Goal: Task Accomplishment & Management: Complete application form

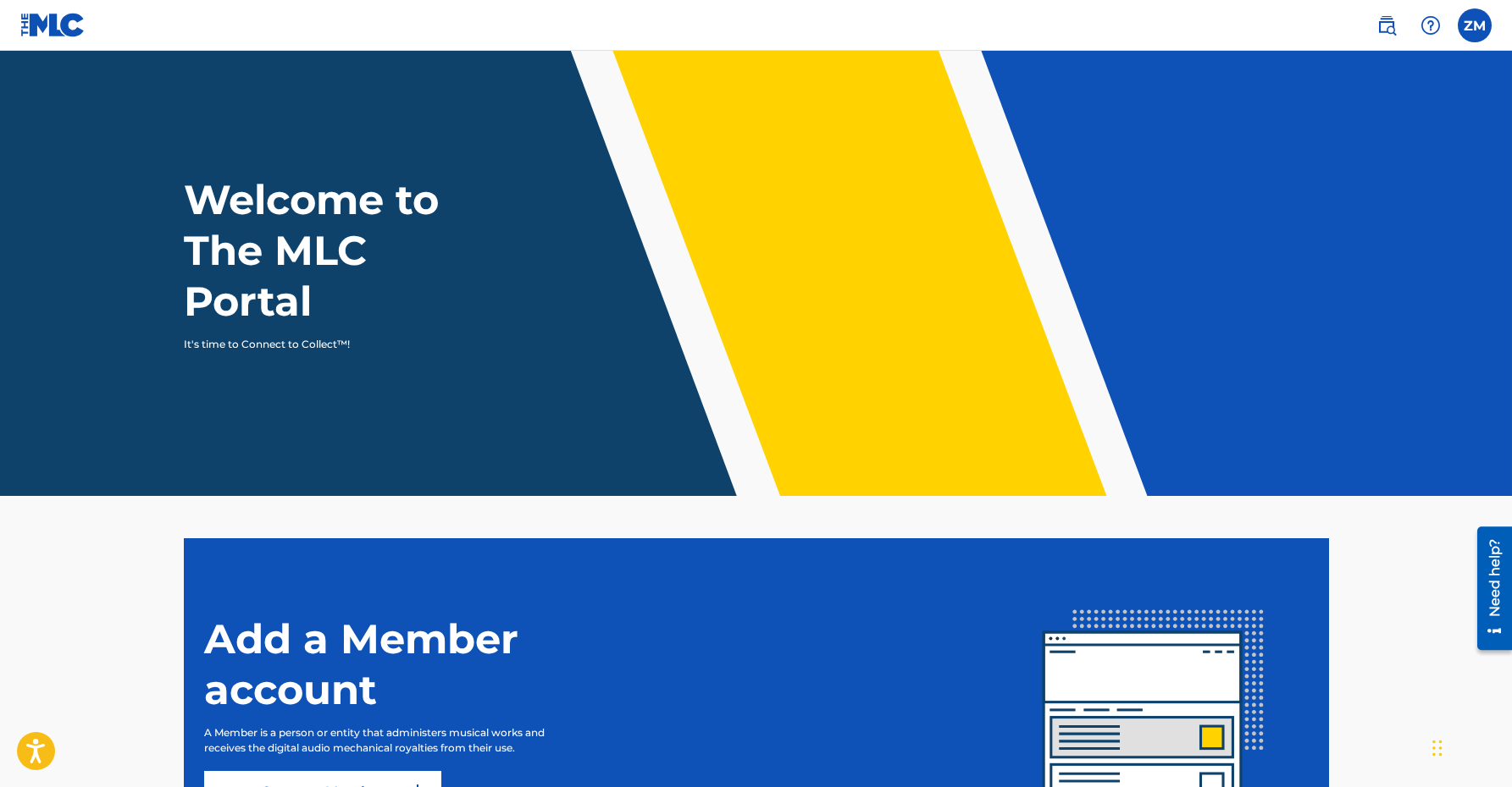
click at [1472, 18] on label at bounding box center [1475, 25] width 34 height 34
click at [1475, 25] on input "ZM [PERSON_NAME] [EMAIL_ADDRESS][DOMAIN_NAME] Notification Preferences Profile …" at bounding box center [1475, 25] width 0 height 0
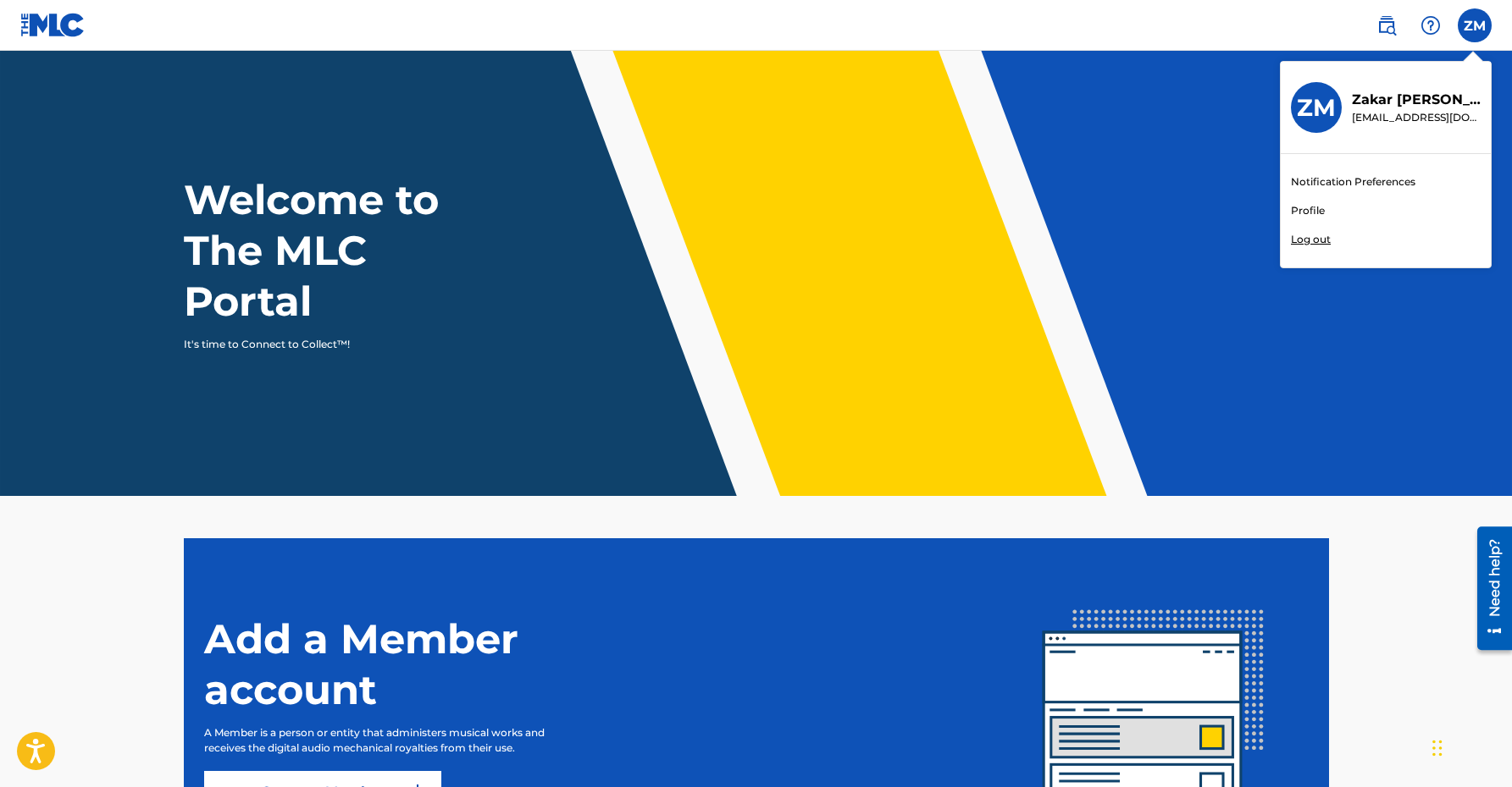
click at [1307, 211] on link "Profile" at bounding box center [1307, 210] width 34 height 15
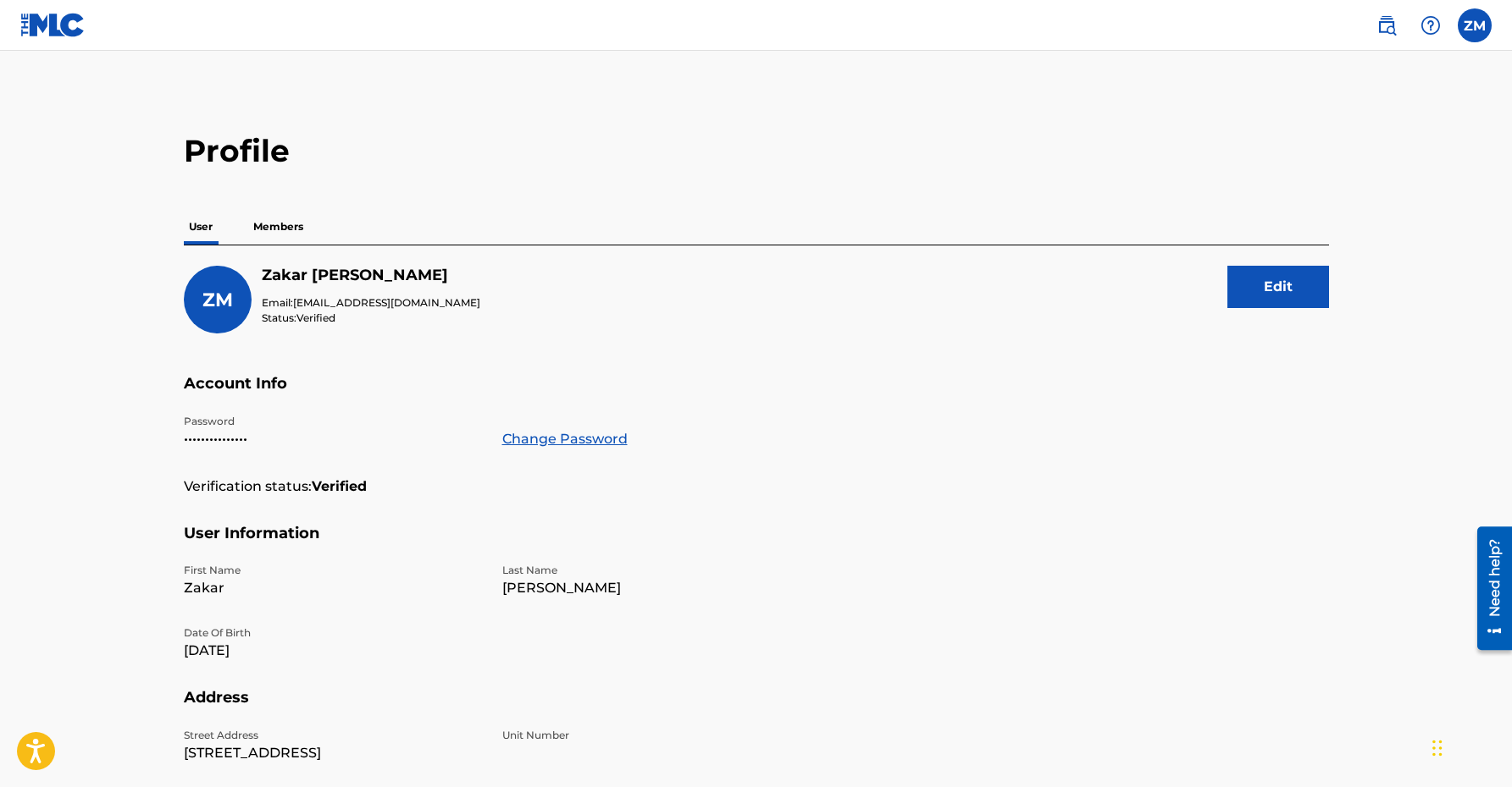
click at [276, 231] on p "Members" at bounding box center [278, 227] width 60 height 36
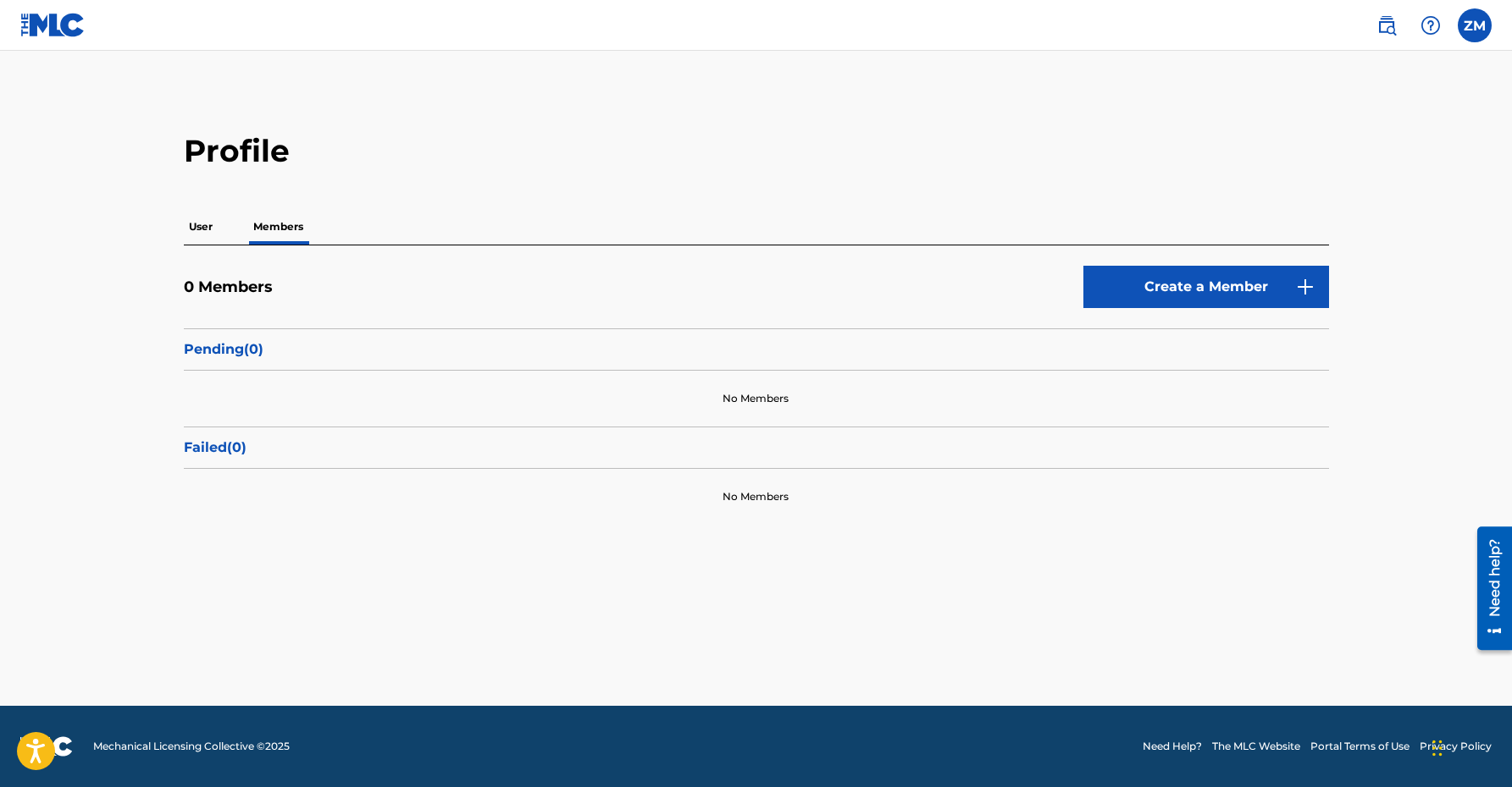
click at [196, 228] on p "User" at bounding box center [201, 227] width 34 height 36
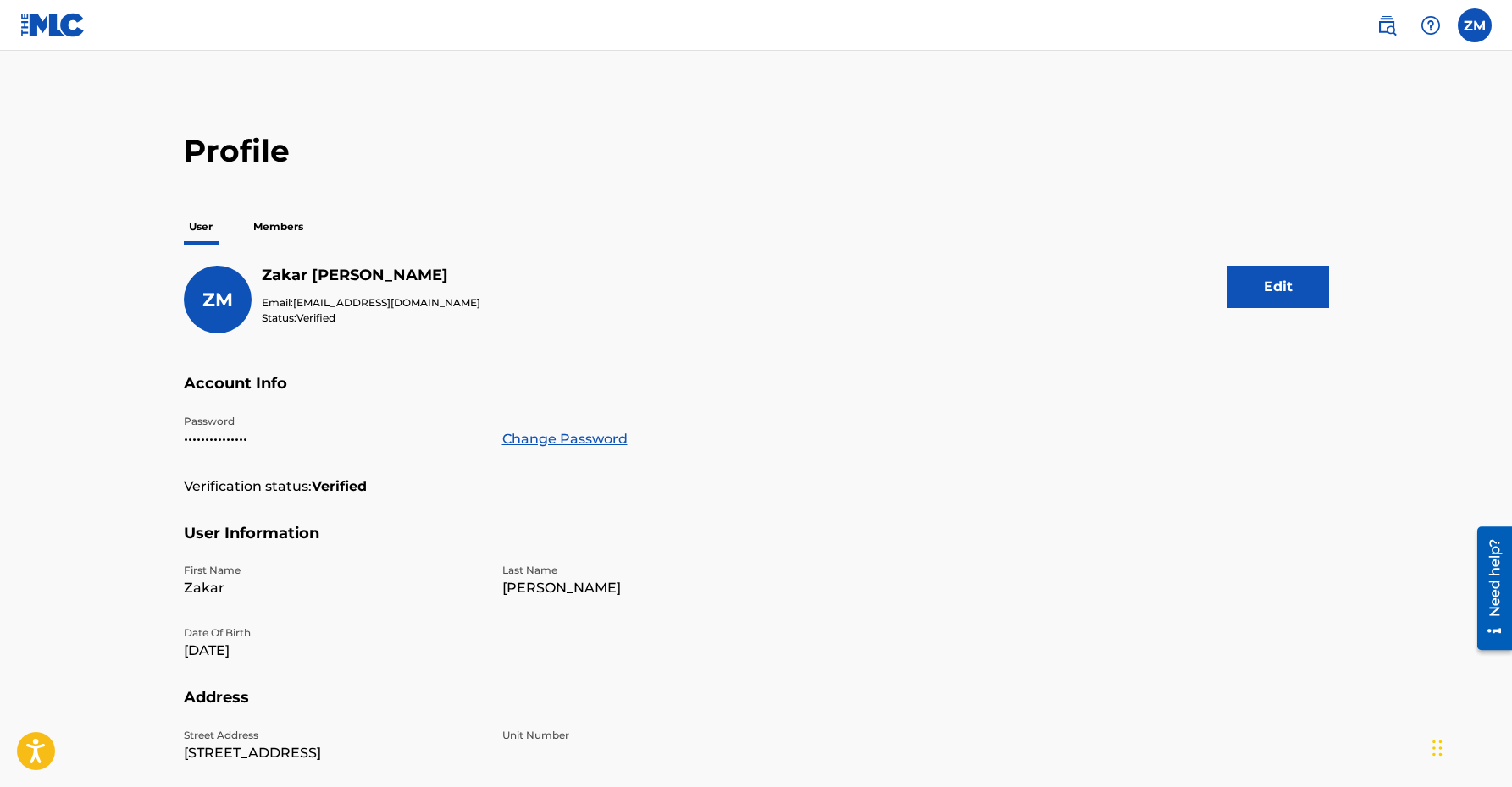
click at [272, 229] on p "Members" at bounding box center [278, 227] width 60 height 36
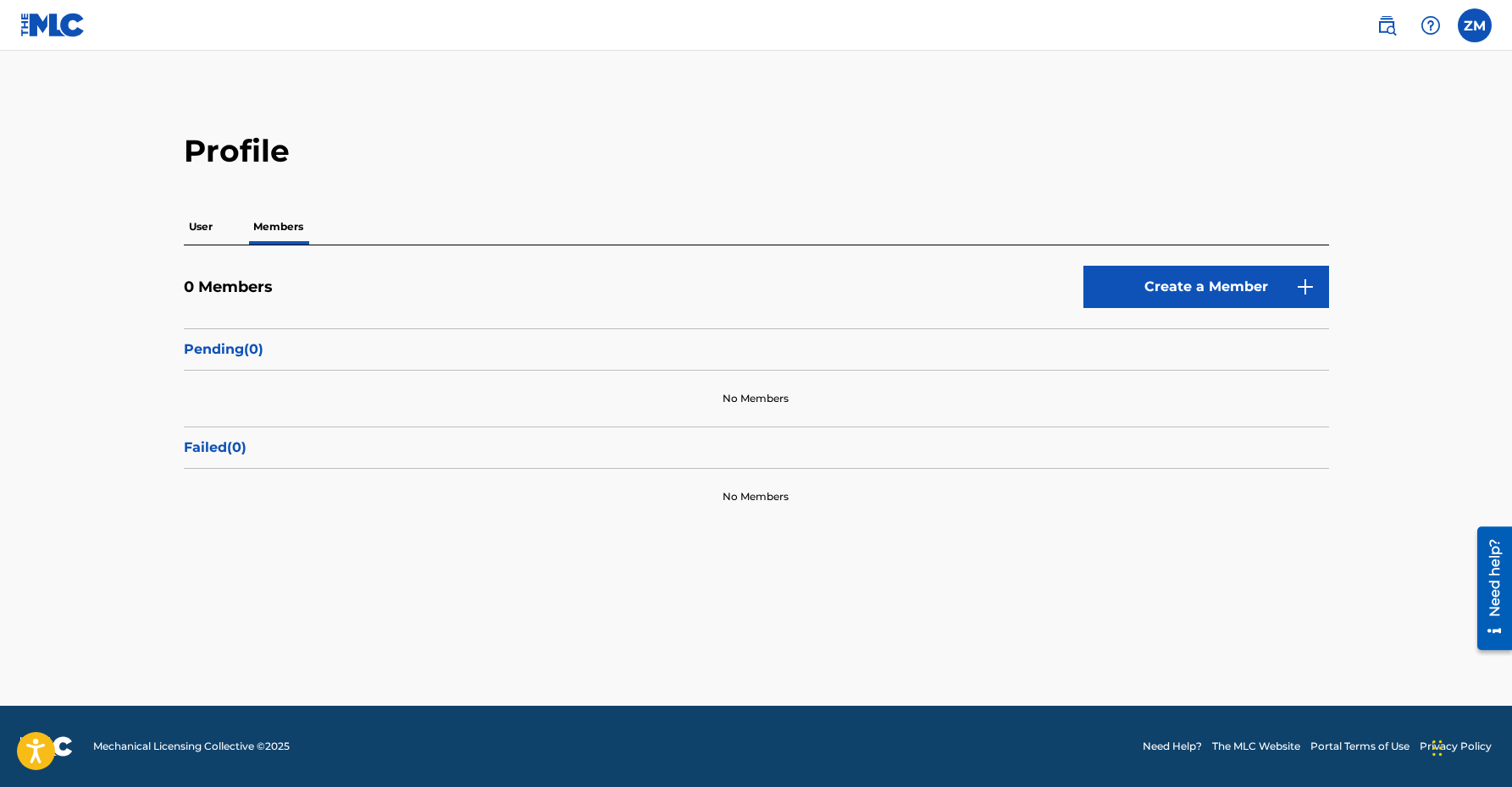
click at [1167, 261] on div "0 Members Create a Member Pending ( 0 ) No Members Failed ( 0 ) No Members" at bounding box center [756, 385] width 1145 height 280
click at [1167, 282] on link "Create a Member" at bounding box center [1206, 287] width 246 height 43
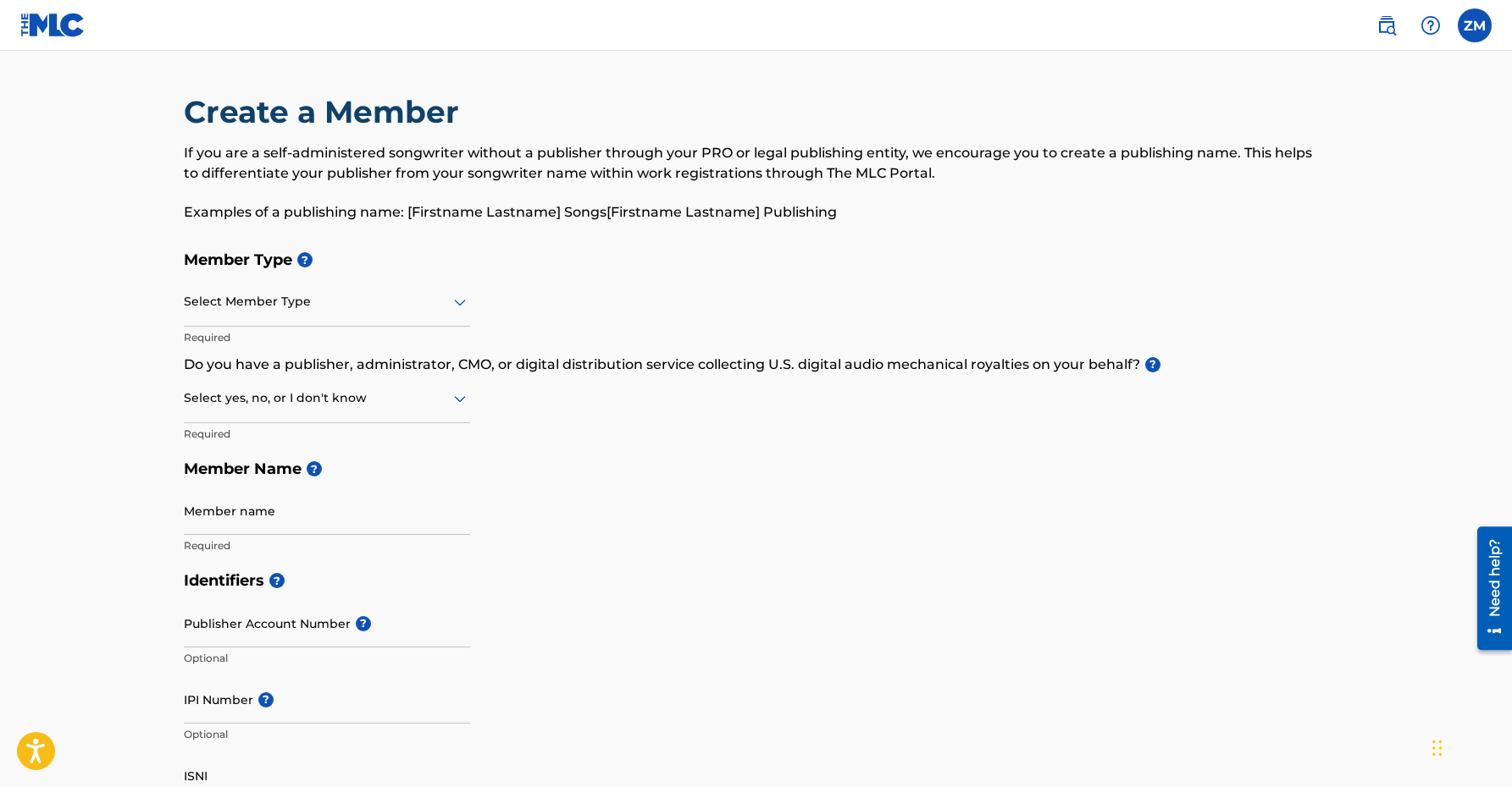
click at [1379, 25] on img at bounding box center [1386, 24] width 20 height 20
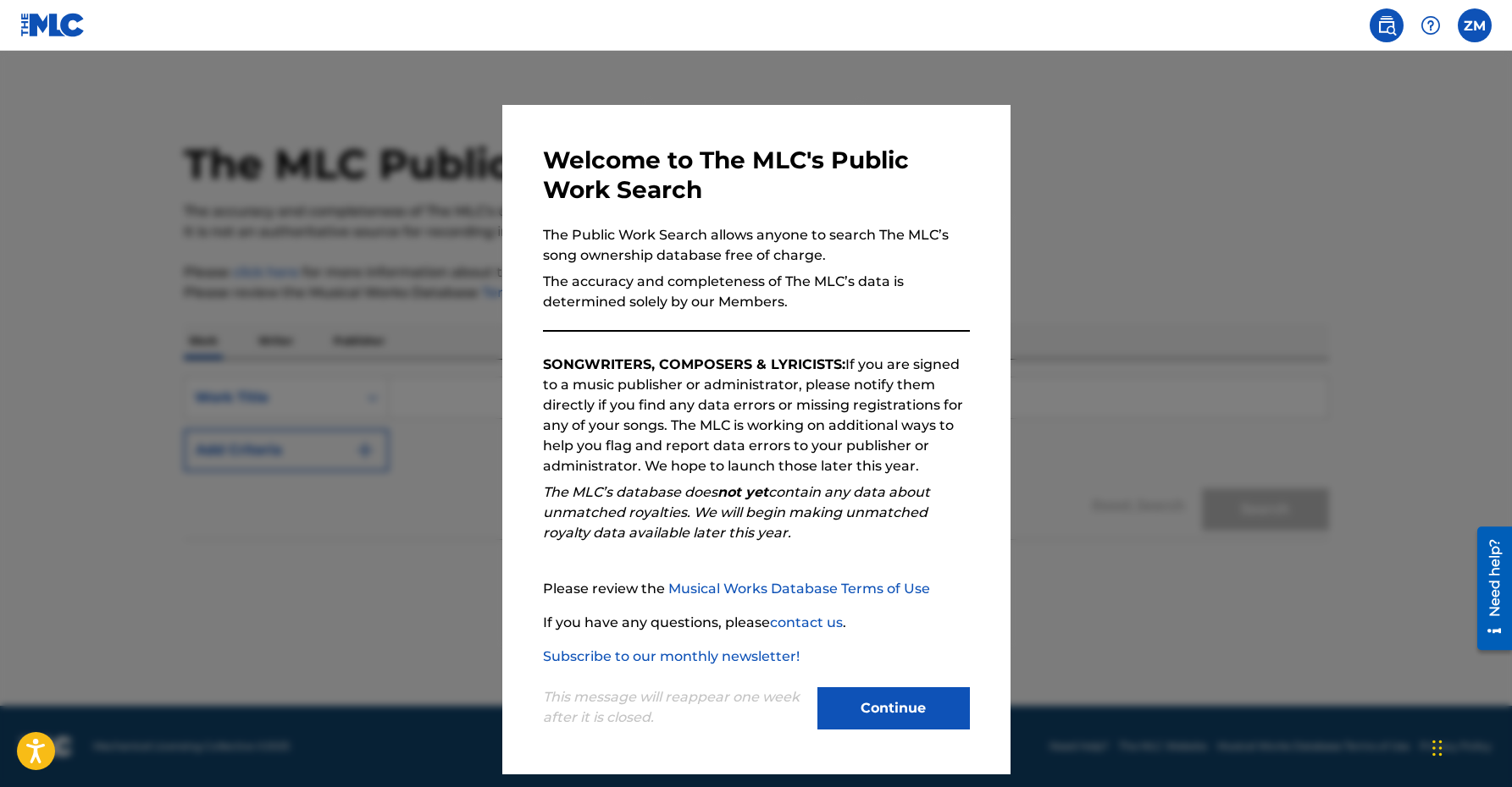
click at [1379, 26] on img at bounding box center [1386, 24] width 20 height 20
click at [919, 710] on button "Continue" at bounding box center [893, 709] width 153 height 43
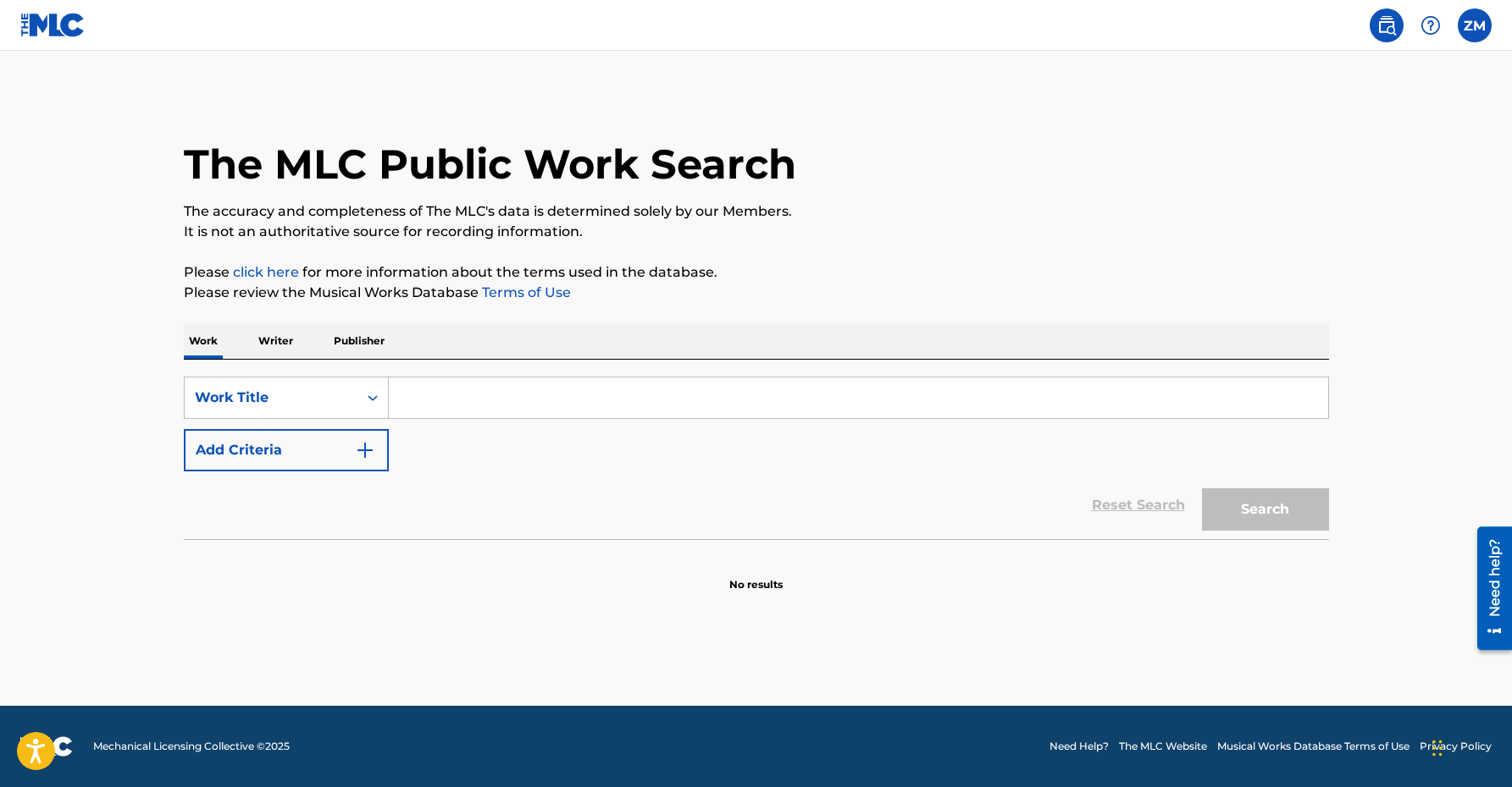
click at [1470, 29] on label at bounding box center [1475, 25] width 34 height 34
click at [1475, 25] on input "ZM [PERSON_NAME] [EMAIL_ADDRESS][DOMAIN_NAME] Notification Preferences Profile …" at bounding box center [1475, 25] width 0 height 0
click at [1354, 180] on link "Notification Preferences" at bounding box center [1352, 181] width 125 height 15
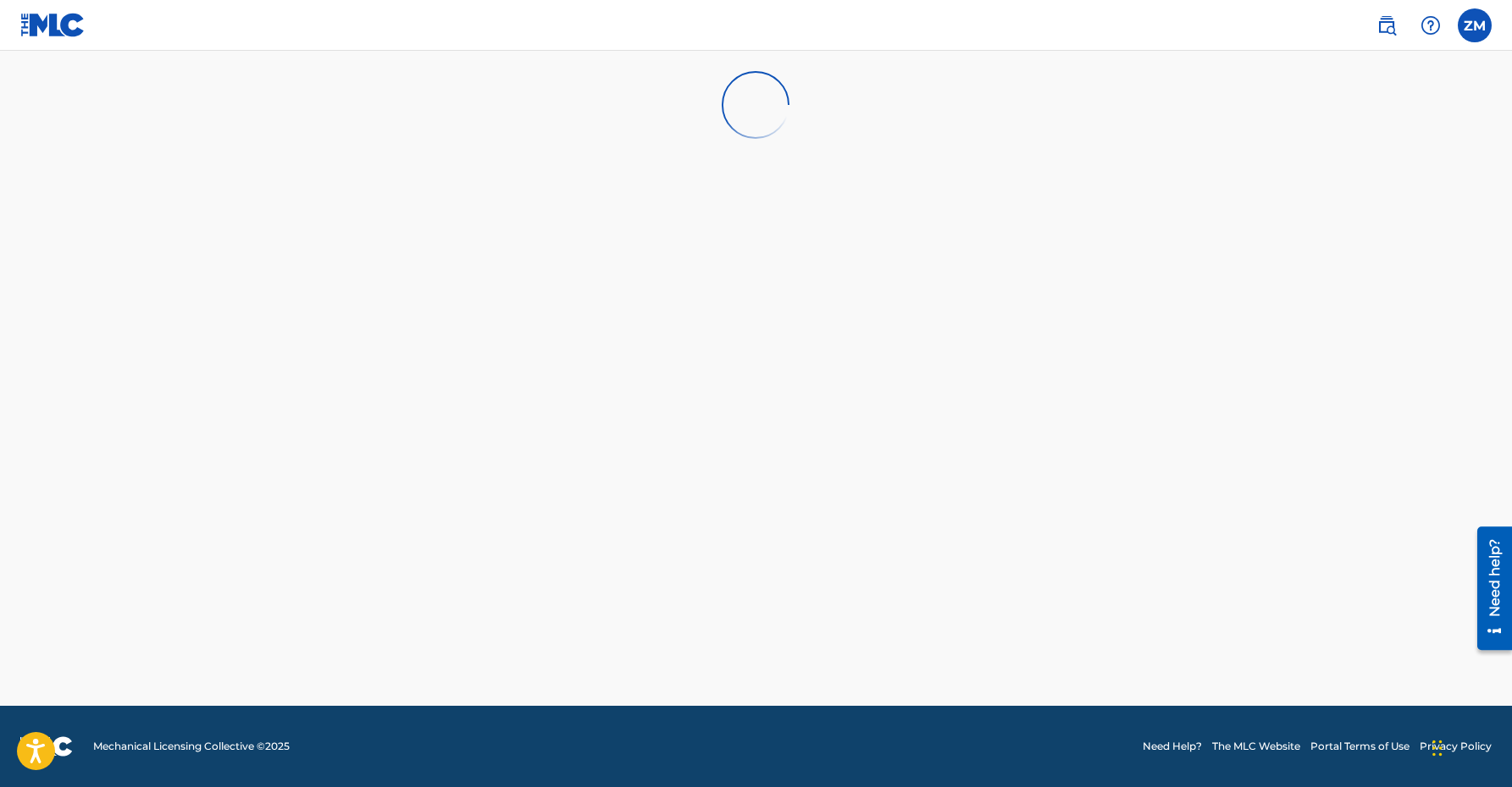
click at [1481, 34] on label at bounding box center [1475, 25] width 34 height 34
click at [1475, 25] on input "ZM [PERSON_NAME] [EMAIL_ADDRESS][DOMAIN_NAME] Notification Preferences Profile …" at bounding box center [1475, 25] width 0 height 0
click at [1177, 180] on main at bounding box center [756, 378] width 1512 height 655
click at [1427, 28] on img at bounding box center [1430, 24] width 20 height 20
click at [1412, 120] on p "View portal intro" at bounding box center [1430, 112] width 144 height 41
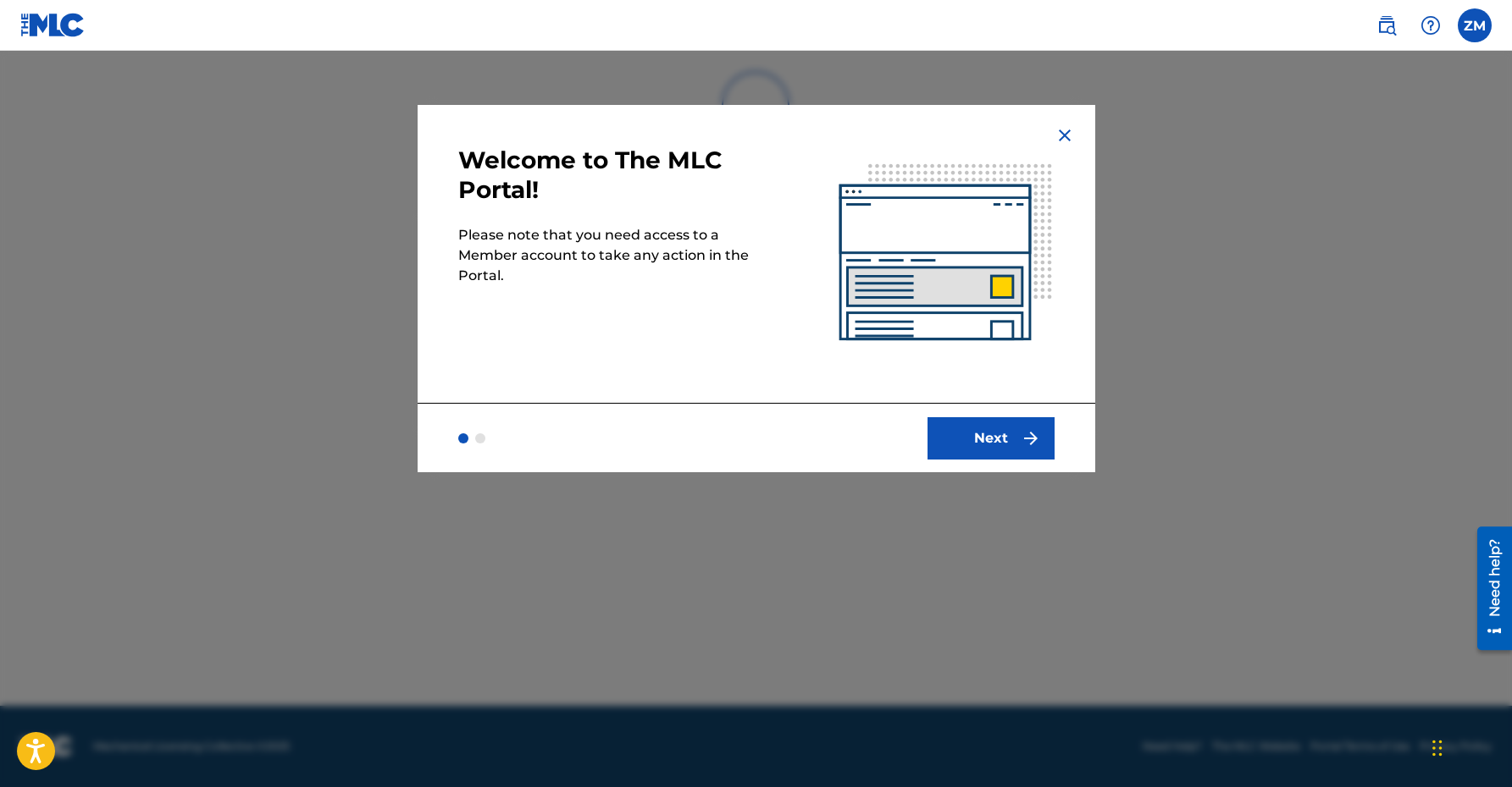
click at [1008, 428] on button "Next" at bounding box center [991, 438] width 127 height 43
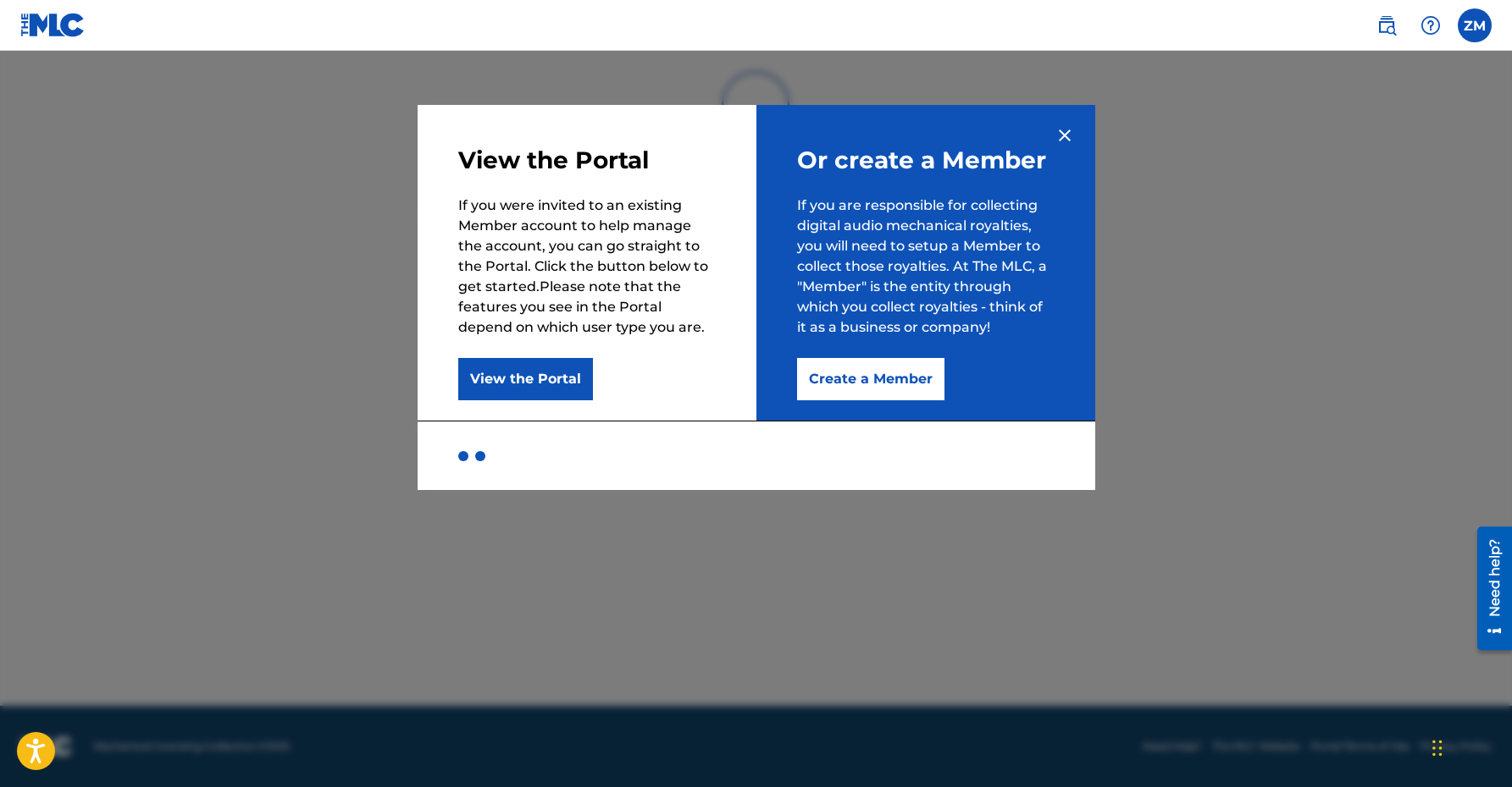
click at [548, 377] on button "View the Portal" at bounding box center [525, 379] width 134 height 43
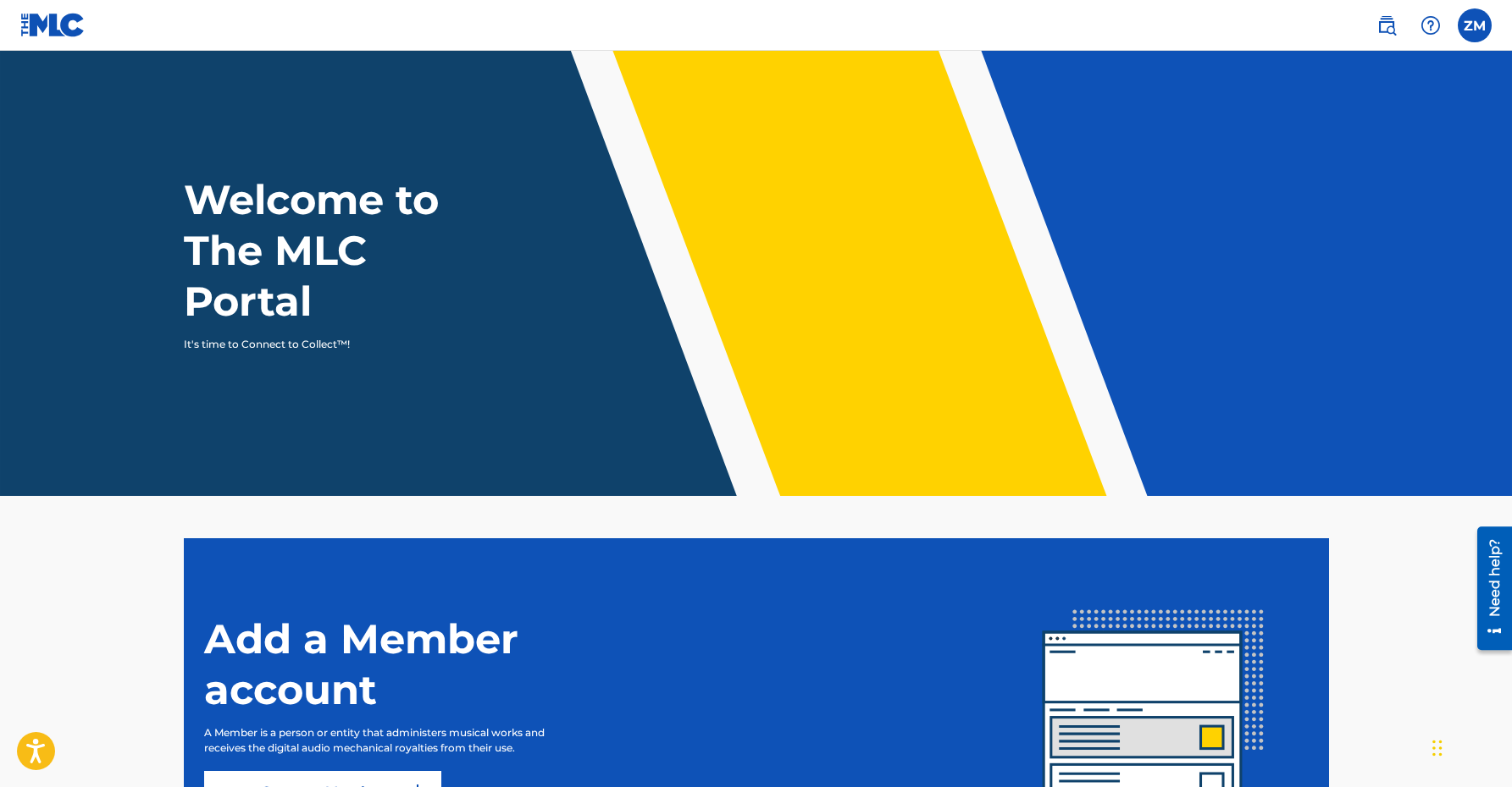
click at [3, 17] on nav "ZM ZM [PERSON_NAME] [EMAIL_ADDRESS][DOMAIN_NAME] Notification Preferences Profi…" at bounding box center [756, 25] width 1512 height 51
click at [34, 18] on img at bounding box center [52, 25] width 65 height 24
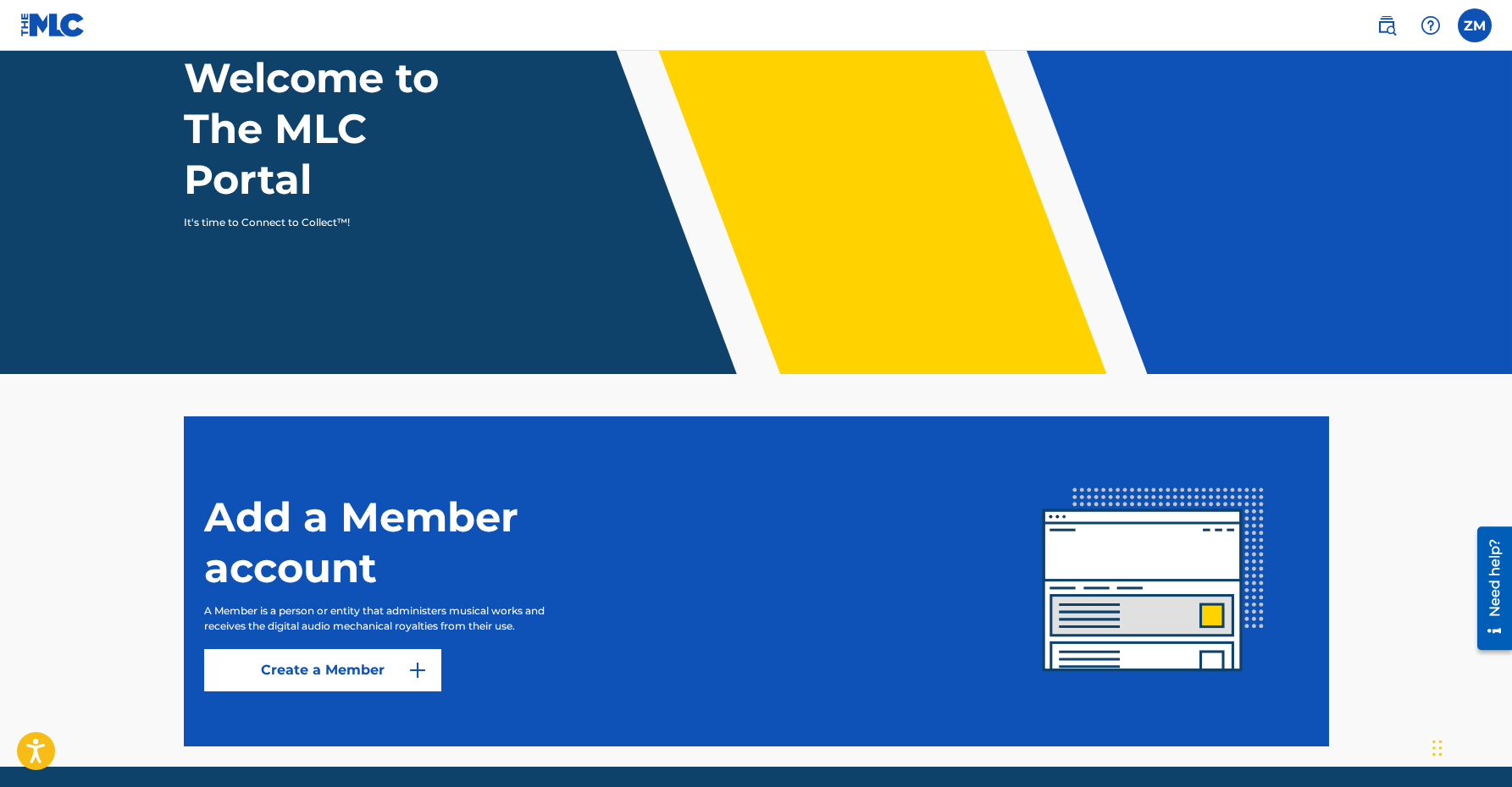
scroll to position [183, 0]
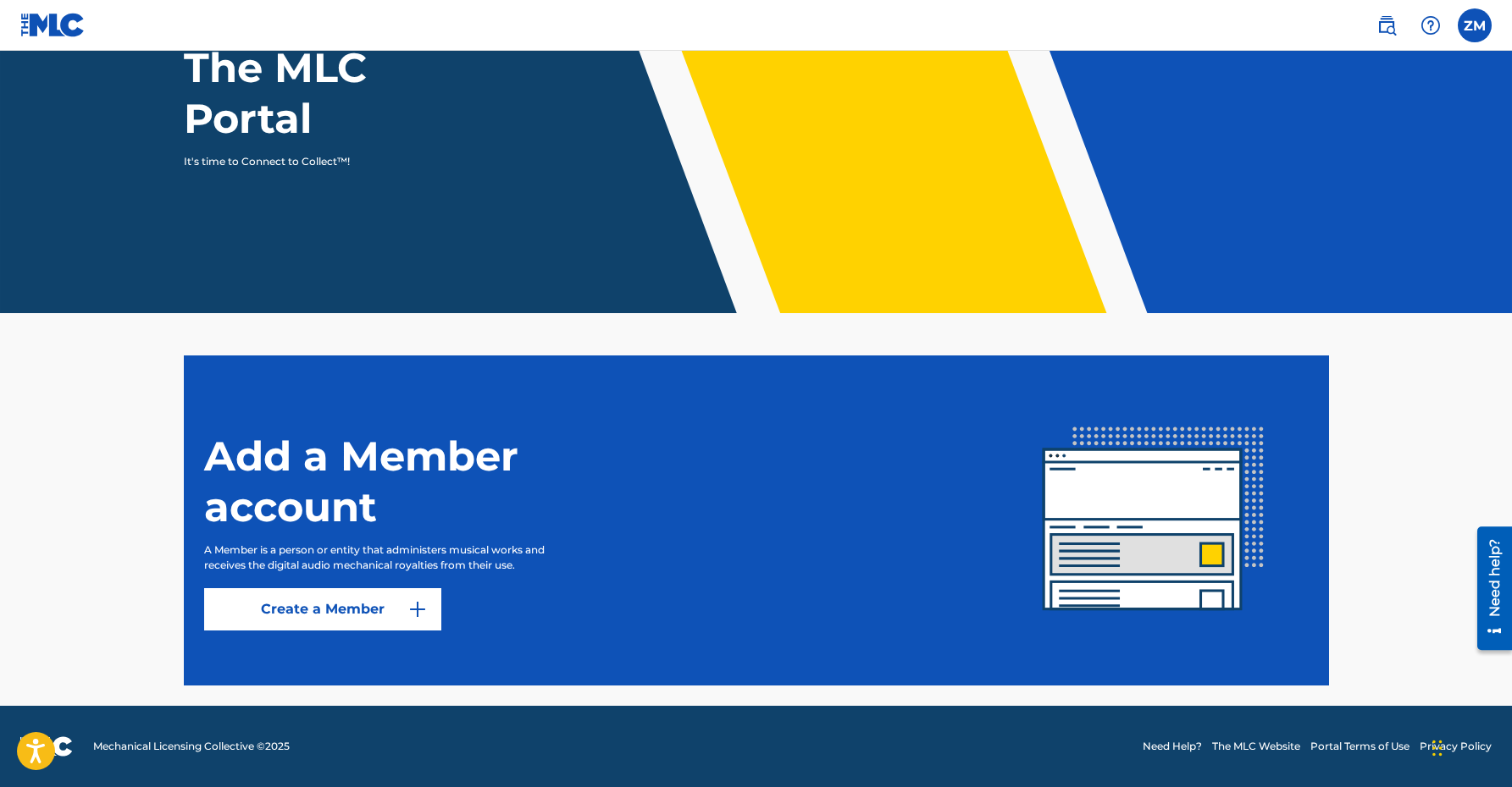
click at [1481, 35] on label at bounding box center [1475, 25] width 34 height 34
click at [1475, 25] on input "ZM [PERSON_NAME] [EMAIL_ADDRESS][DOMAIN_NAME] Notification Preferences Profile …" at bounding box center [1475, 25] width 0 height 0
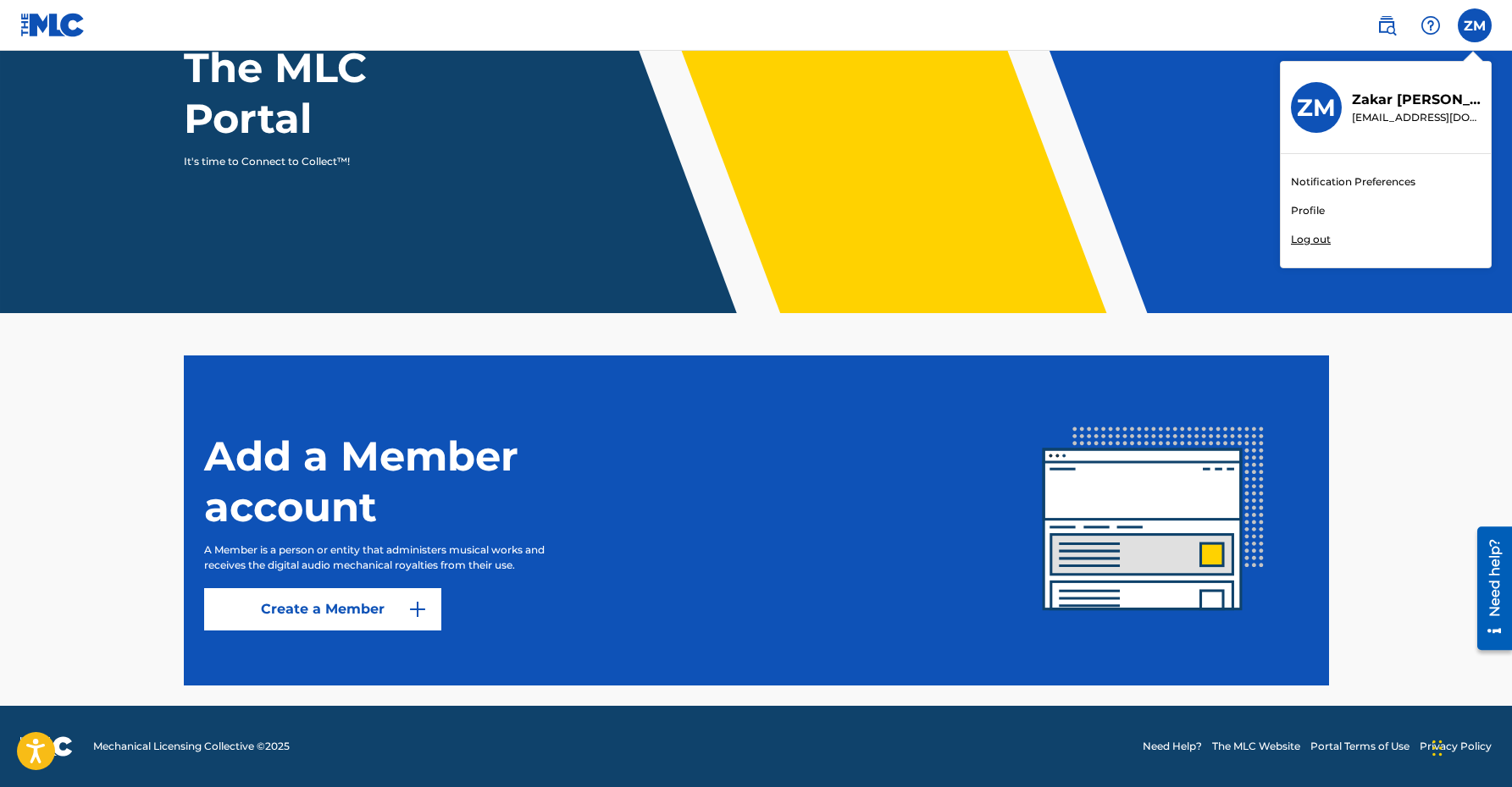
click at [1324, 232] on p "Log out" at bounding box center [1311, 239] width 40 height 15
click at [1475, 25] on input "ZM [PERSON_NAME] [EMAIL_ADDRESS][DOMAIN_NAME] Notification Preferences Profile …" at bounding box center [1475, 25] width 0 height 0
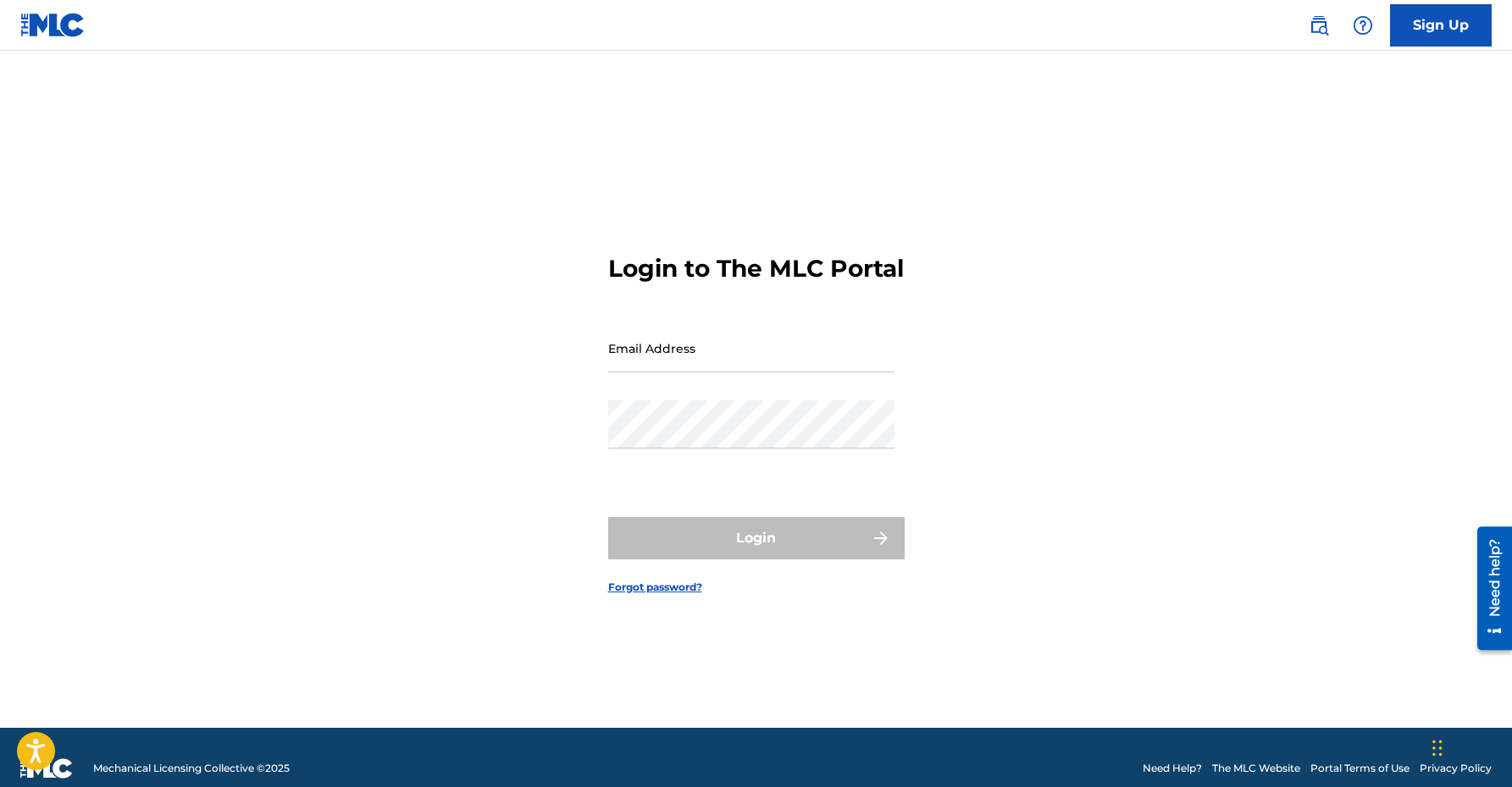
click at [674, 347] on input "Email Address" at bounding box center [751, 348] width 286 height 48
type input "[EMAIL_ADDRESS][DOMAIN_NAME]"
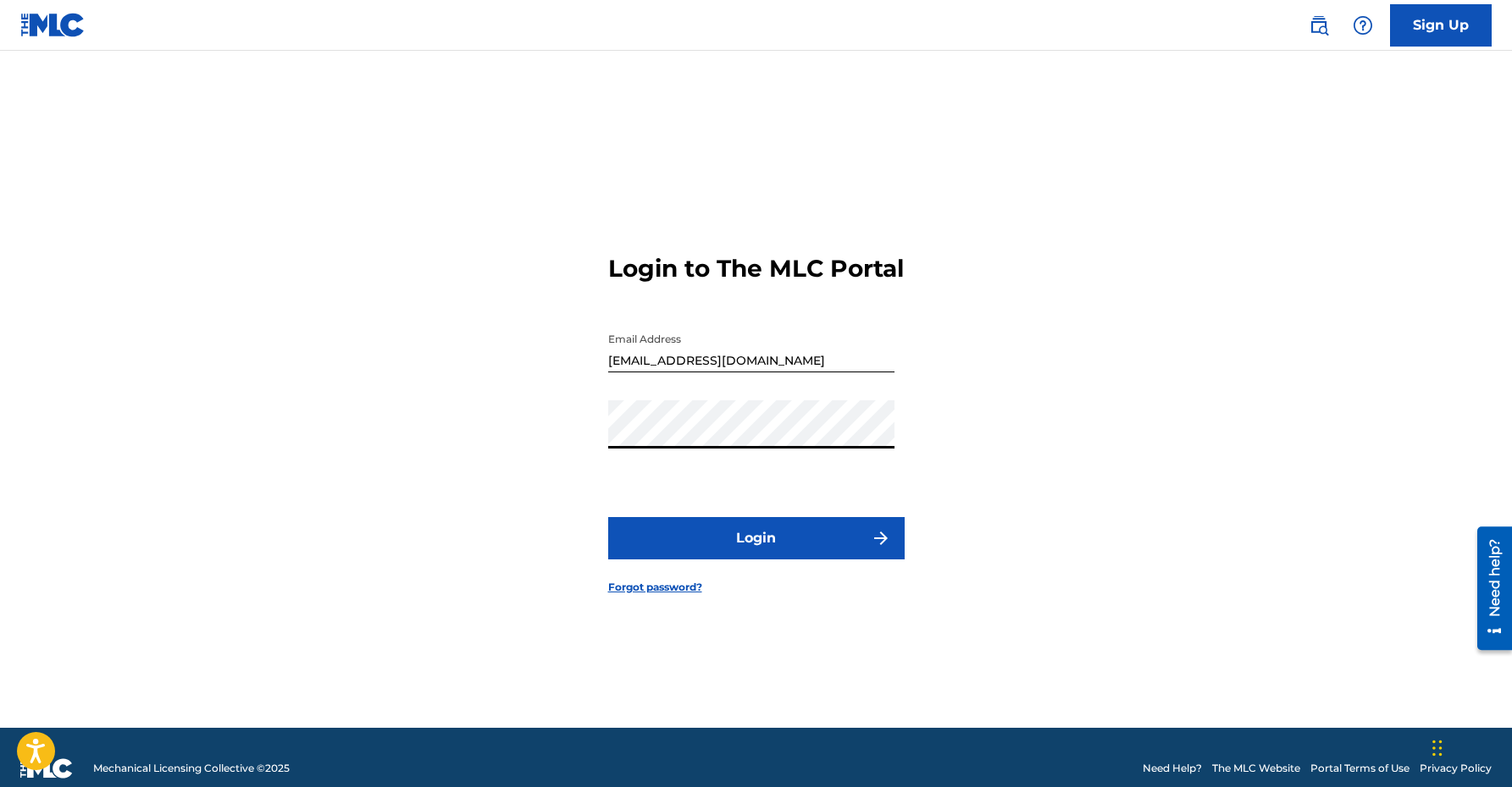
click at [776, 546] on button "Login" at bounding box center [756, 538] width 296 height 43
click at [608, 517] on button "Login" at bounding box center [756, 538] width 296 height 43
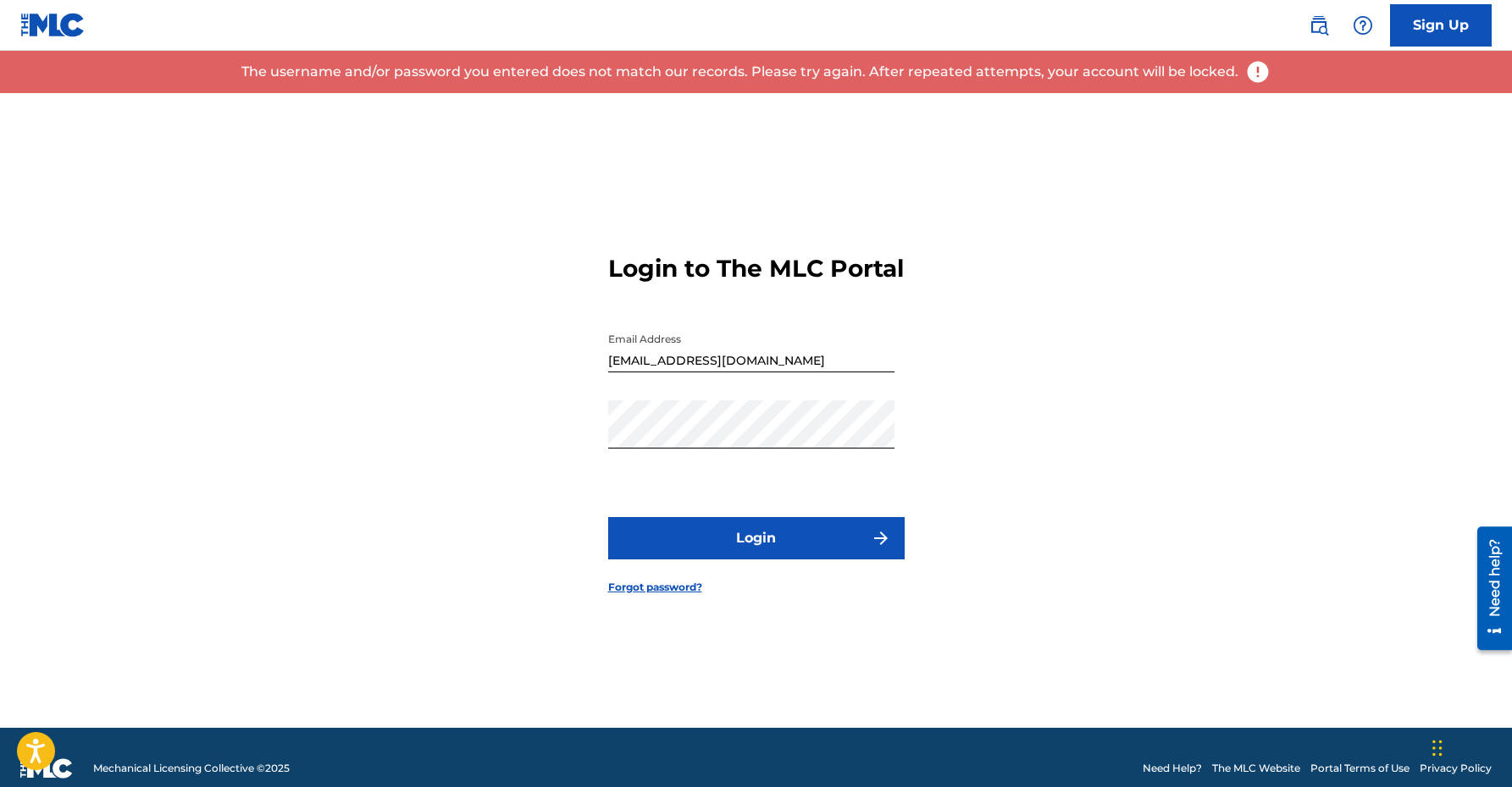
click at [673, 595] on link "Forgot password?" at bounding box center [655, 587] width 94 height 15
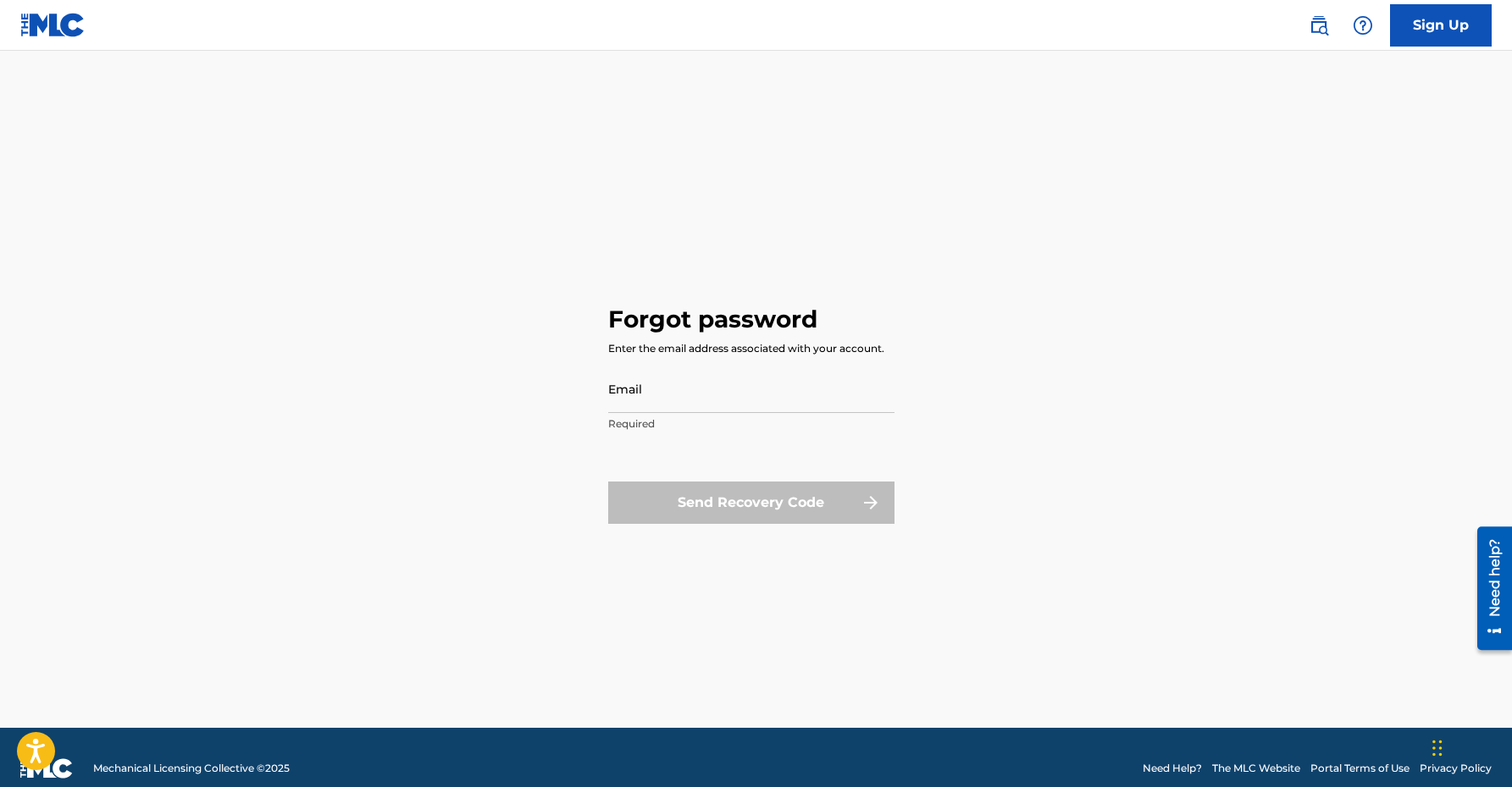
click at [846, 377] on input "Email" at bounding box center [751, 389] width 286 height 48
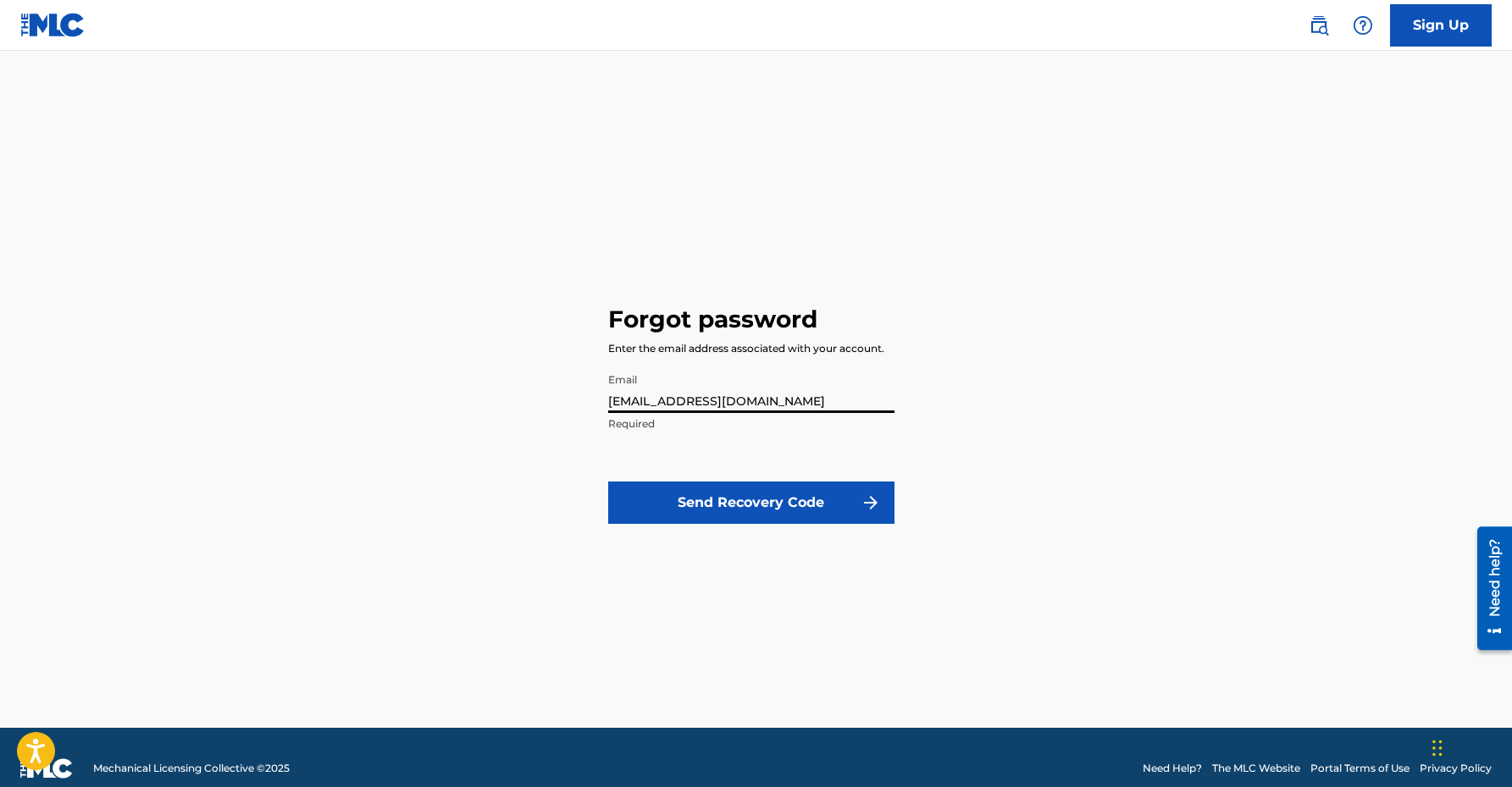
type input "[EMAIL_ADDRESS][DOMAIN_NAME]"
click at [723, 492] on button "Send Recovery Code" at bounding box center [751, 503] width 286 height 43
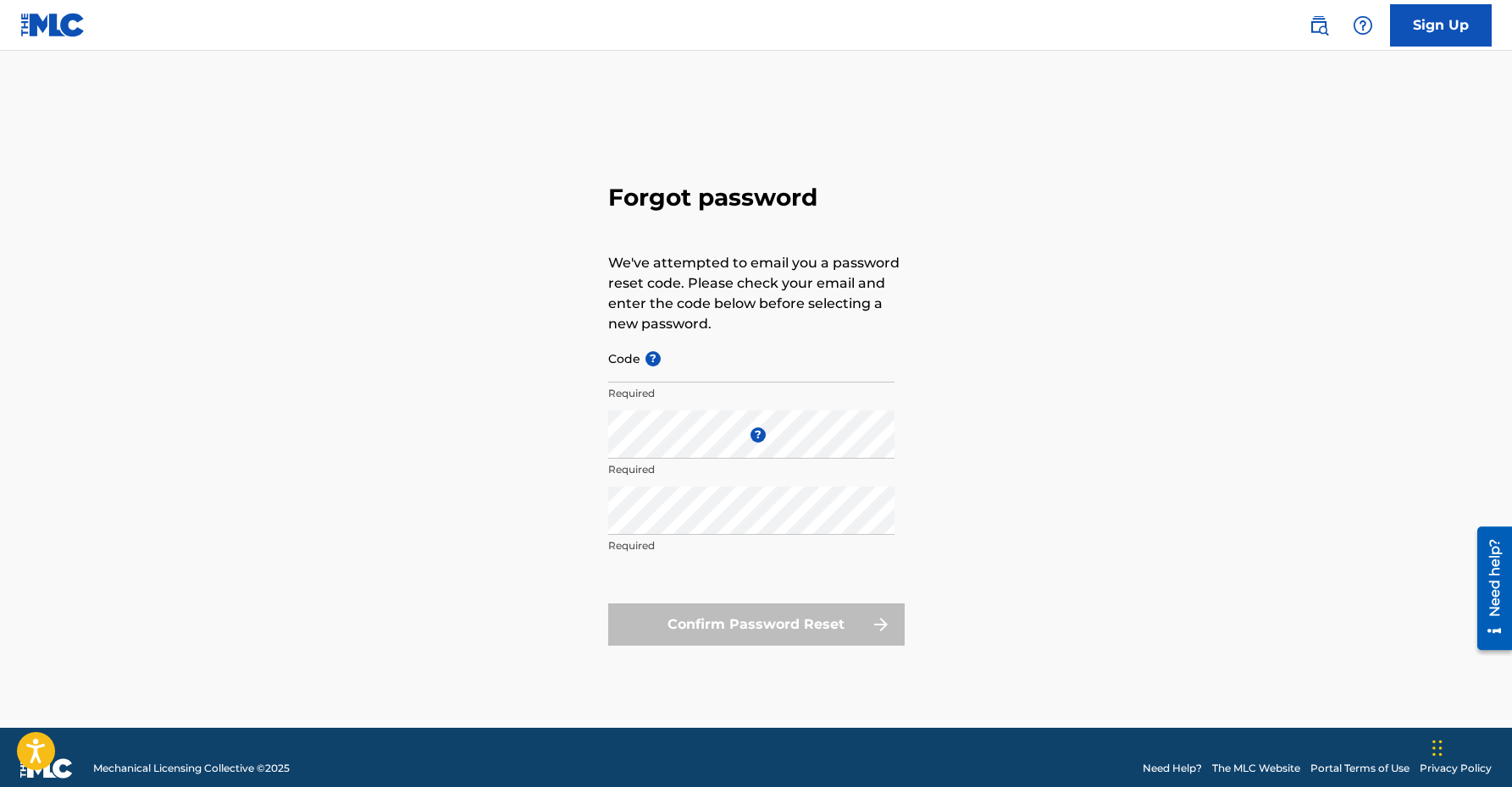
click at [724, 371] on input "Code ?" at bounding box center [751, 358] width 286 height 48
paste input "FP_fdf3ada9bef9ffed2c3d74e6e0c7"
type input "FP_fdf3ada9bef9ffed2c3d74e6e0c7"
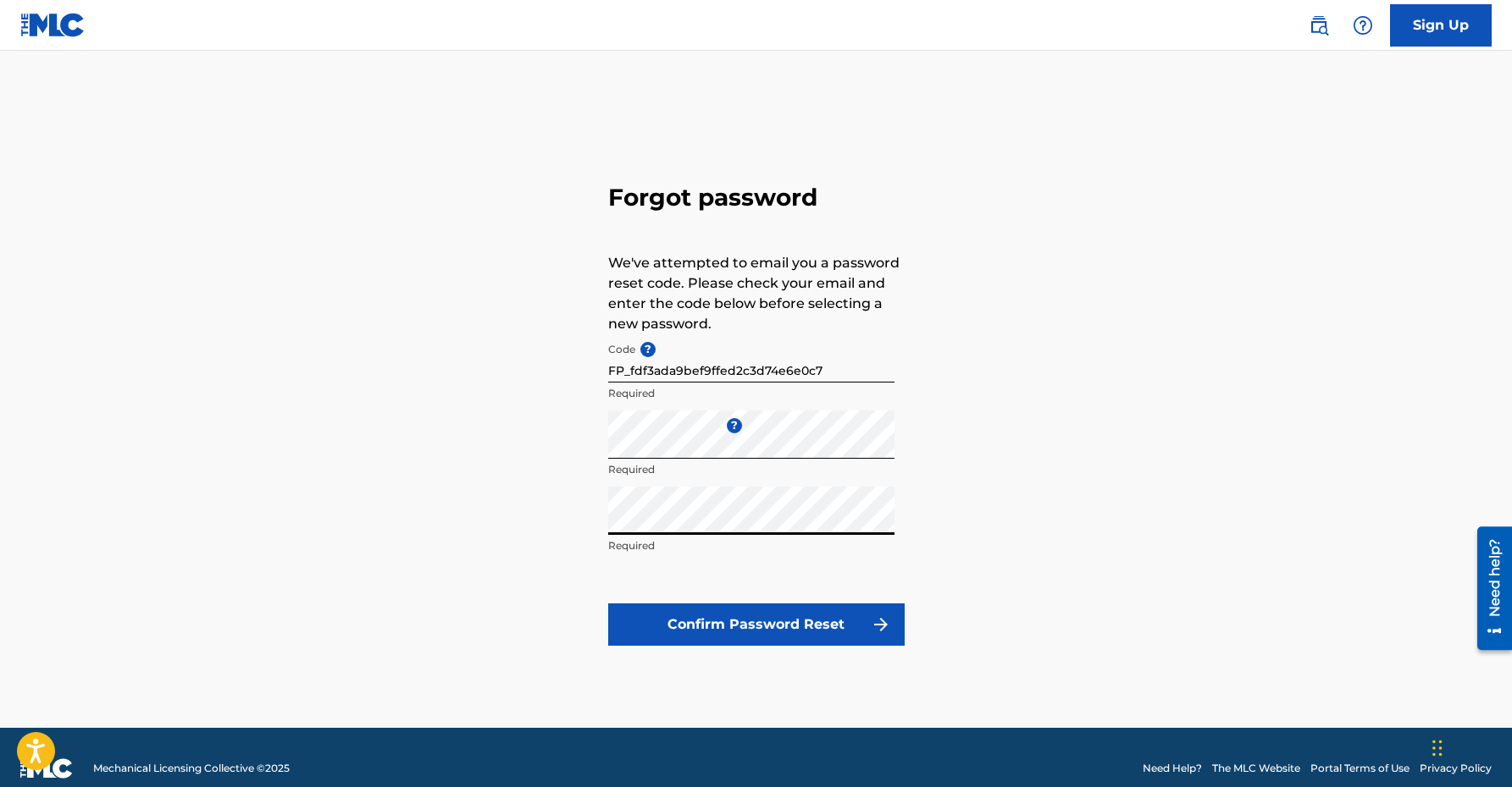
click at [747, 614] on button "Confirm Password Reset" at bounding box center [756, 625] width 296 height 43
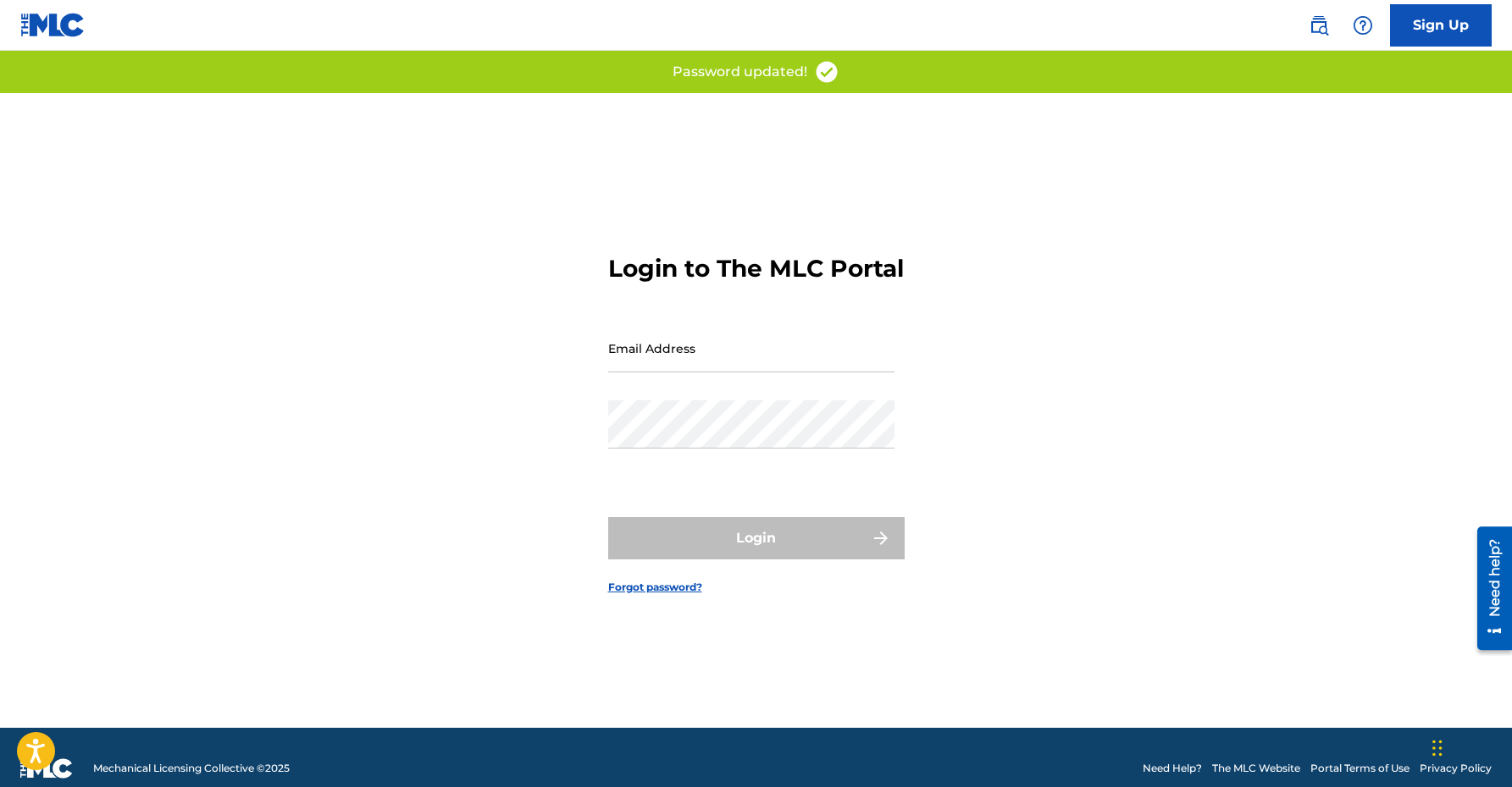
click at [748, 317] on form "Login to The MLC Portal Email Address Password Login Forgot password?" at bounding box center [756, 410] width 296 height 634
click at [748, 355] on input "Email Address" at bounding box center [751, 348] width 286 height 48
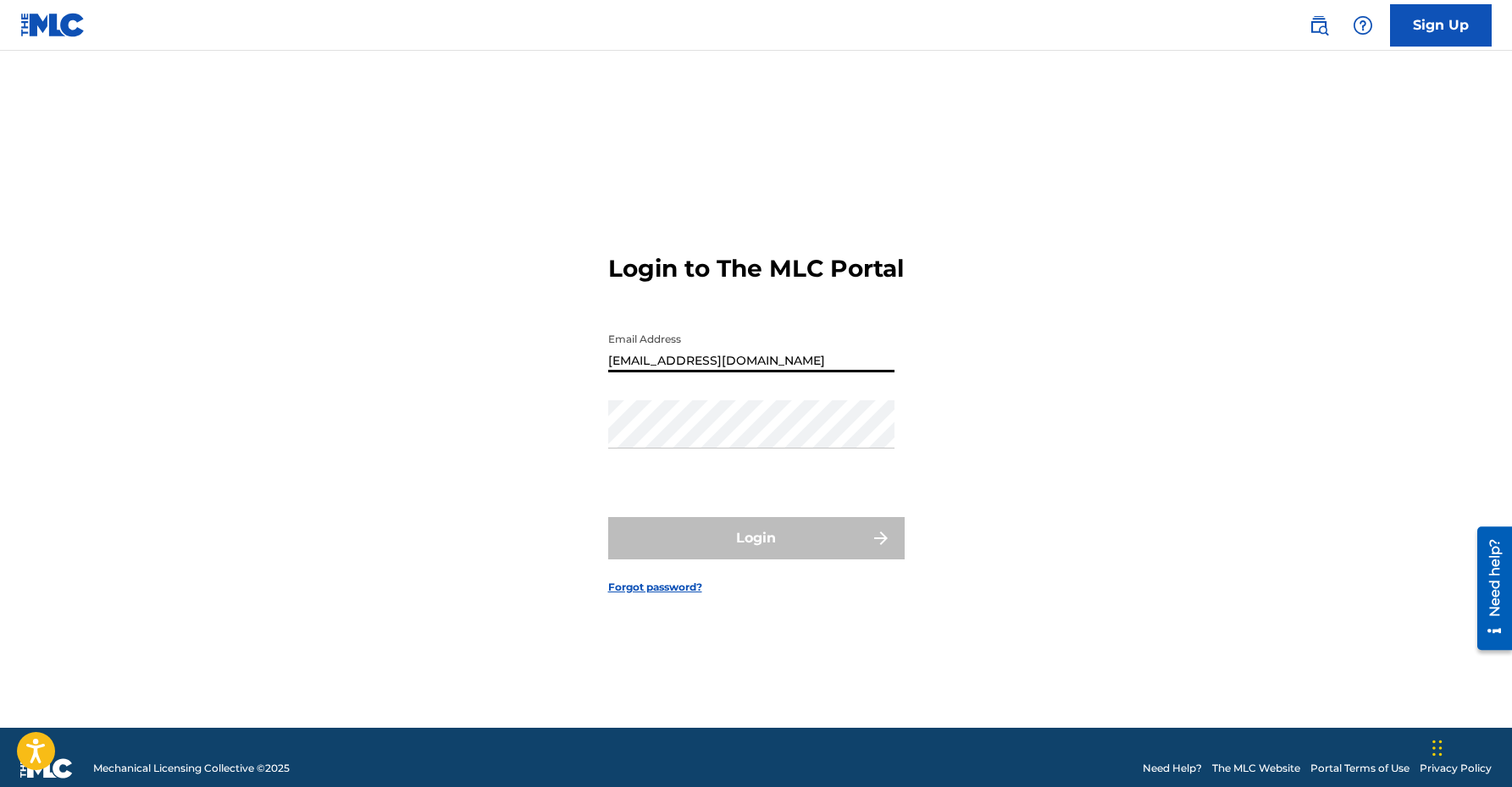
type input "[EMAIL_ADDRESS][DOMAIN_NAME]"
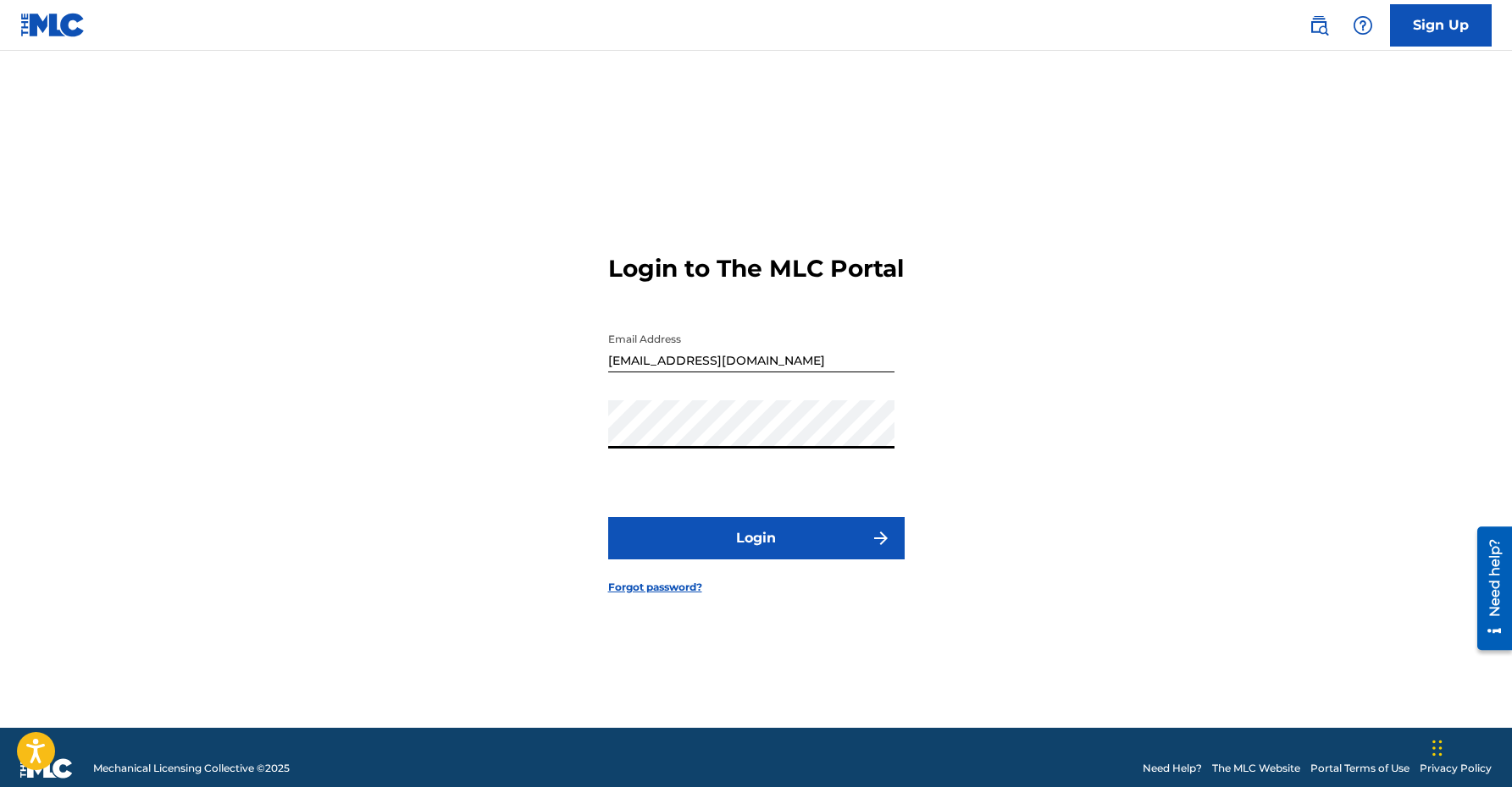
click at [760, 553] on button "Login" at bounding box center [756, 538] width 296 height 43
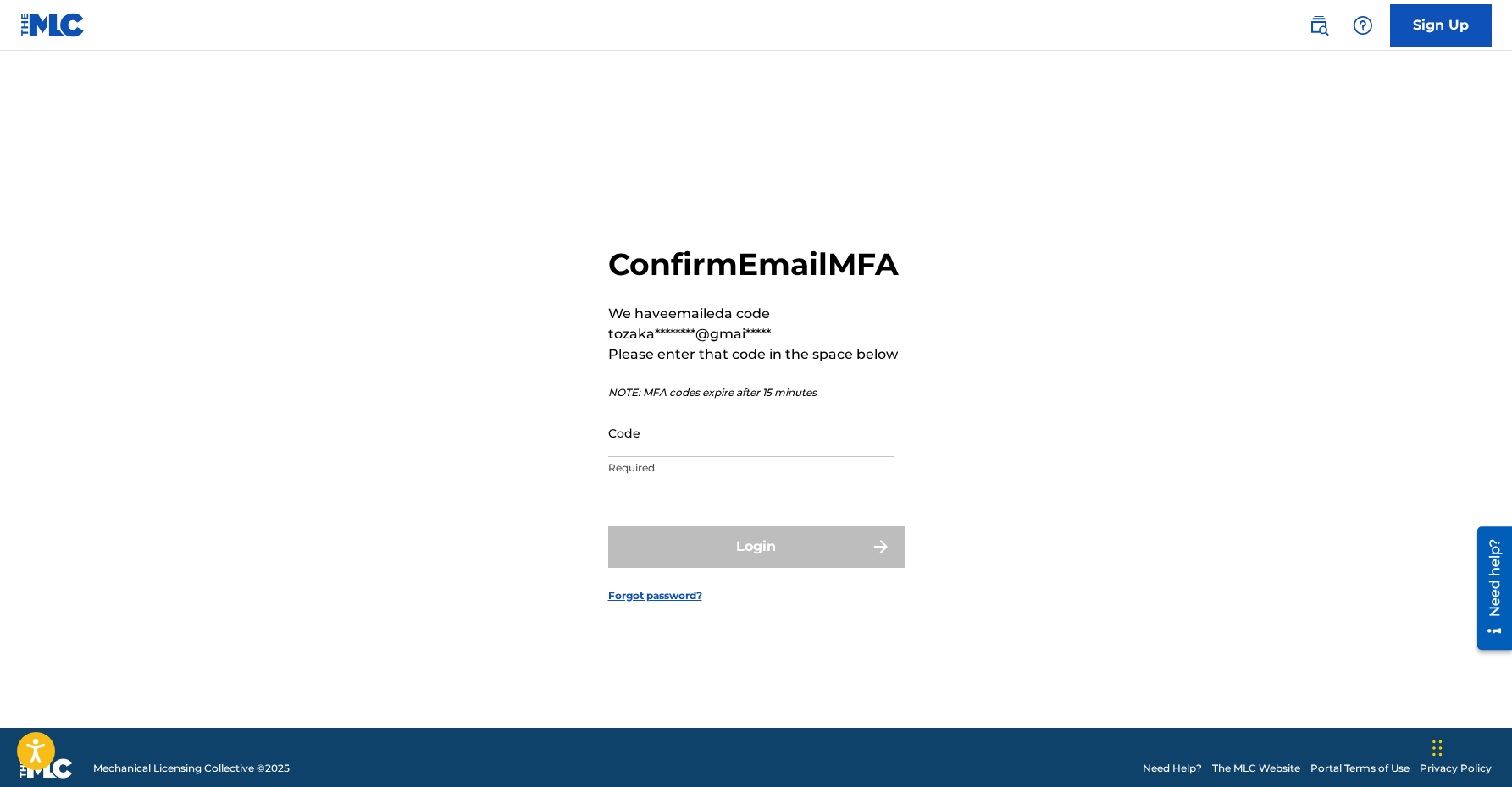
click at [725, 458] on input "Code" at bounding box center [751, 432] width 286 height 48
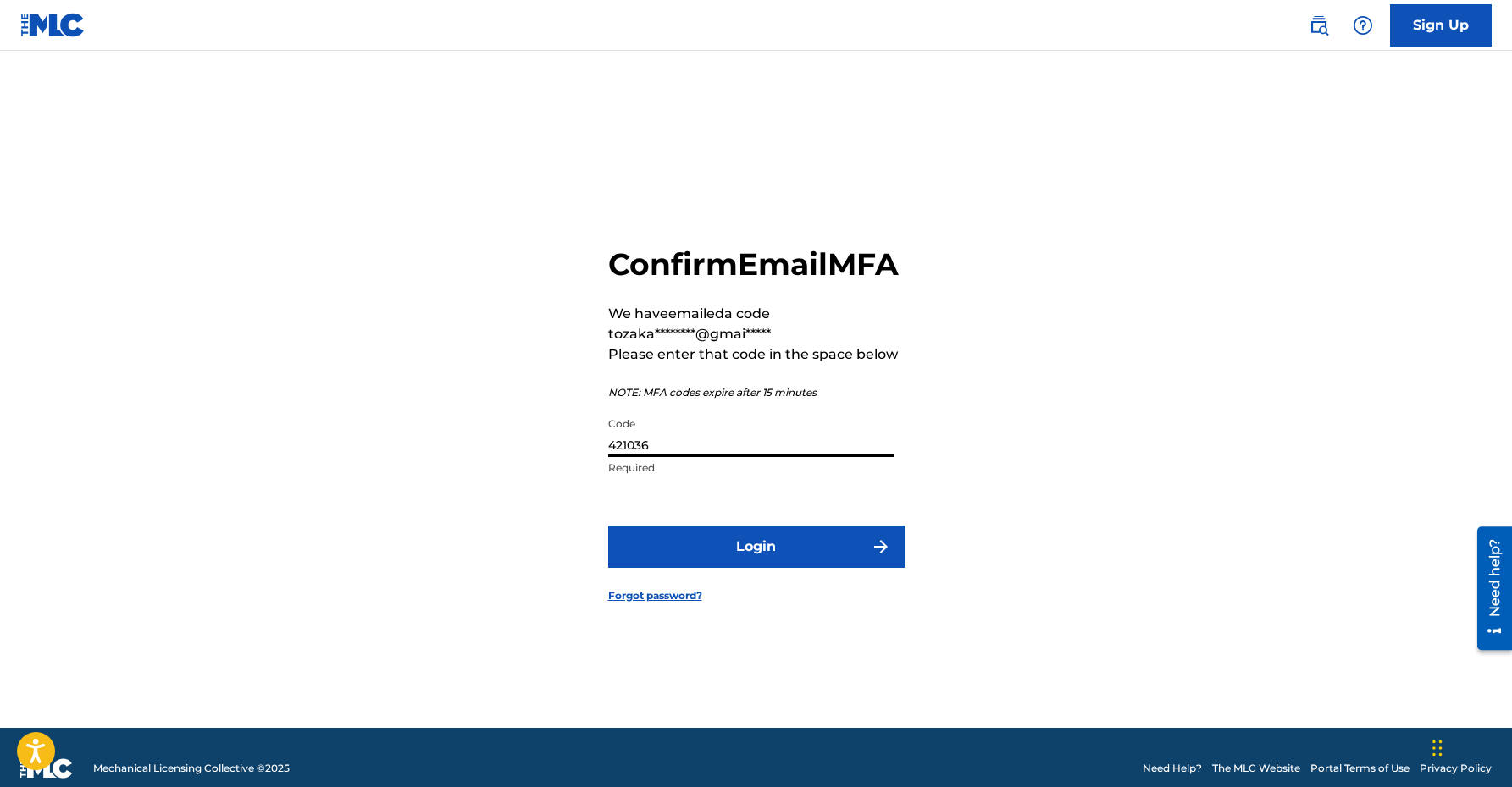
type input "421036"
click at [741, 594] on form "Confirm Email MFA We have emailed a code to zaka********@gmai***** Please enter…" at bounding box center [756, 410] width 296 height 634
click at [761, 568] on button "Login" at bounding box center [756, 546] width 296 height 43
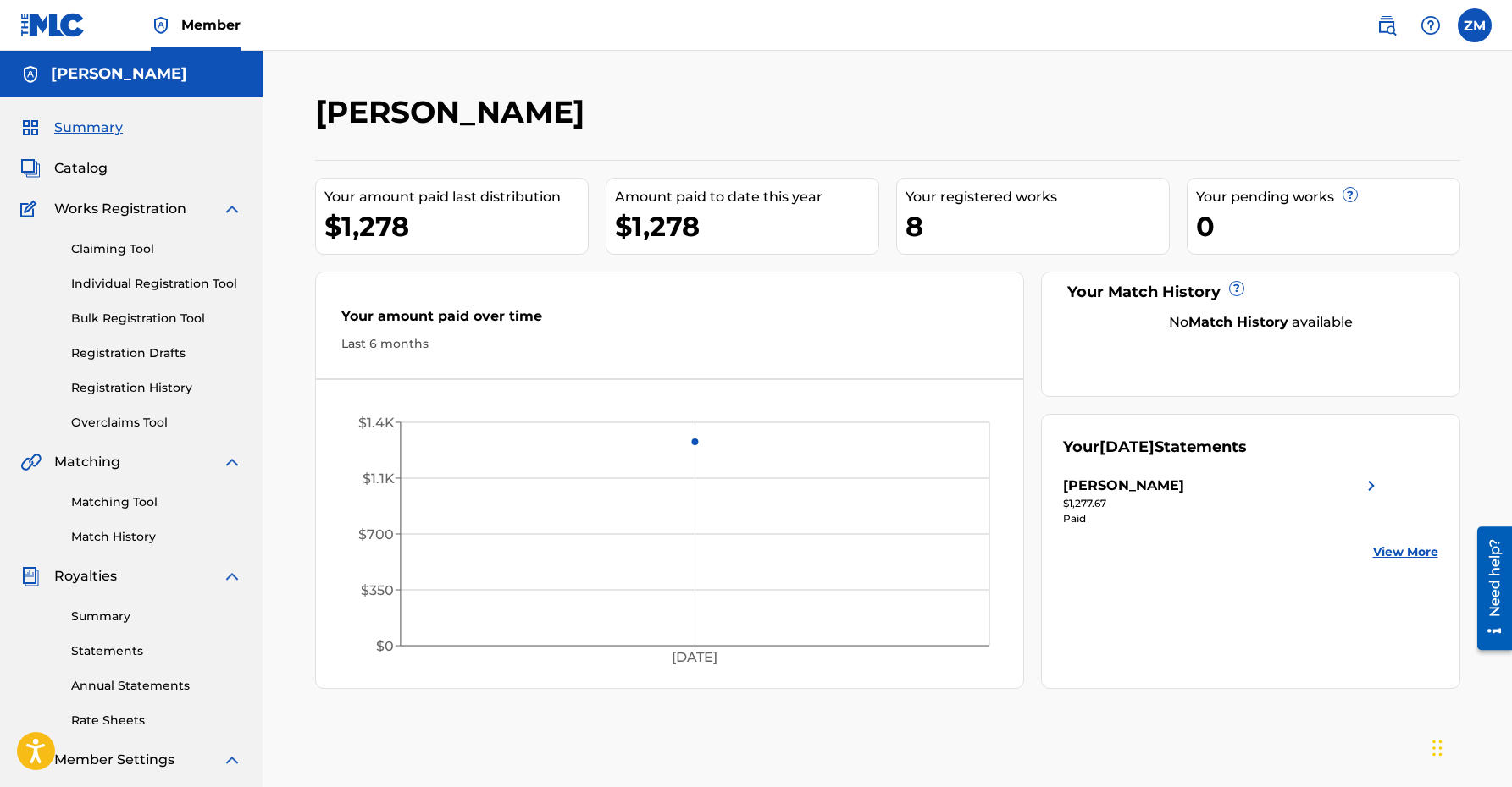
click at [950, 221] on div "8" at bounding box center [1037, 227] width 263 height 38
click at [126, 321] on link "Bulk Registration Tool" at bounding box center [157, 319] width 171 height 17
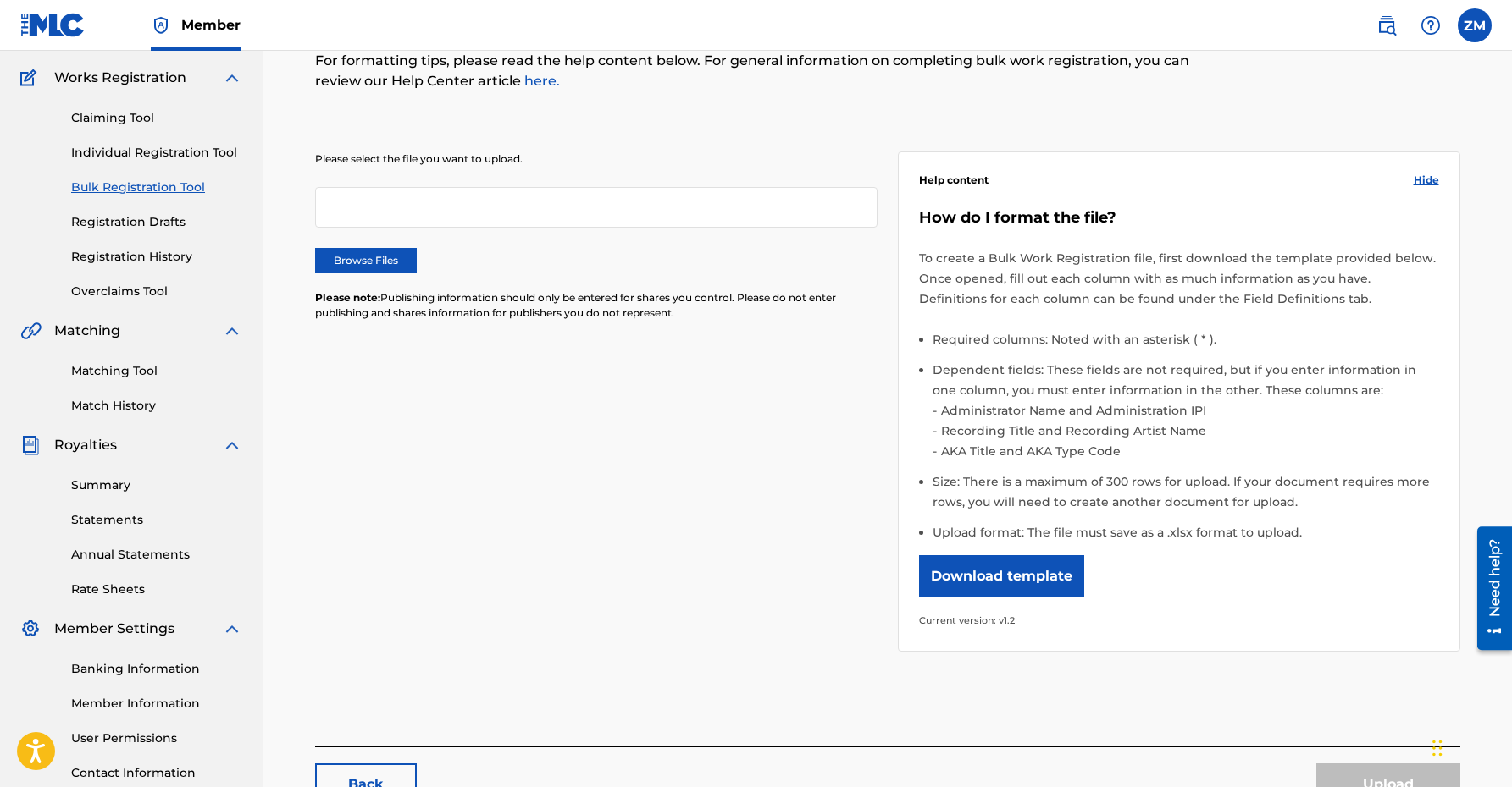
scroll to position [117, 0]
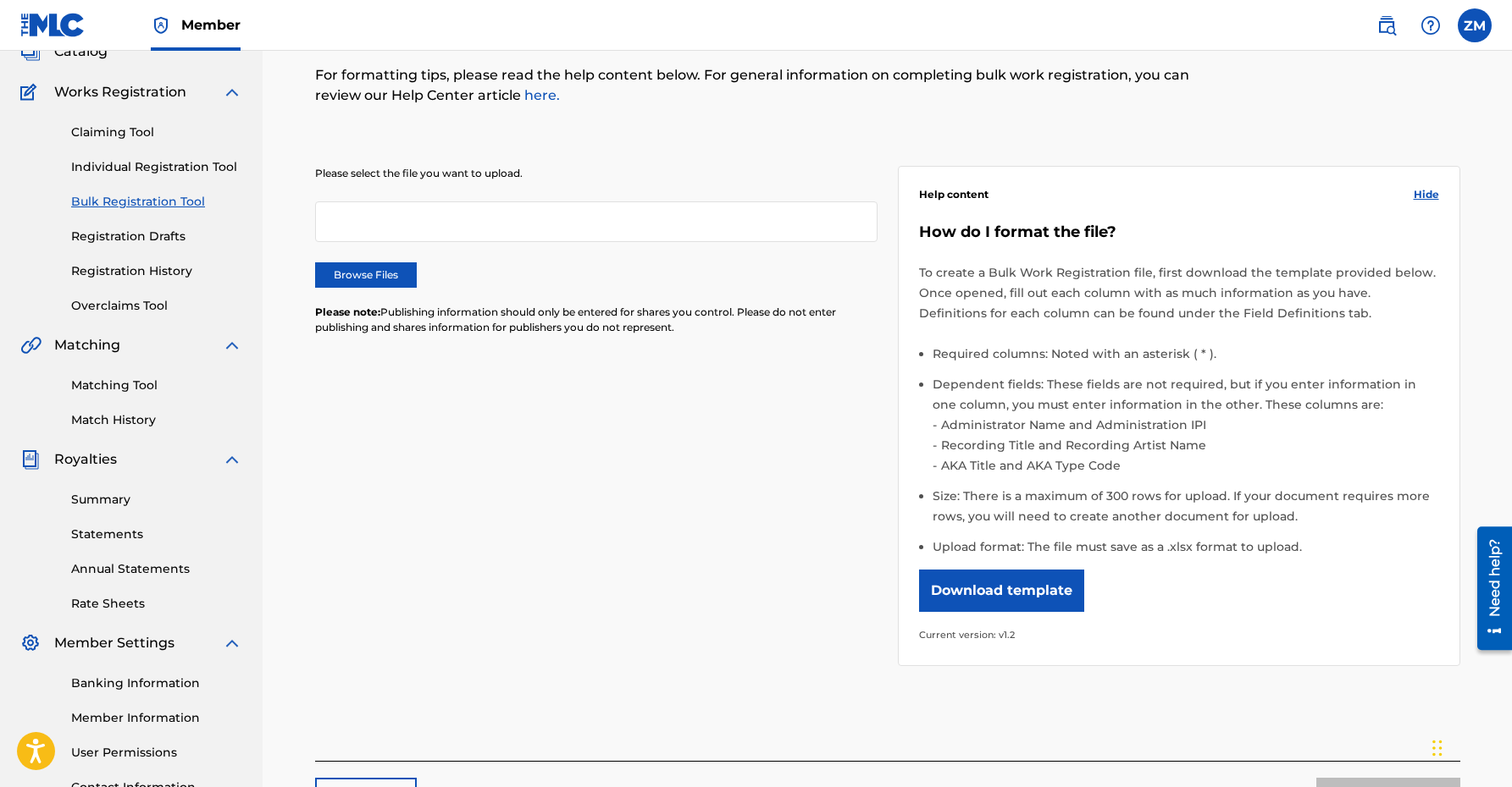
click at [155, 279] on link "Registration History" at bounding box center [157, 271] width 171 height 17
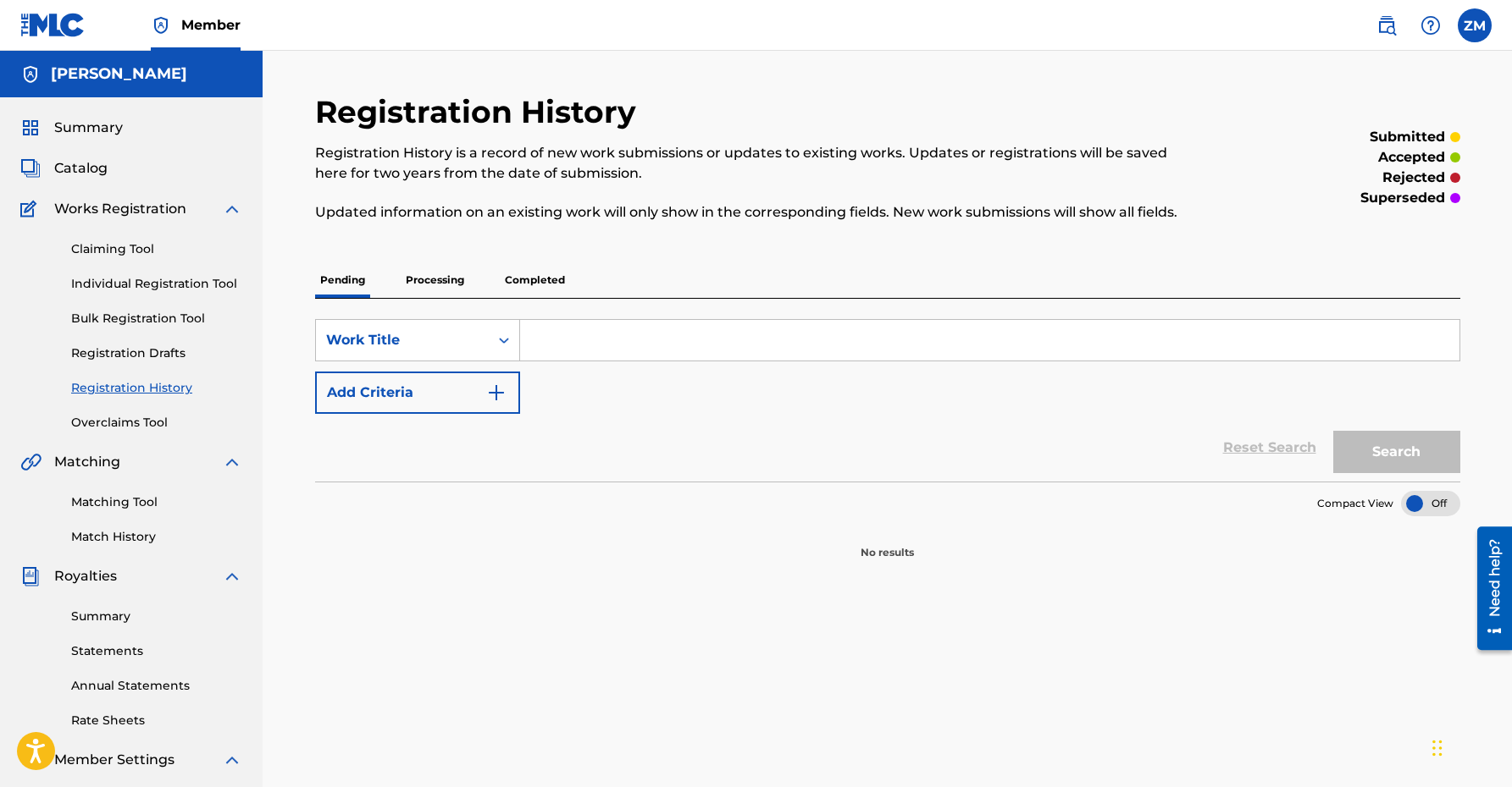
click at [445, 287] on p "Processing" at bounding box center [434, 280] width 69 height 36
click at [548, 291] on p "Completed" at bounding box center [535, 280] width 71 height 36
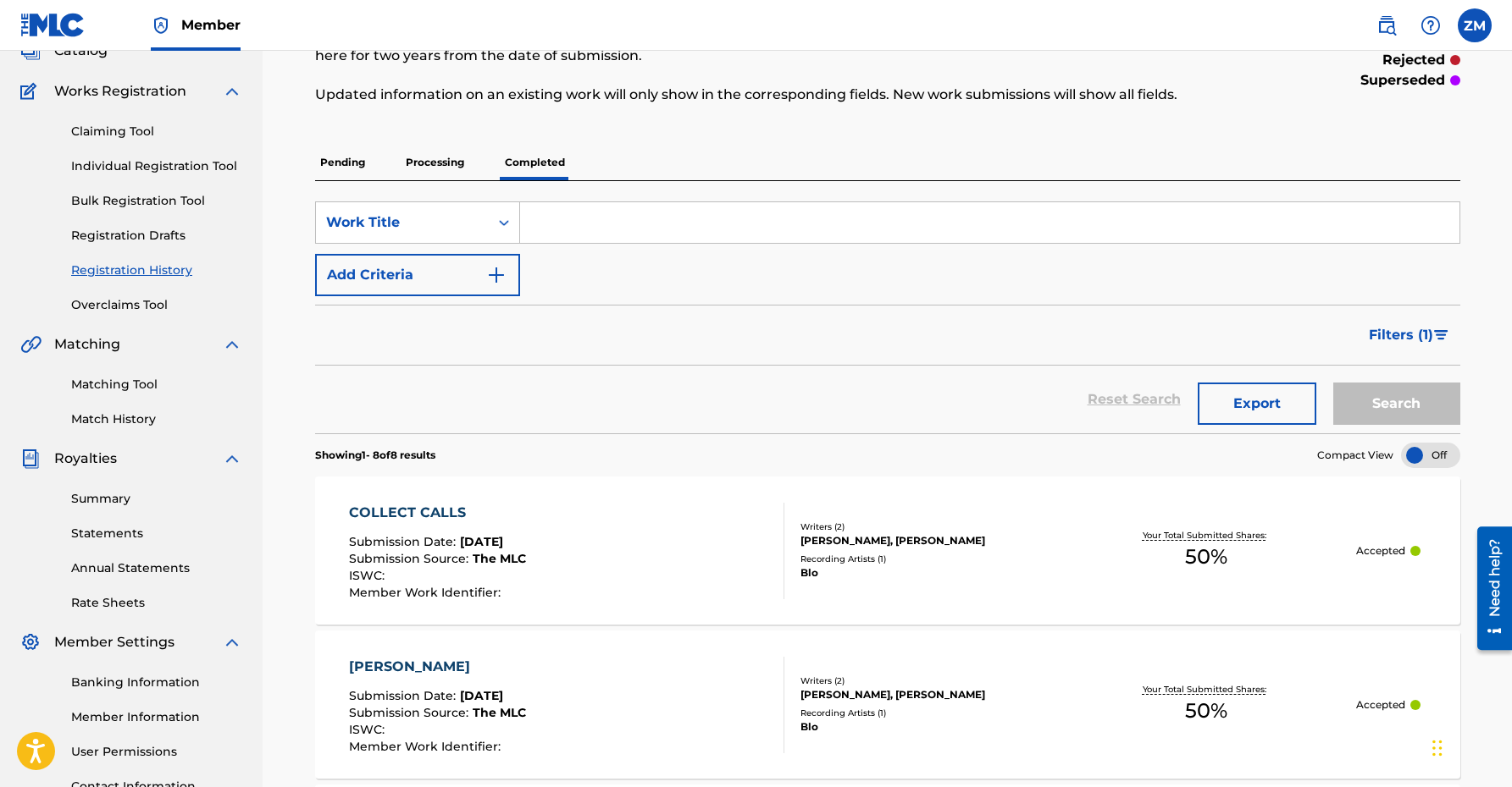
scroll to position [117, 0]
click at [112, 502] on link "Summary" at bounding box center [157, 499] width 171 height 17
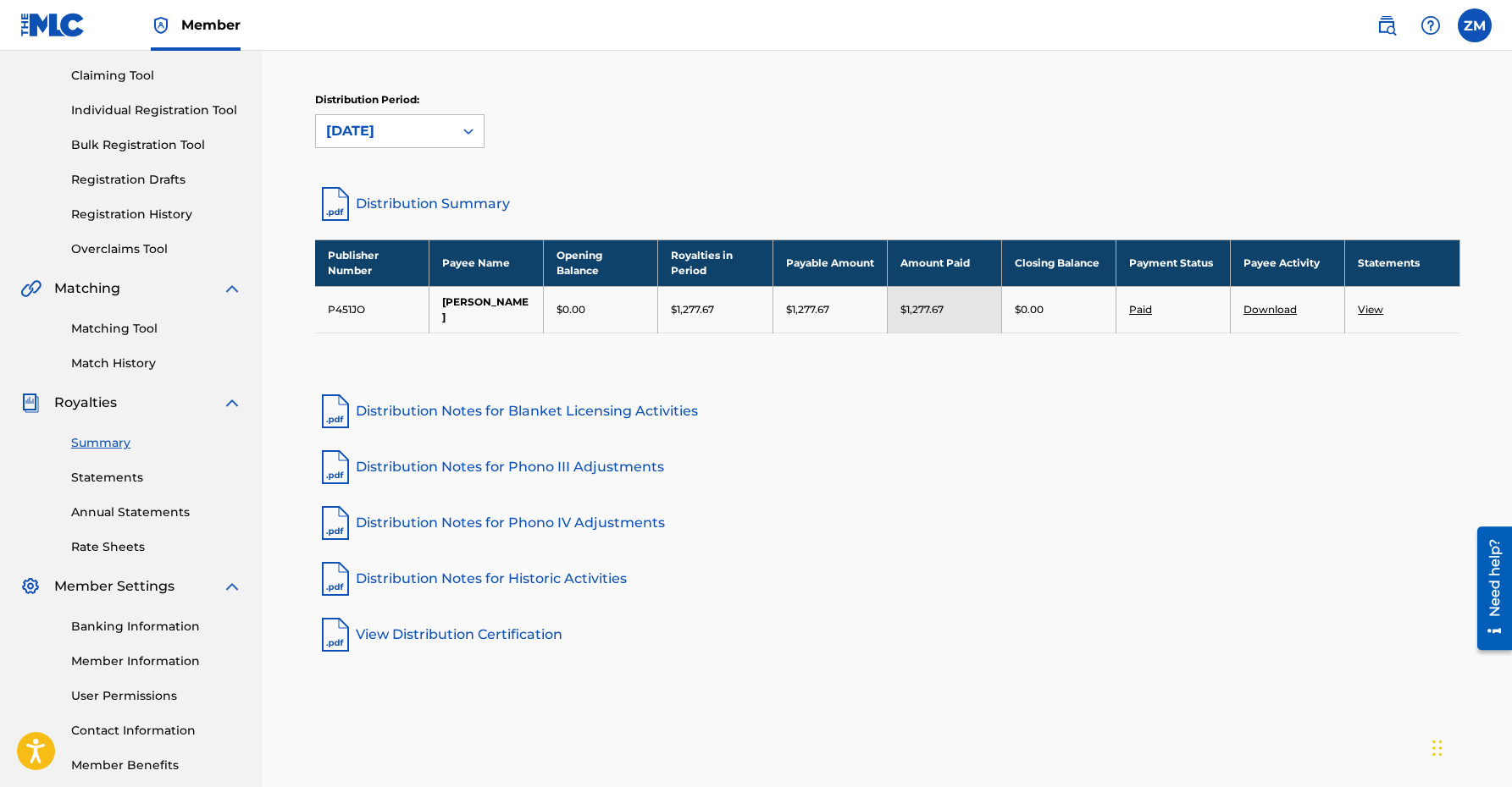
scroll to position [192, 0]
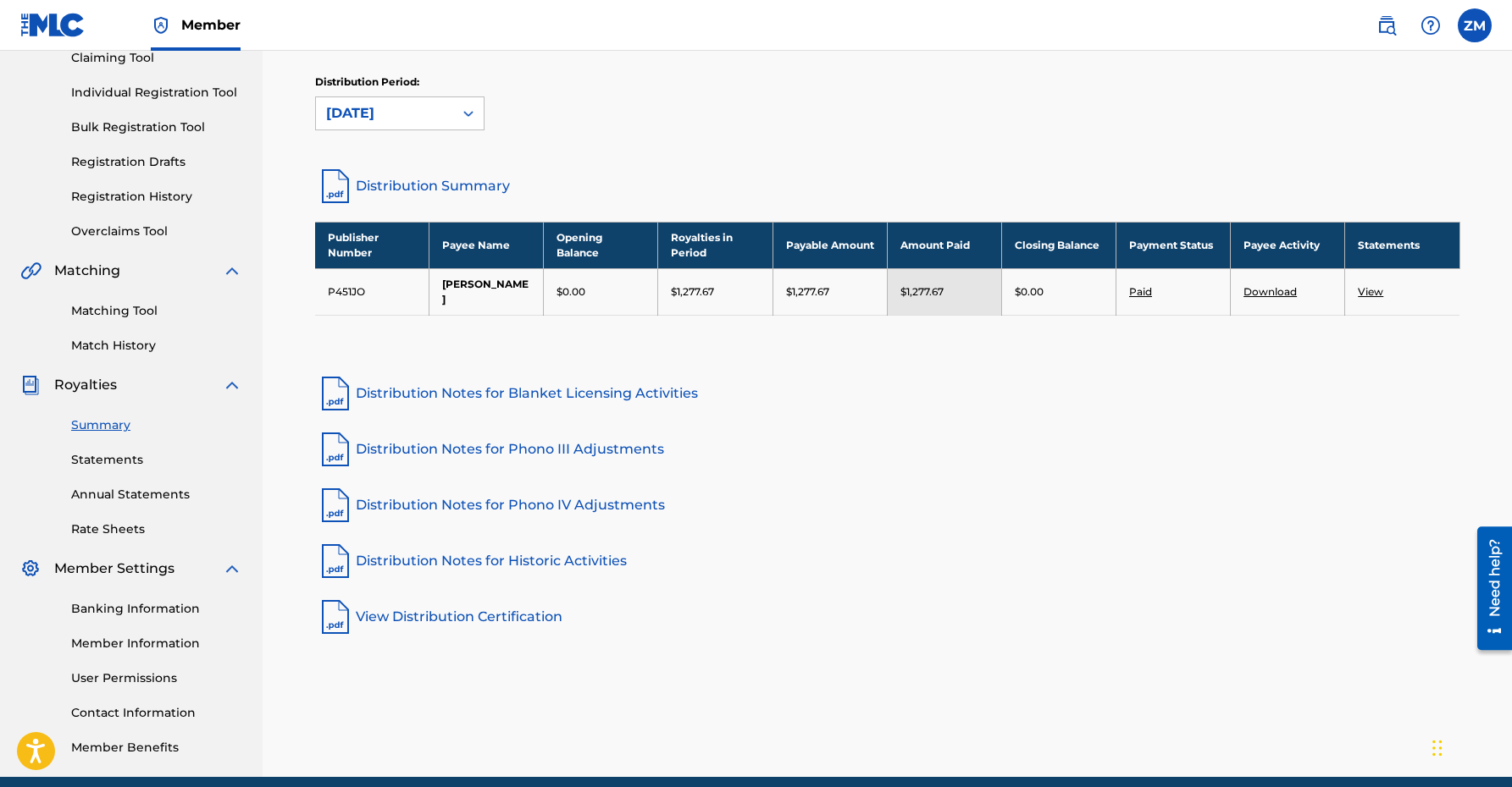
click at [122, 459] on link "Statements" at bounding box center [157, 460] width 171 height 17
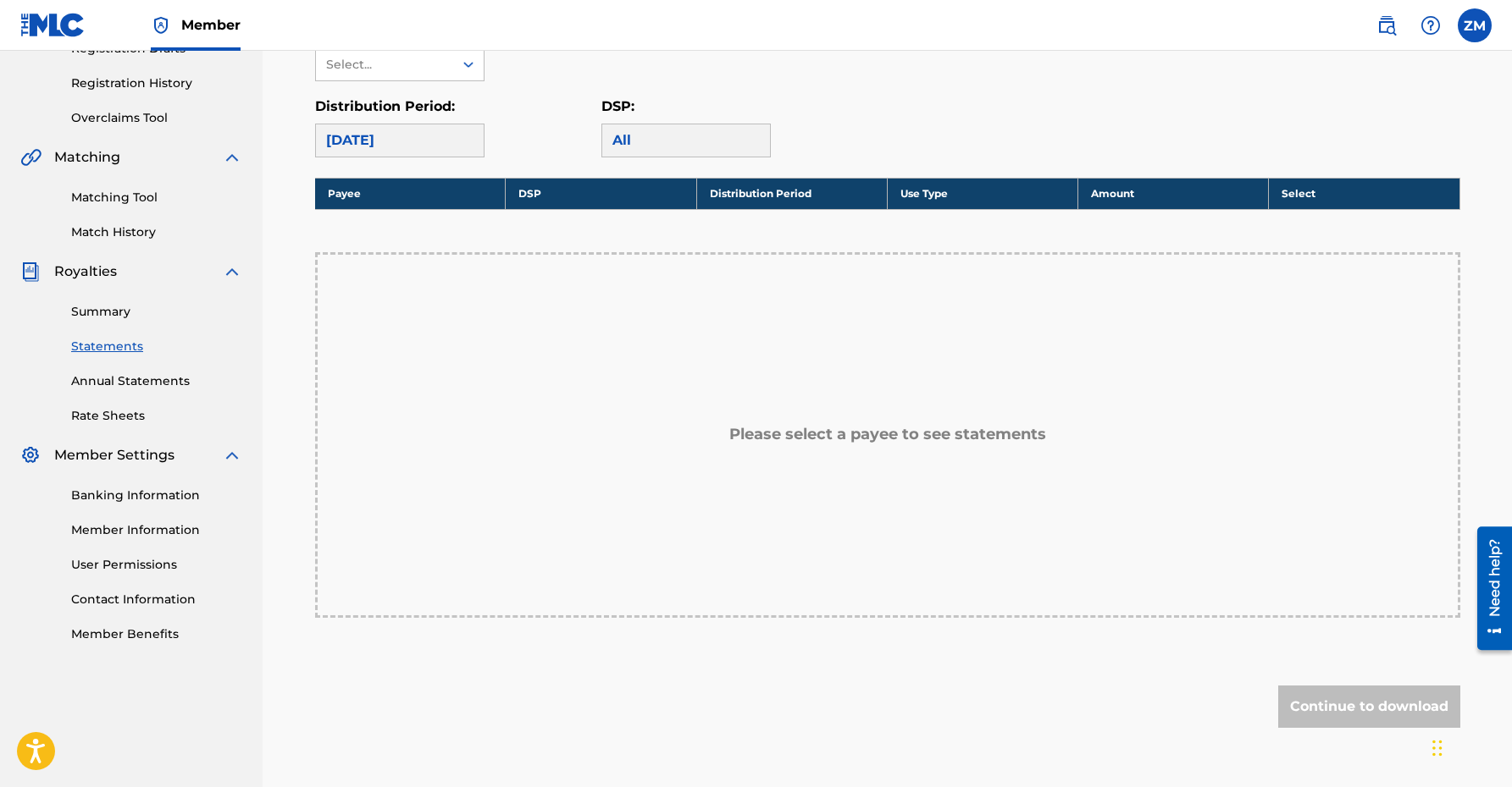
scroll to position [308, 0]
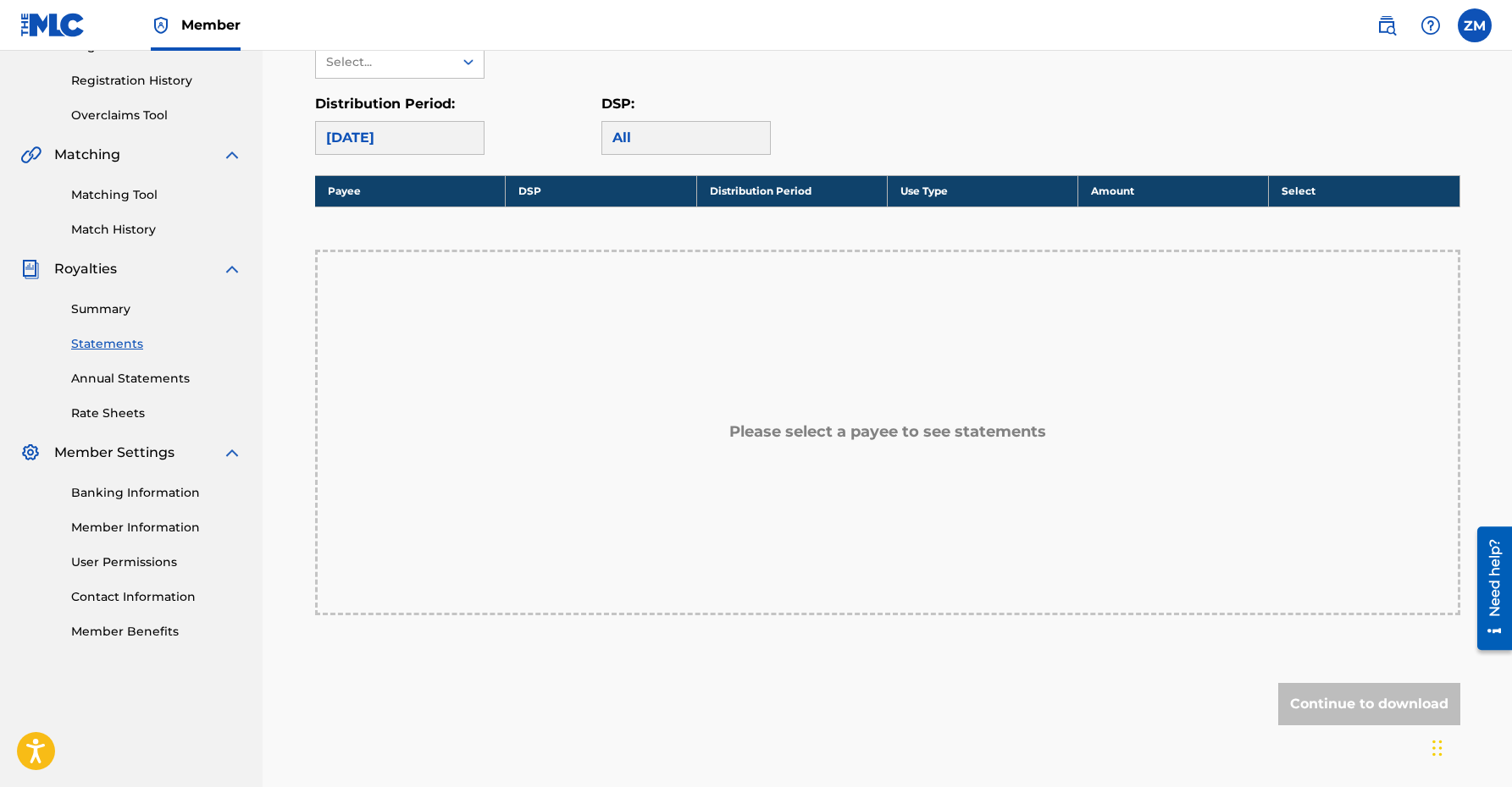
click at [413, 139] on div "[DATE]" at bounding box center [399, 138] width 169 height 34
click at [434, 137] on div "[DATE]" at bounding box center [399, 138] width 169 height 34
click at [390, 134] on div "[DATE]" at bounding box center [399, 138] width 169 height 34
click at [641, 137] on div "All" at bounding box center [686, 138] width 169 height 34
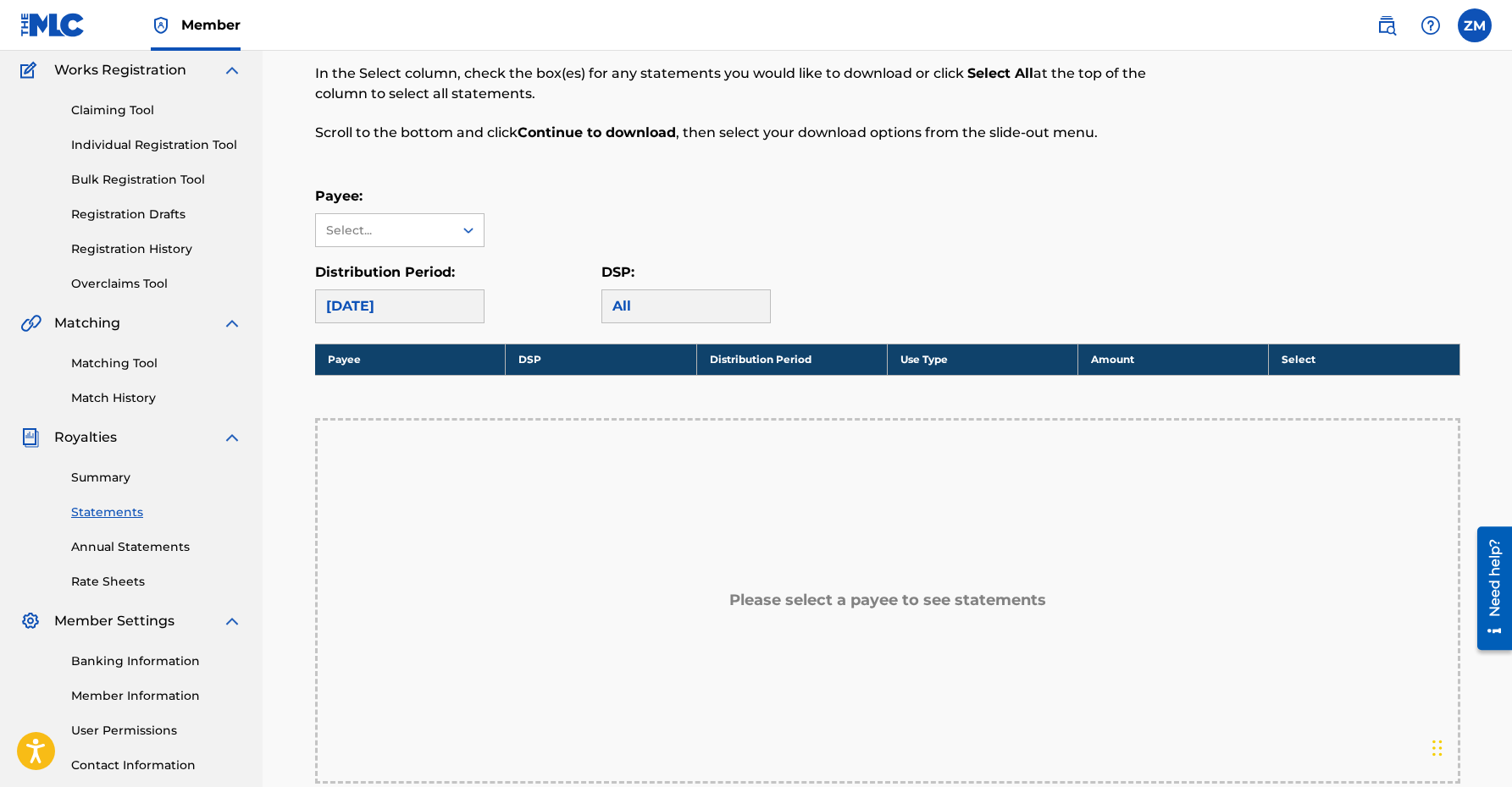
scroll to position [137, 0]
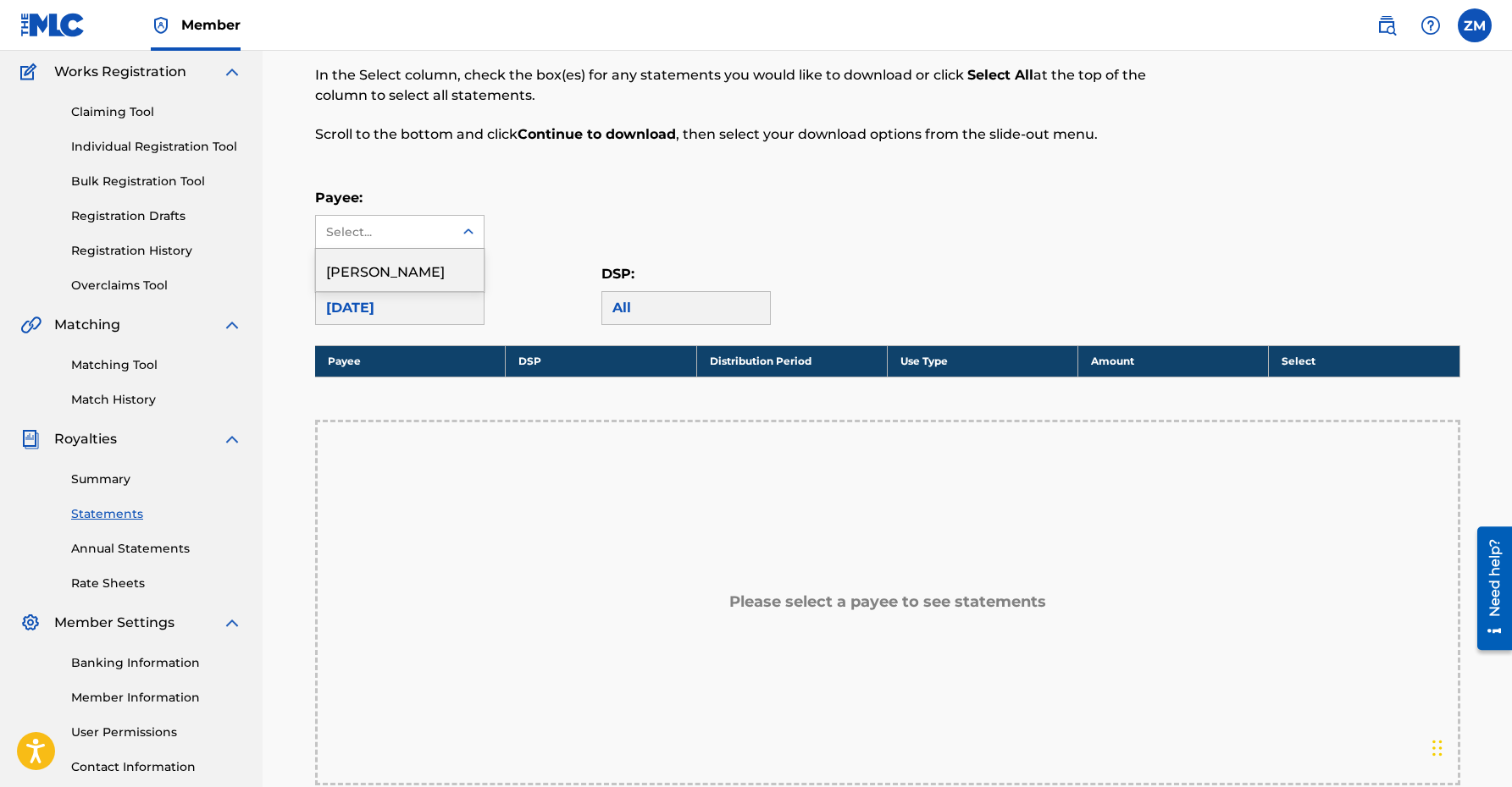
click at [437, 229] on div "Select..." at bounding box center [384, 232] width 115 height 17
click at [422, 281] on div "[PERSON_NAME]" at bounding box center [399, 270] width 167 height 43
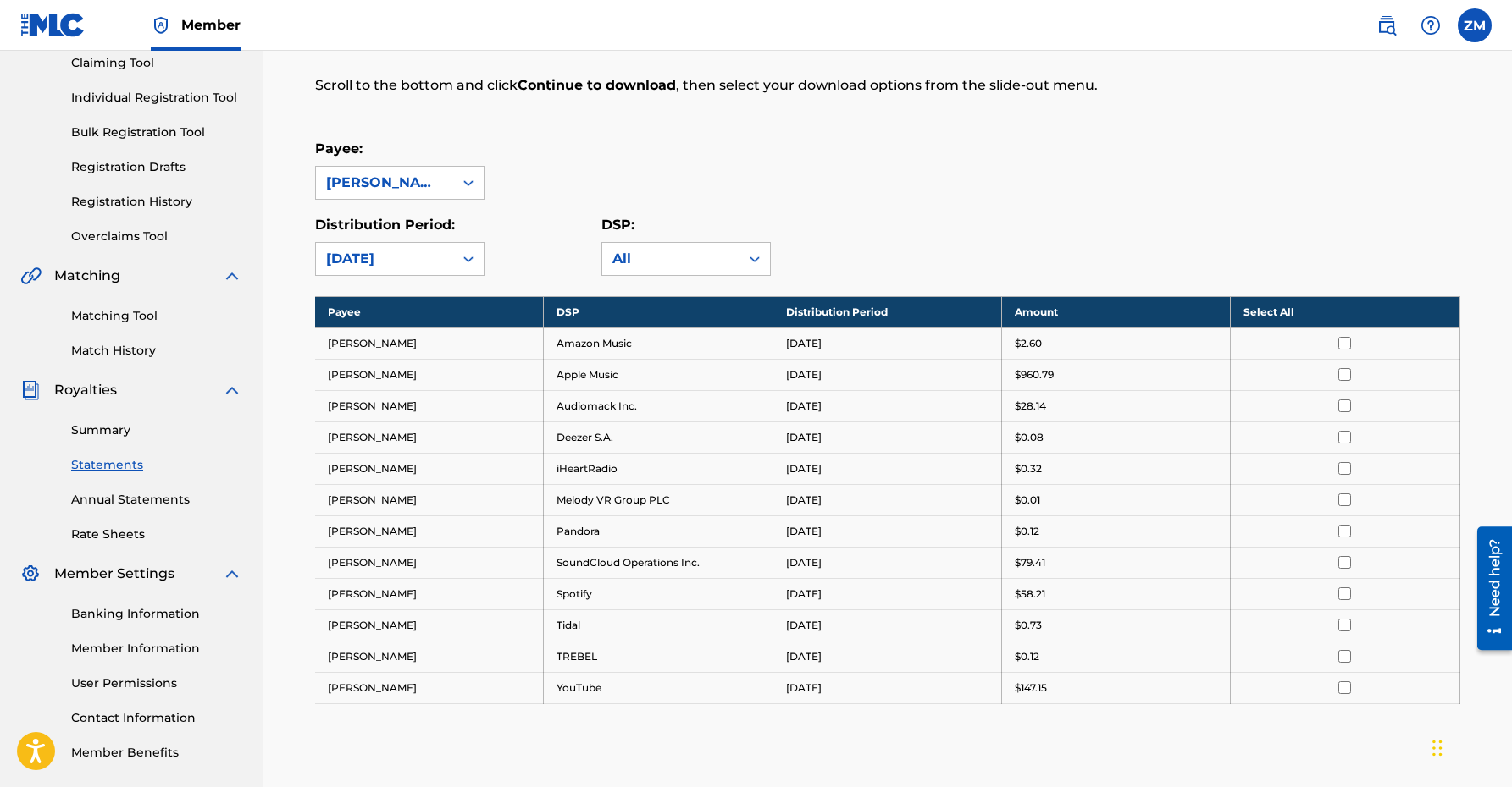
scroll to position [171, 0]
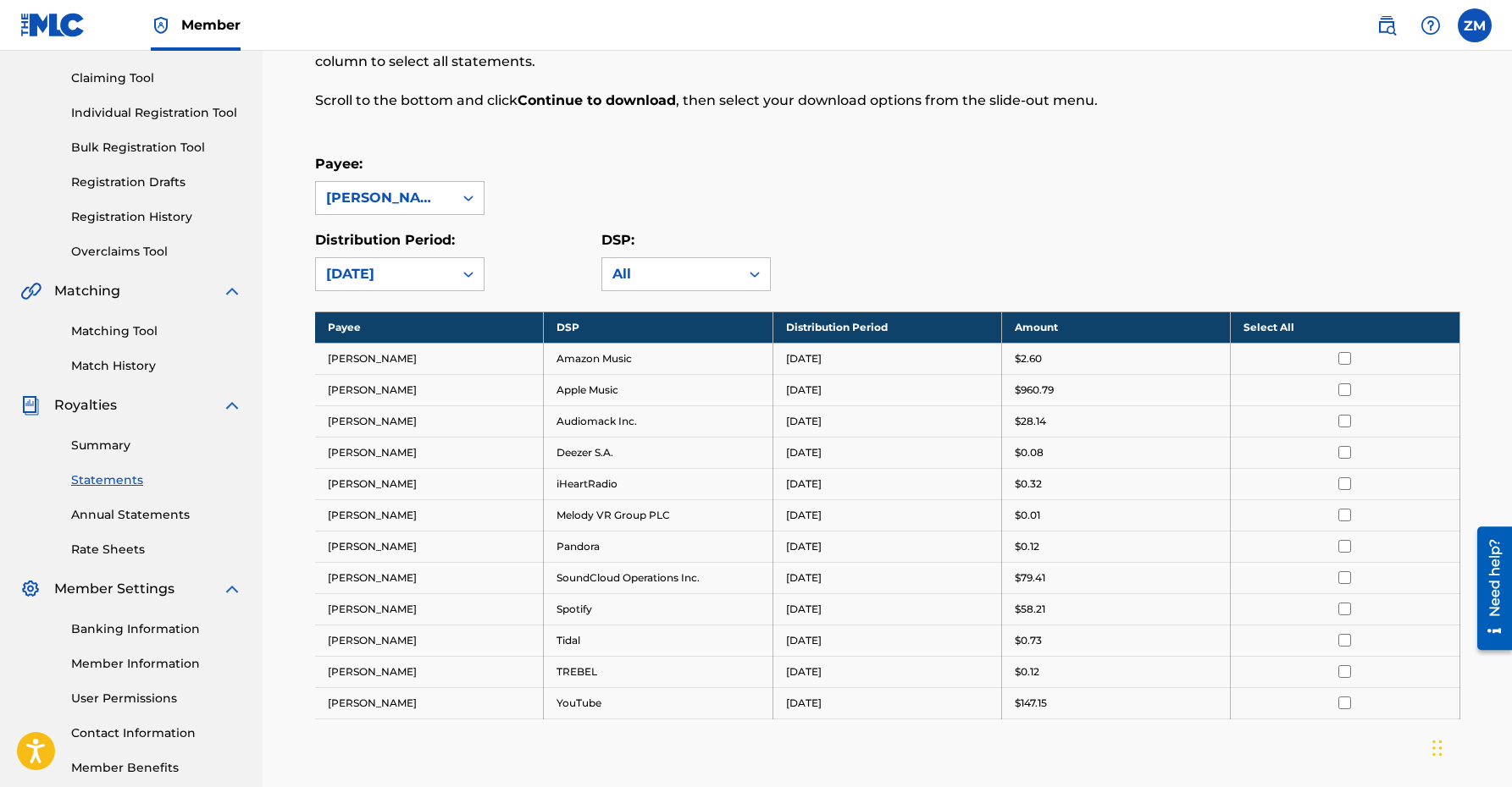
click at [158, 221] on link "Registration History" at bounding box center [157, 217] width 171 height 17
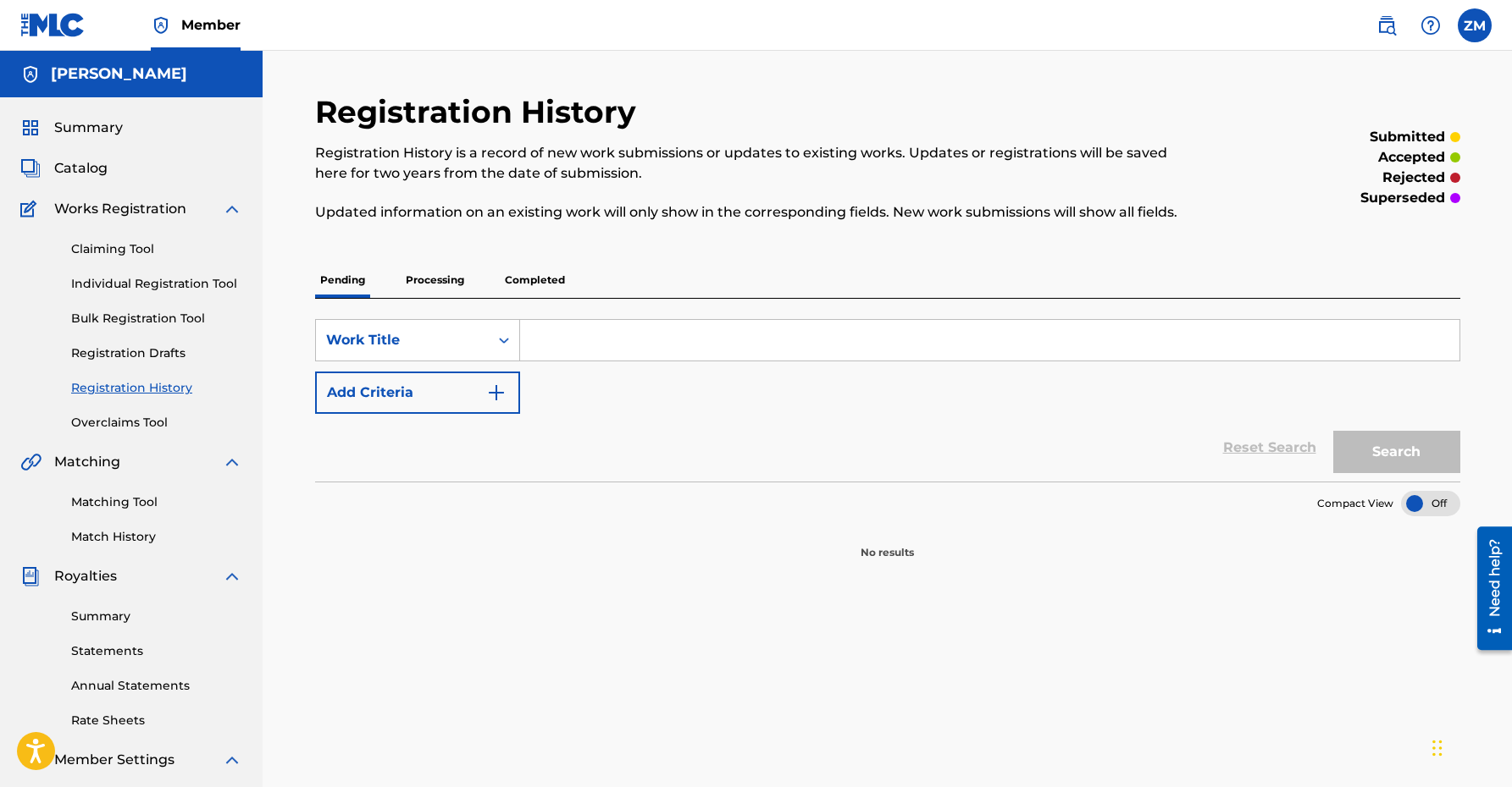
click at [529, 275] on p "Completed" at bounding box center [535, 280] width 71 height 36
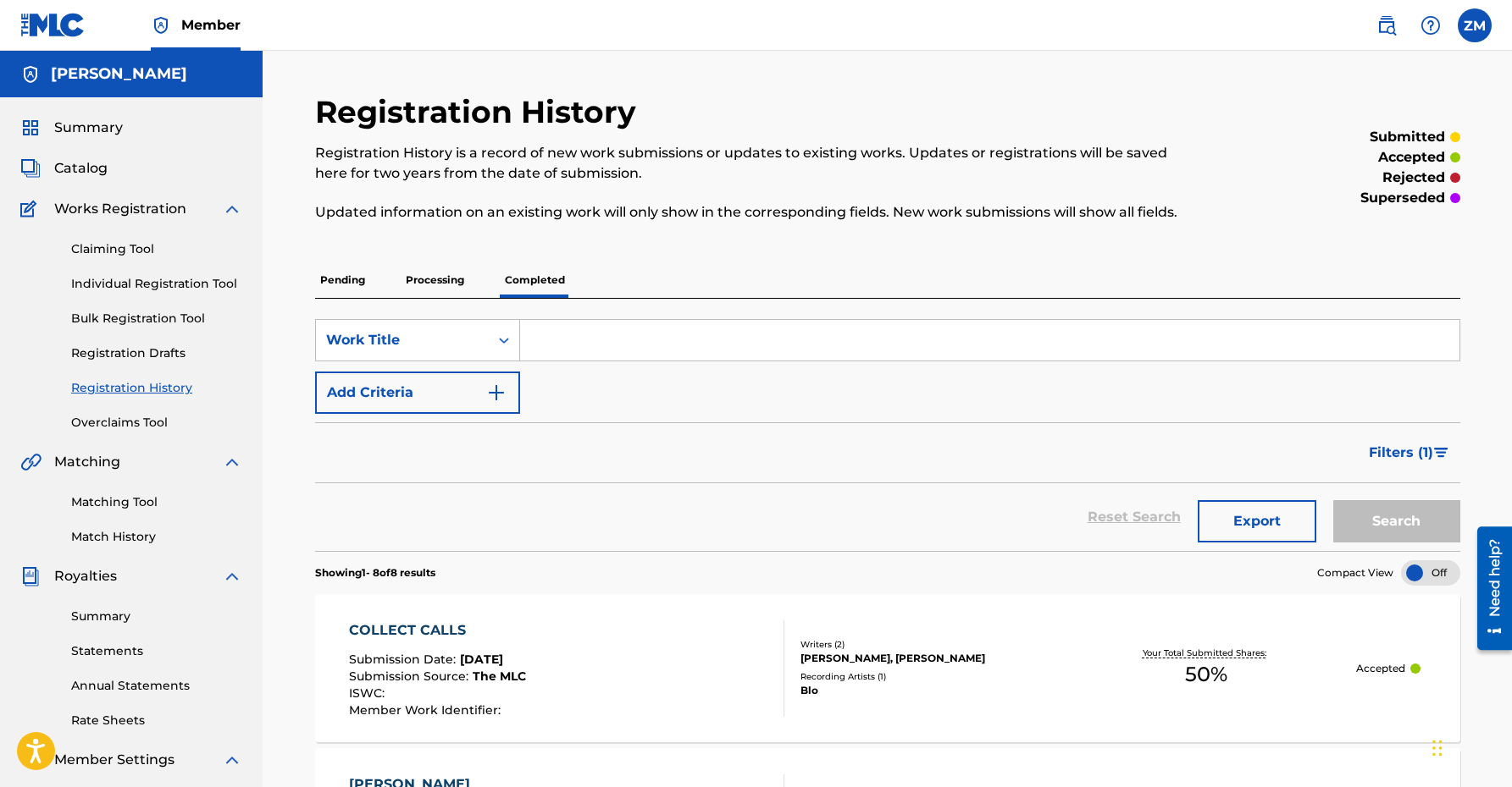
click at [124, 243] on link "Claiming Tool" at bounding box center [157, 249] width 171 height 17
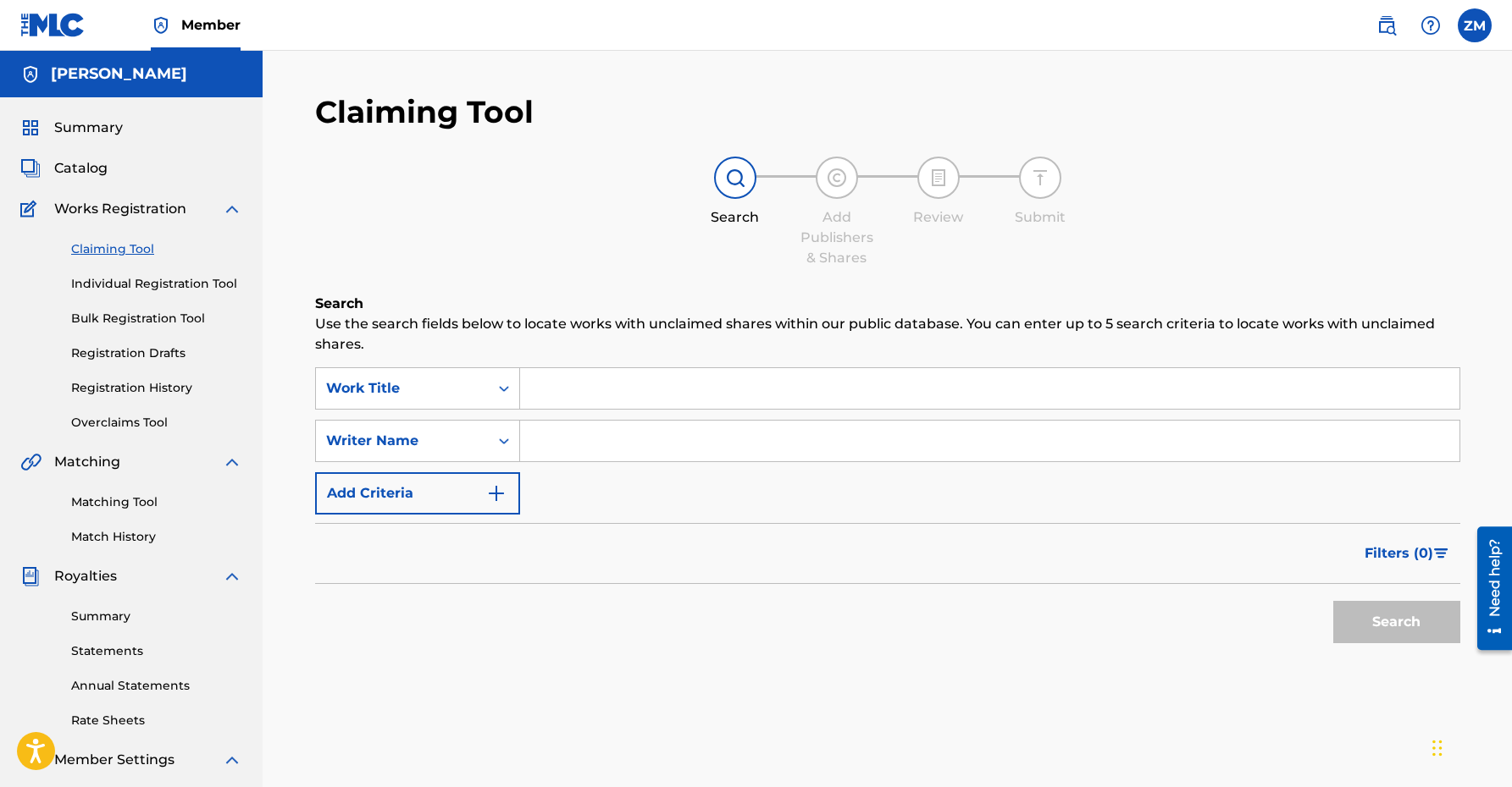
click at [582, 391] on input "Search Form" at bounding box center [989, 389] width 939 height 41
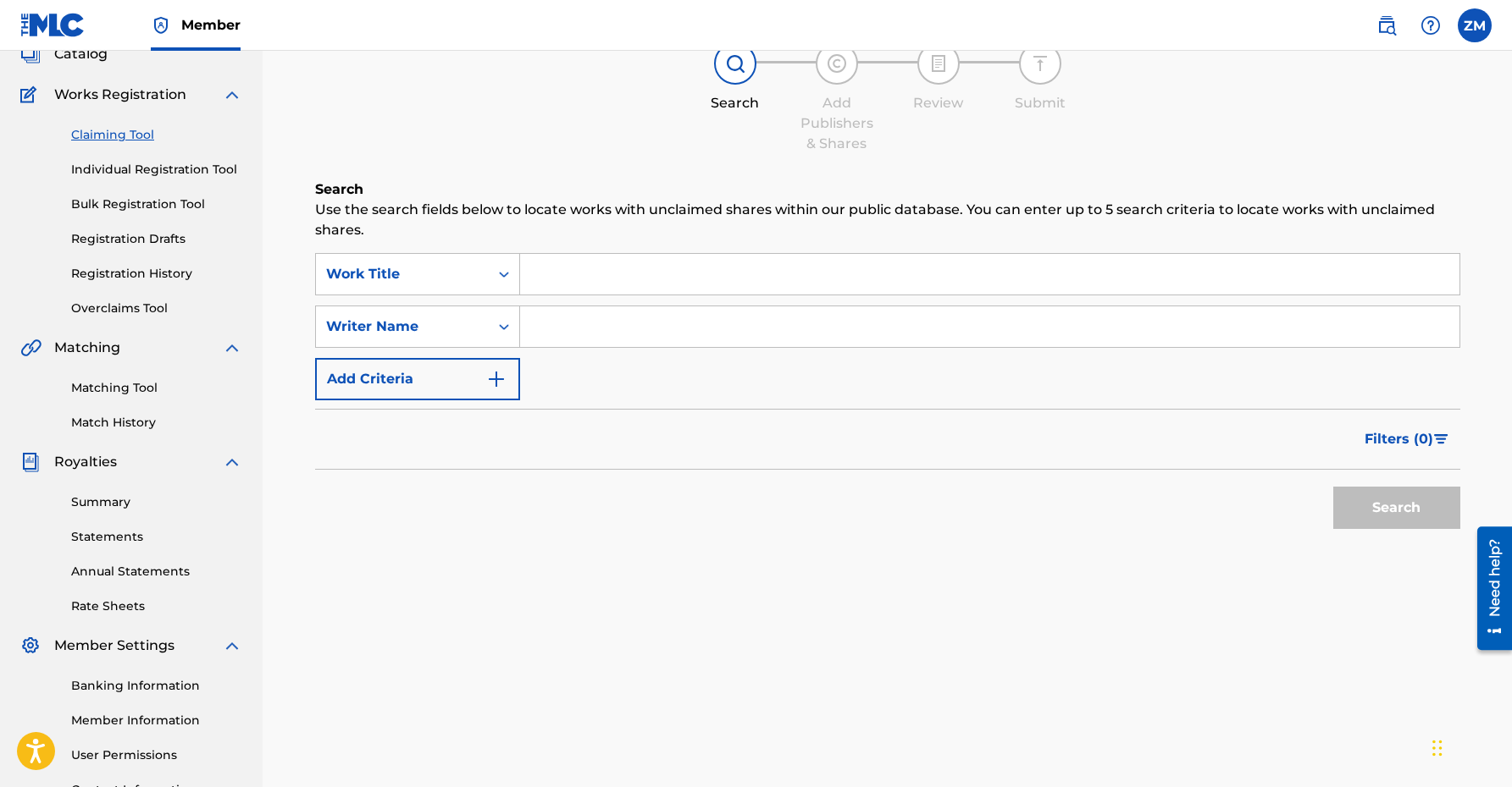
scroll to position [125, 0]
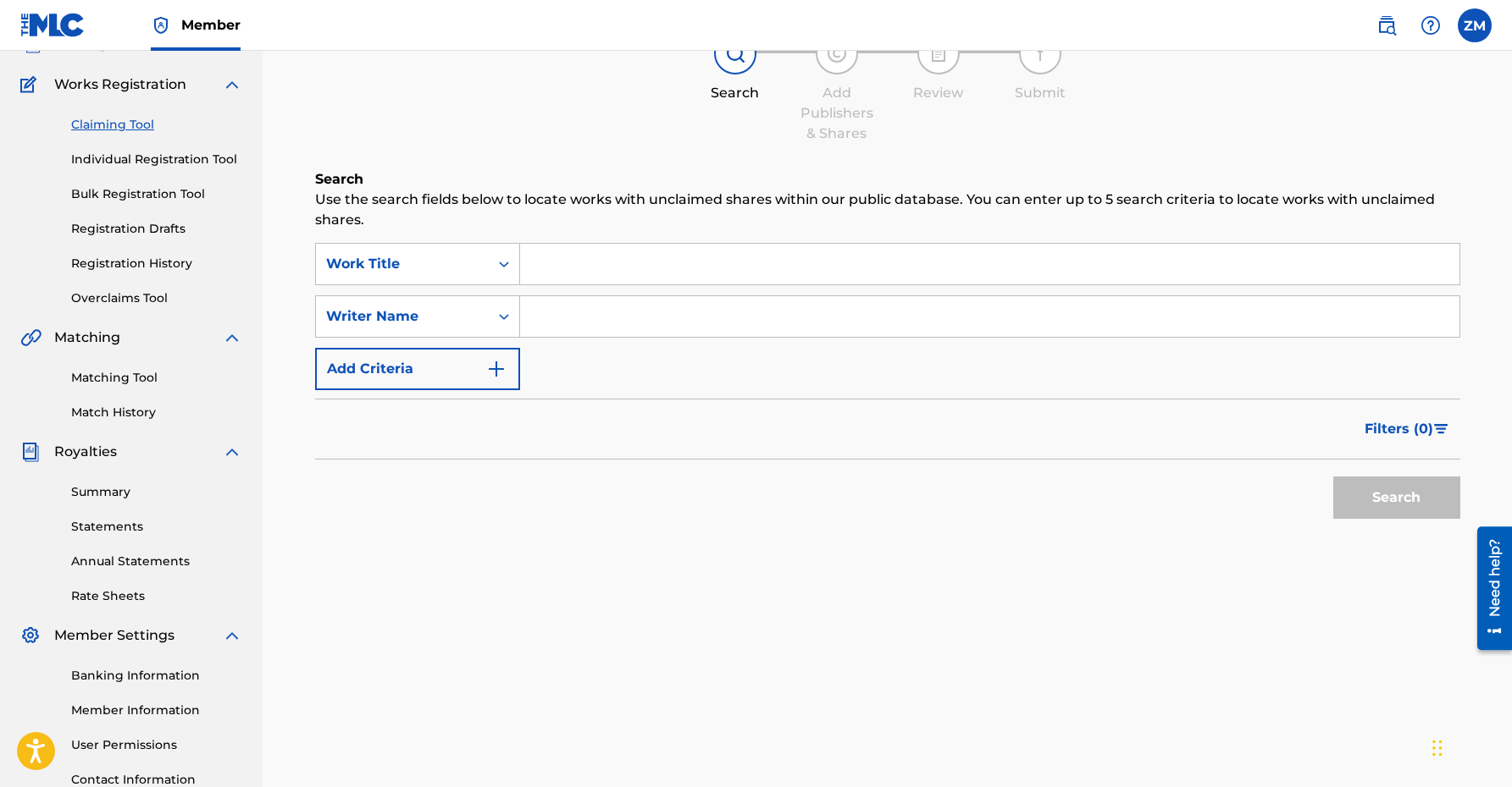
click at [600, 266] on input "Search Form" at bounding box center [989, 264] width 939 height 41
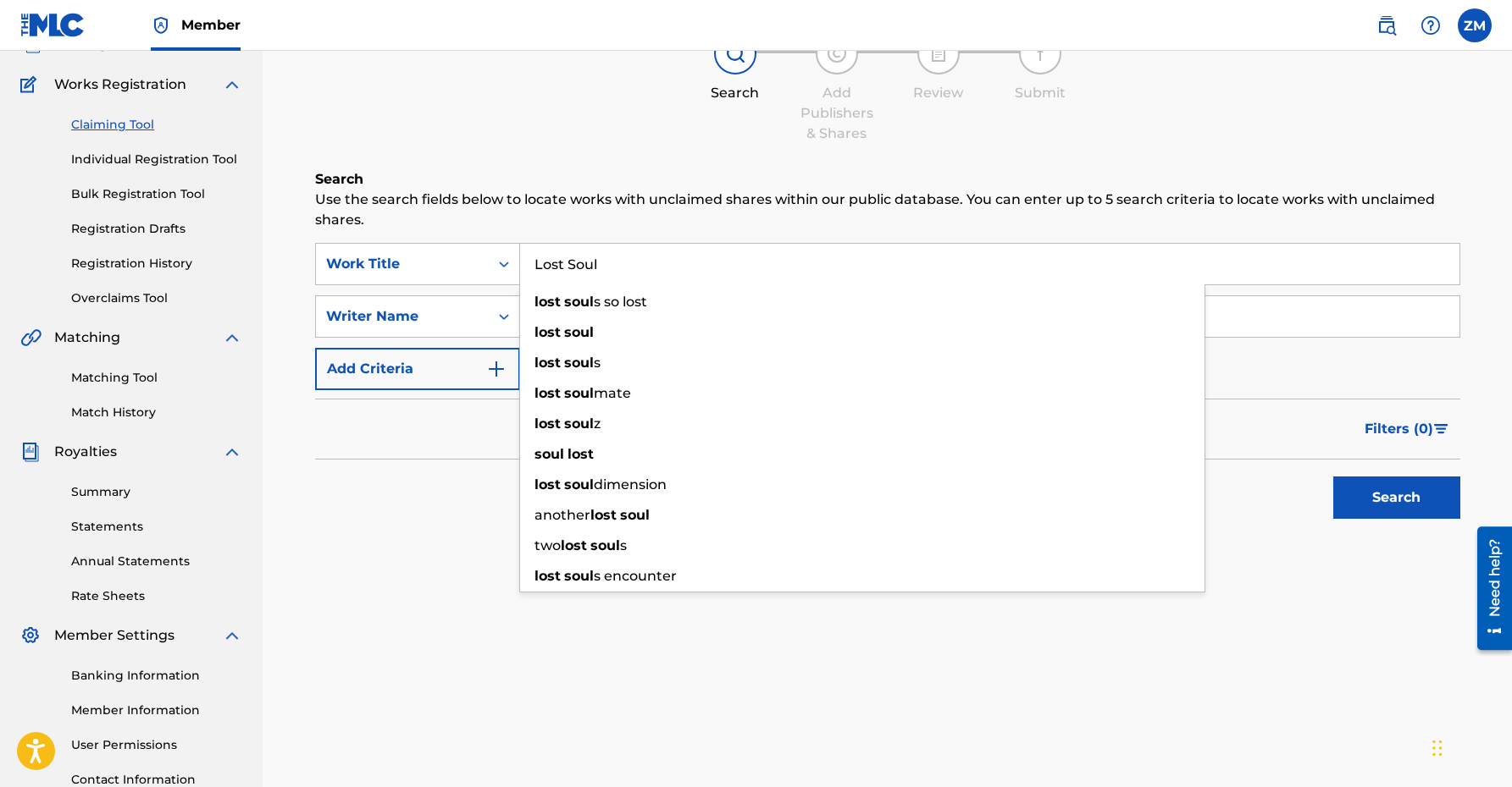
type input "Lost Soul"
click at [393, 601] on div "Search Use the search fields below to locate works with unclaimed shares within…" at bounding box center [887, 390] width 1145 height 443
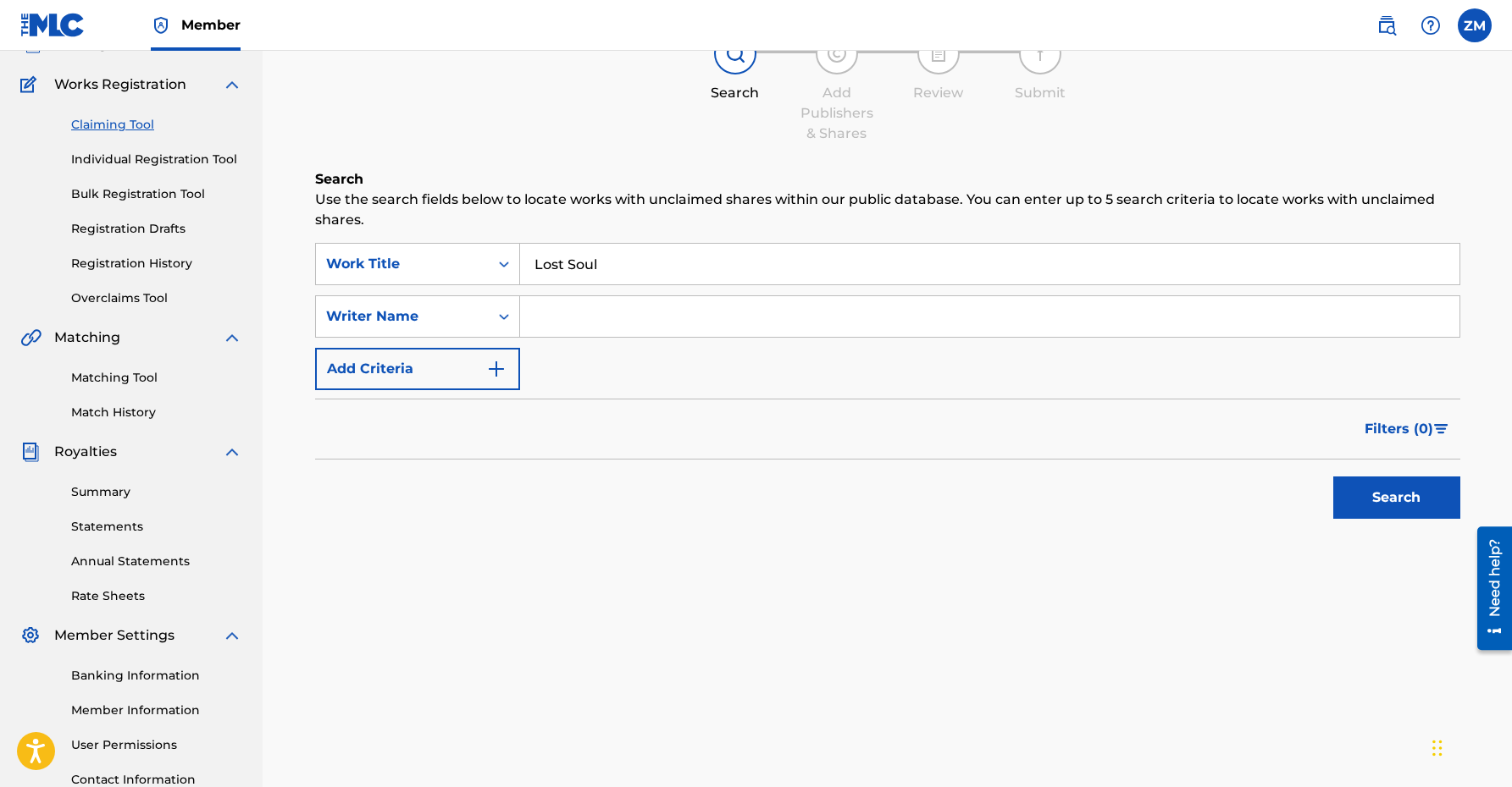
scroll to position [0, 0]
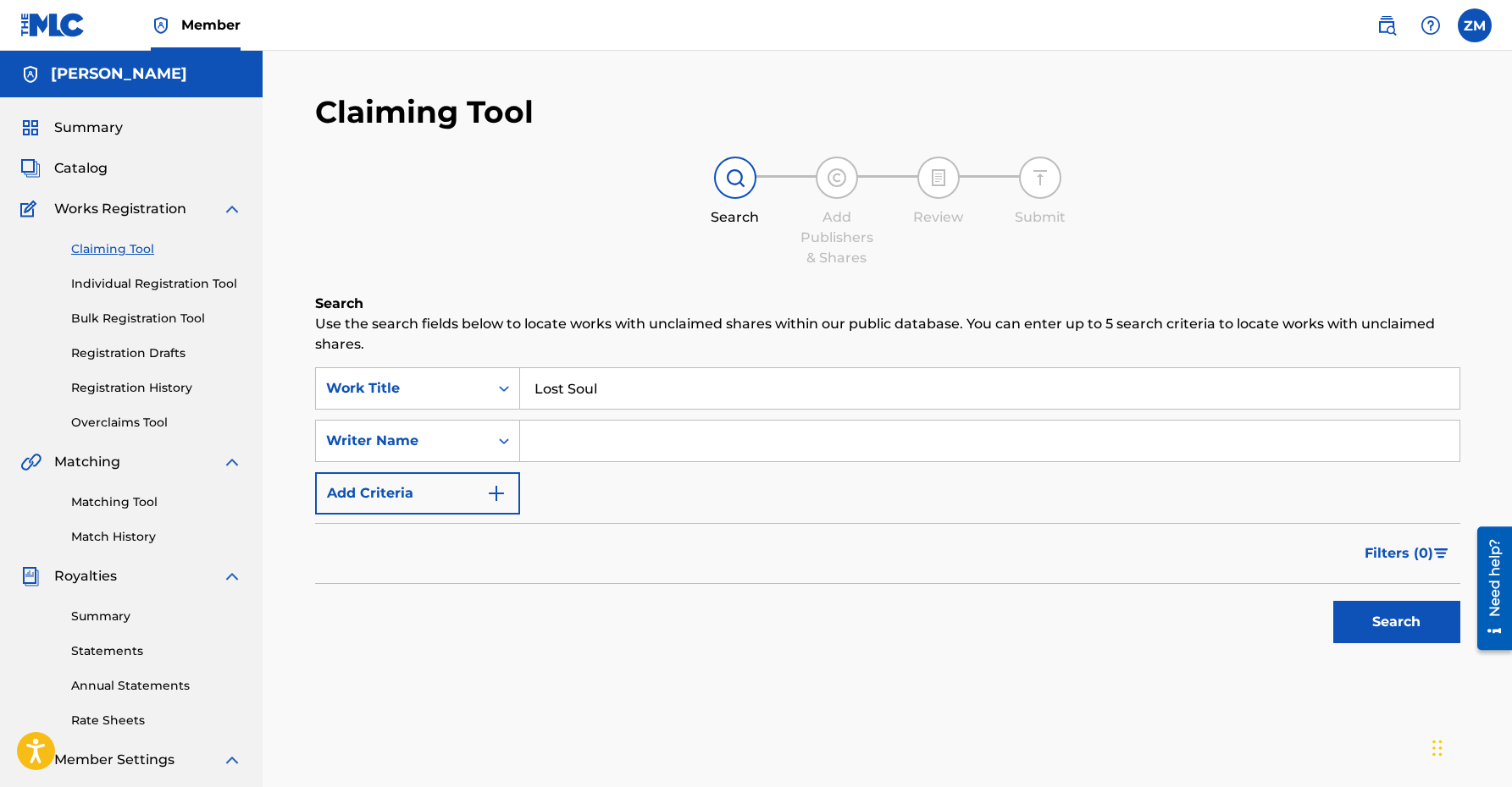
click at [94, 169] on span "Catalog" at bounding box center [80, 168] width 53 height 20
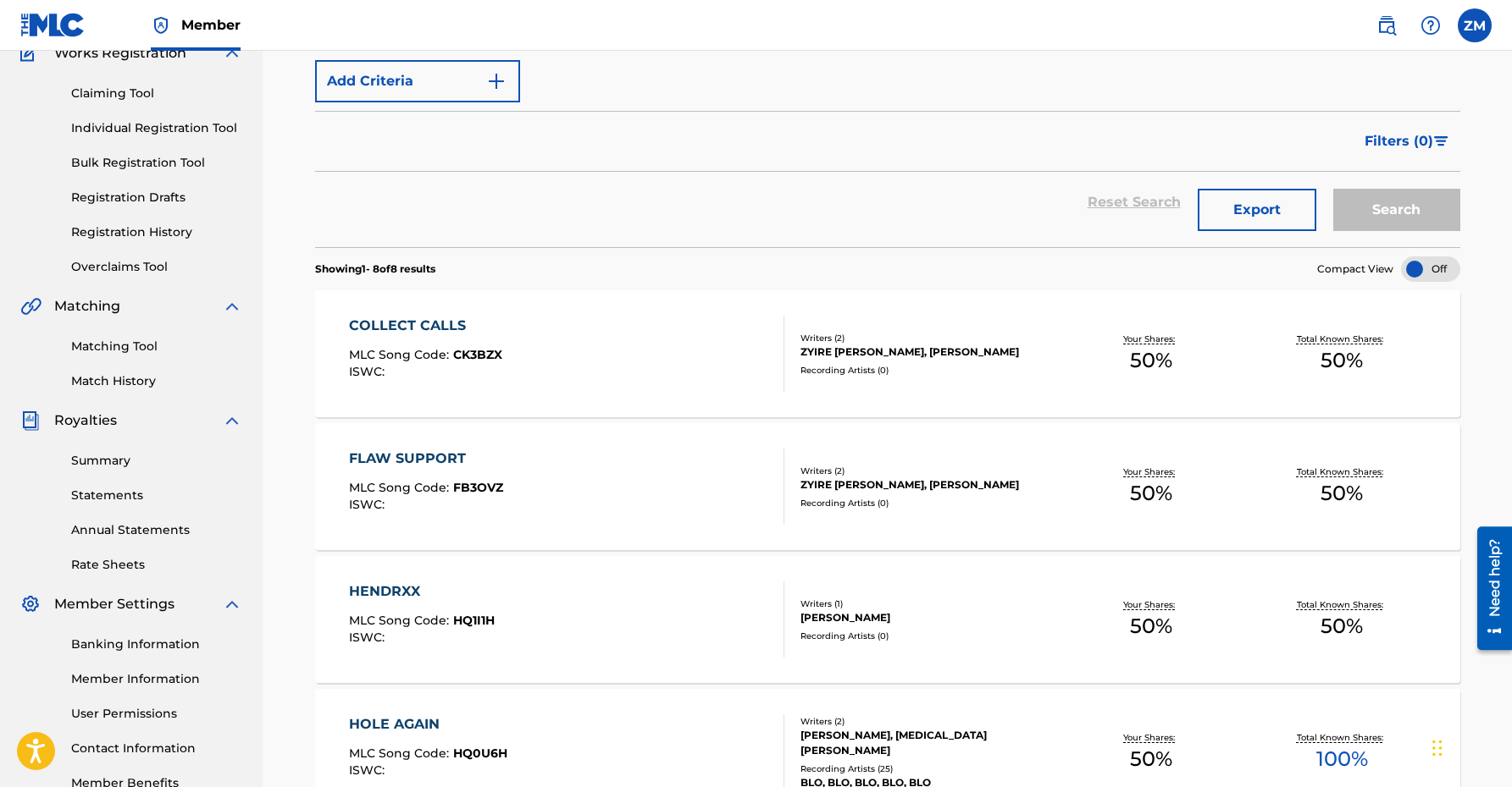
scroll to position [158, 0]
click at [103, 383] on link "Match History" at bounding box center [157, 379] width 171 height 17
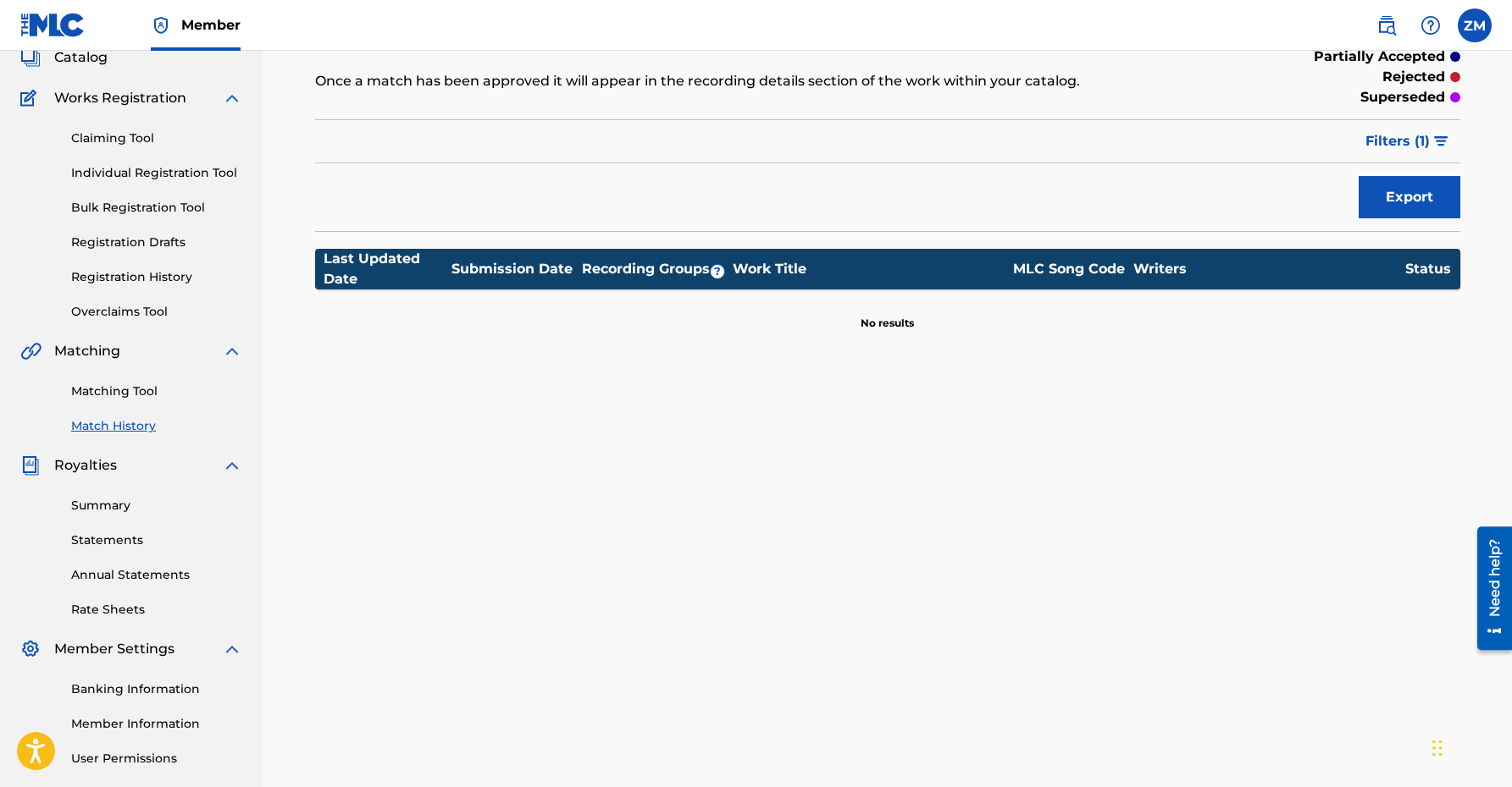
scroll to position [134, 0]
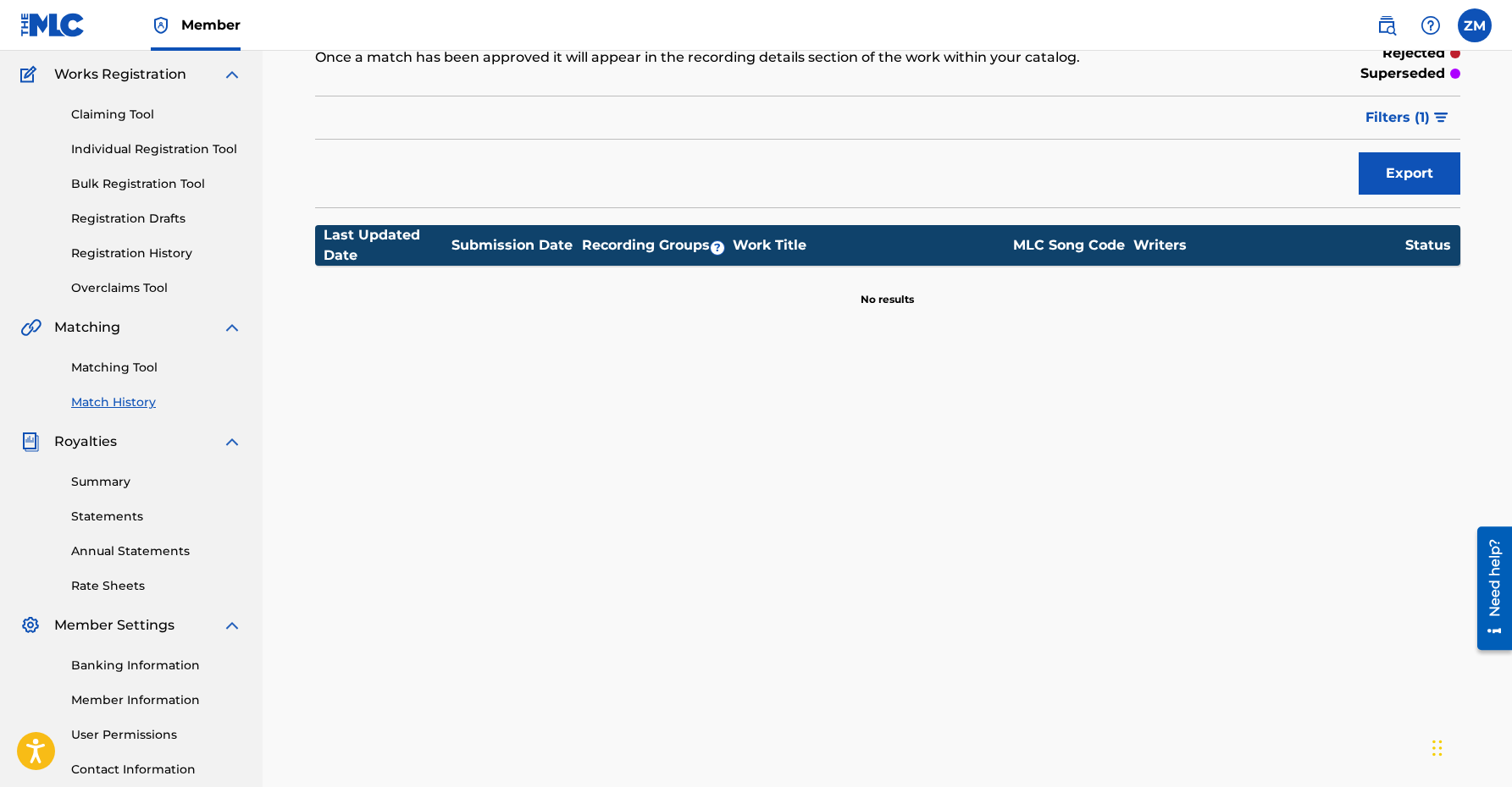
click at [89, 485] on link "Summary" at bounding box center [157, 482] width 171 height 17
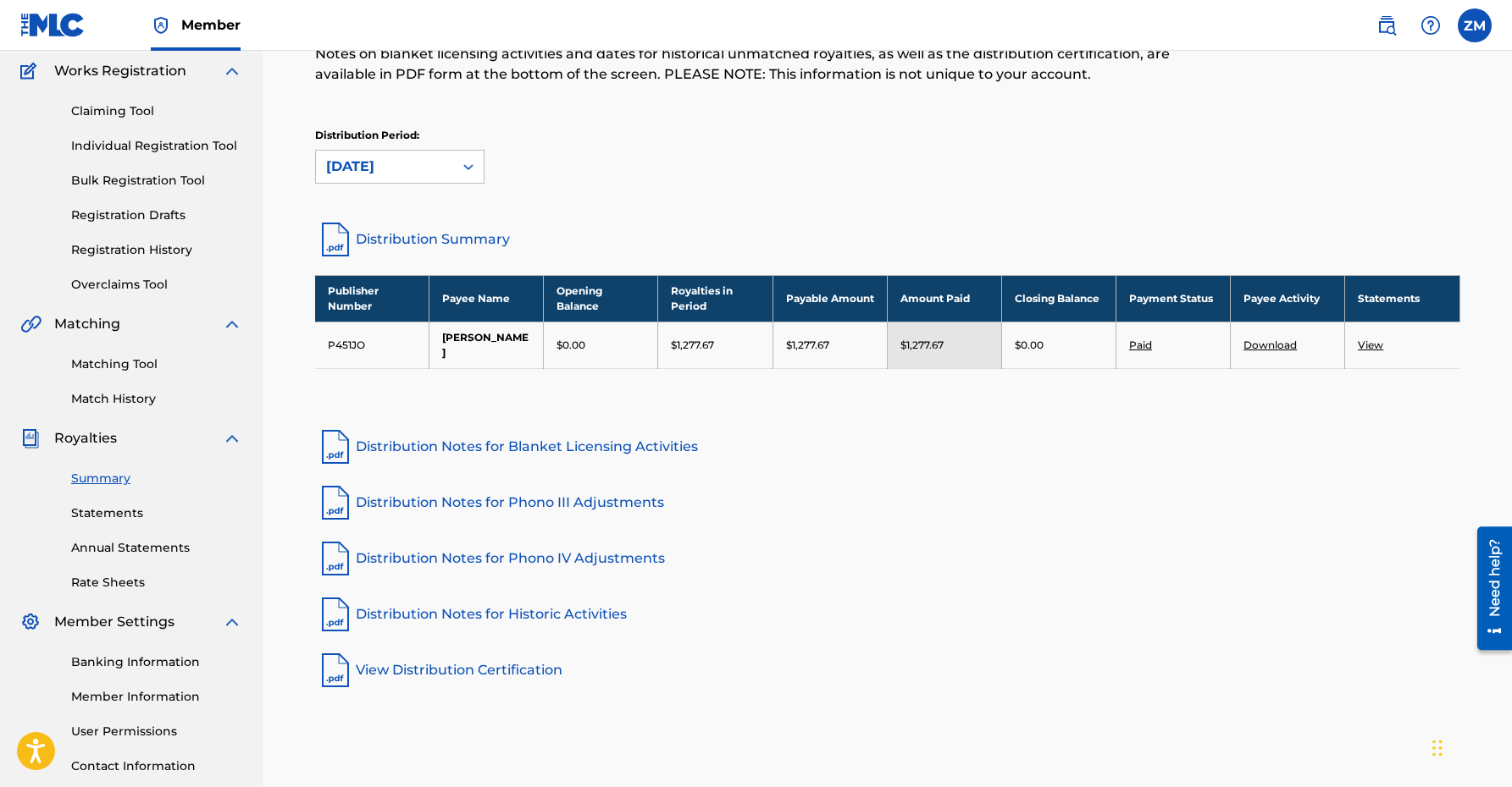
scroll to position [124, 0]
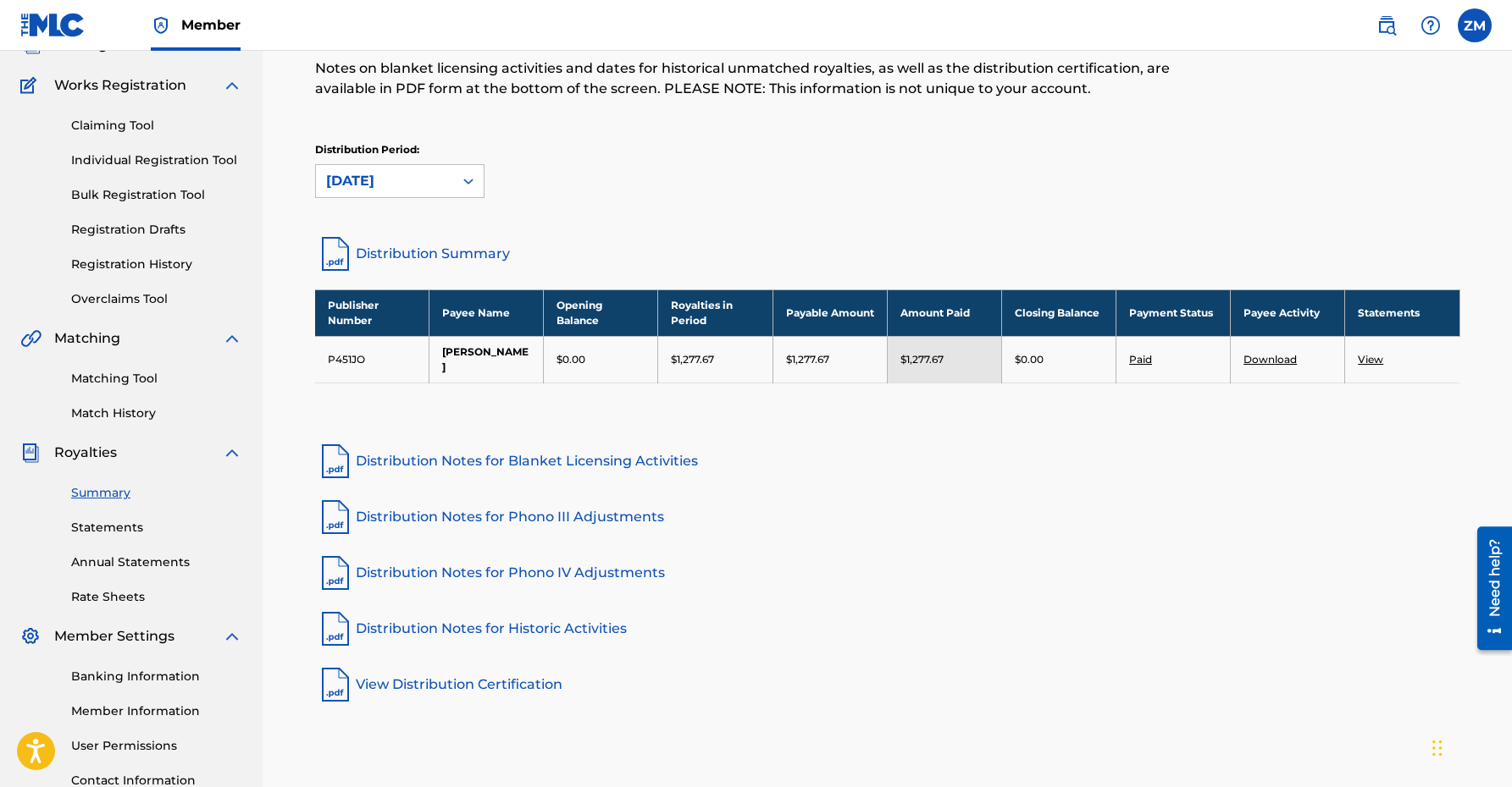
click at [100, 529] on link "Statements" at bounding box center [157, 527] width 171 height 17
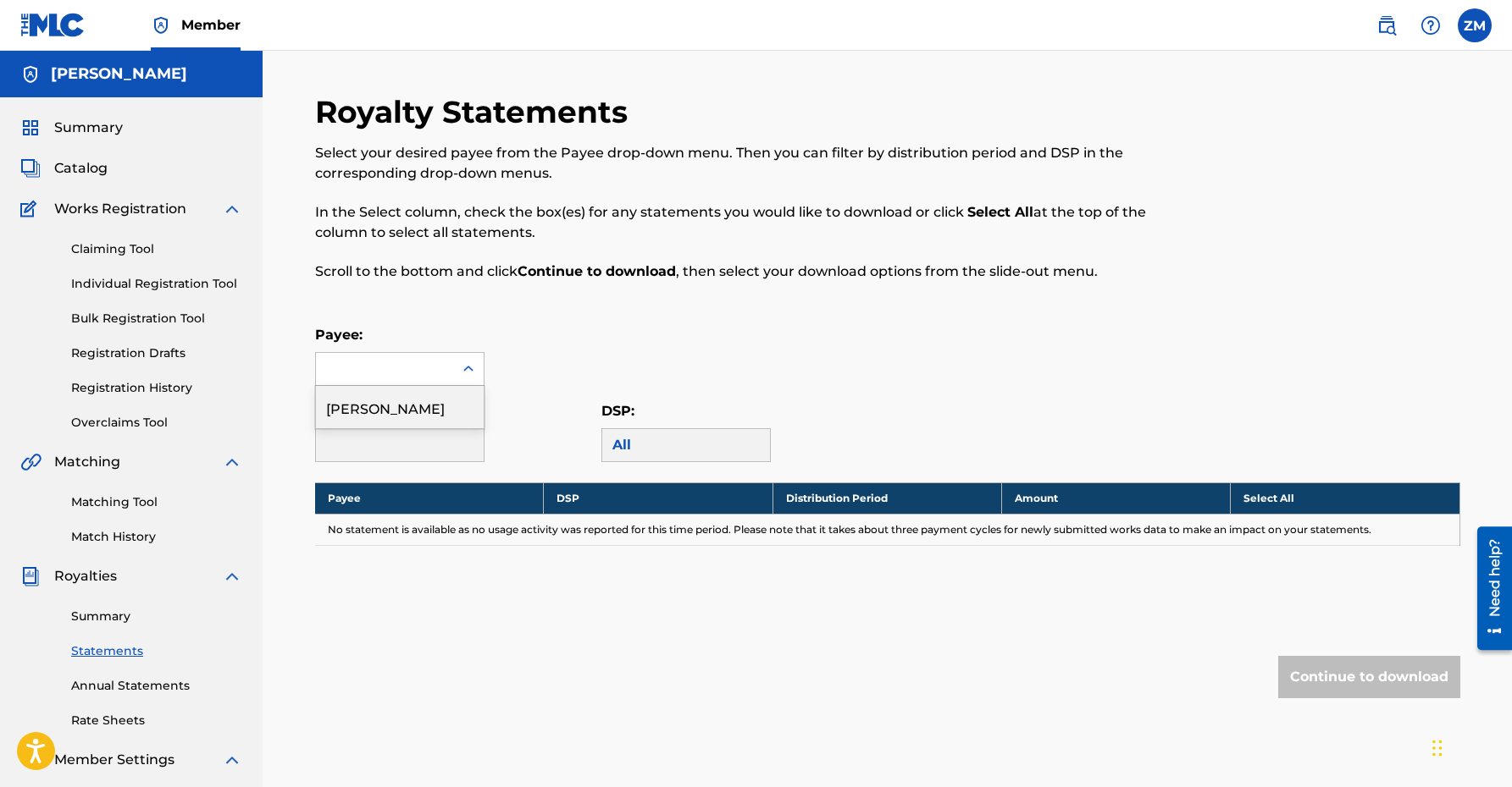
click at [474, 356] on div at bounding box center [468, 369] width 31 height 31
click at [383, 410] on div "[PERSON_NAME]" at bounding box center [399, 407] width 167 height 43
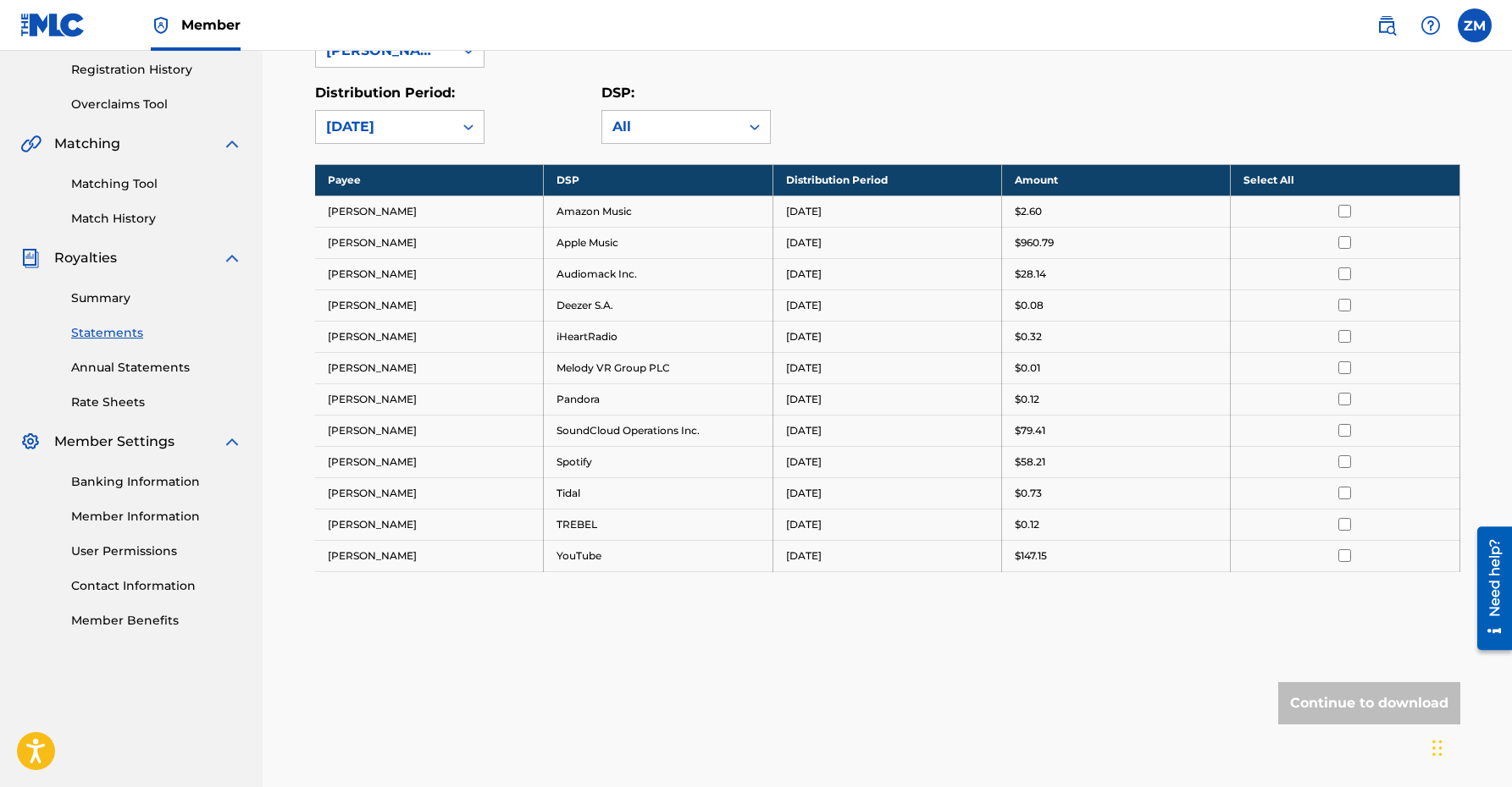
scroll to position [316, 0]
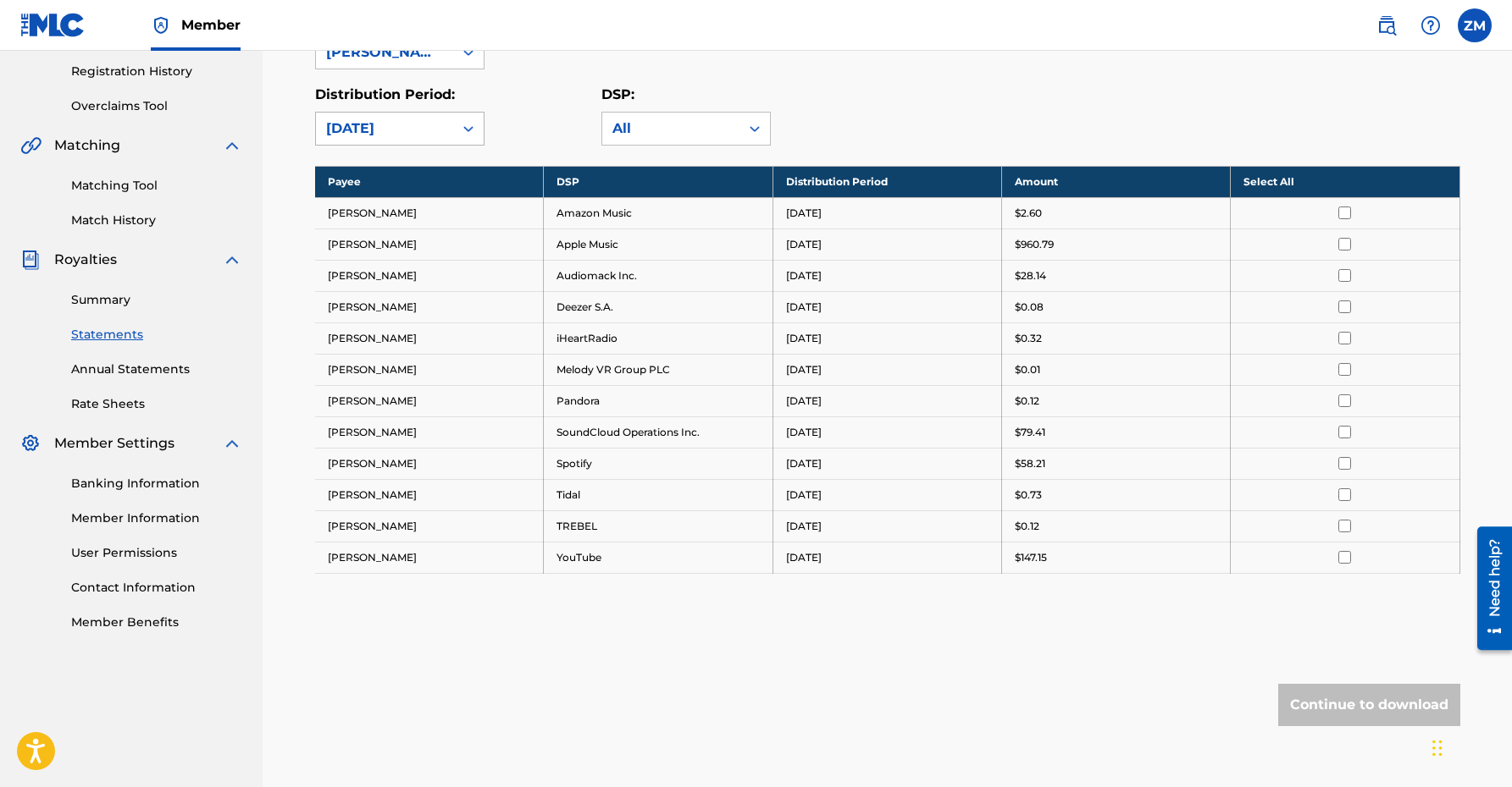
click at [416, 139] on div "[DATE]" at bounding box center [384, 128] width 137 height 32
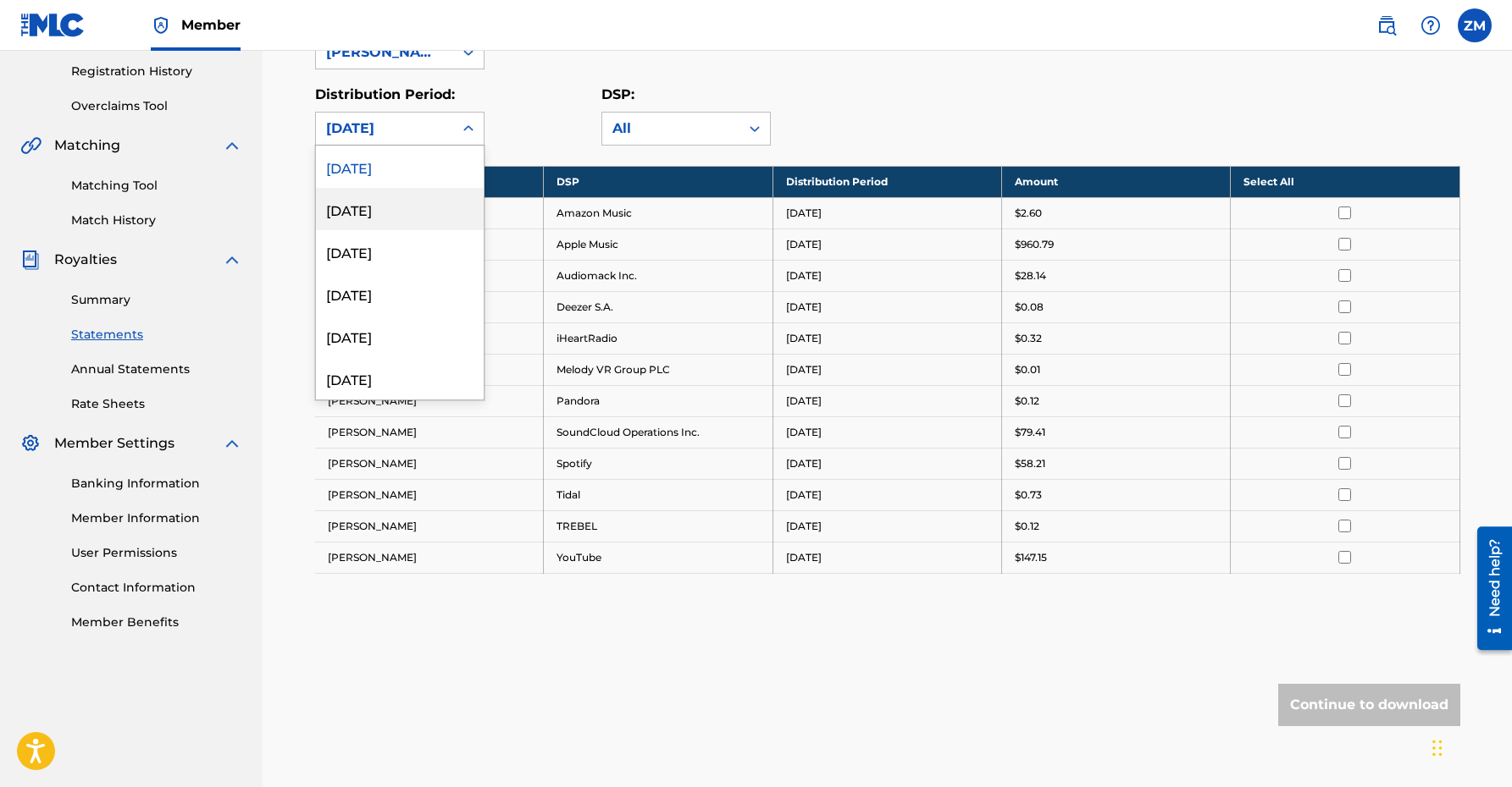
click at [368, 200] on div "[DATE]" at bounding box center [399, 209] width 167 height 43
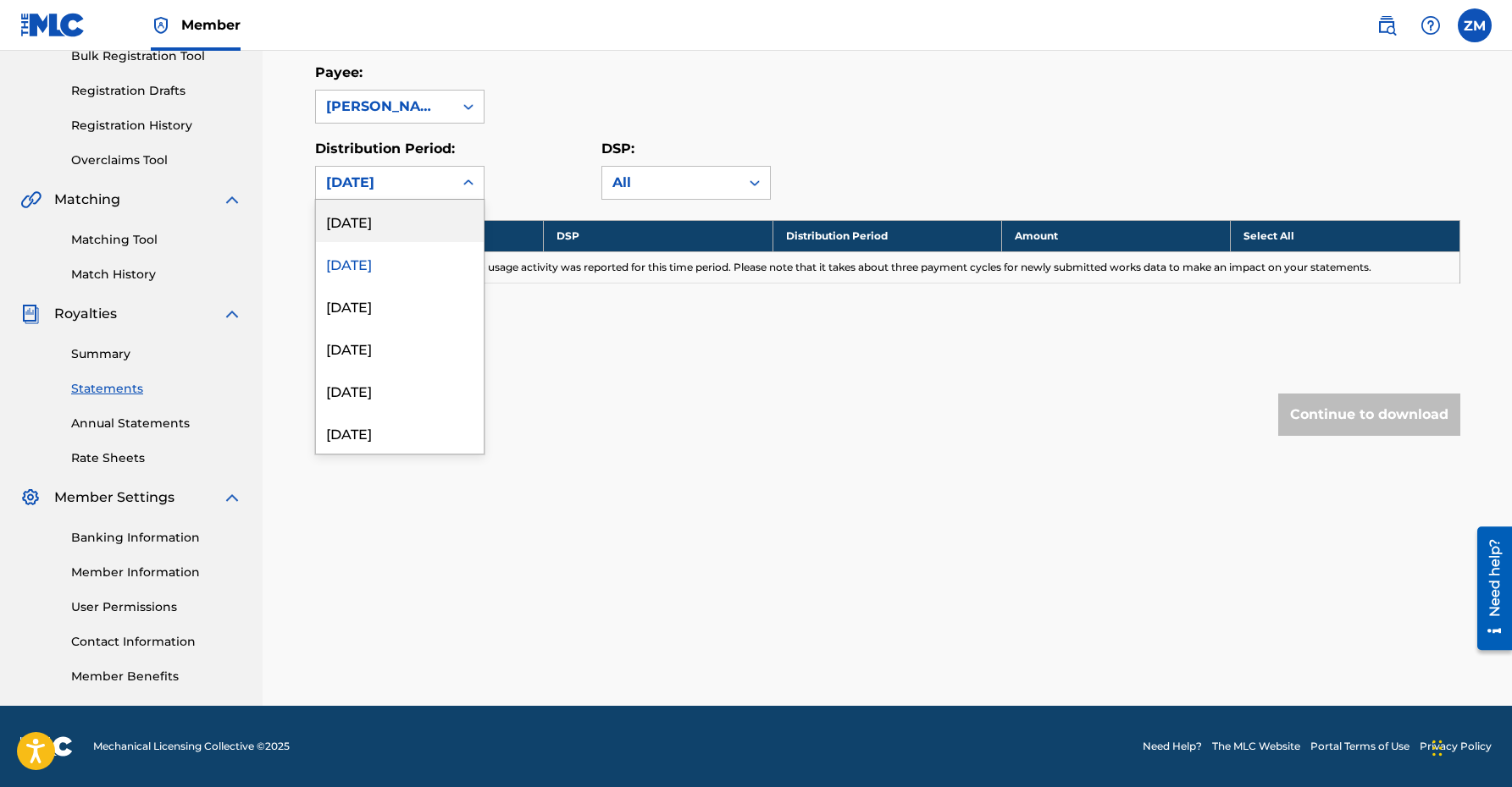
click at [398, 181] on div "[DATE]" at bounding box center [385, 182] width 117 height 20
click at [376, 234] on div "[DATE]" at bounding box center [399, 220] width 167 height 43
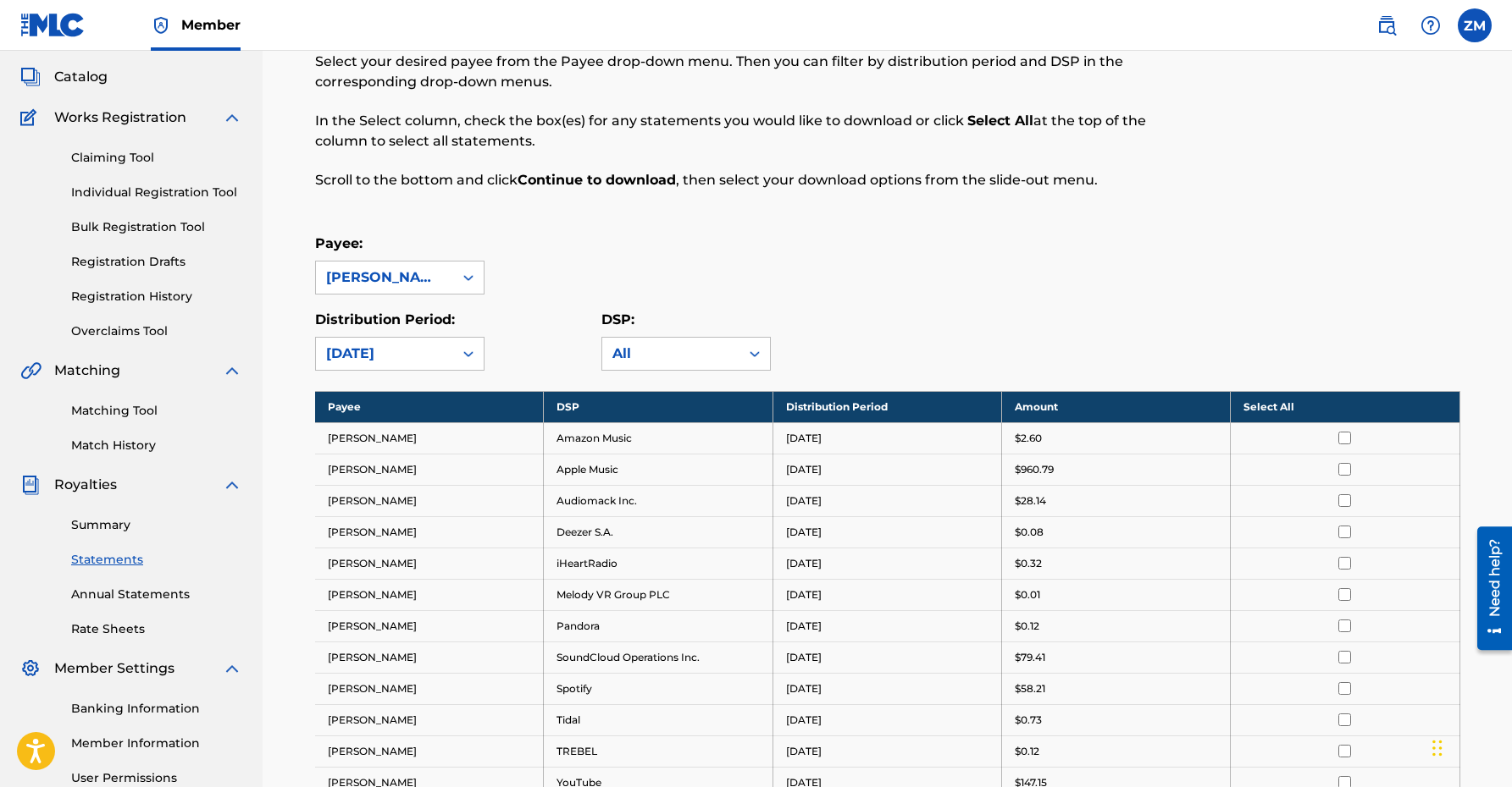
scroll to position [0, 0]
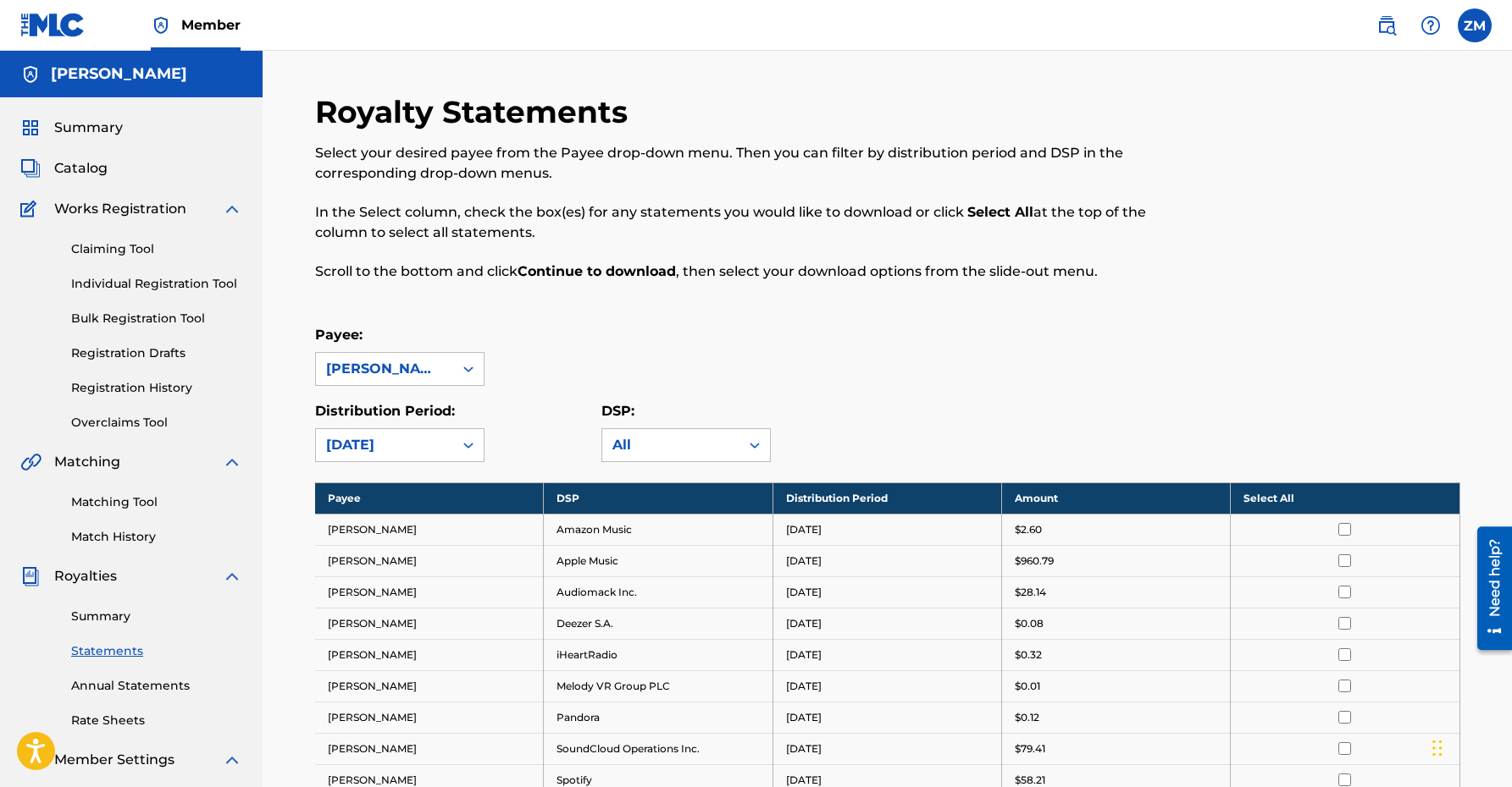
click at [81, 173] on span "Catalog" at bounding box center [80, 168] width 53 height 20
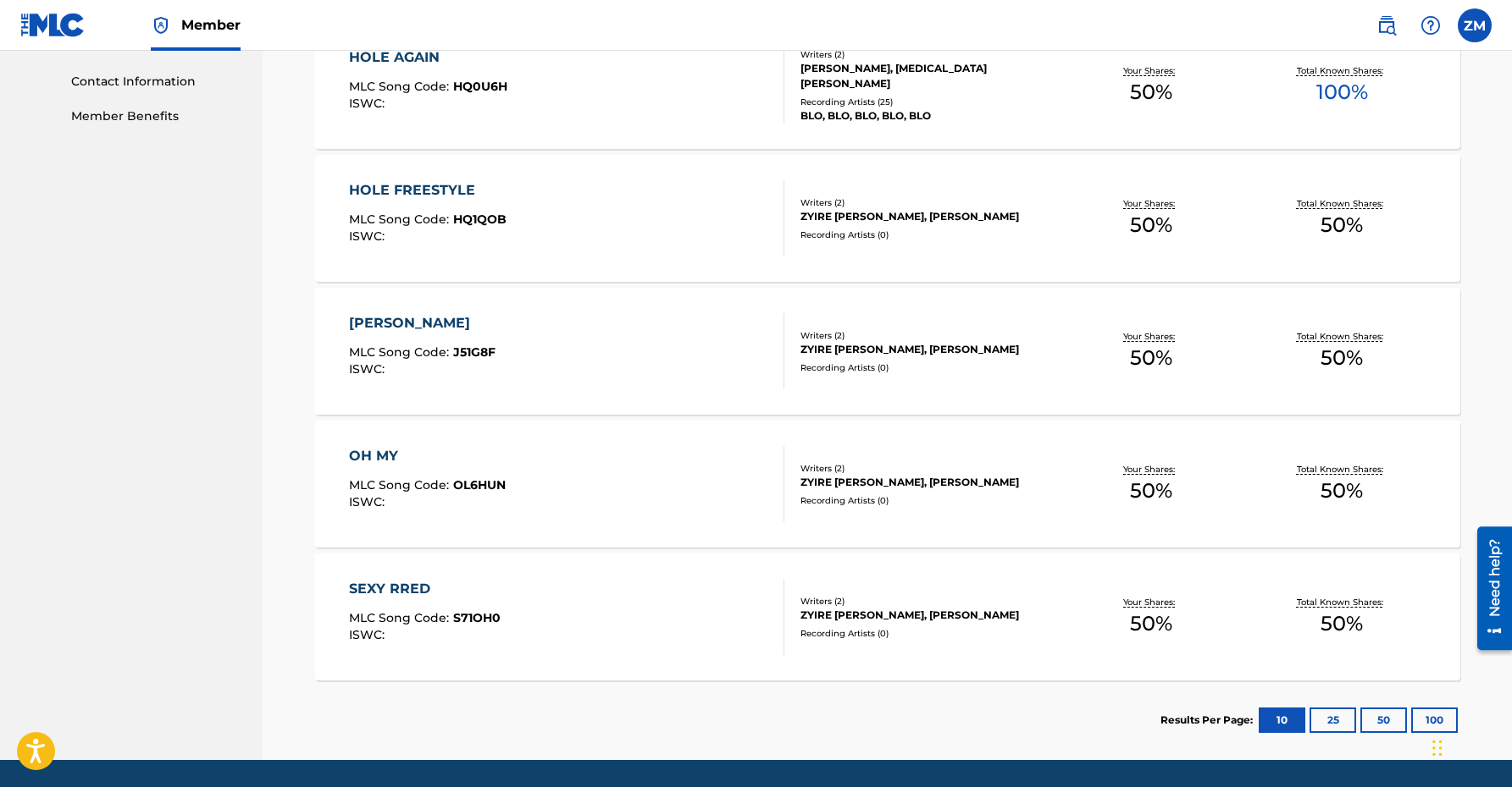
scroll to position [877, 0]
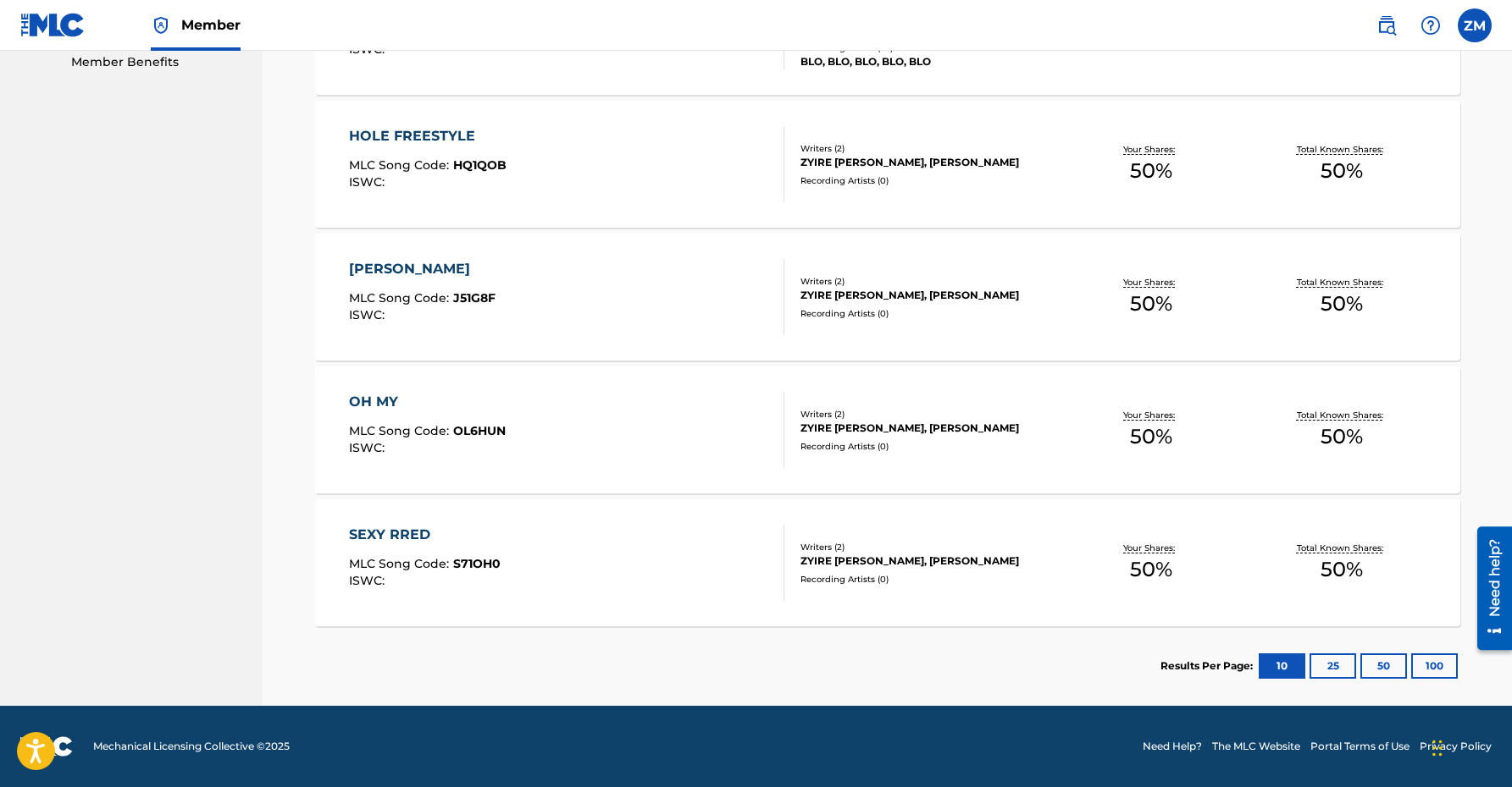
click at [486, 533] on div "SEXY RRED" at bounding box center [425, 534] width 152 height 20
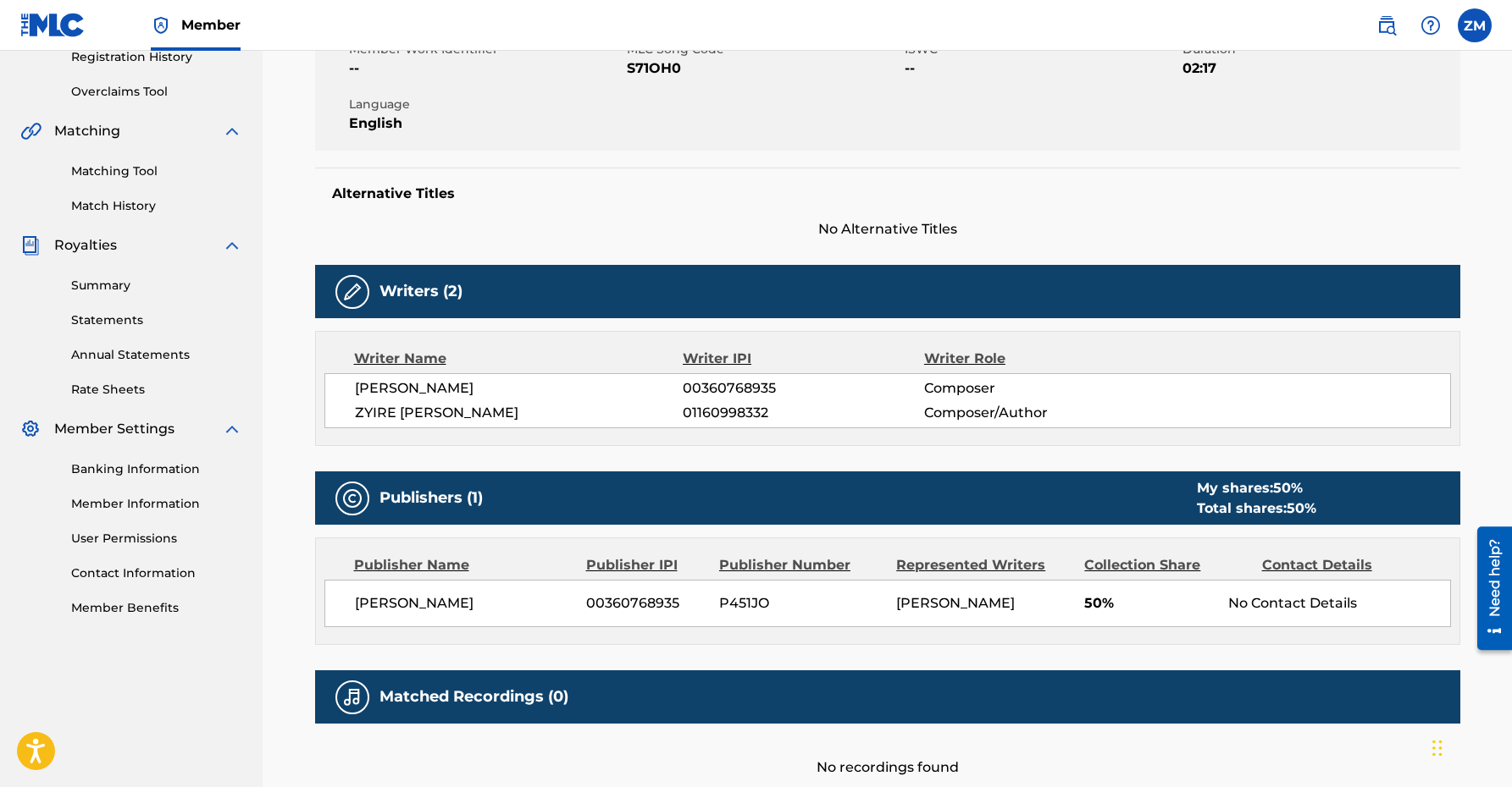
scroll to position [329, 0]
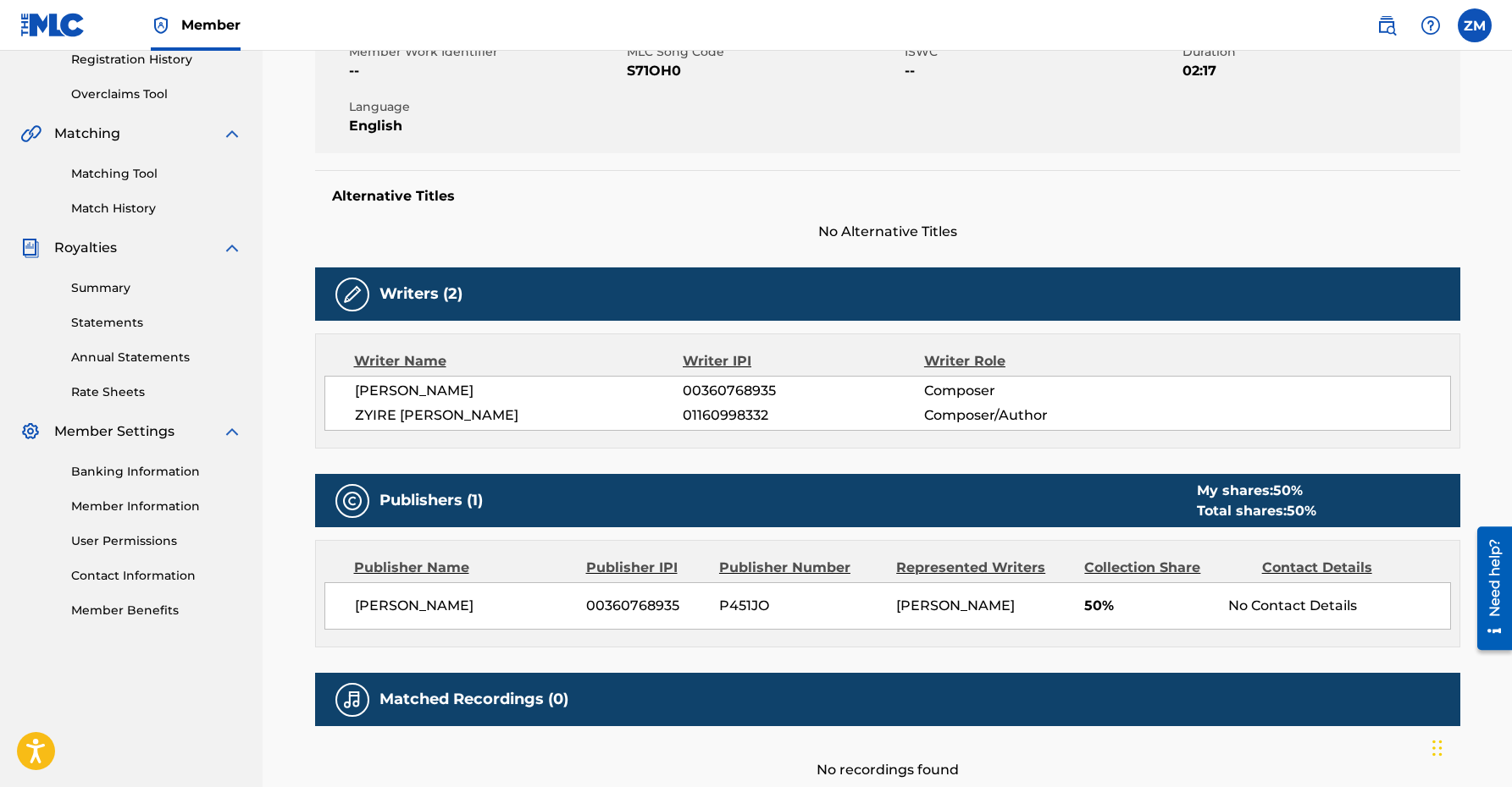
click at [112, 288] on link "Summary" at bounding box center [157, 288] width 171 height 17
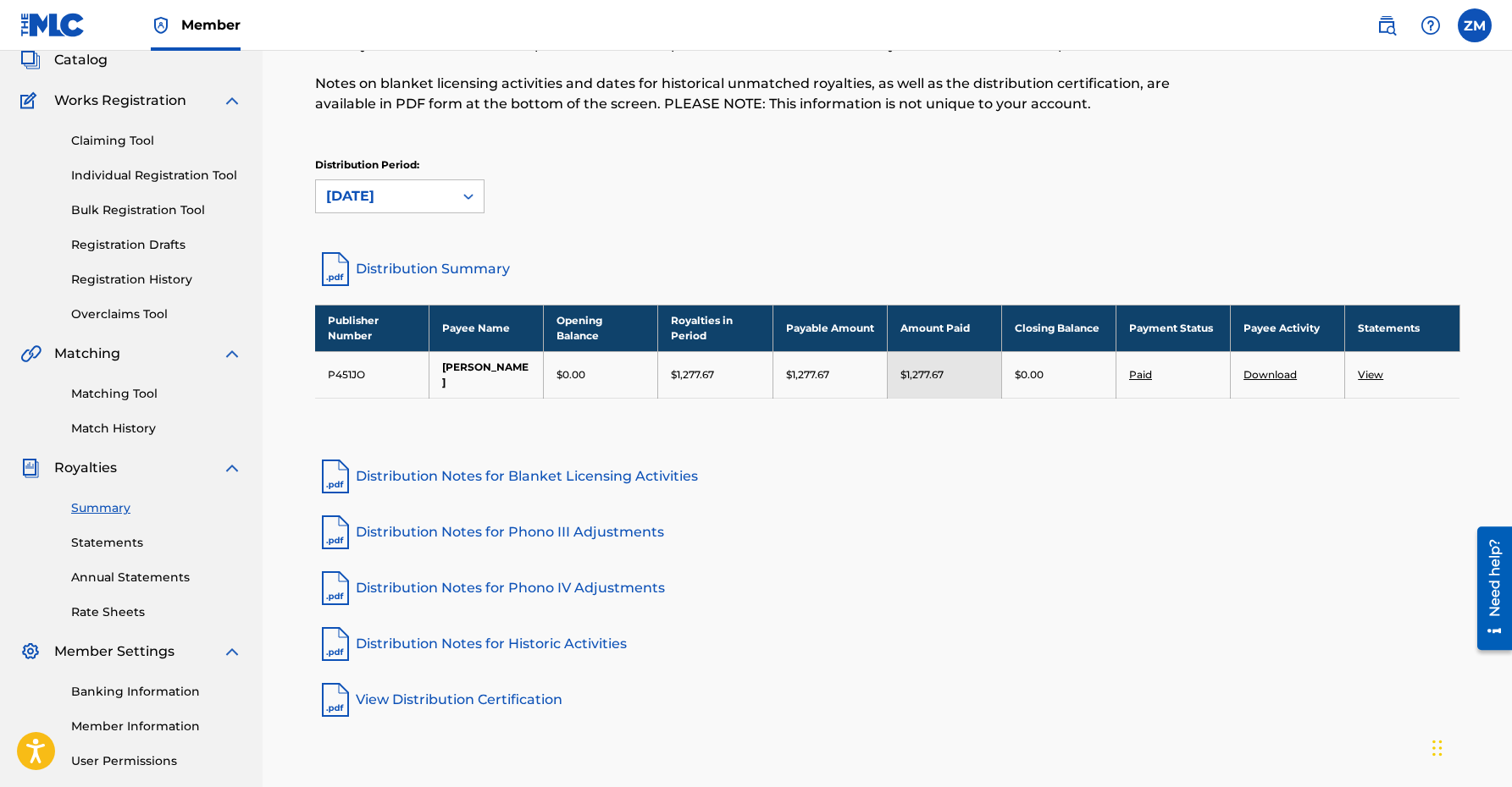
scroll to position [106, 0]
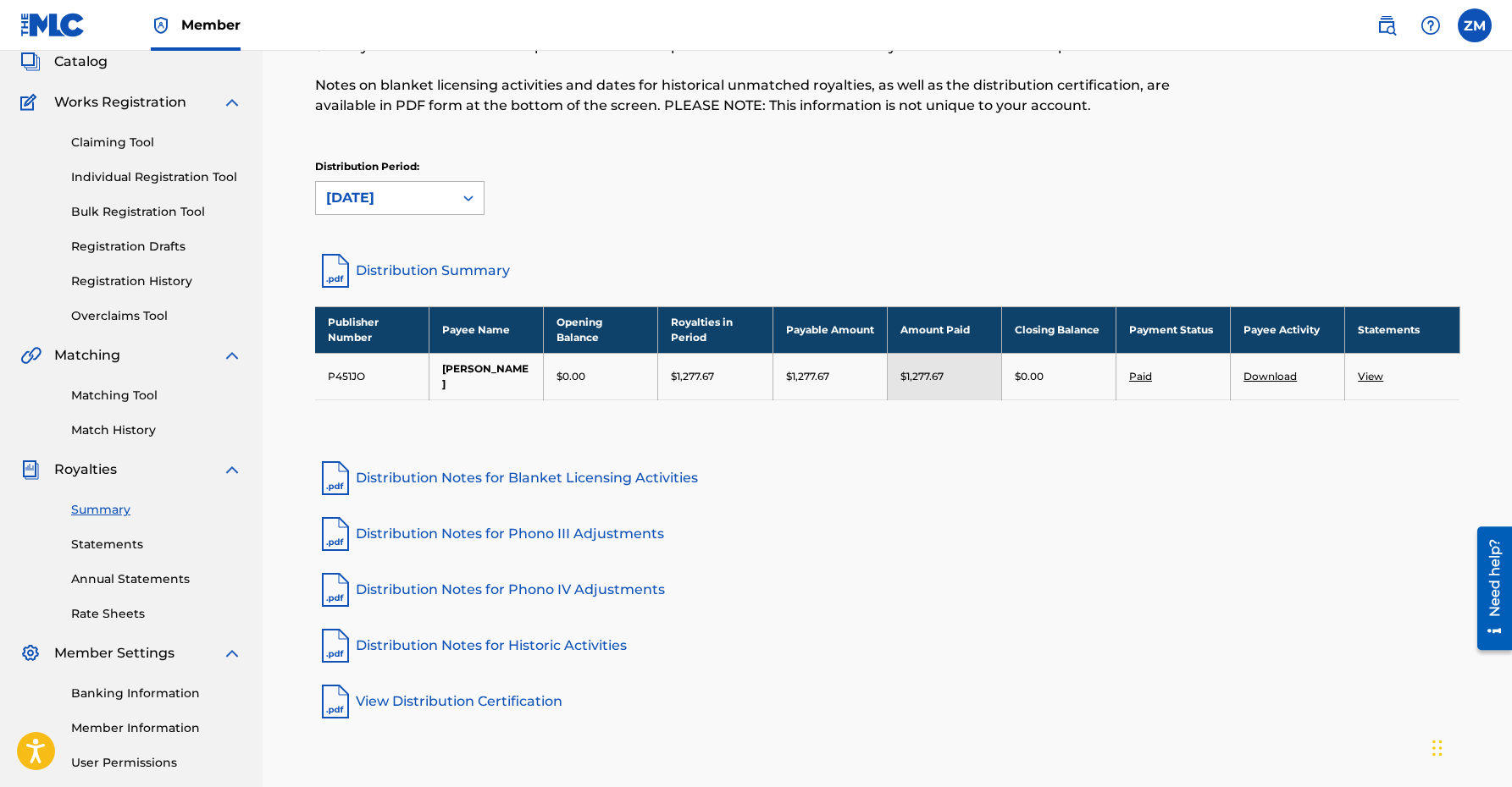
click at [444, 191] on div "[DATE]" at bounding box center [384, 198] width 137 height 32
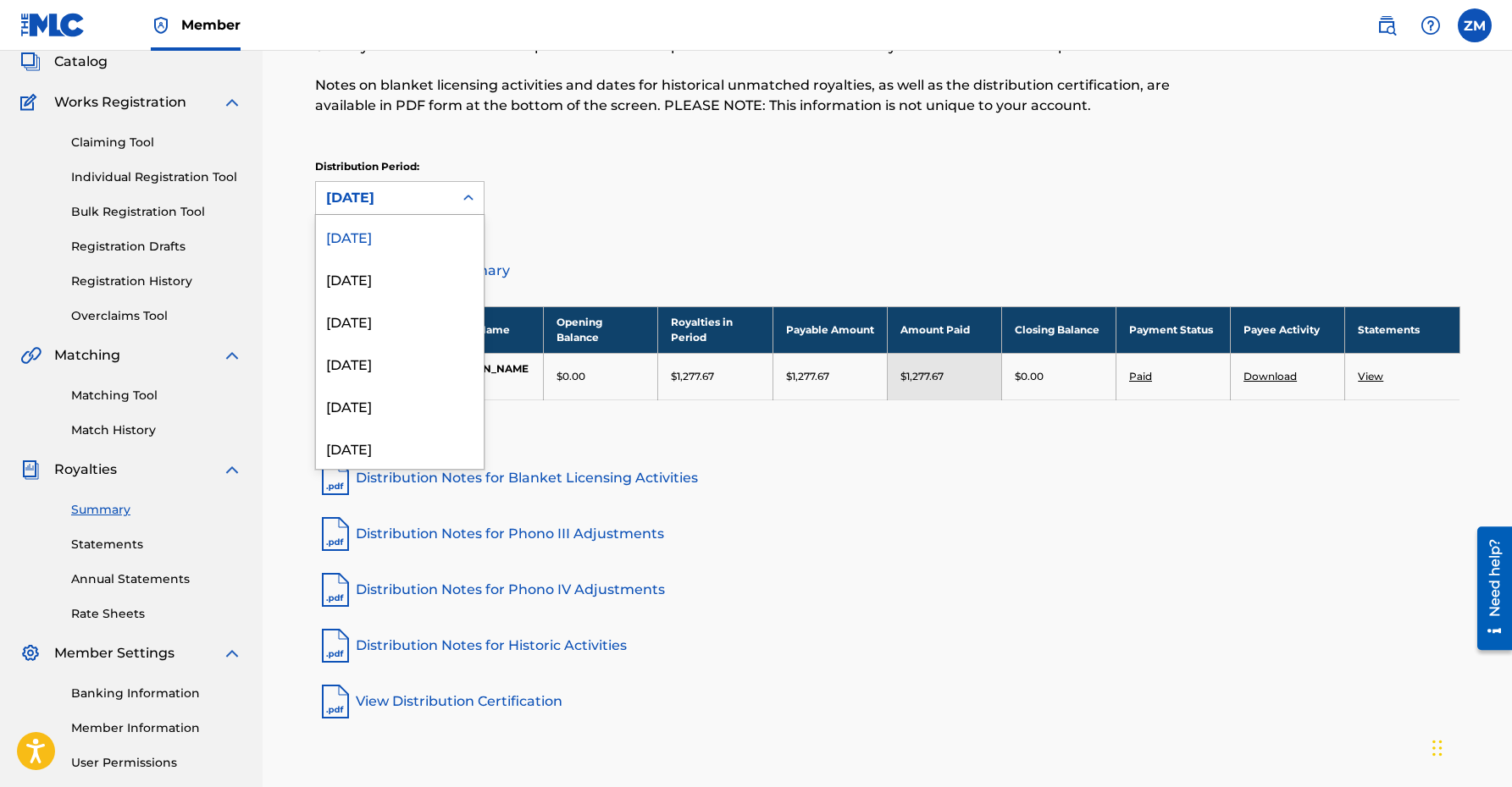
click at [381, 227] on div "[DATE]" at bounding box center [399, 236] width 167 height 43
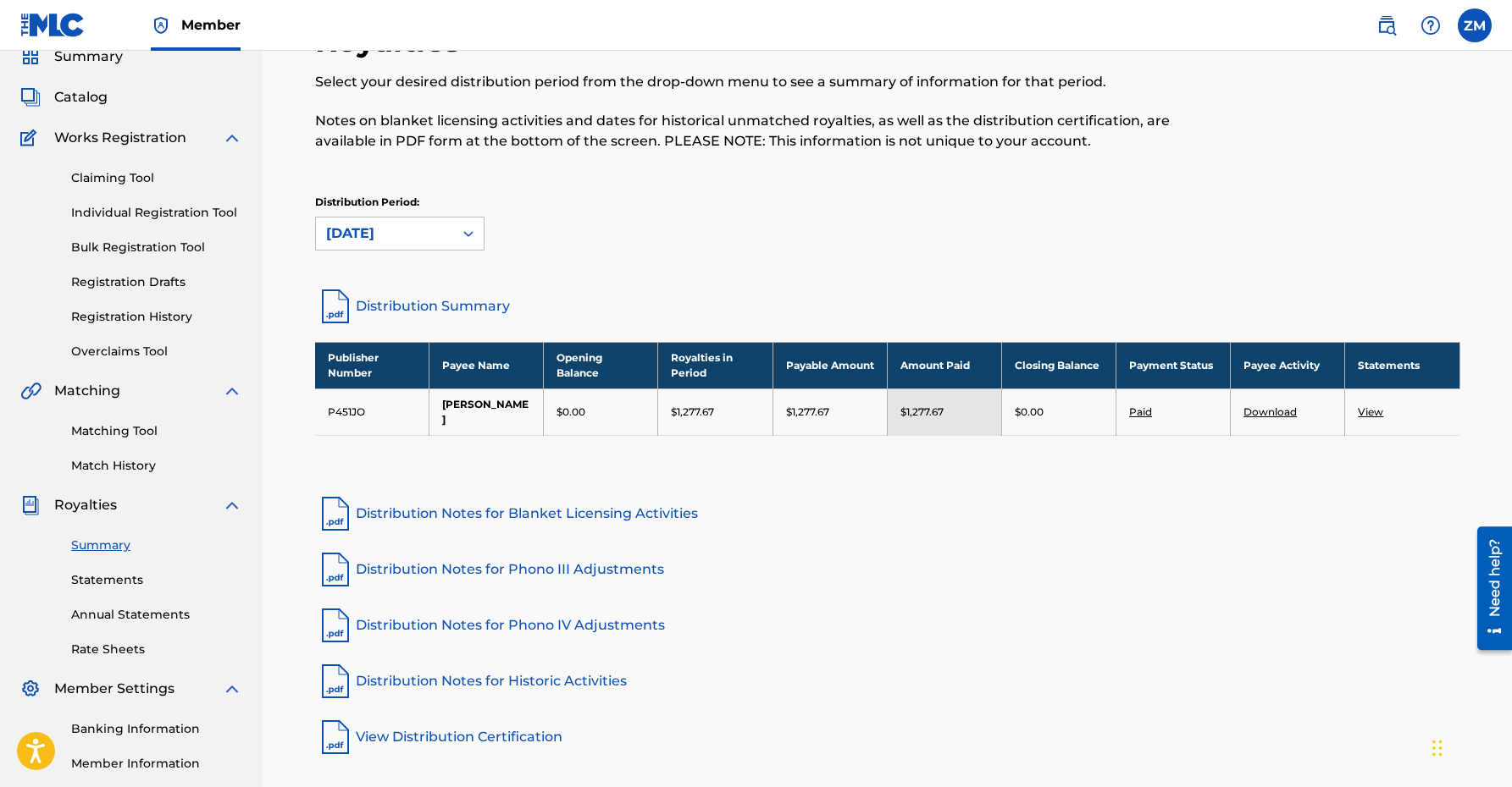
scroll to position [0, 0]
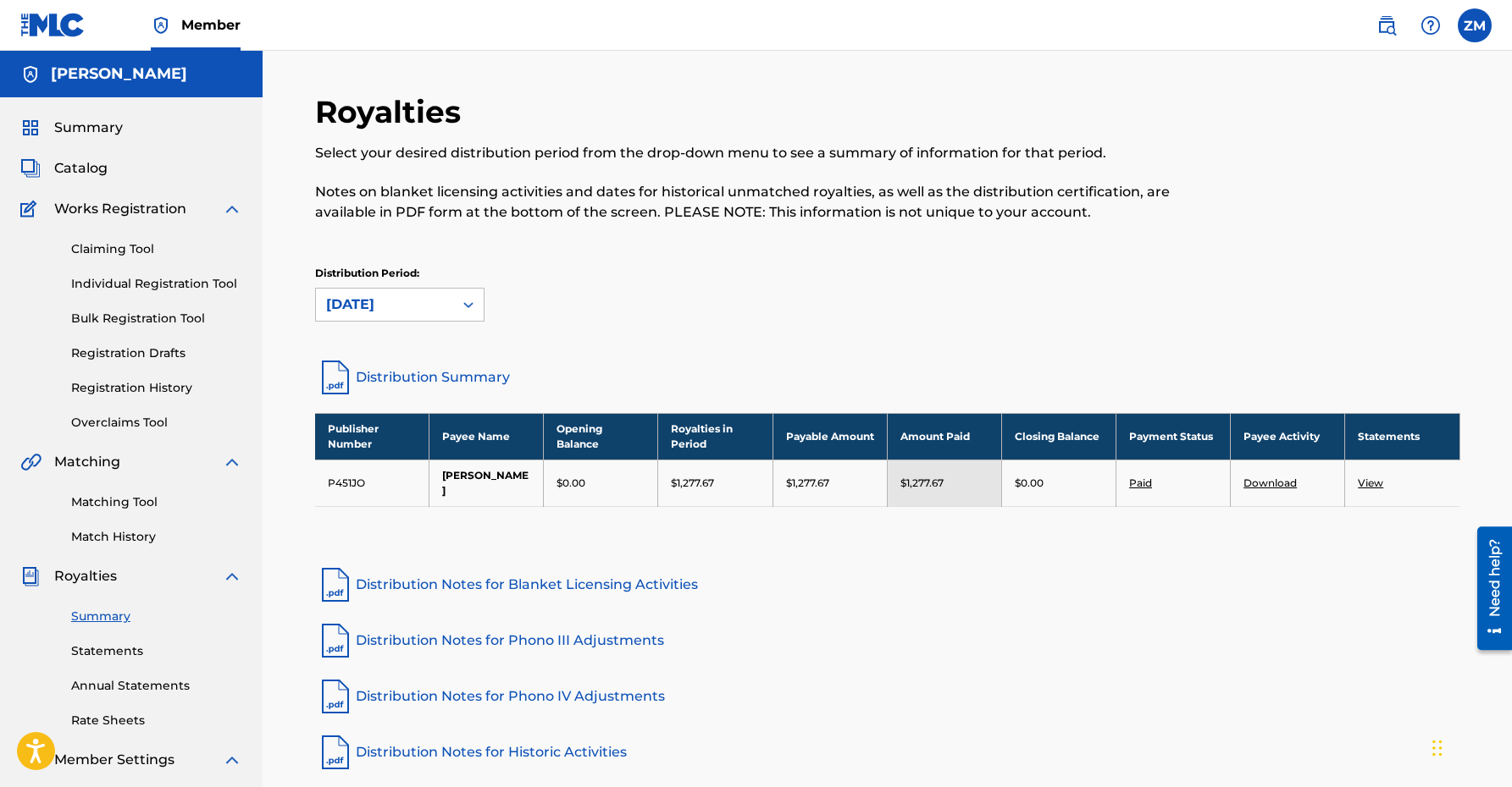
click at [111, 179] on div "Summary Catalog Works Registration Claiming Tool Individual Registration Tool B…" at bounding box center [131, 533] width 262 height 871
click at [74, 167] on span "Catalog" at bounding box center [80, 168] width 53 height 20
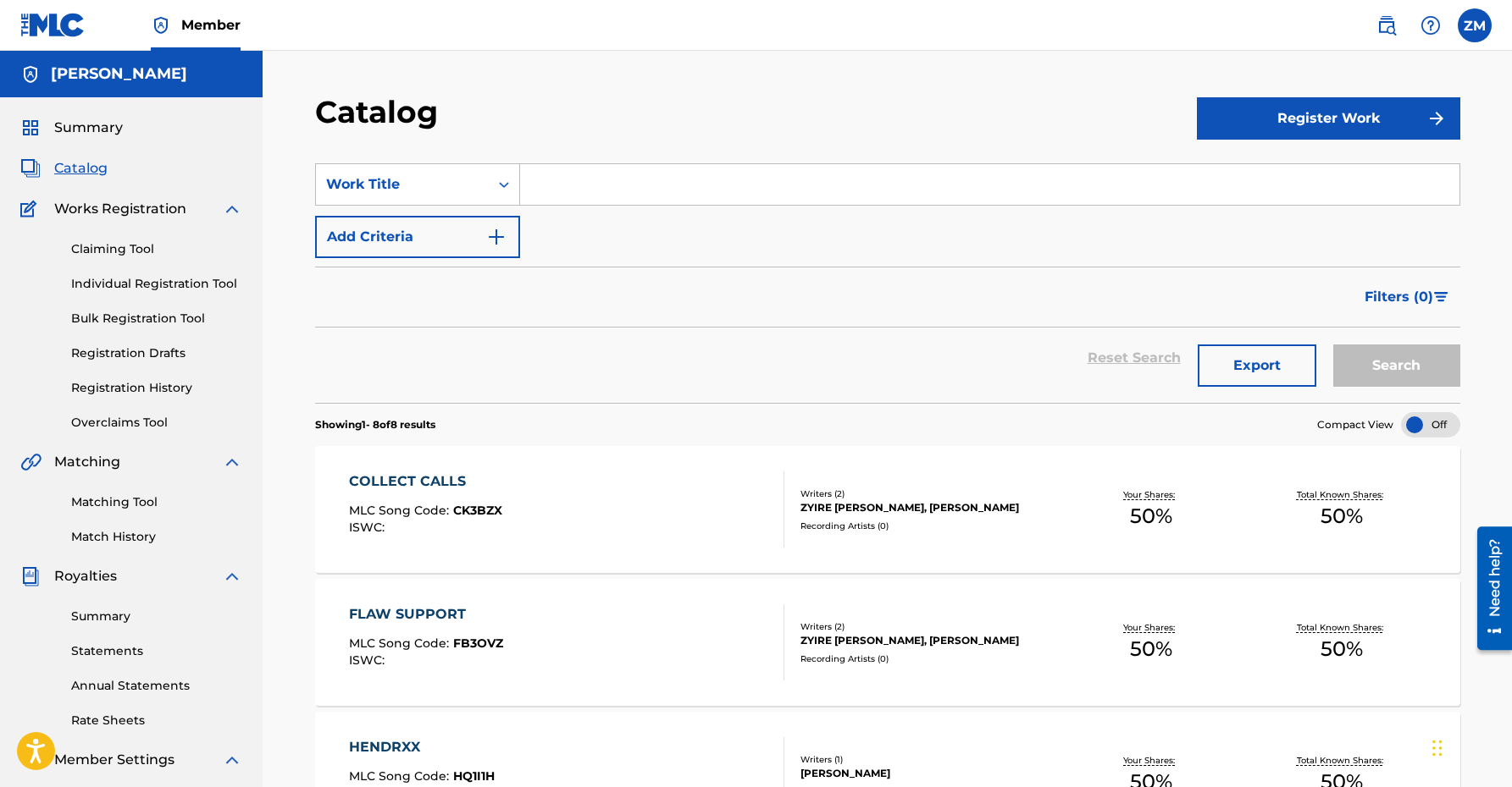
click at [517, 393] on div "Reset Search Export Search" at bounding box center [887, 365] width 1145 height 75
click at [122, 250] on link "Claiming Tool" at bounding box center [157, 249] width 171 height 17
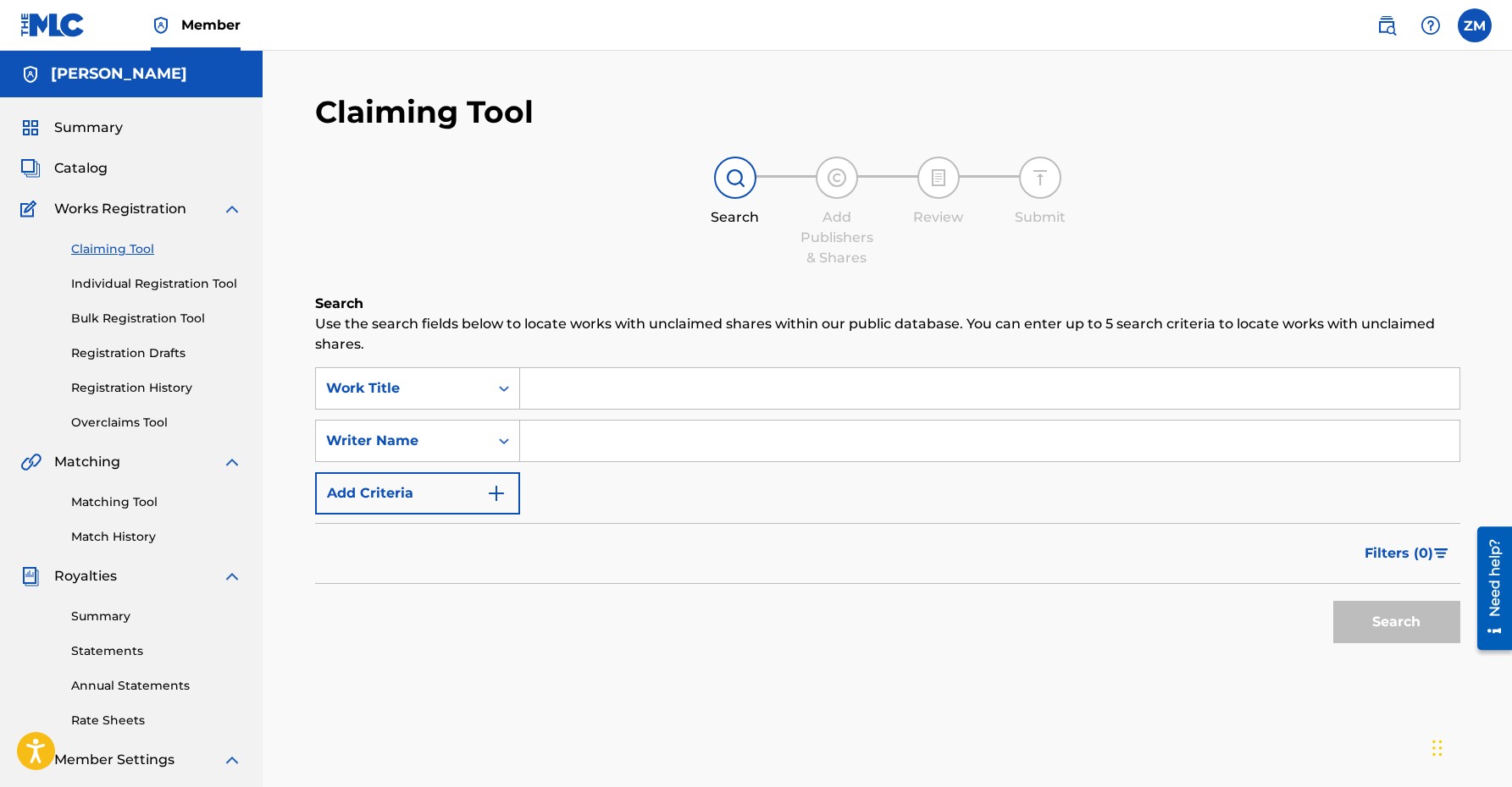
click at [668, 376] on input "Search Form" at bounding box center [989, 389] width 939 height 41
click at [596, 384] on input "Search Form" at bounding box center [989, 389] width 939 height 41
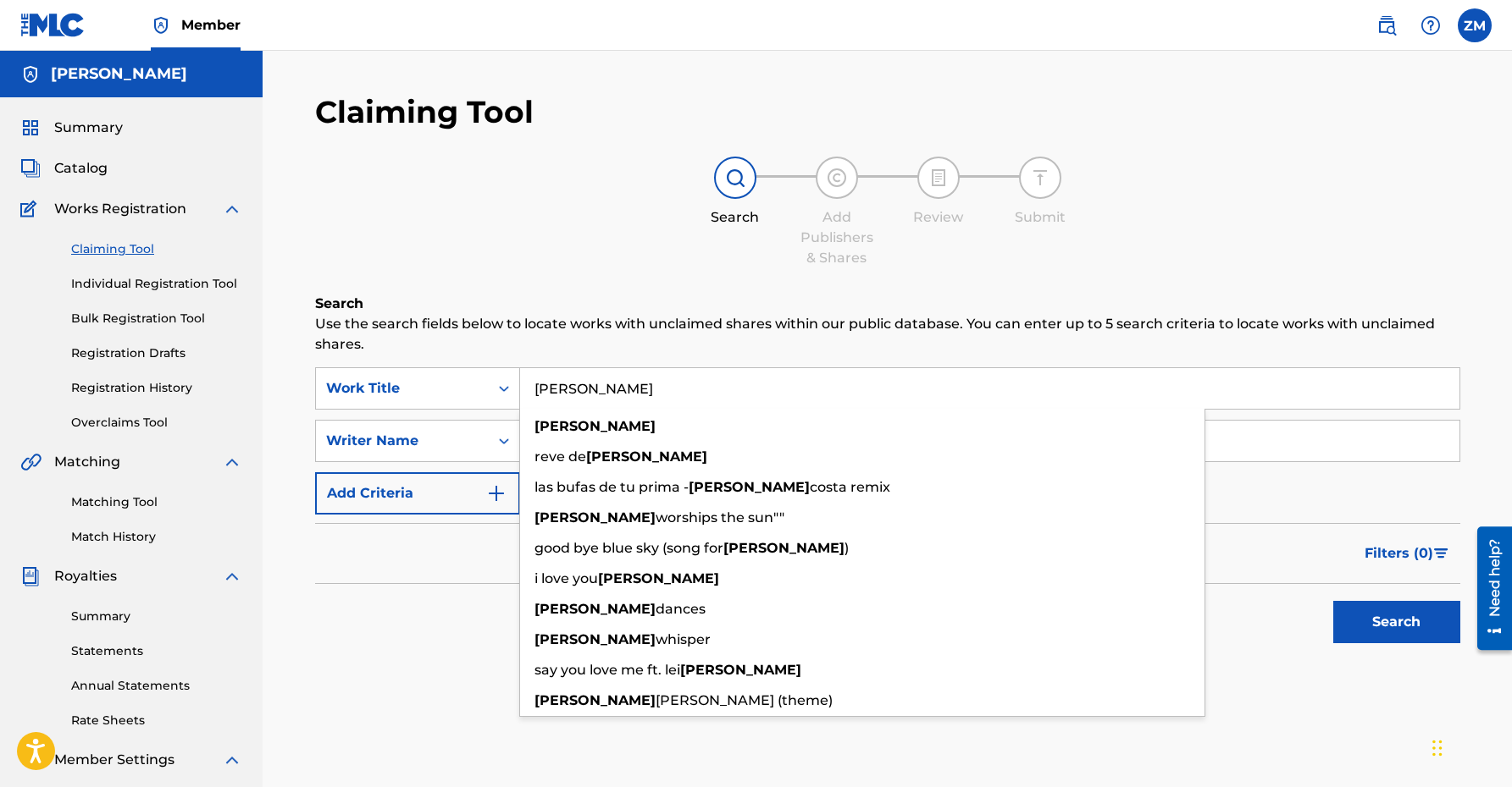
type input "[PERSON_NAME]"
click at [502, 316] on p "Use the search fields below to locate works with unclaimed shares within our pu…" at bounding box center [887, 334] width 1145 height 41
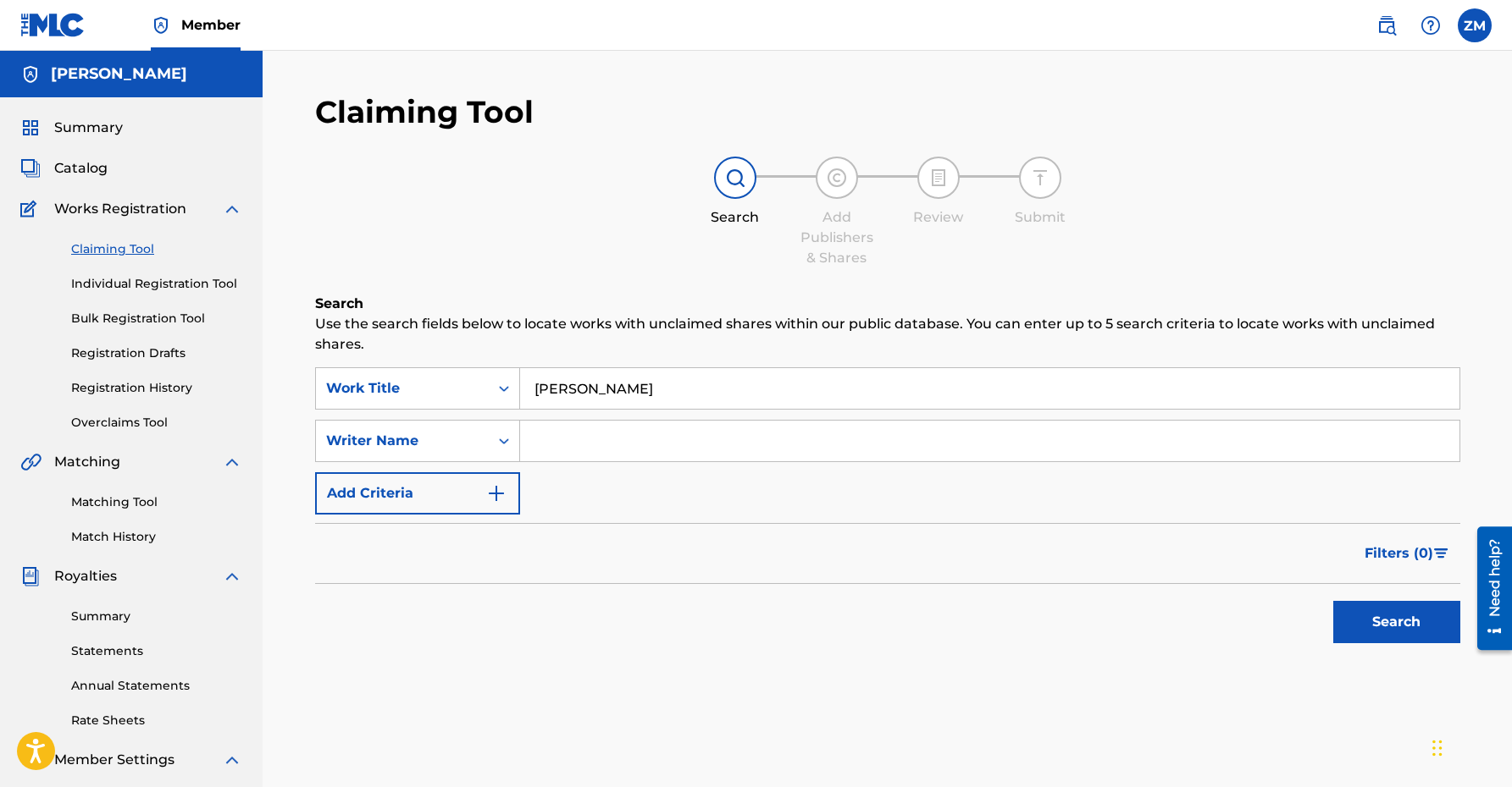
click at [573, 442] on input "Search Form" at bounding box center [989, 441] width 939 height 41
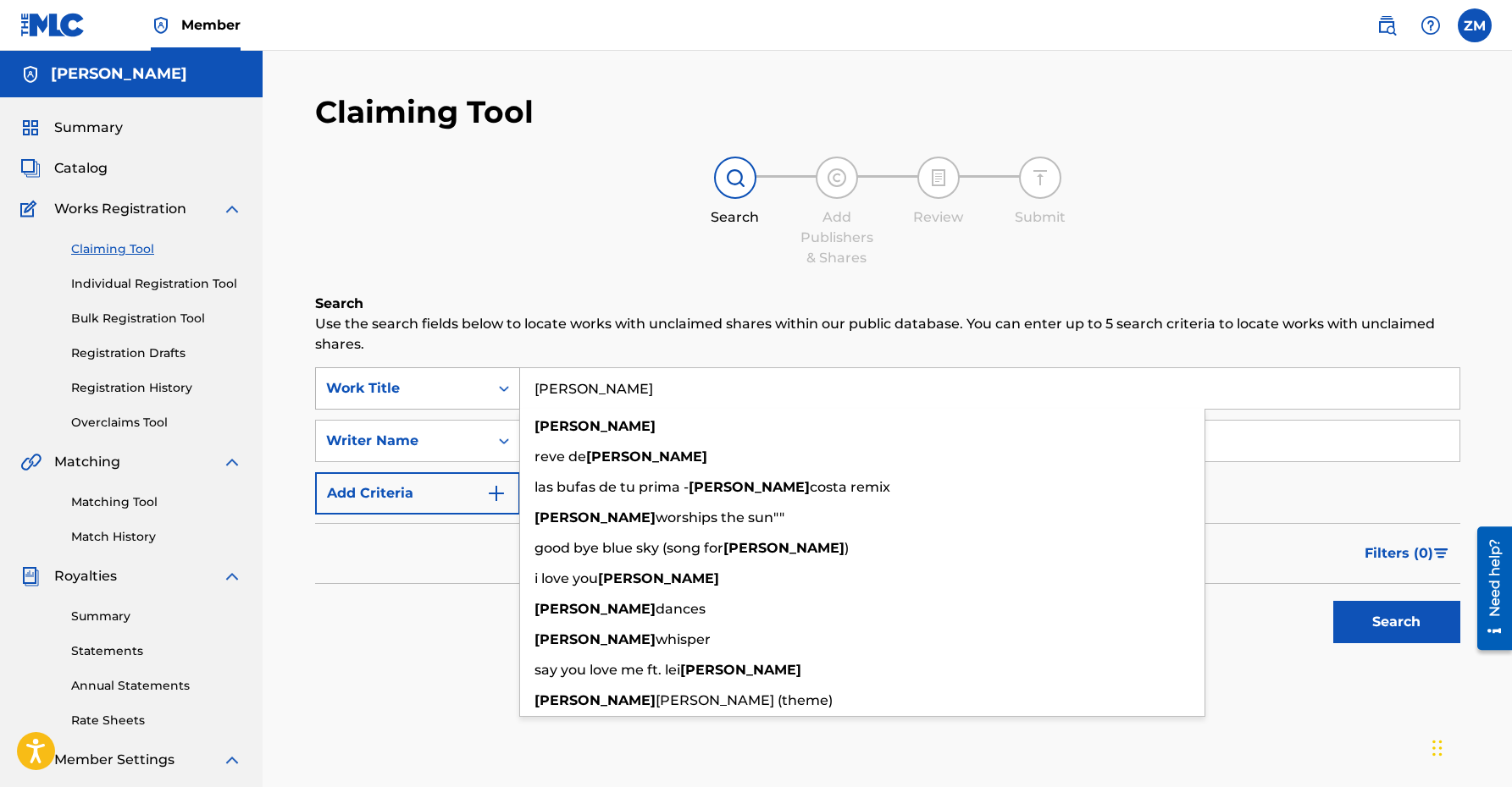
drag, startPoint x: 631, startPoint y: 391, endPoint x: 501, endPoint y: 389, distance: 130.0
click at [501, 388] on div "SearchWithCriteriafc3944fb-51f8-4030-bbb0-6afcd2fa7aca Work Title [PERSON_NAME]…" at bounding box center [887, 389] width 1145 height 43
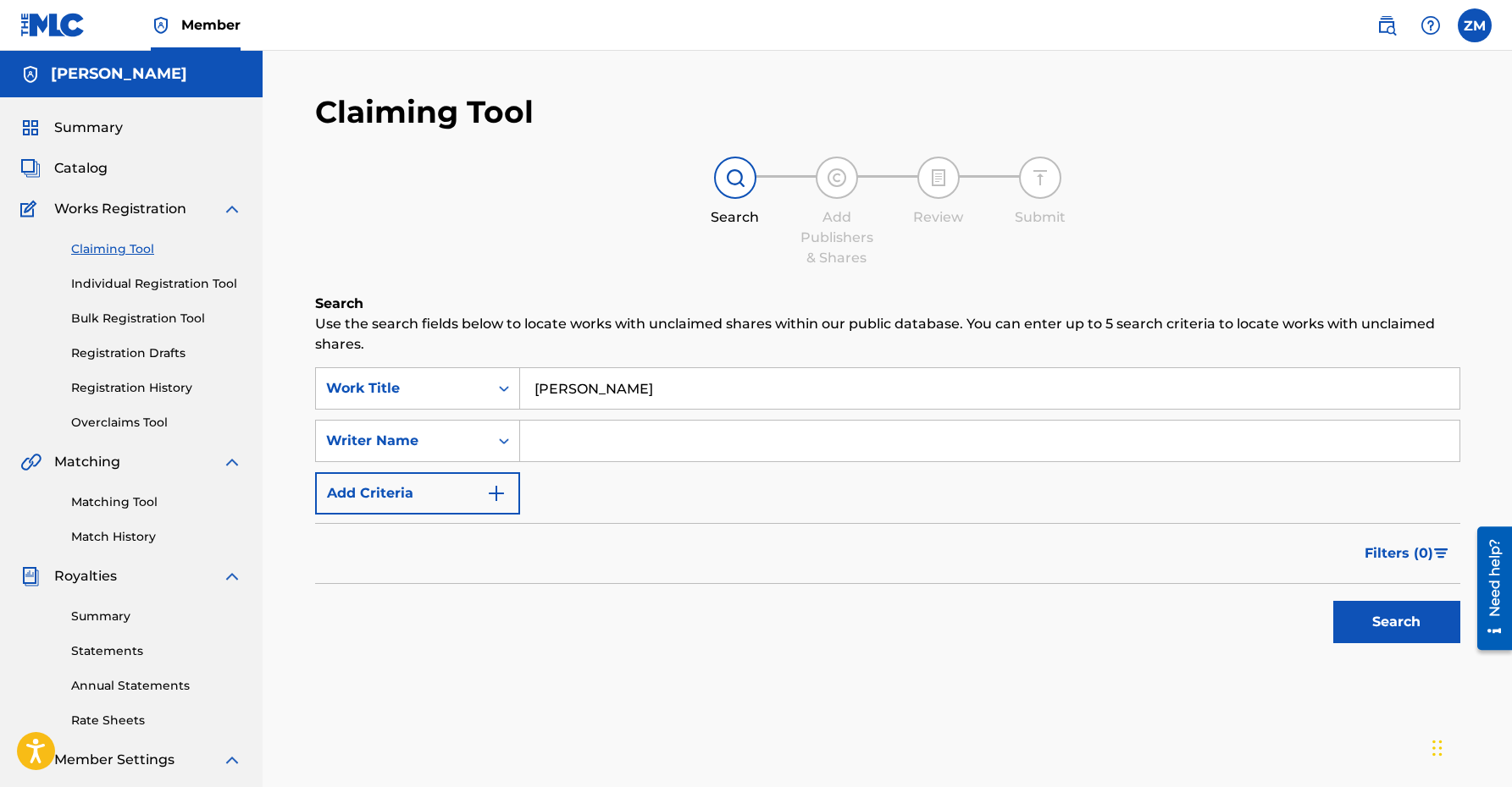
click at [85, 162] on span "Catalog" at bounding box center [80, 168] width 53 height 20
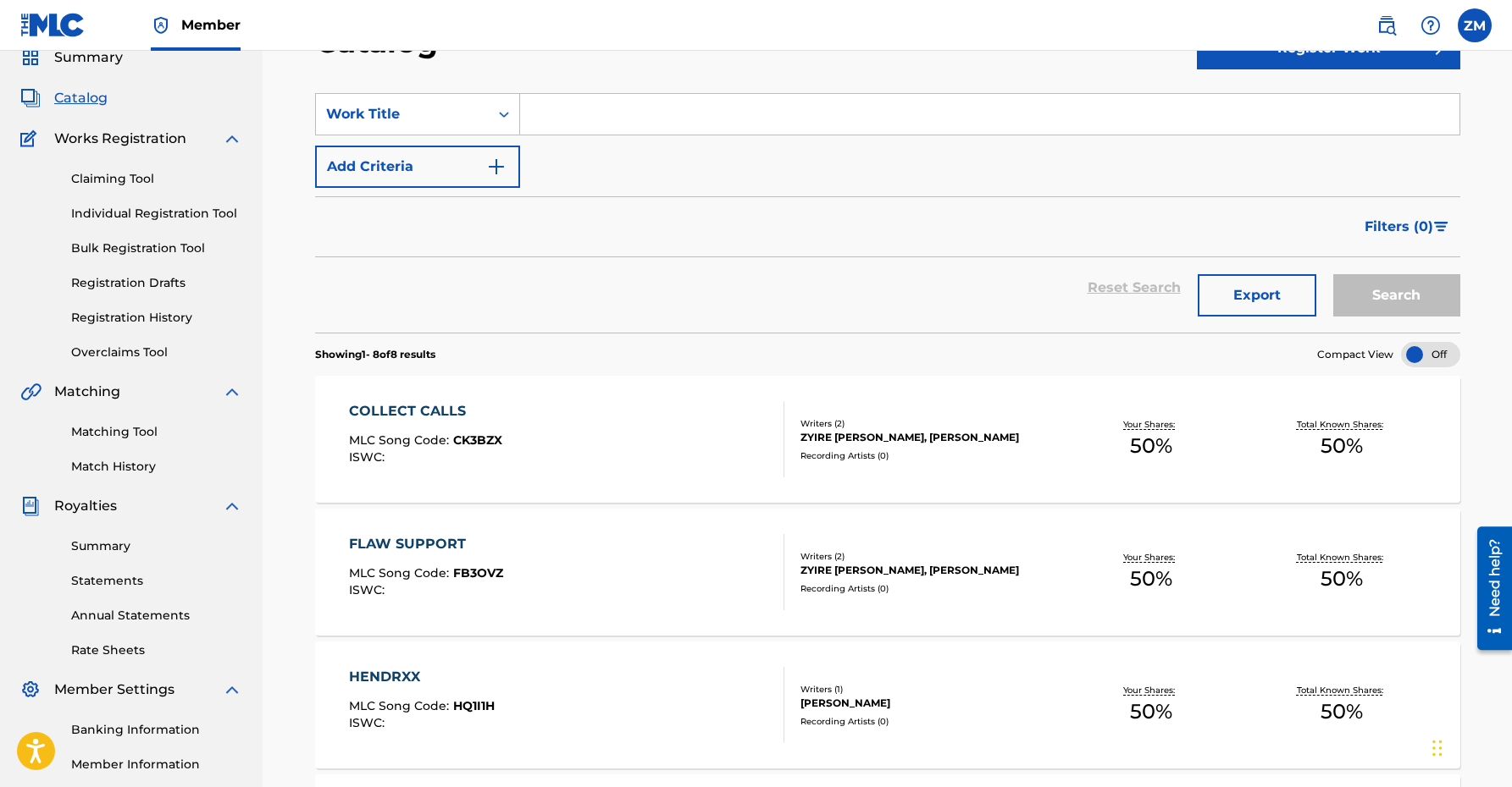
scroll to position [71, 0]
click at [614, 456] on div "COLLECT CALLS MLC Song Code : CK3BZX ISWC :" at bounding box center [566, 438] width 435 height 76
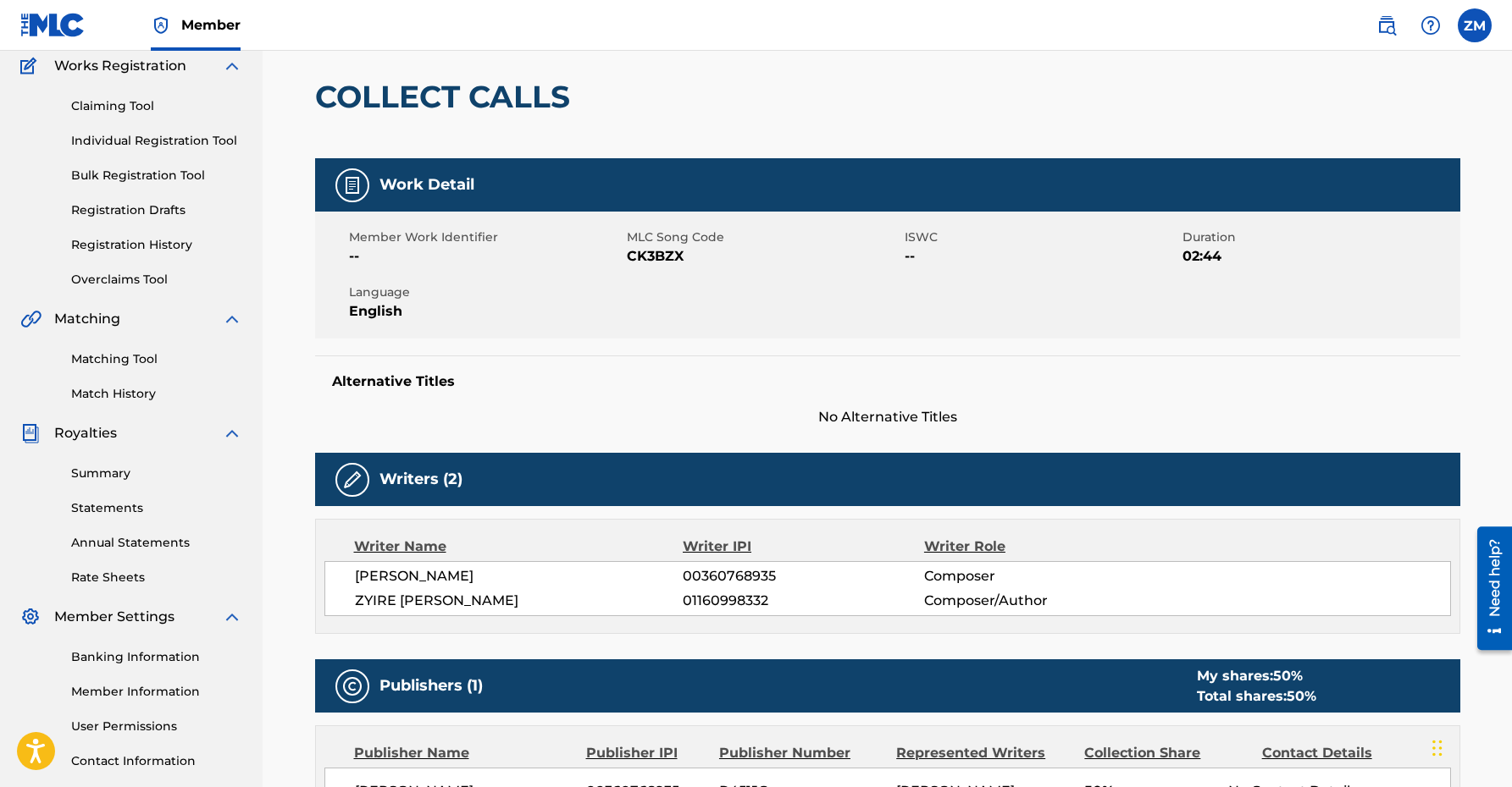
scroll to position [135, 0]
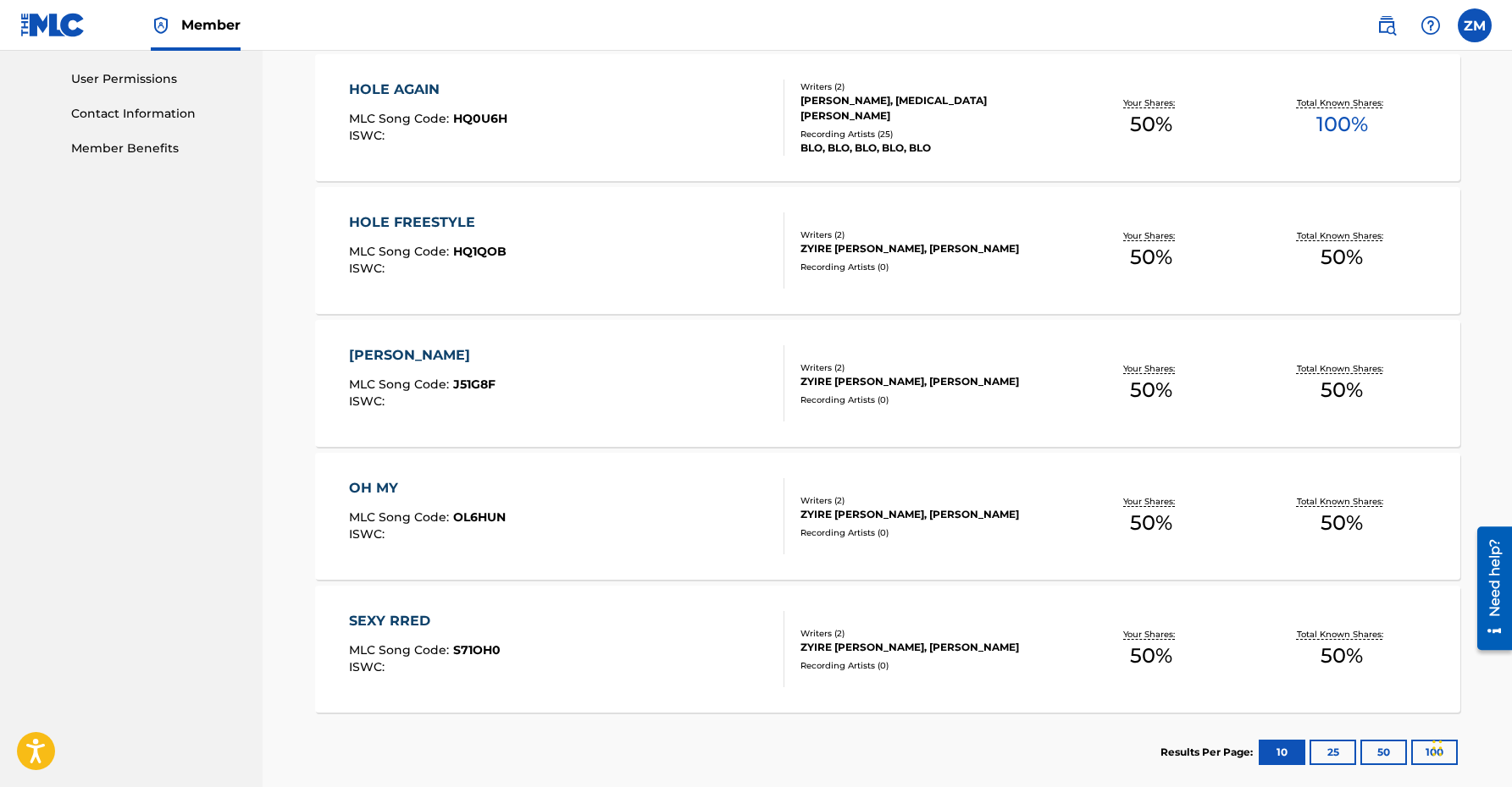
scroll to position [877, 0]
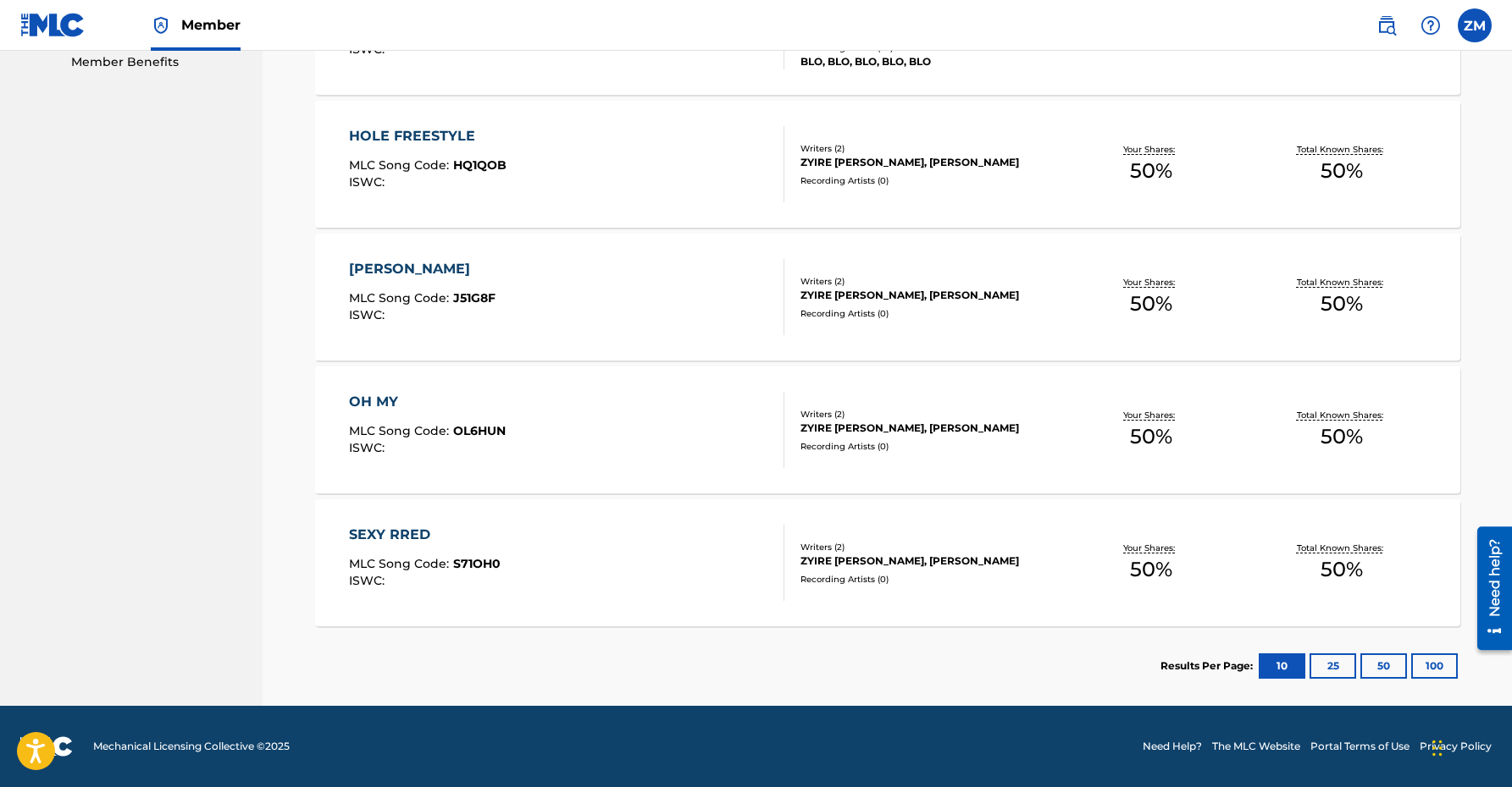
click at [571, 564] on div "SEXY RRED MLC Song Code : S71OH0 ISWC :" at bounding box center [566, 562] width 435 height 76
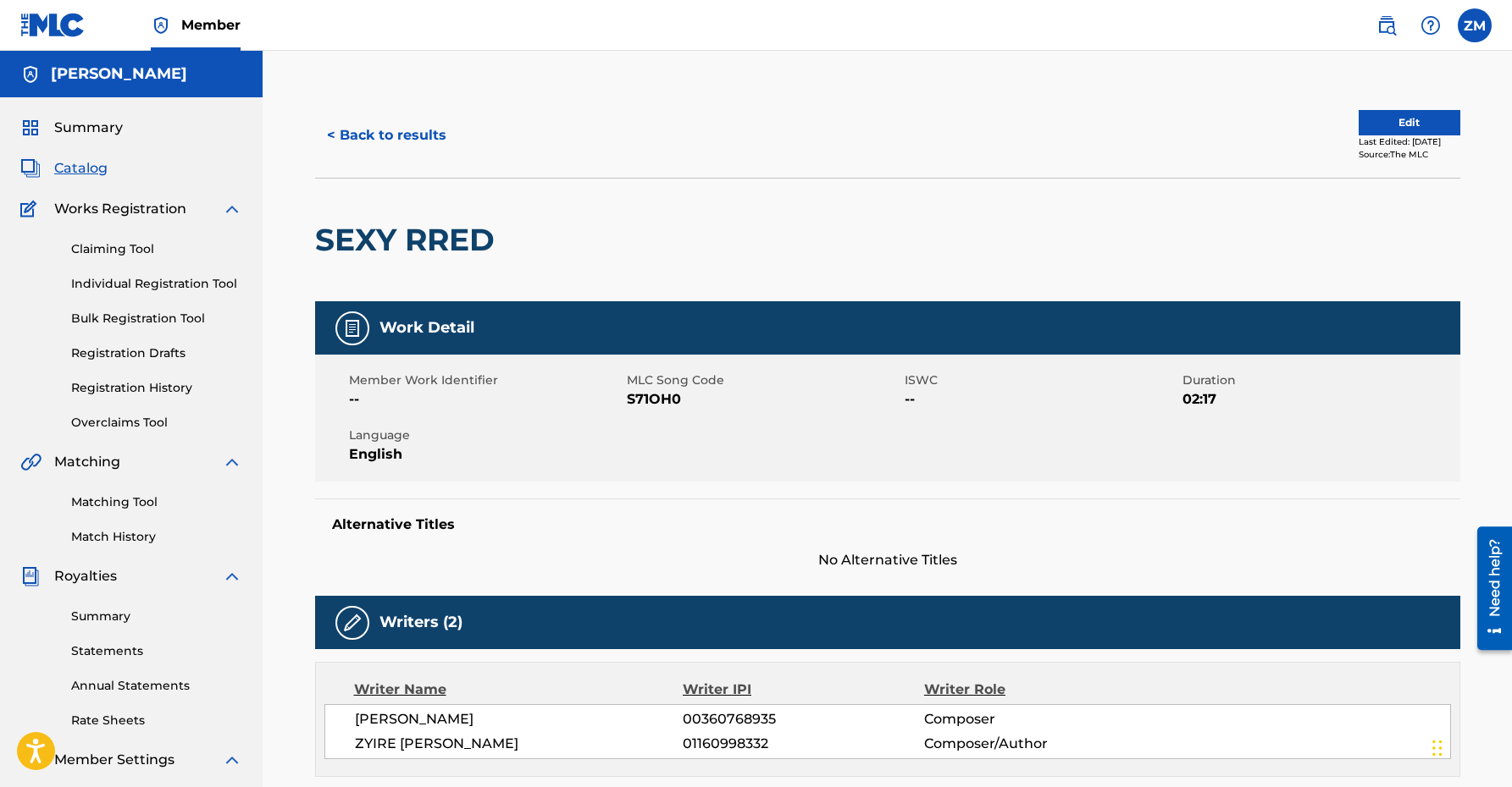
click at [112, 249] on link "Claiming Tool" at bounding box center [157, 249] width 171 height 17
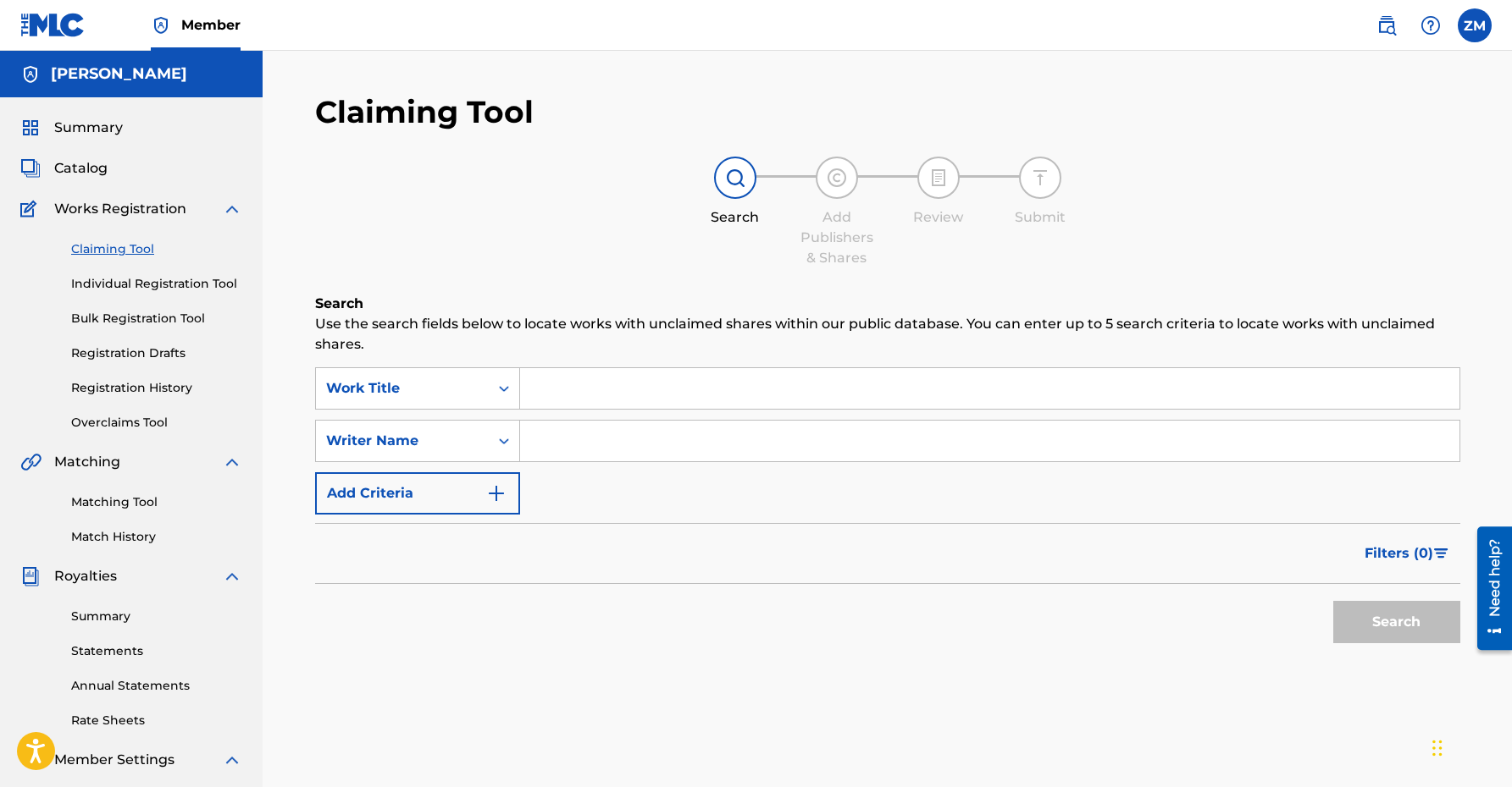
click at [616, 383] on input "Search Form" at bounding box center [989, 389] width 939 height 41
paste input "[PERSON_NAME]"
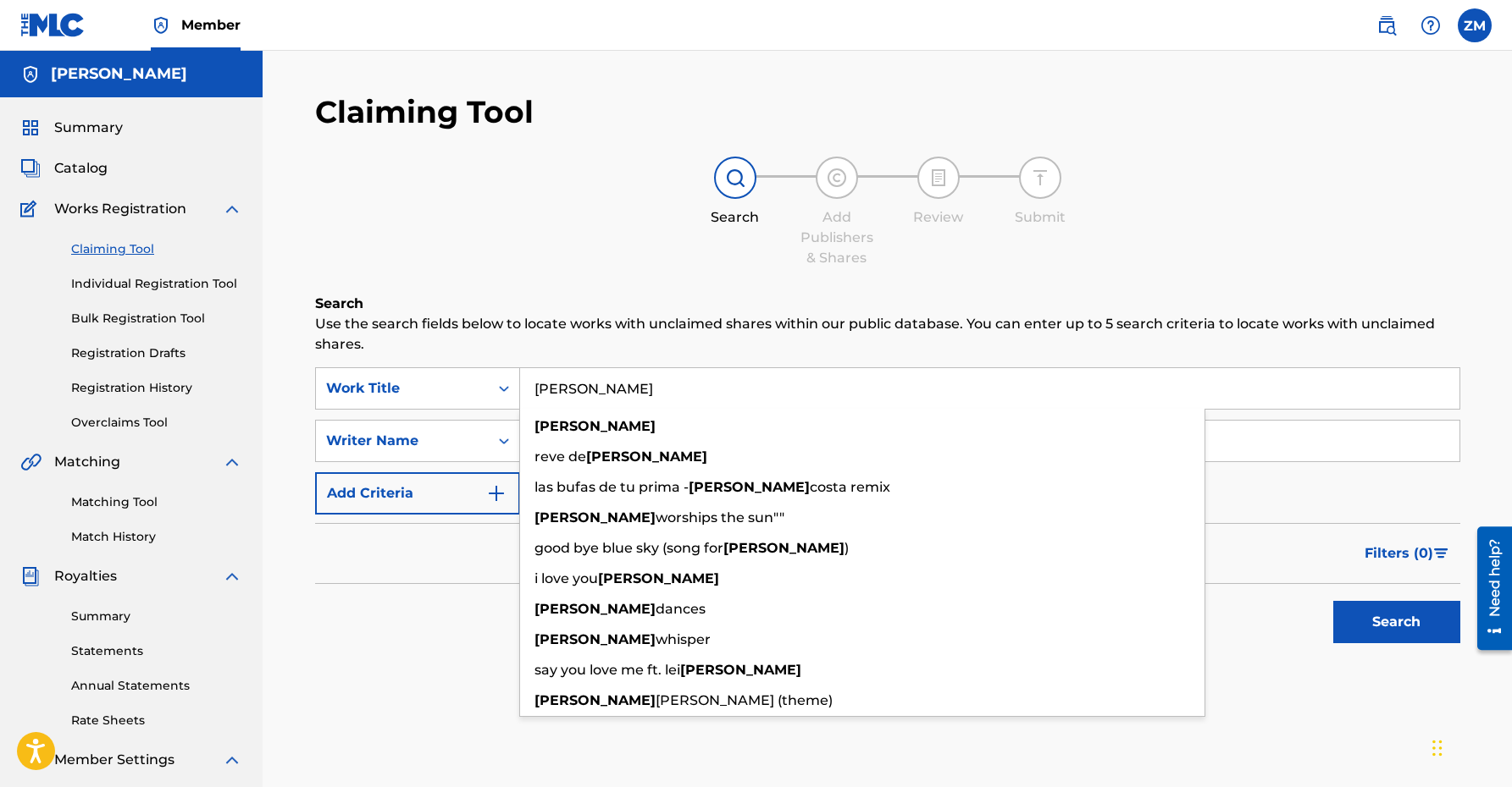
type input "[PERSON_NAME]"
click at [381, 573] on div "Filters ( 0 )" at bounding box center [887, 553] width 1145 height 61
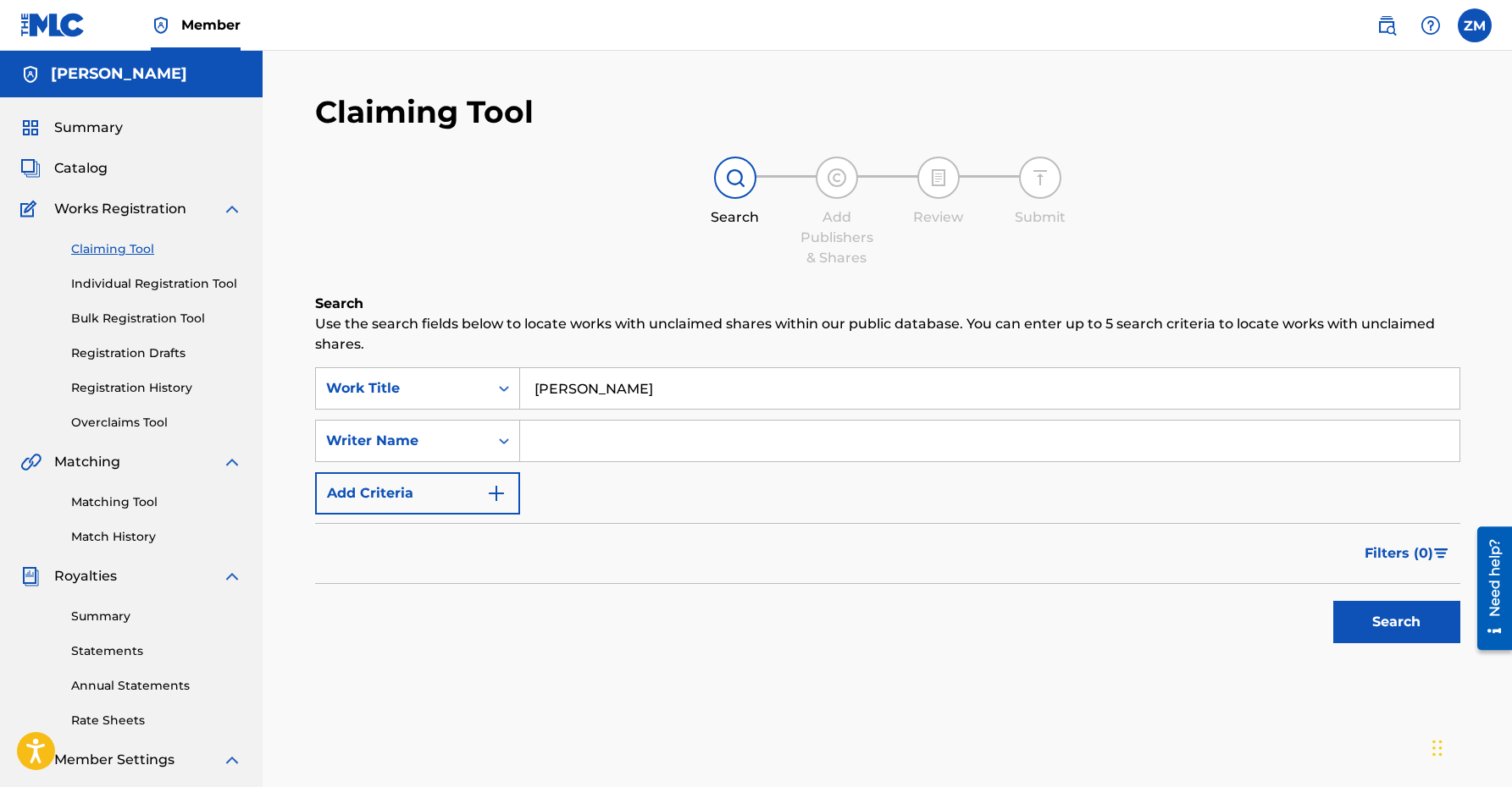
click at [582, 445] on input "Search Form" at bounding box center [989, 441] width 939 height 41
type input "z"
type input "Zyire [PERSON_NAME]"
click at [1359, 611] on button "Search" at bounding box center [1397, 622] width 127 height 43
click at [465, 492] on button "Add Criteria" at bounding box center [417, 493] width 205 height 43
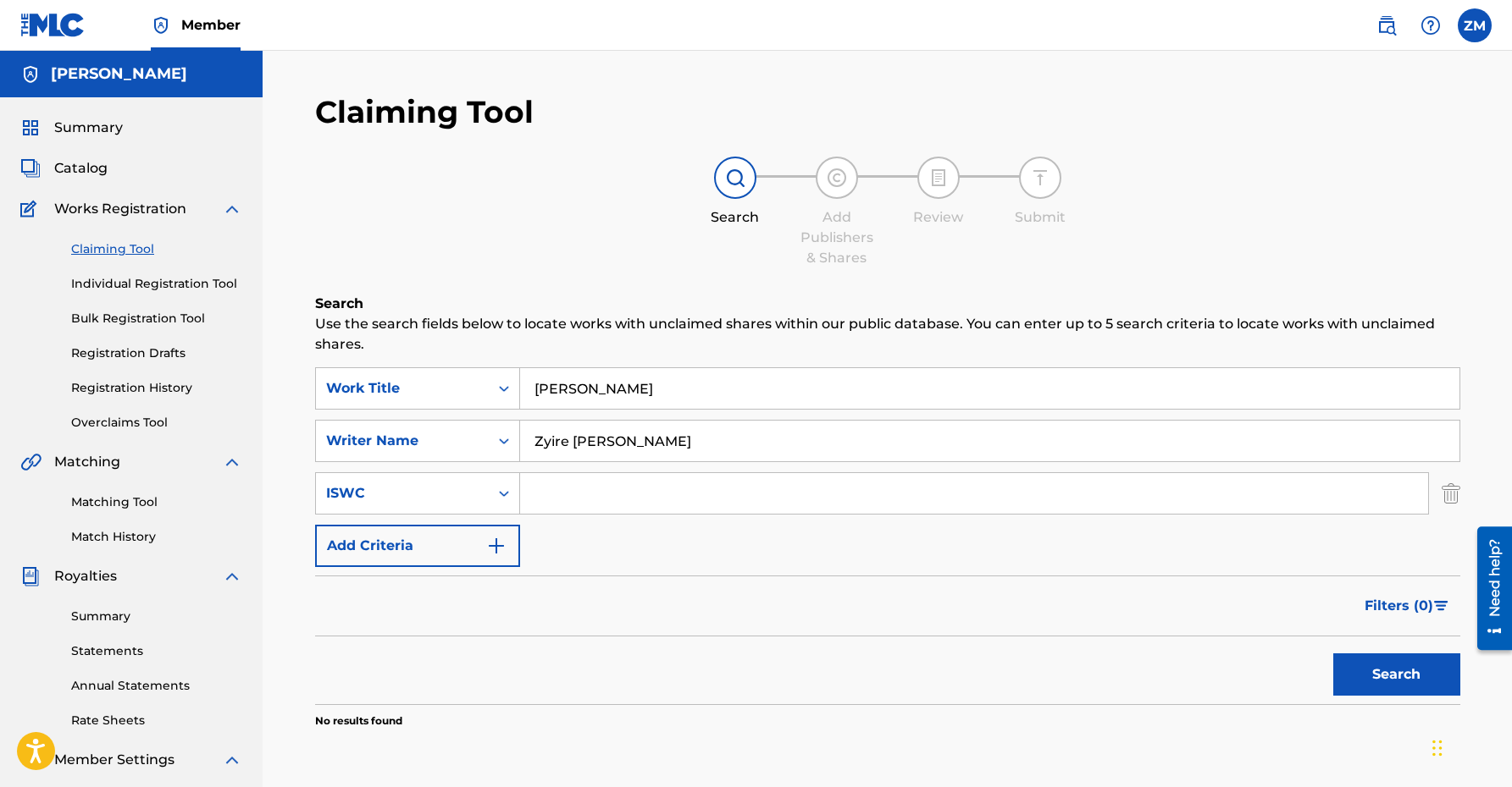
click at [1449, 492] on img "Search Form" at bounding box center [1450, 493] width 18 height 43
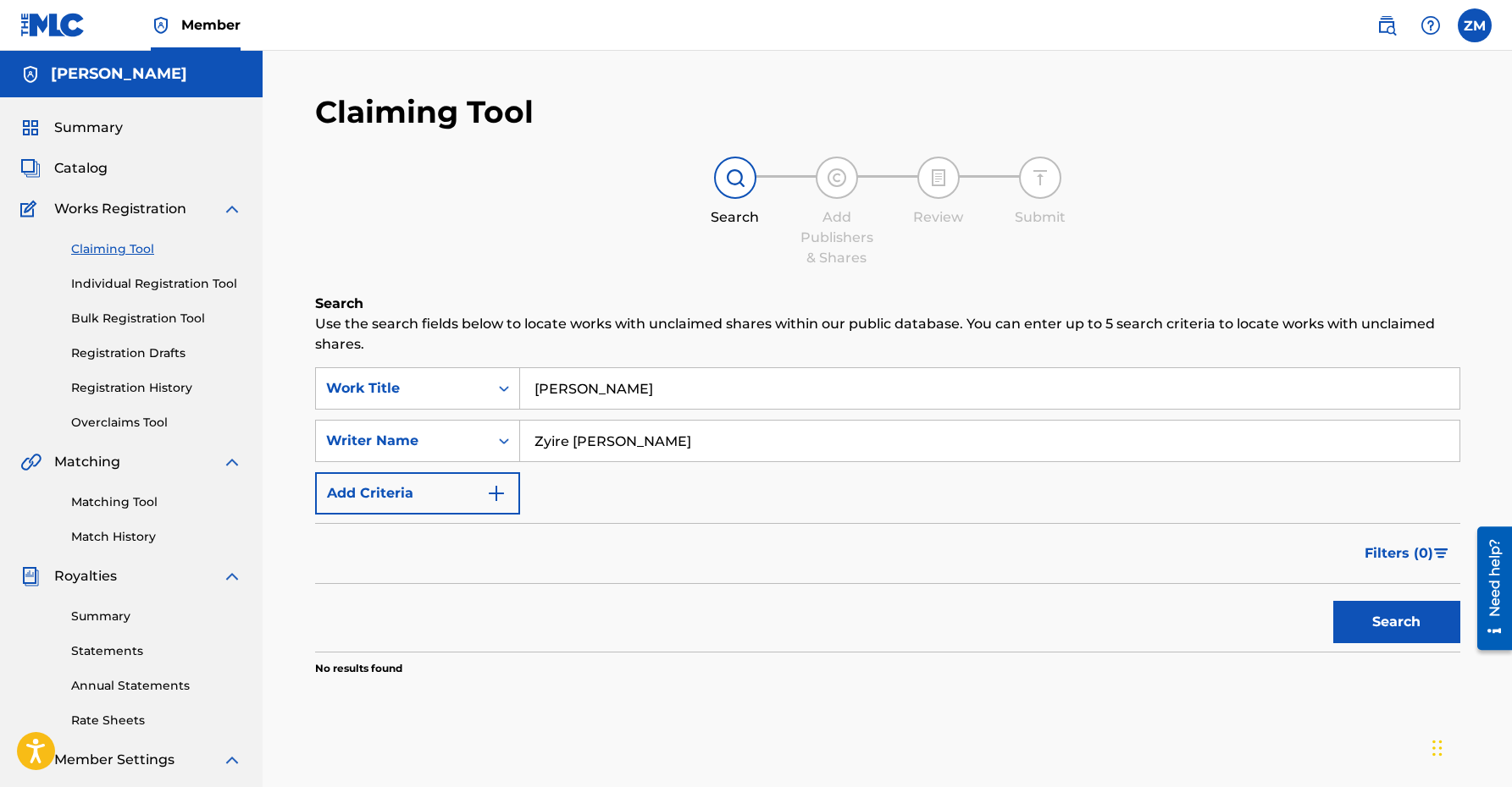
scroll to position [2, 0]
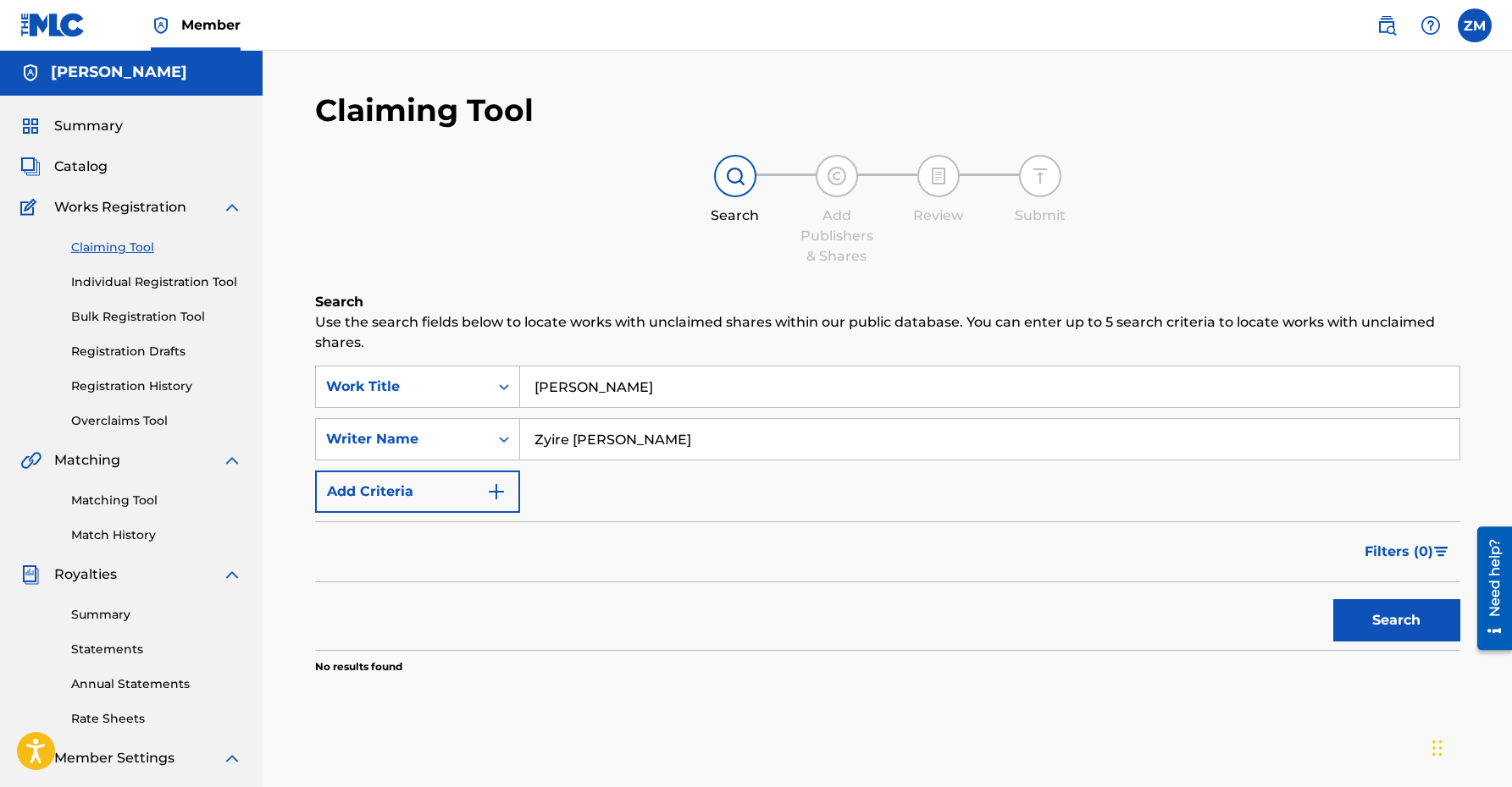
click at [187, 281] on link "Individual Registration Tool" at bounding box center [157, 282] width 171 height 17
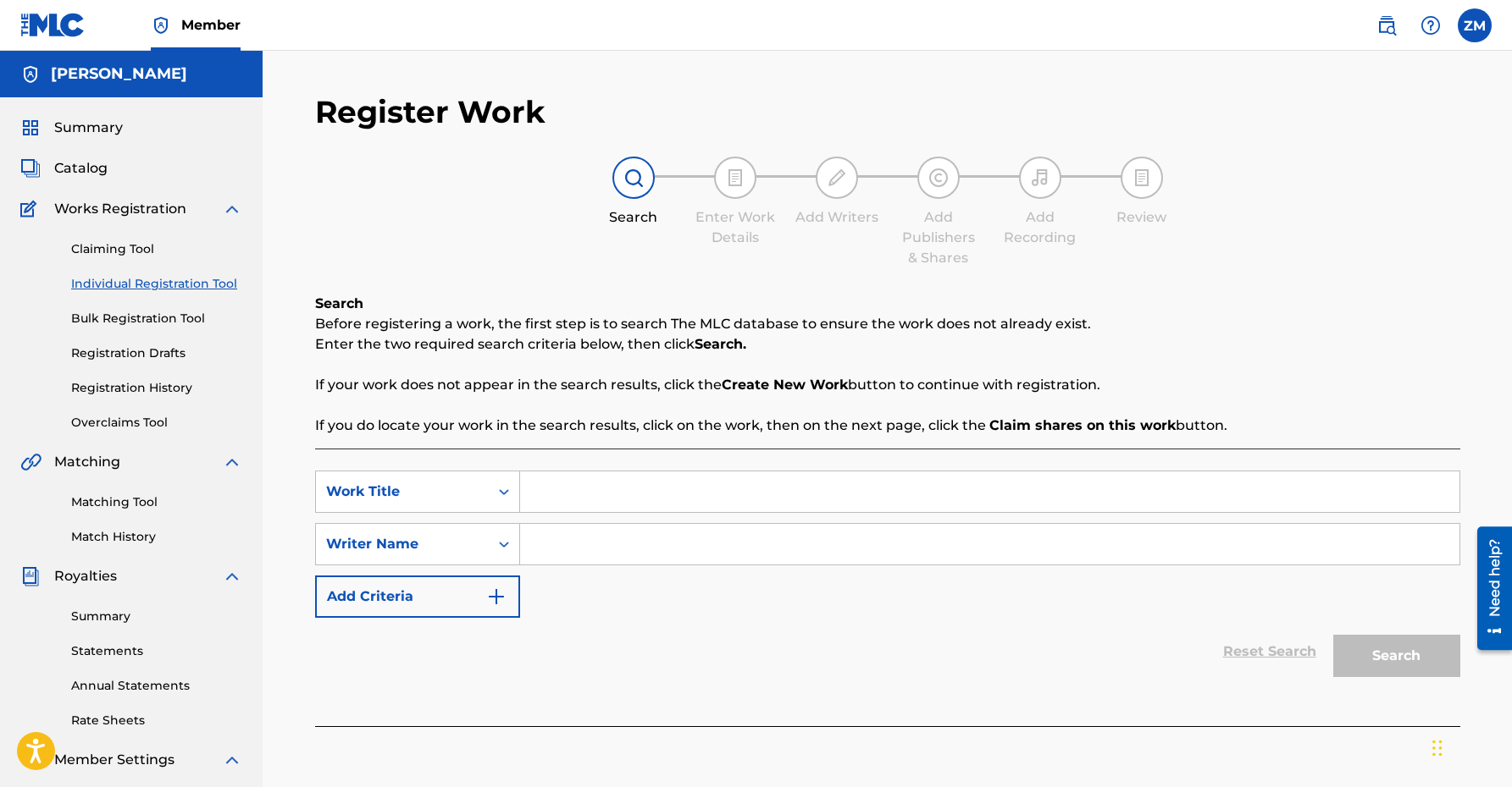
click at [576, 491] on input "Search Form" at bounding box center [989, 492] width 939 height 41
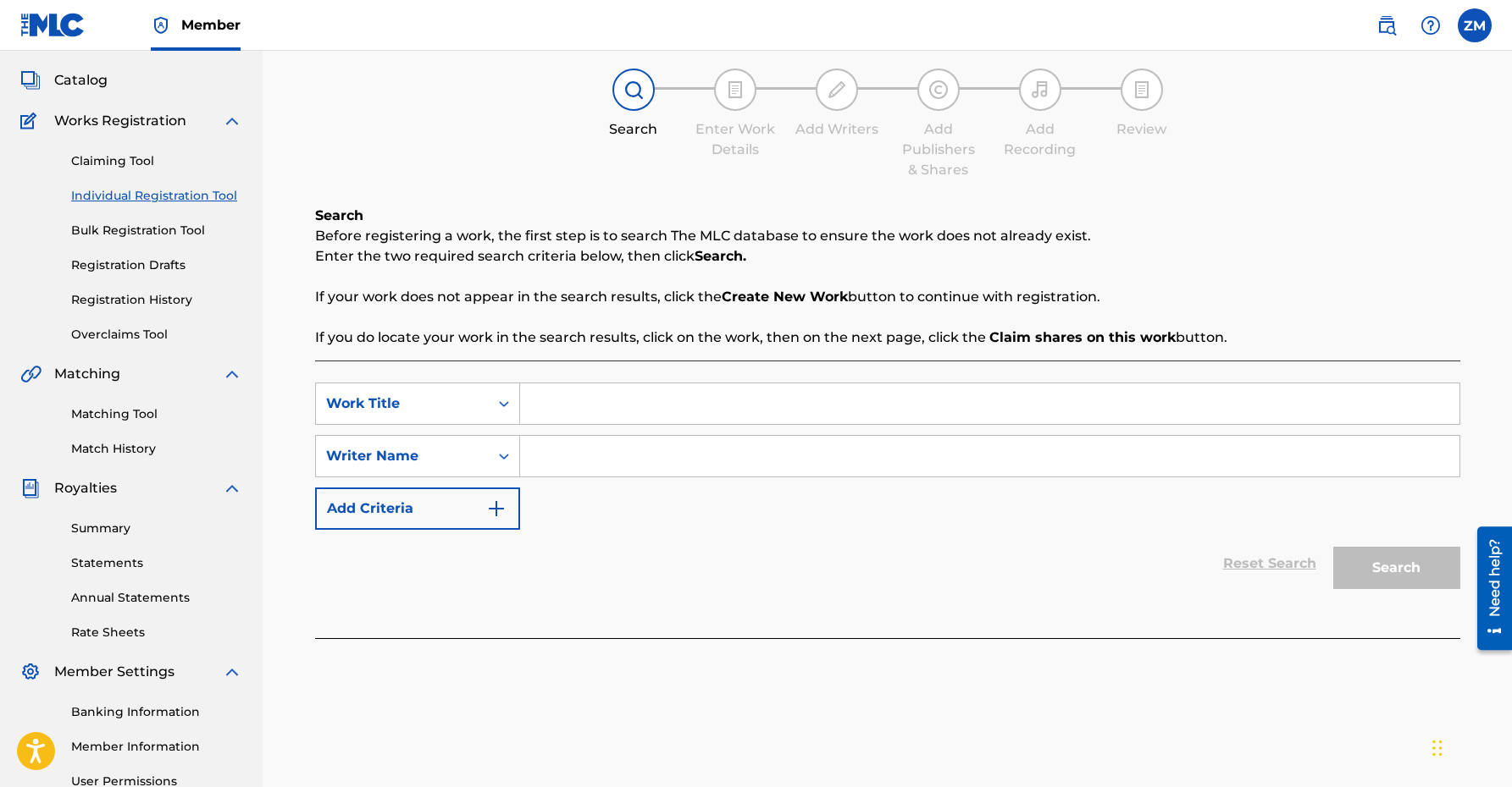
scroll to position [95, 0]
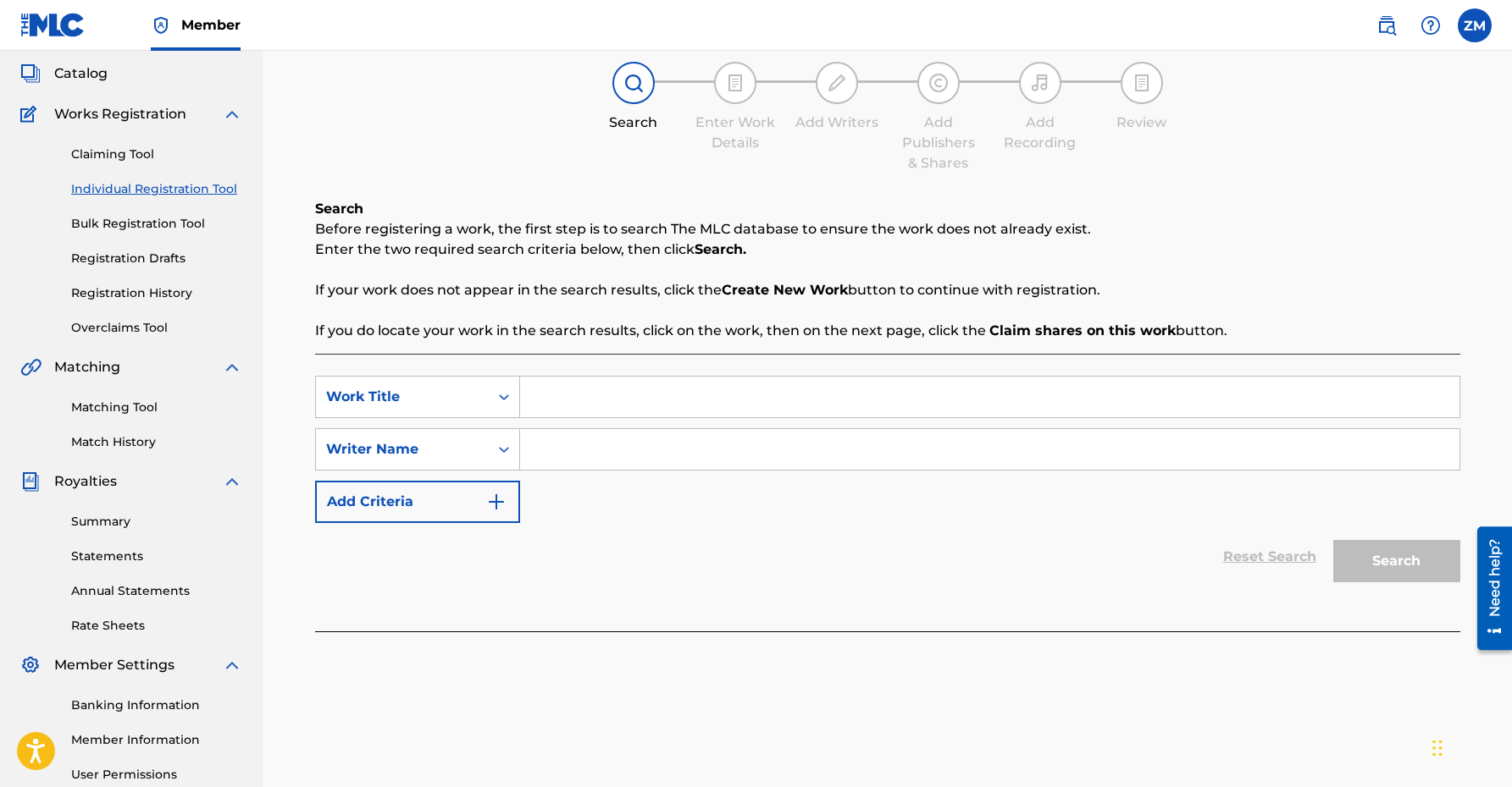
paste input "[PERSON_NAME]"
type input "[PERSON_NAME]"
click at [726, 456] on input "Search Form" at bounding box center [989, 449] width 939 height 41
type input "Zyire [PERSON_NAME]"
click at [398, 492] on button "Add Criteria" at bounding box center [417, 502] width 205 height 43
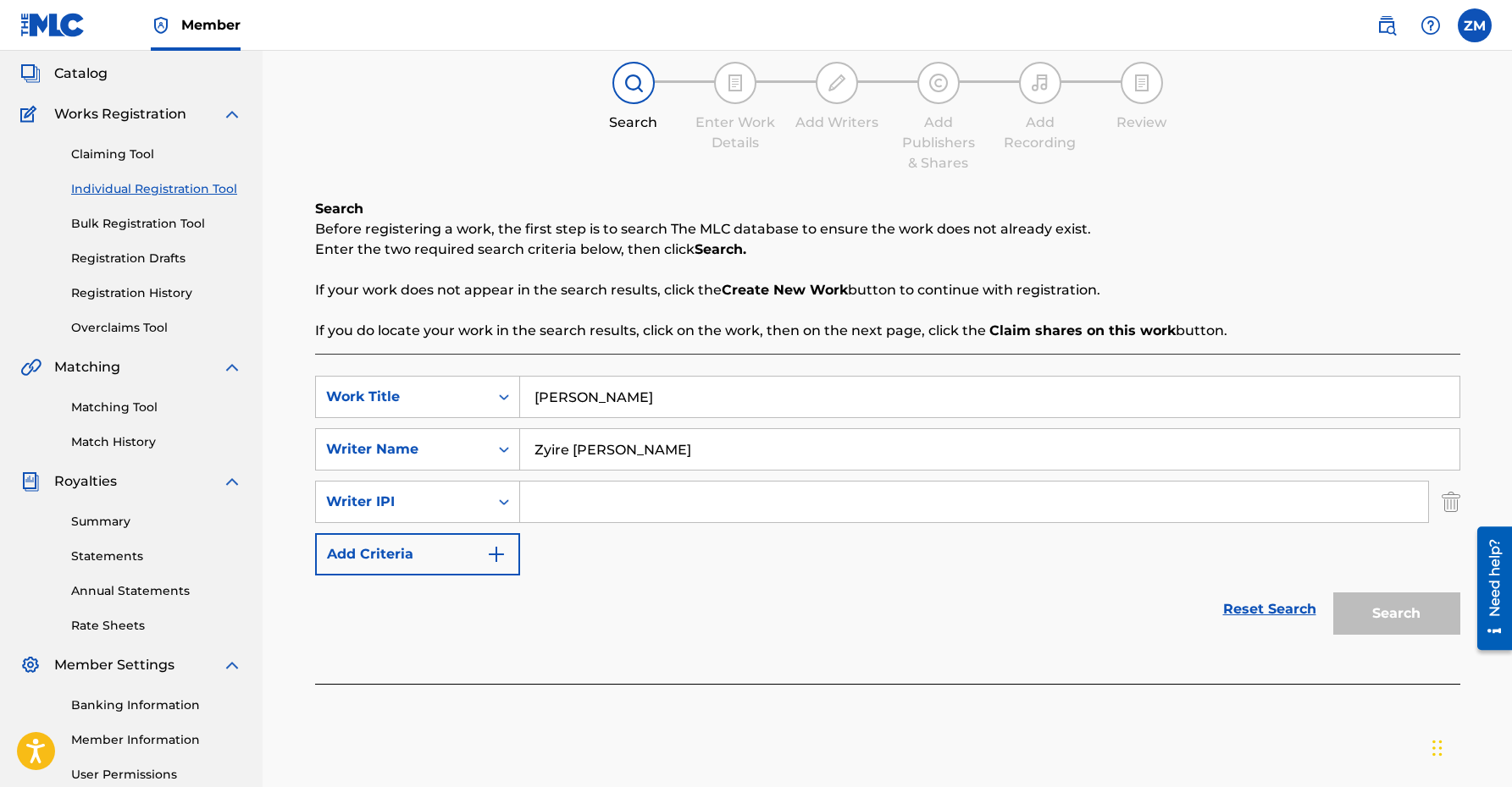
click at [356, 560] on button "Add Criteria" at bounding box center [417, 554] width 205 height 43
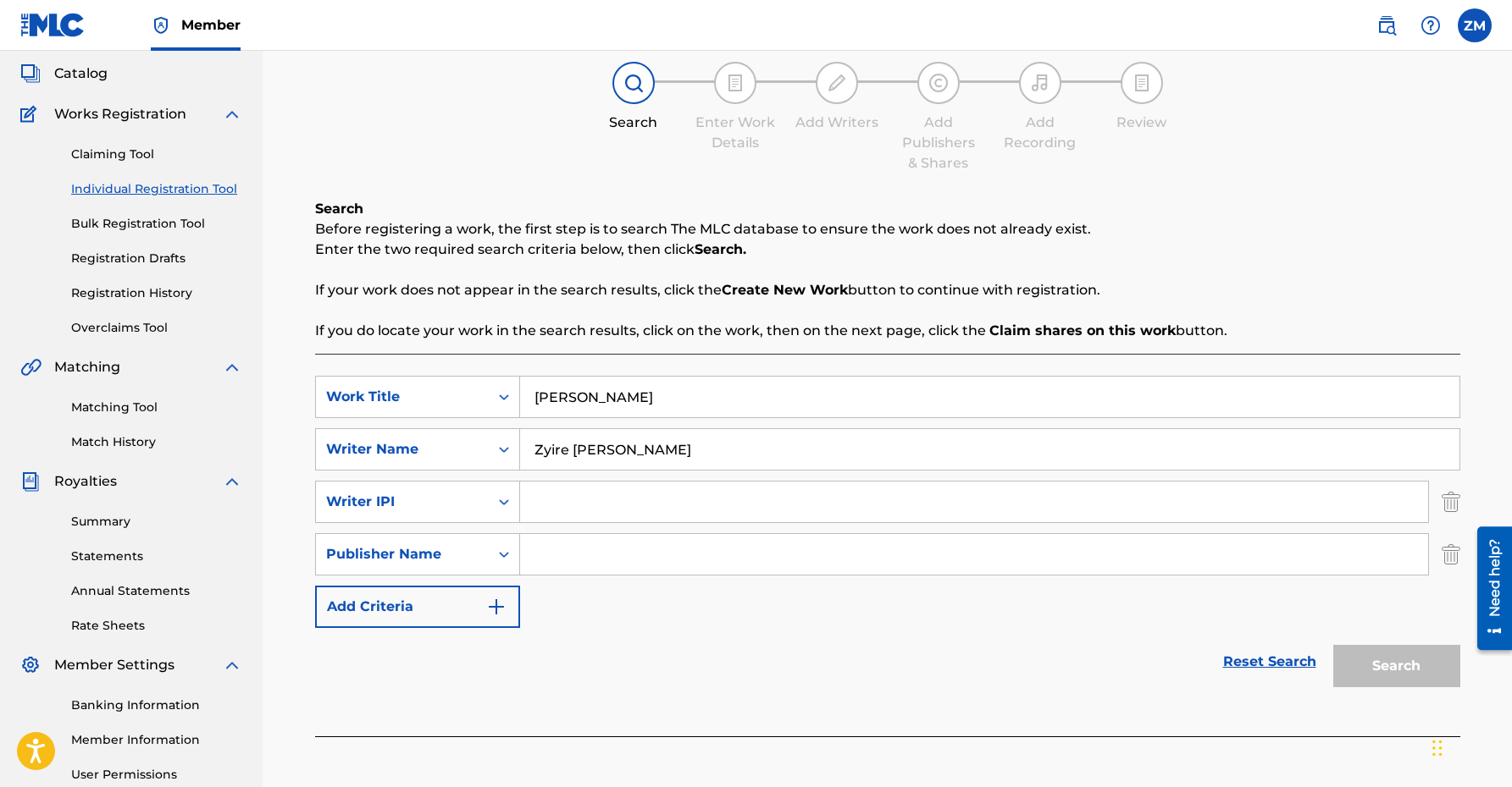
click at [680, 515] on input "Search Form" at bounding box center [973, 502] width 908 height 41
click at [483, 514] on div "Writer IPI" at bounding box center [402, 502] width 173 height 32
click at [490, 505] on div "Search Form" at bounding box center [503, 502] width 31 height 31
click at [590, 509] on input "Search Form" at bounding box center [973, 502] width 908 height 41
type input "01160998332"
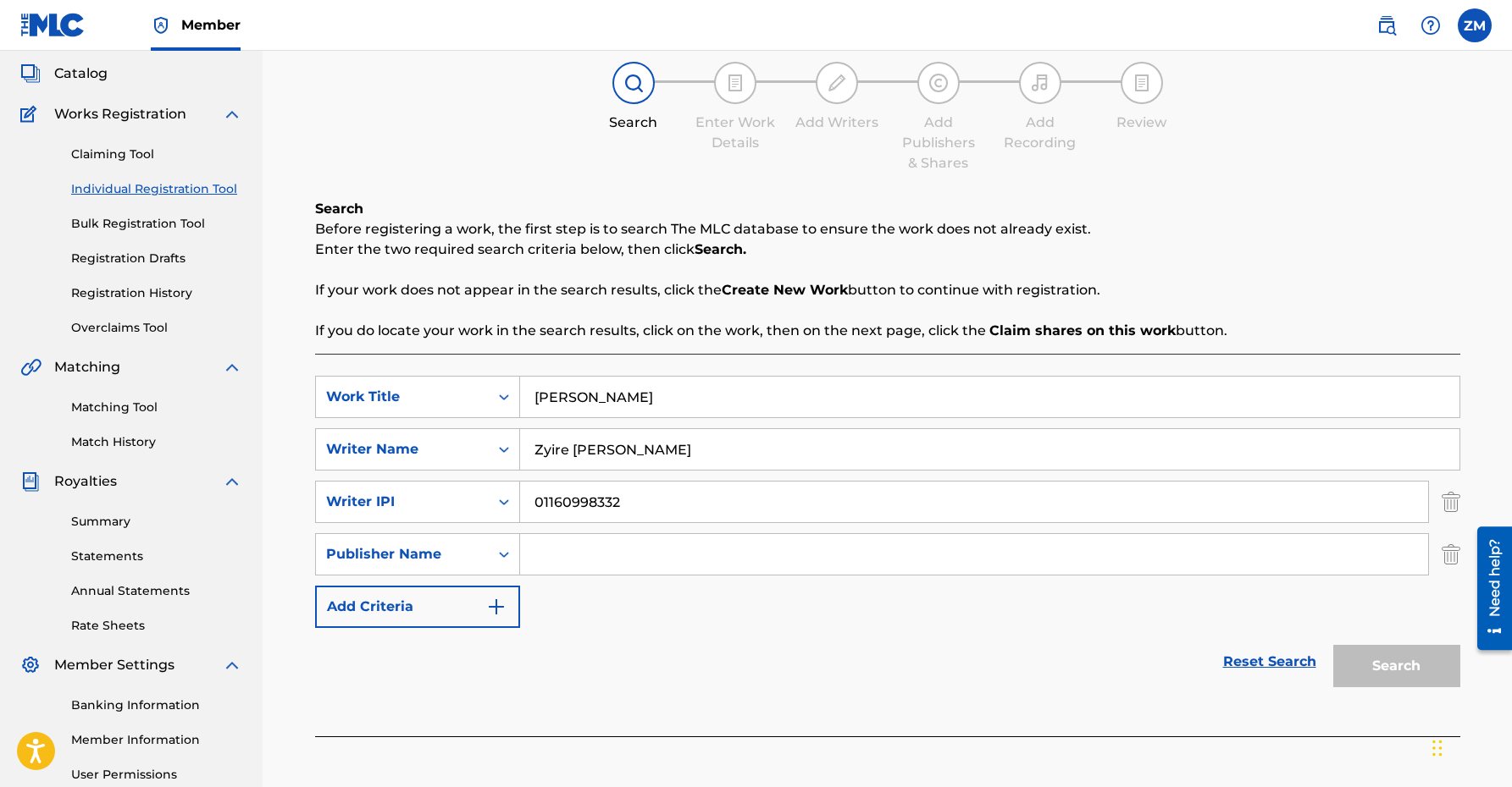
click at [737, 561] on input "Search Form" at bounding box center [973, 554] width 908 height 41
click at [1457, 567] on img "Search Form" at bounding box center [1450, 554] width 18 height 43
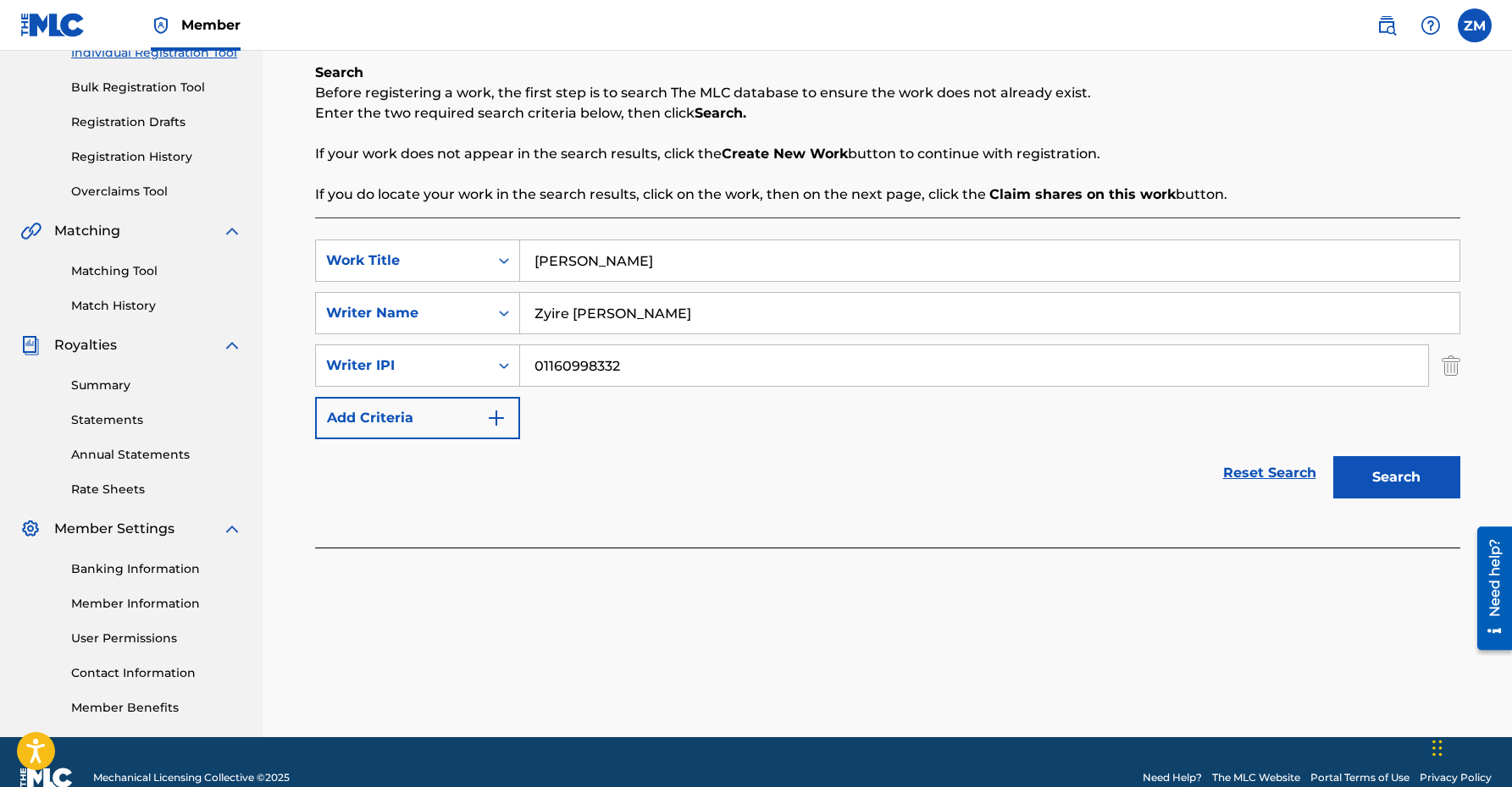
scroll to position [262, 0]
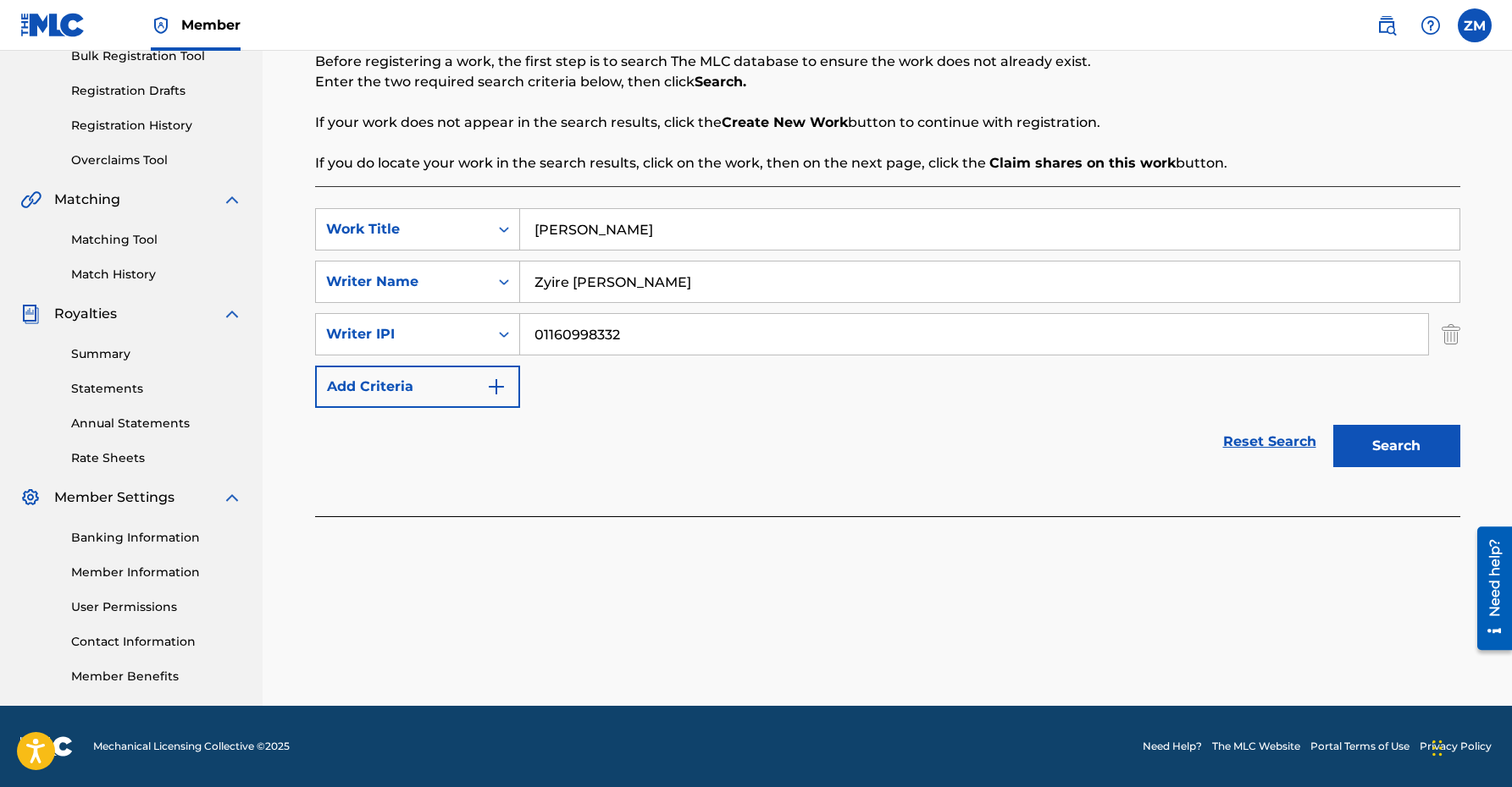
click at [1403, 444] on button "Search" at bounding box center [1397, 446] width 127 height 43
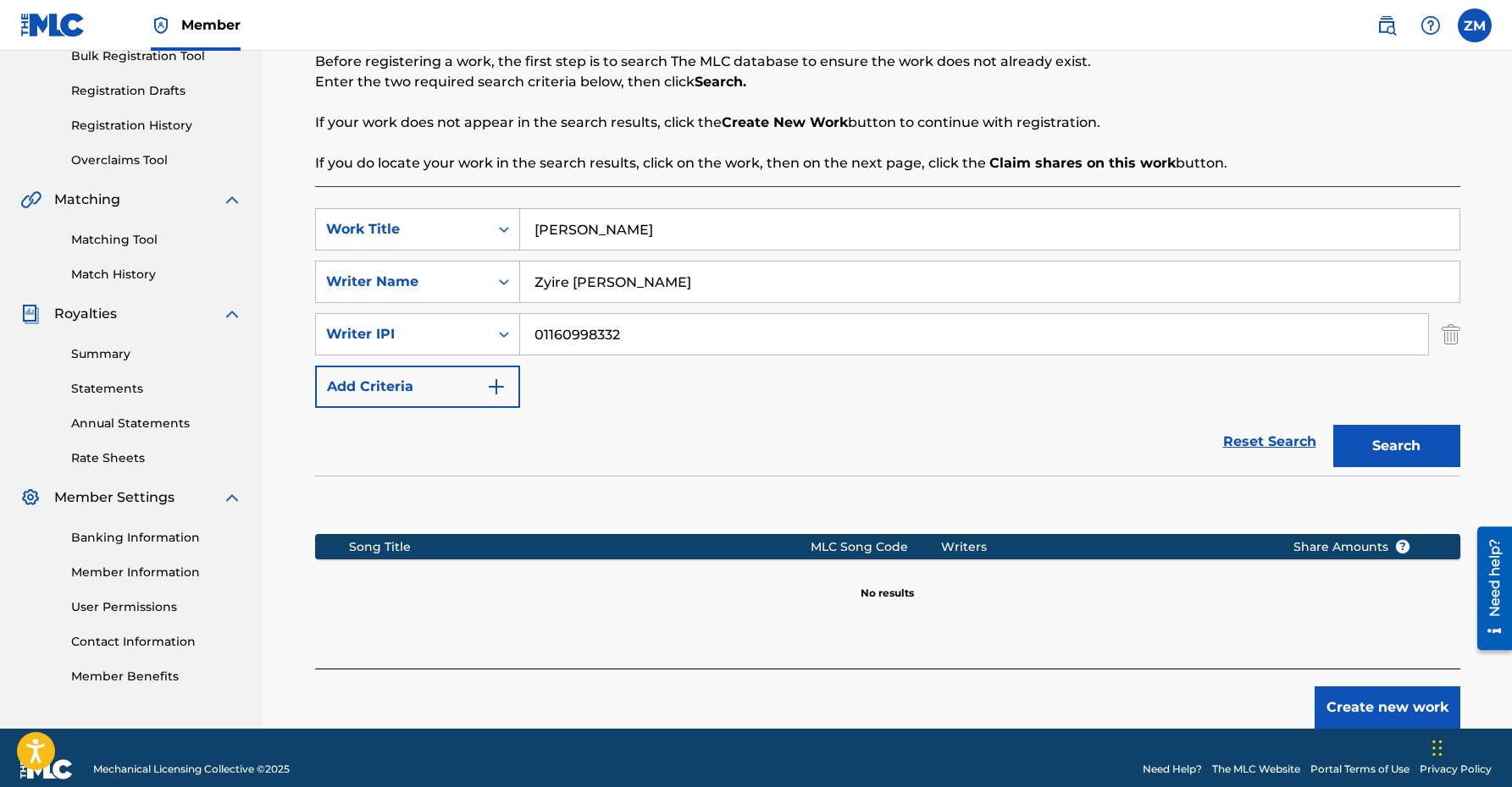
scroll to position [285, 0]
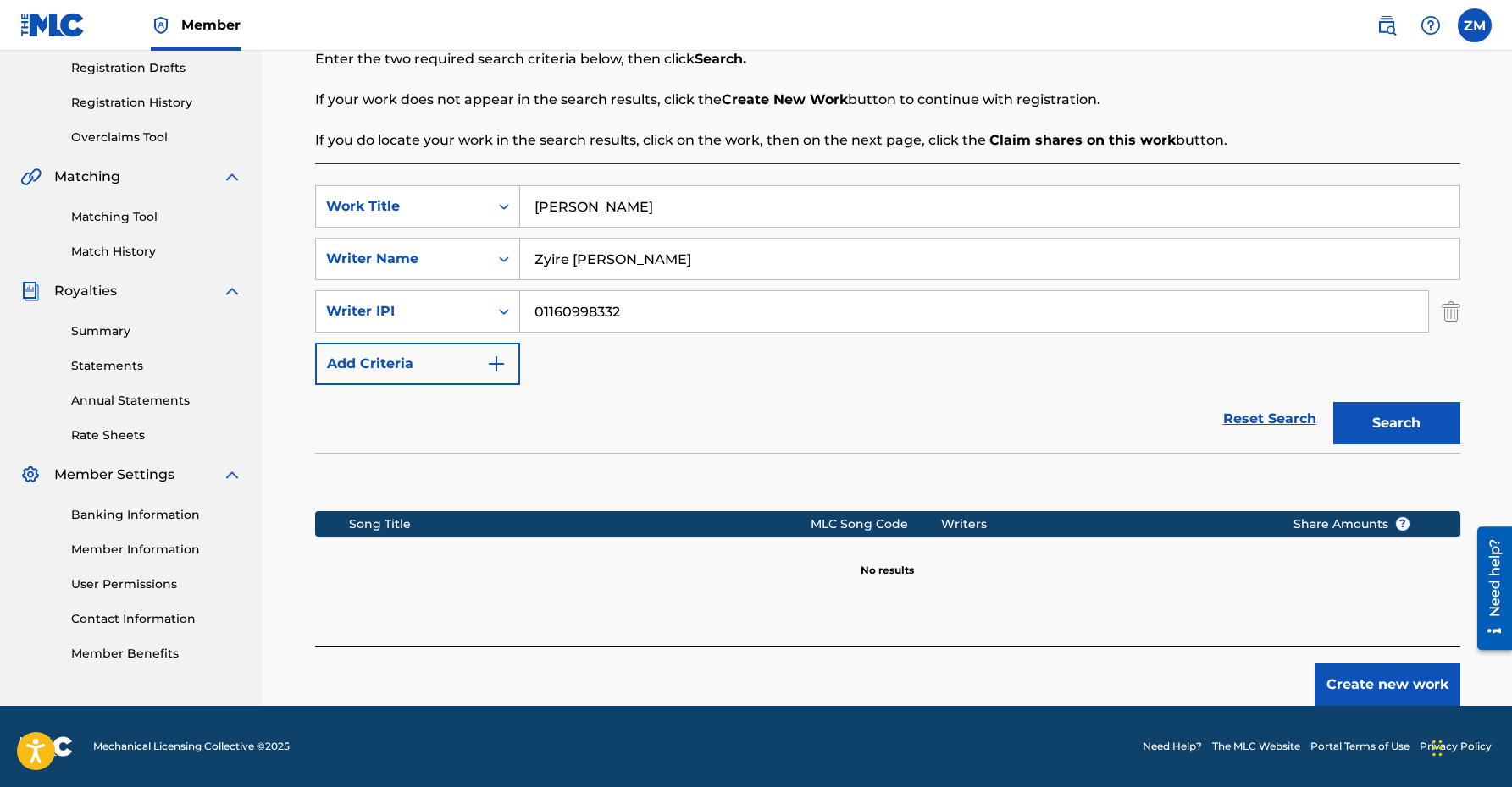
click at [1373, 687] on button "Create new work" at bounding box center [1386, 685] width 146 height 43
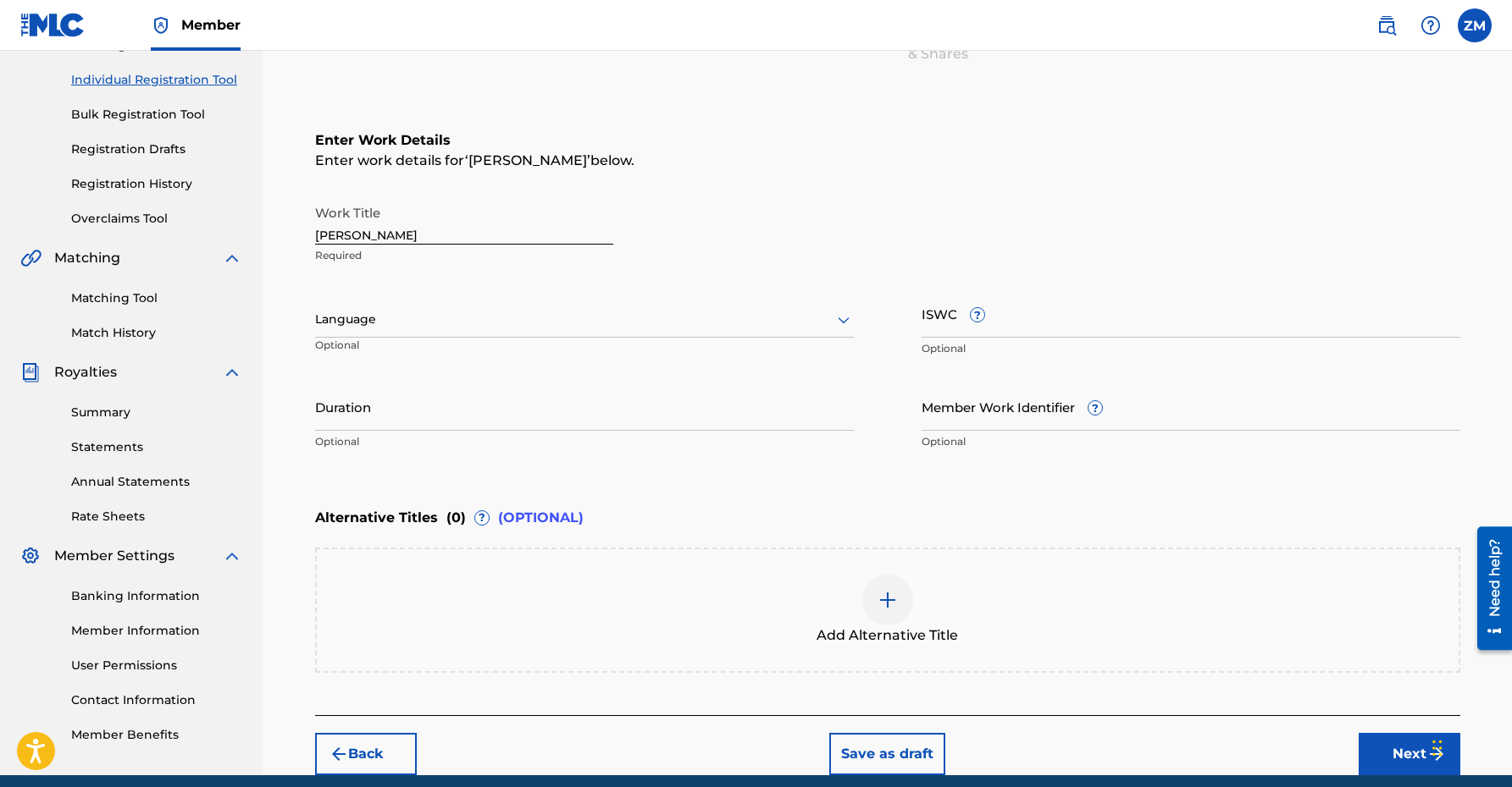
scroll to position [200, 0]
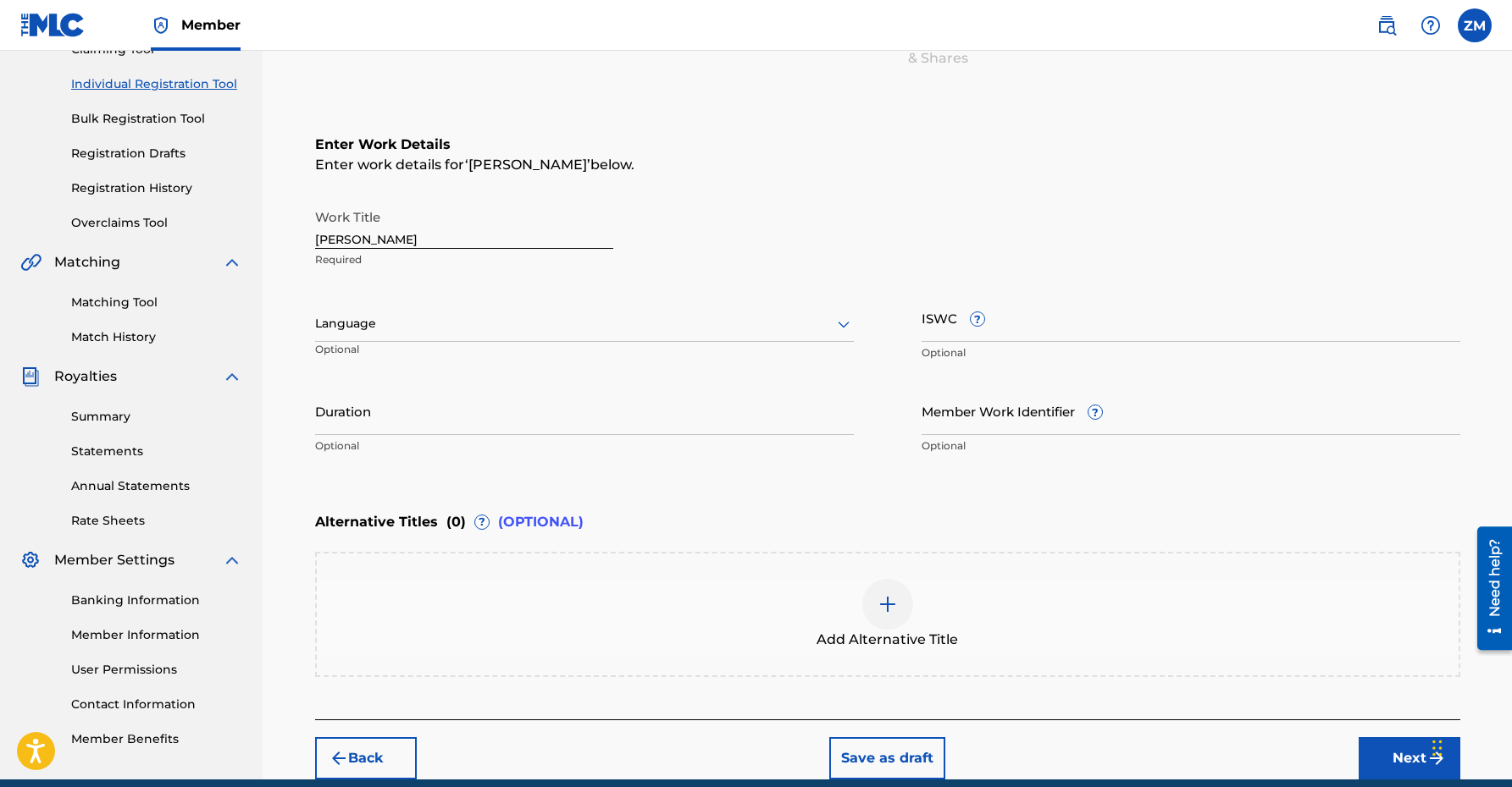
click at [954, 417] on input "Member Work Identifier ?" at bounding box center [1191, 410] width 539 height 48
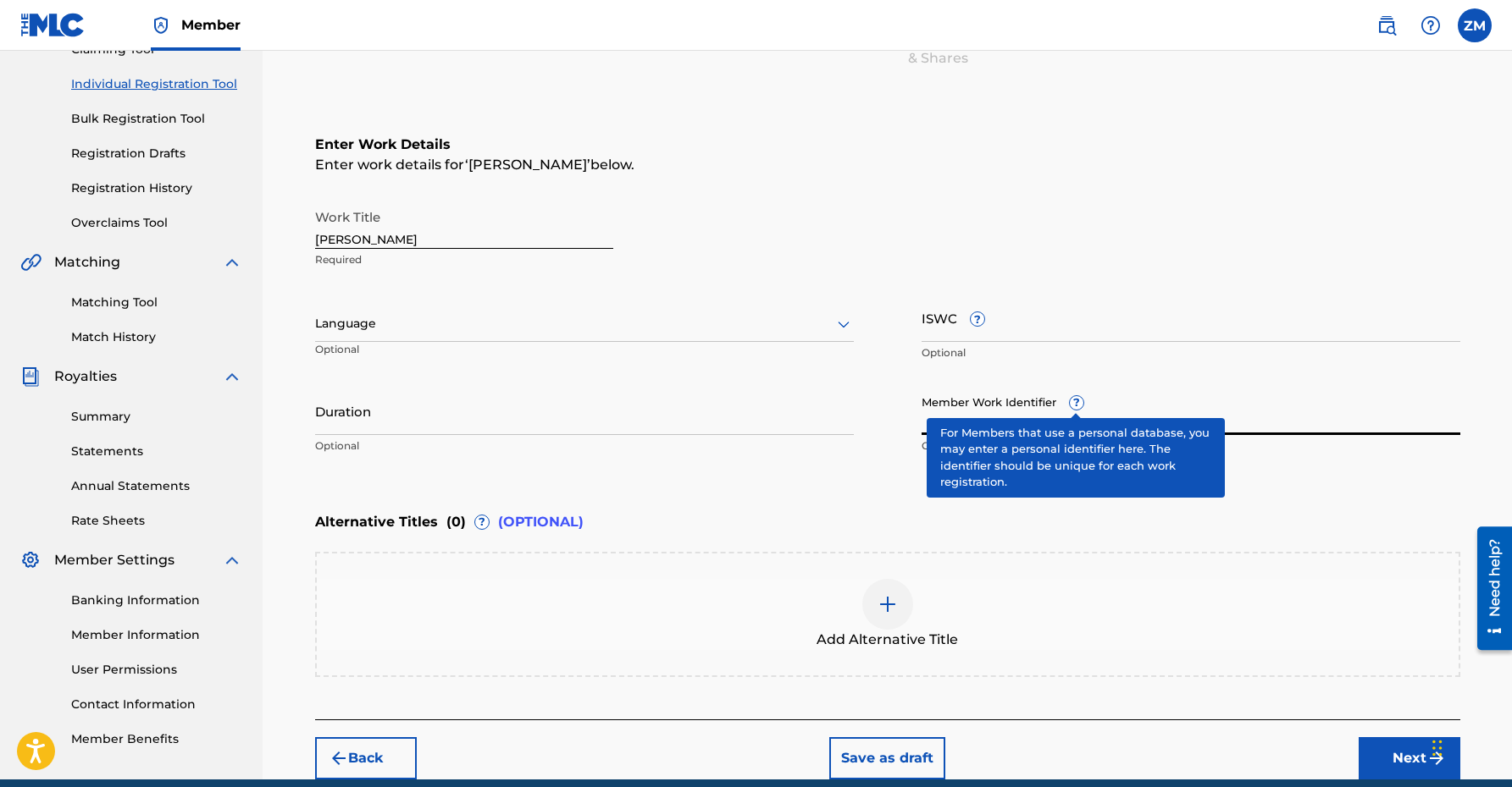
click at [1075, 402] on div "Member Work Identifier ? Optional" at bounding box center [1191, 424] width 539 height 76
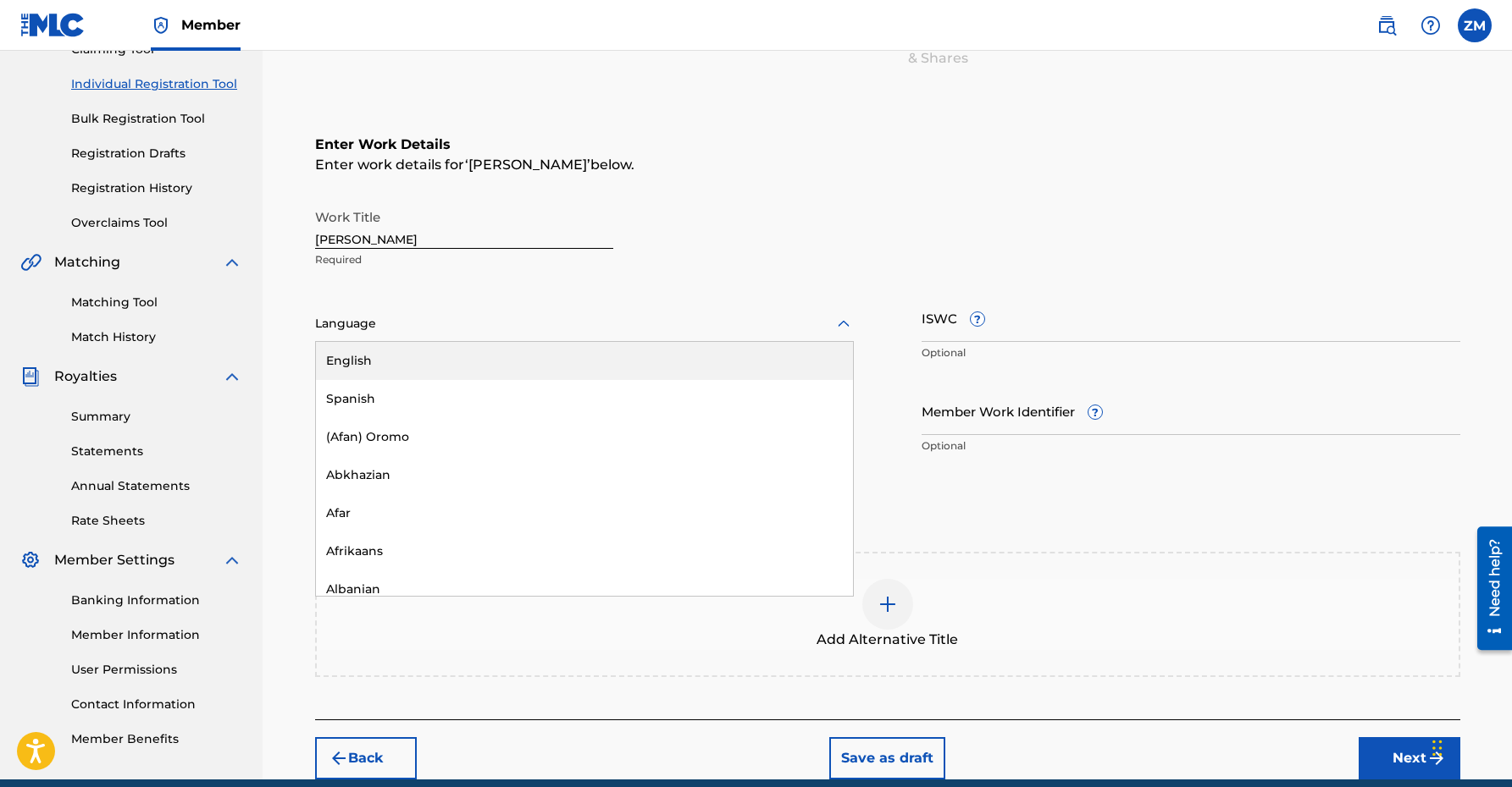
click at [559, 315] on div at bounding box center [584, 323] width 539 height 21
click at [469, 361] on div "English" at bounding box center [584, 361] width 537 height 38
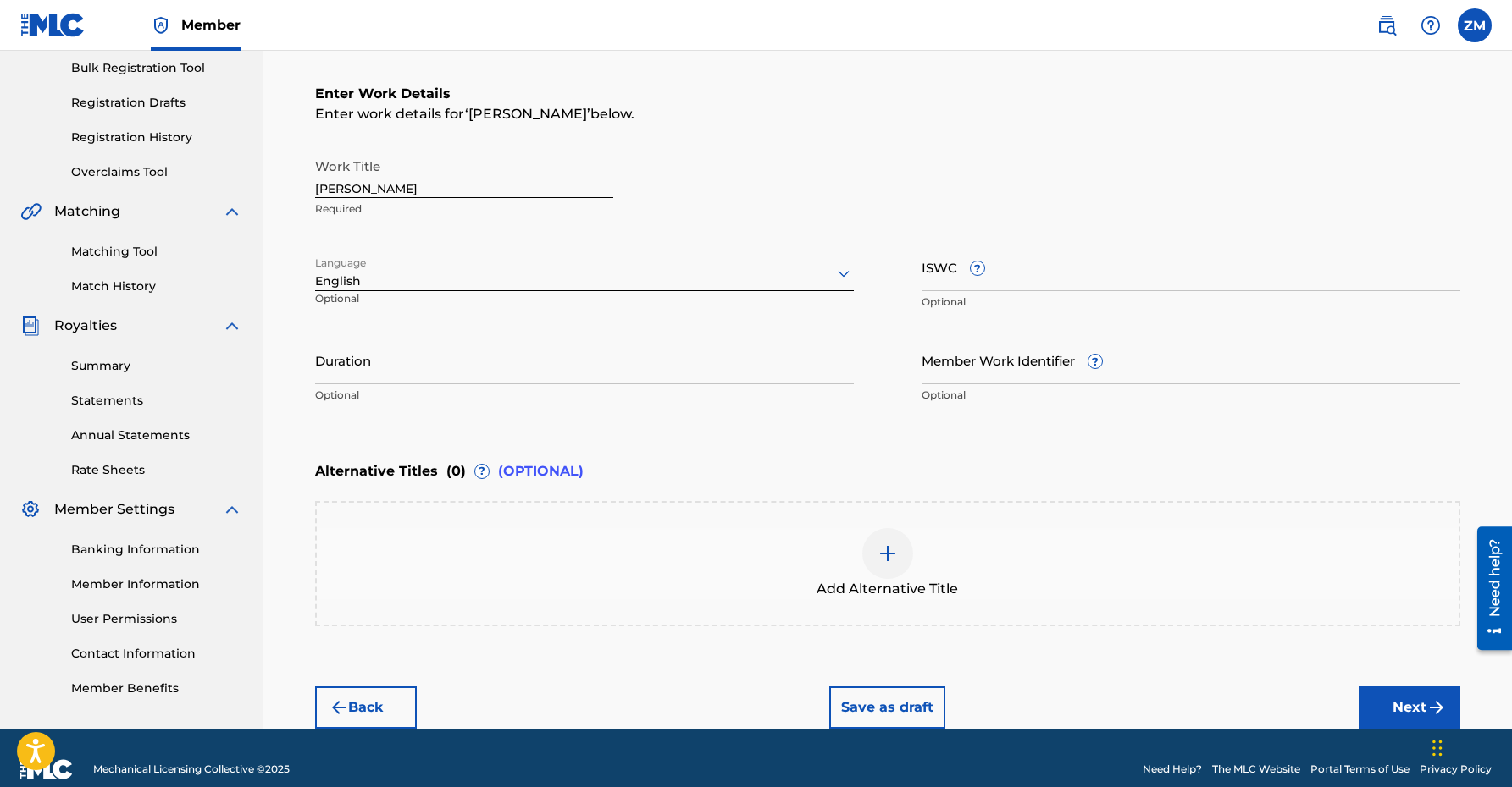
scroll to position [250, 0]
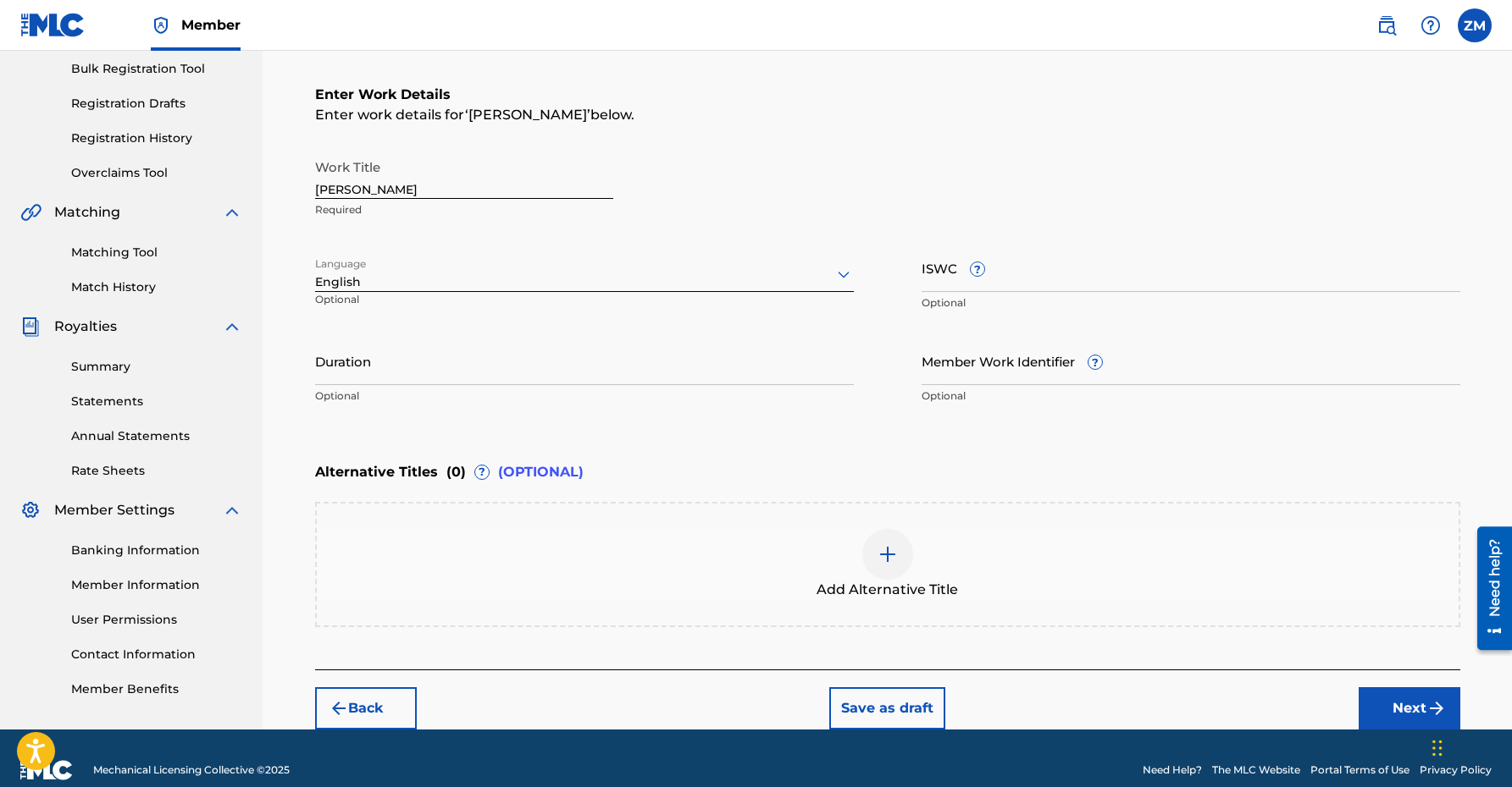
click at [467, 392] on p "Optional" at bounding box center [584, 396] width 539 height 15
click at [501, 357] on input "Duration" at bounding box center [584, 361] width 539 height 48
type input "2"
type input "02:16"
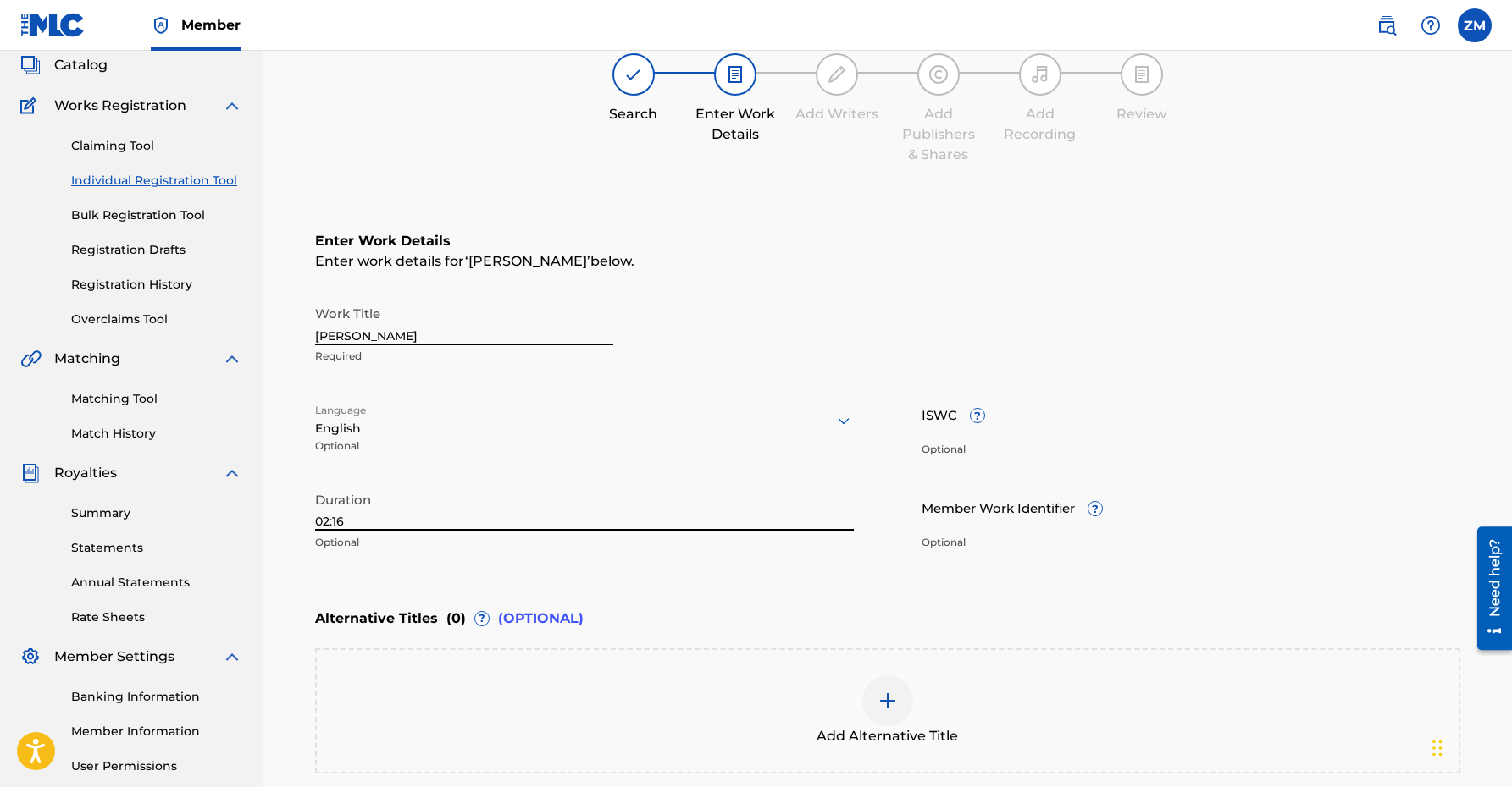
scroll to position [273, 0]
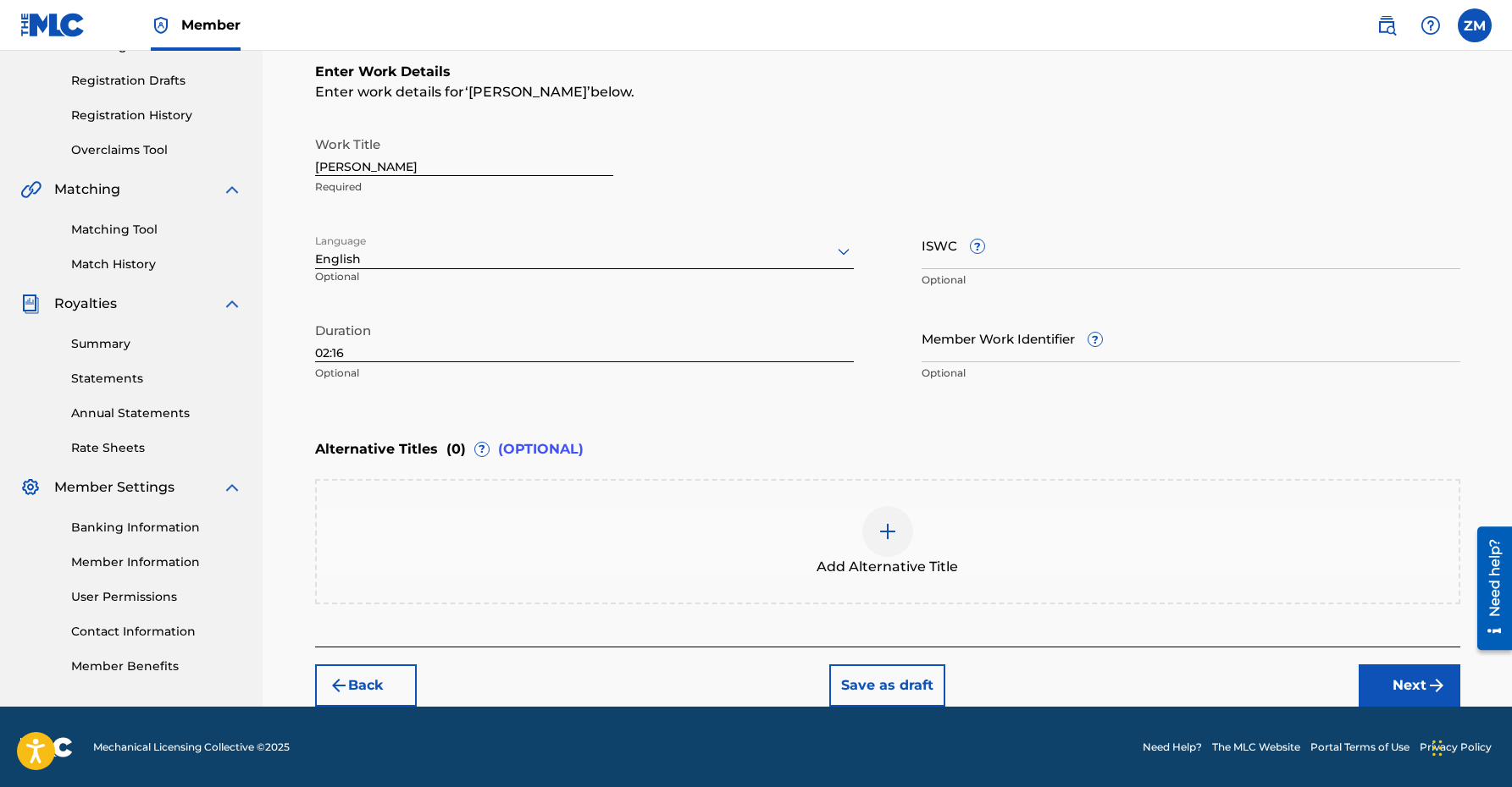
click at [1412, 685] on button "Next" at bounding box center [1409, 685] width 102 height 43
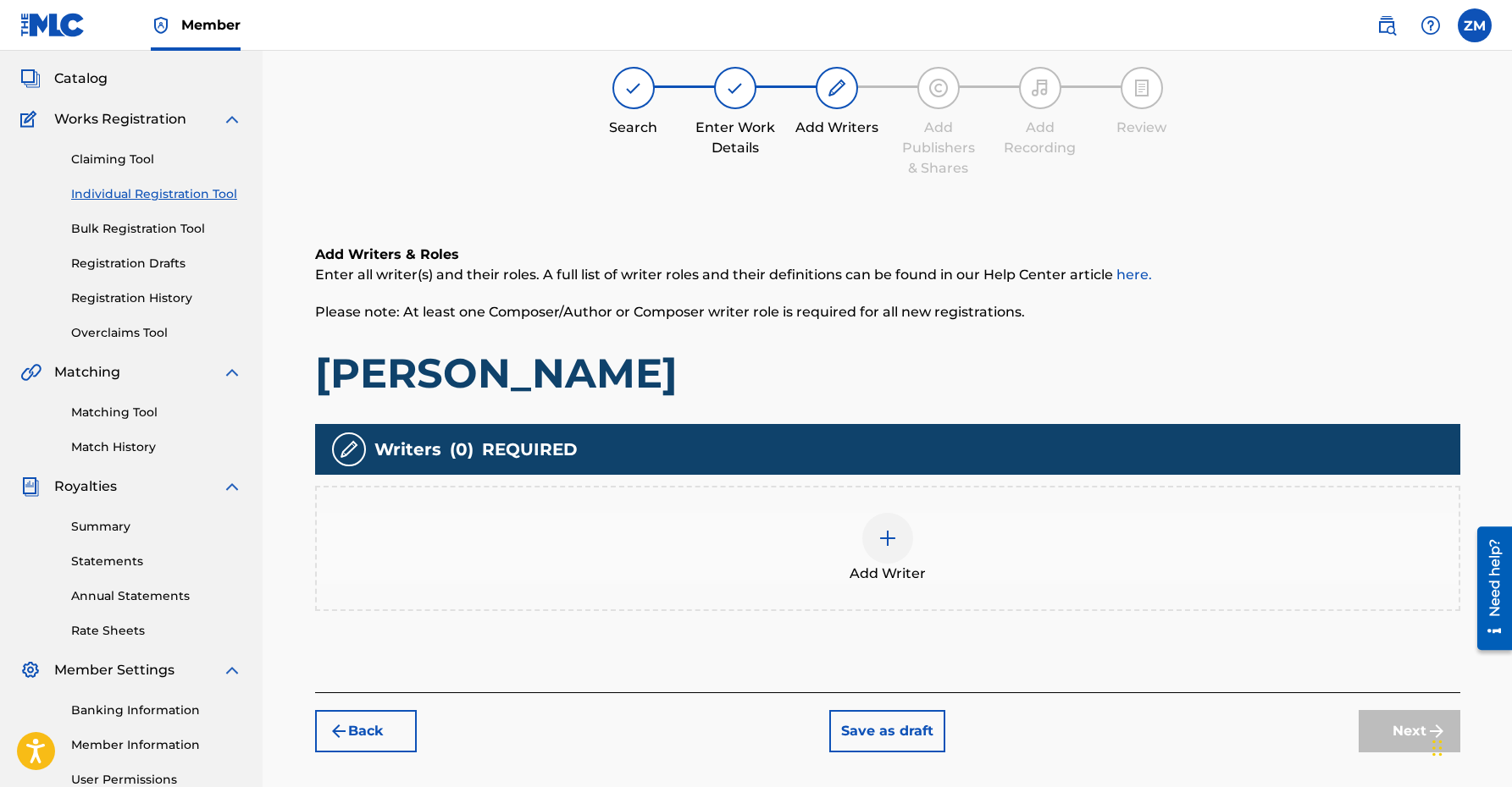
scroll to position [76, 0]
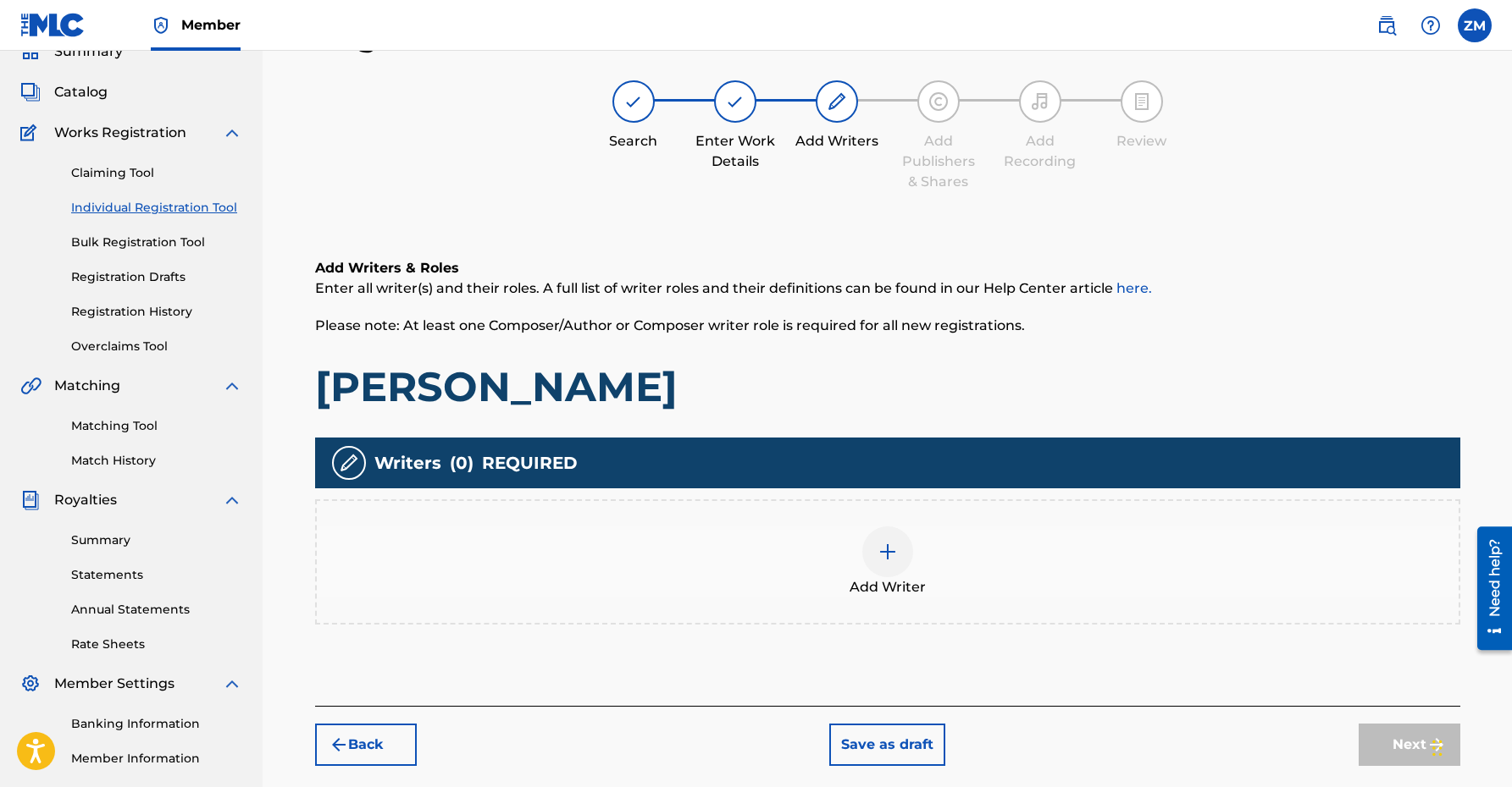
click at [896, 556] on img at bounding box center [887, 552] width 20 height 20
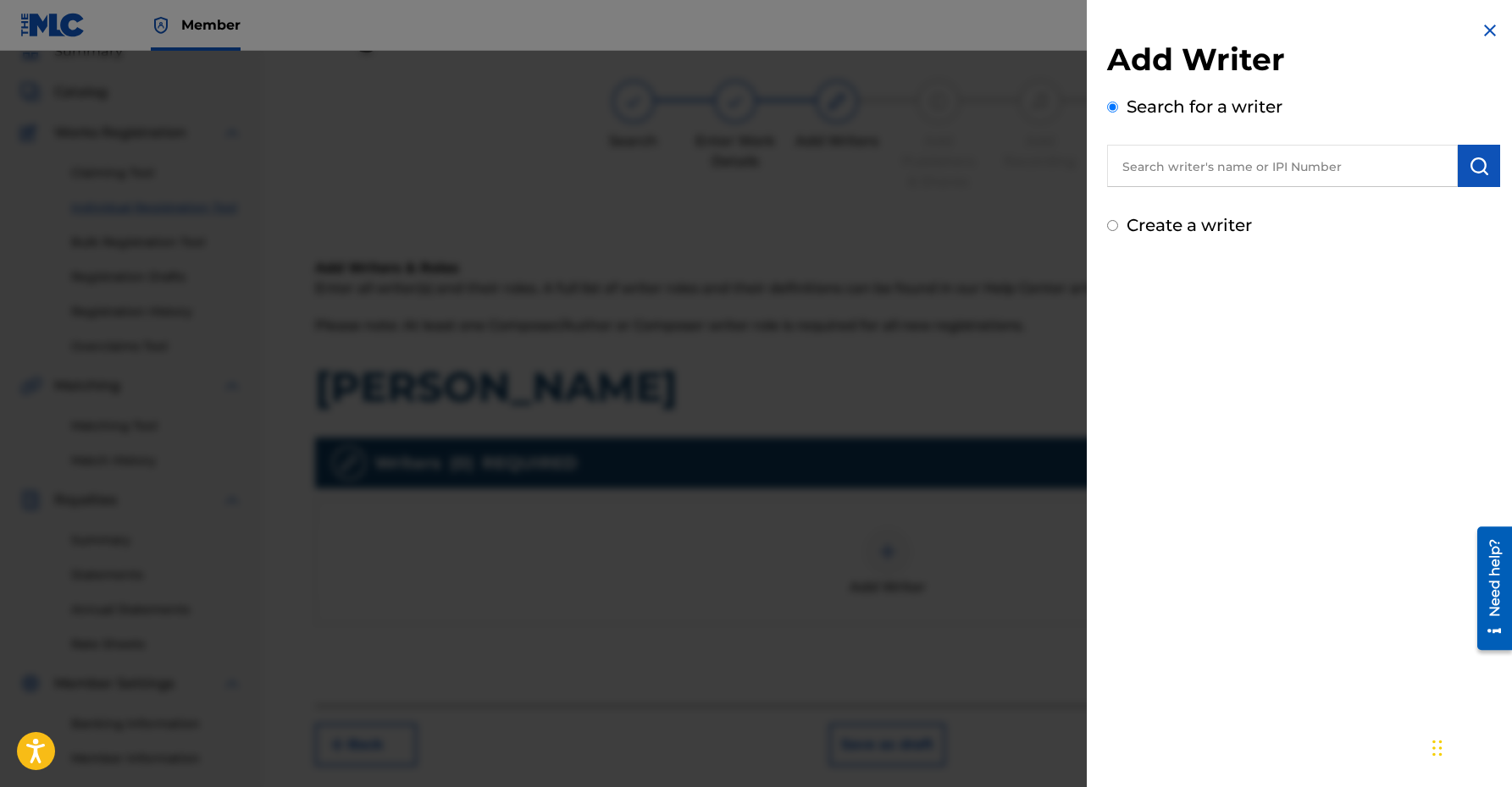
click at [1186, 177] on input "text" at bounding box center [1283, 166] width 351 height 43
type input "00360768935"
click at [1481, 165] on img "submit" at bounding box center [1478, 166] width 20 height 20
click at [1476, 166] on img "submit" at bounding box center [1478, 166] width 20 height 20
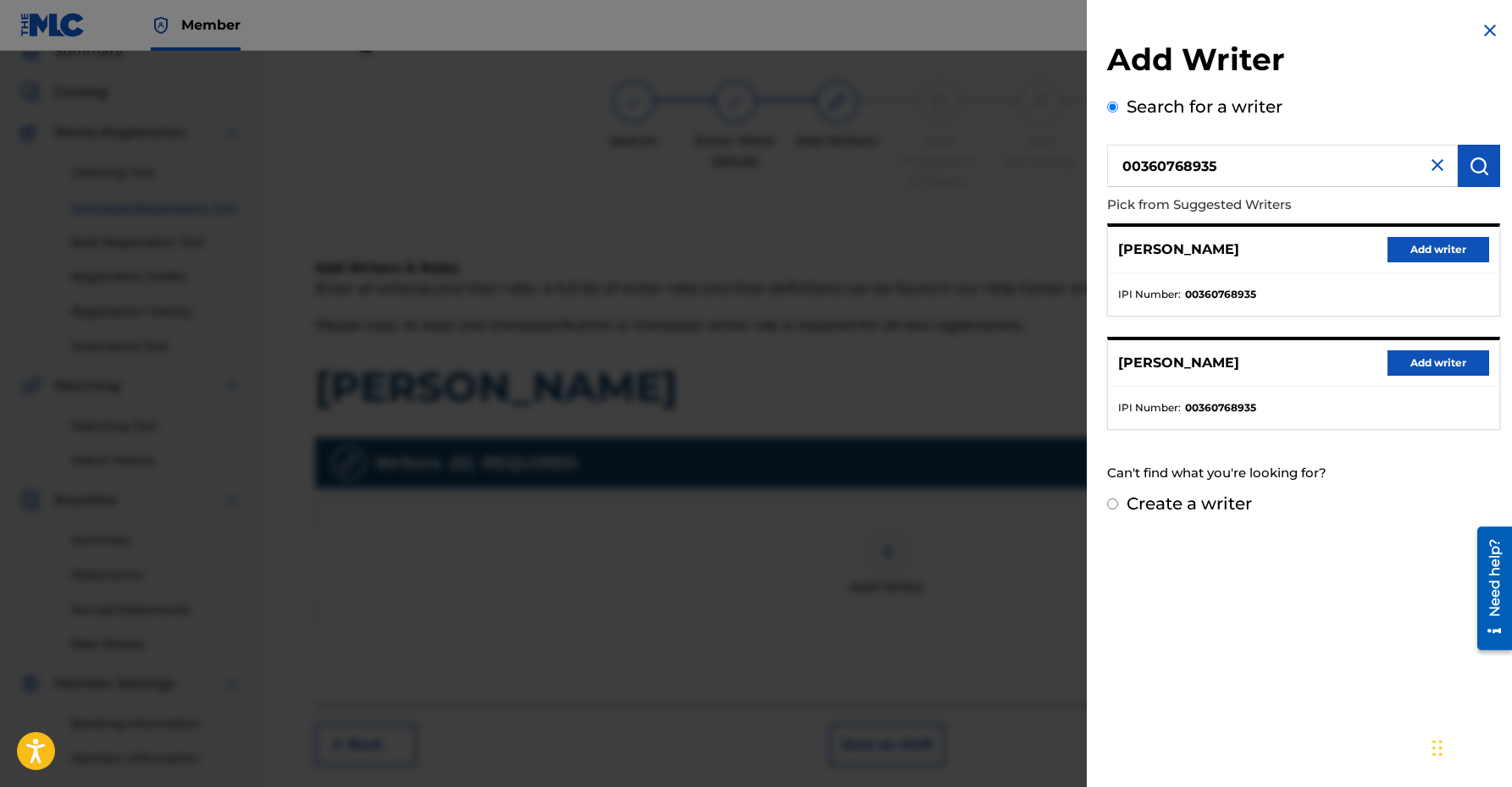
click at [1414, 259] on button "Add writer" at bounding box center [1438, 249] width 102 height 25
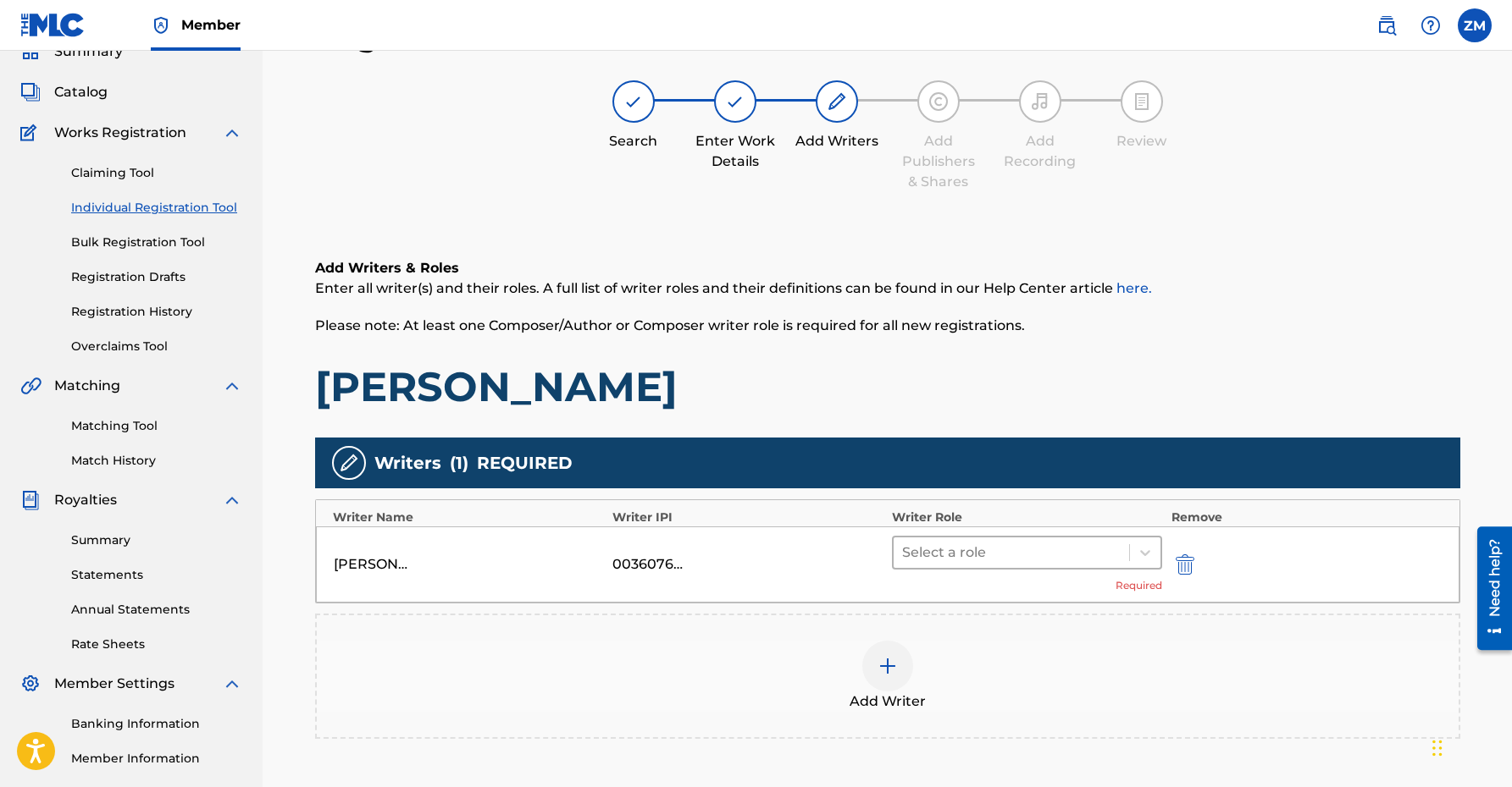
click at [1019, 560] on div at bounding box center [1011, 553] width 220 height 24
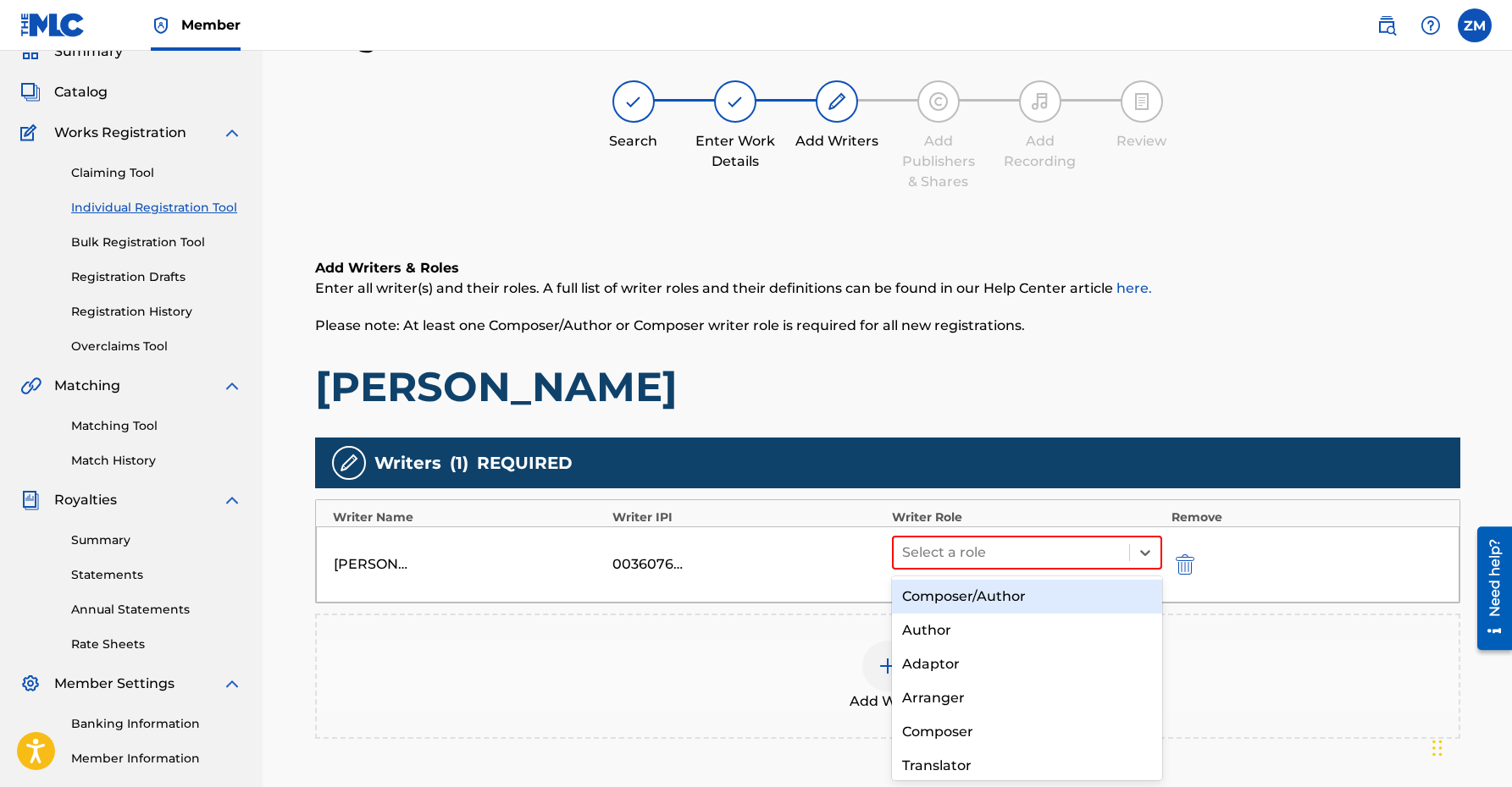
click at [998, 587] on div "Composer/Author" at bounding box center [1027, 596] width 271 height 34
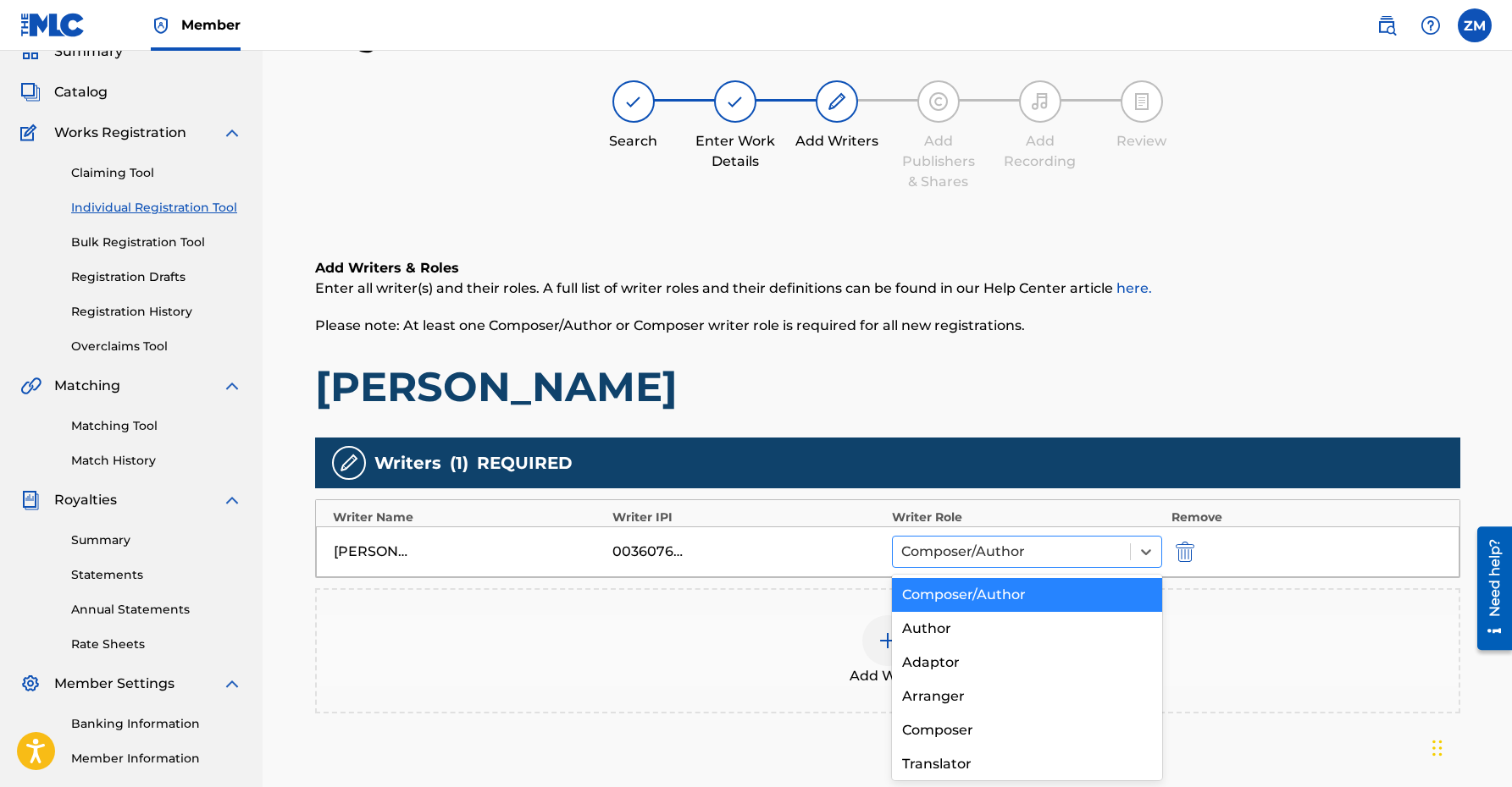
click at [1025, 560] on div at bounding box center [1011, 552] width 221 height 24
click at [947, 736] on div "Composer" at bounding box center [1027, 730] width 271 height 34
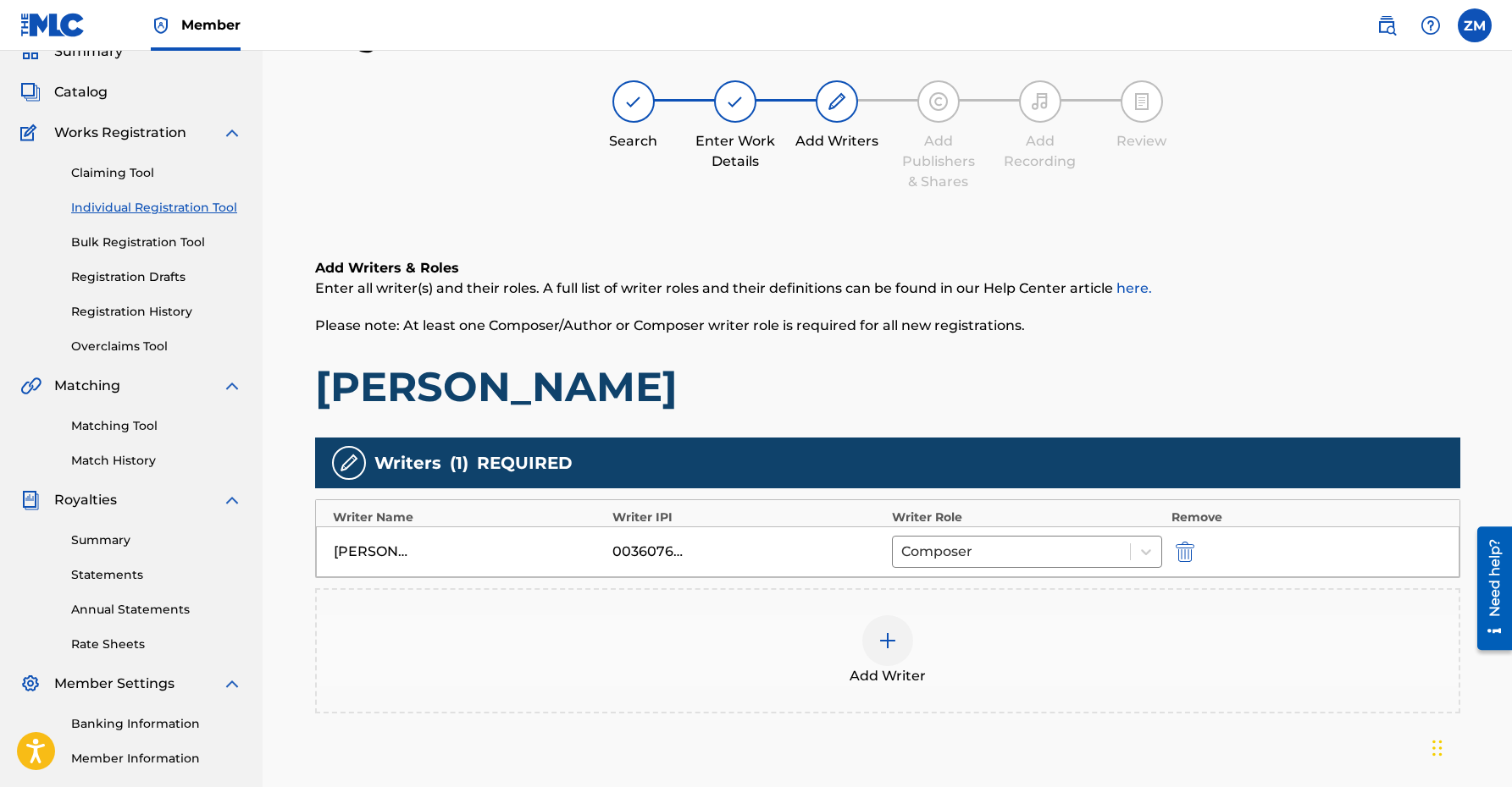
click at [875, 640] on div at bounding box center [888, 641] width 51 height 51
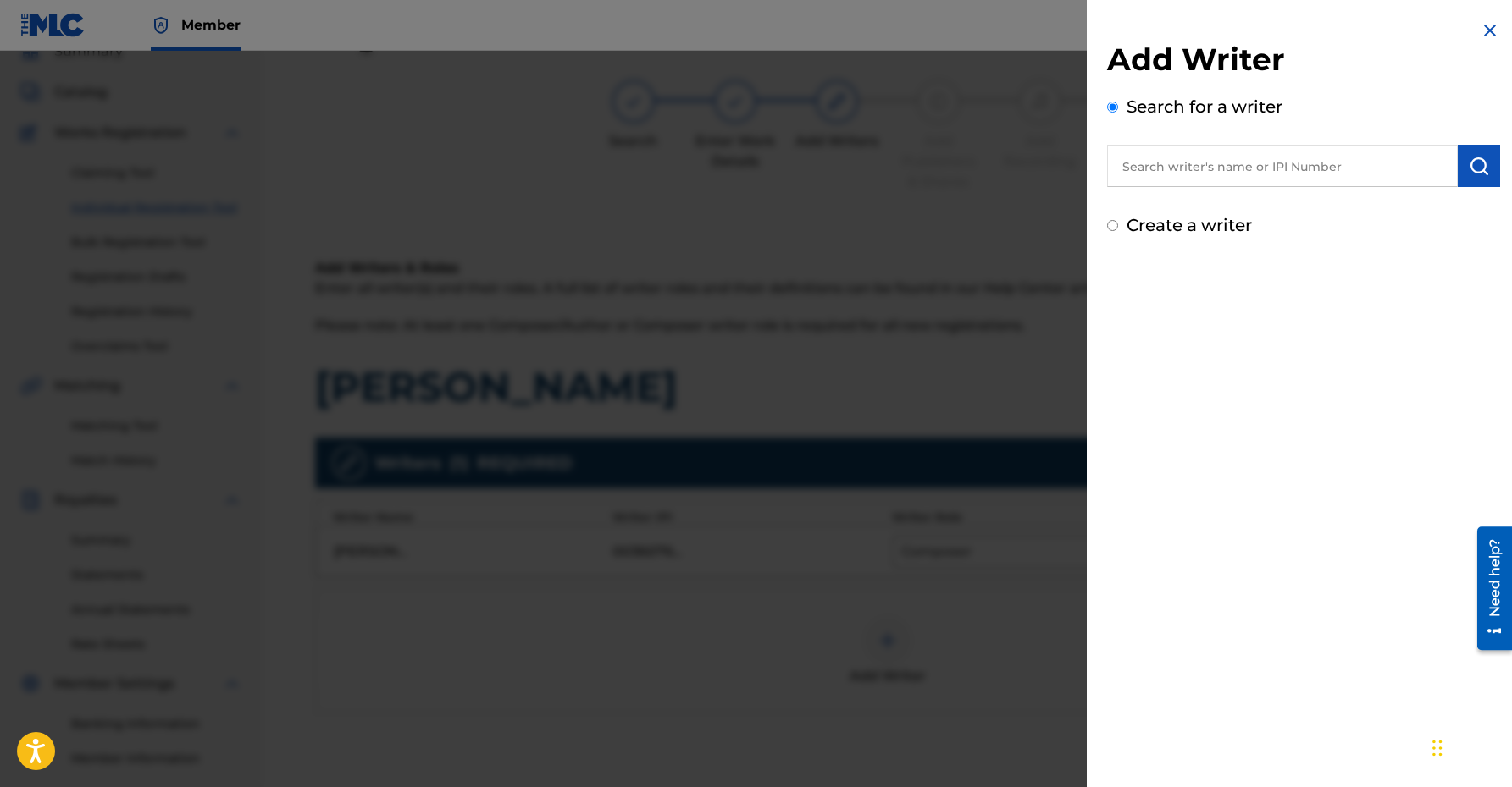
click at [1205, 172] on input "text" at bounding box center [1283, 166] width 351 height 43
type input "01160998332"
click at [1483, 159] on button "submit" at bounding box center [1479, 166] width 43 height 43
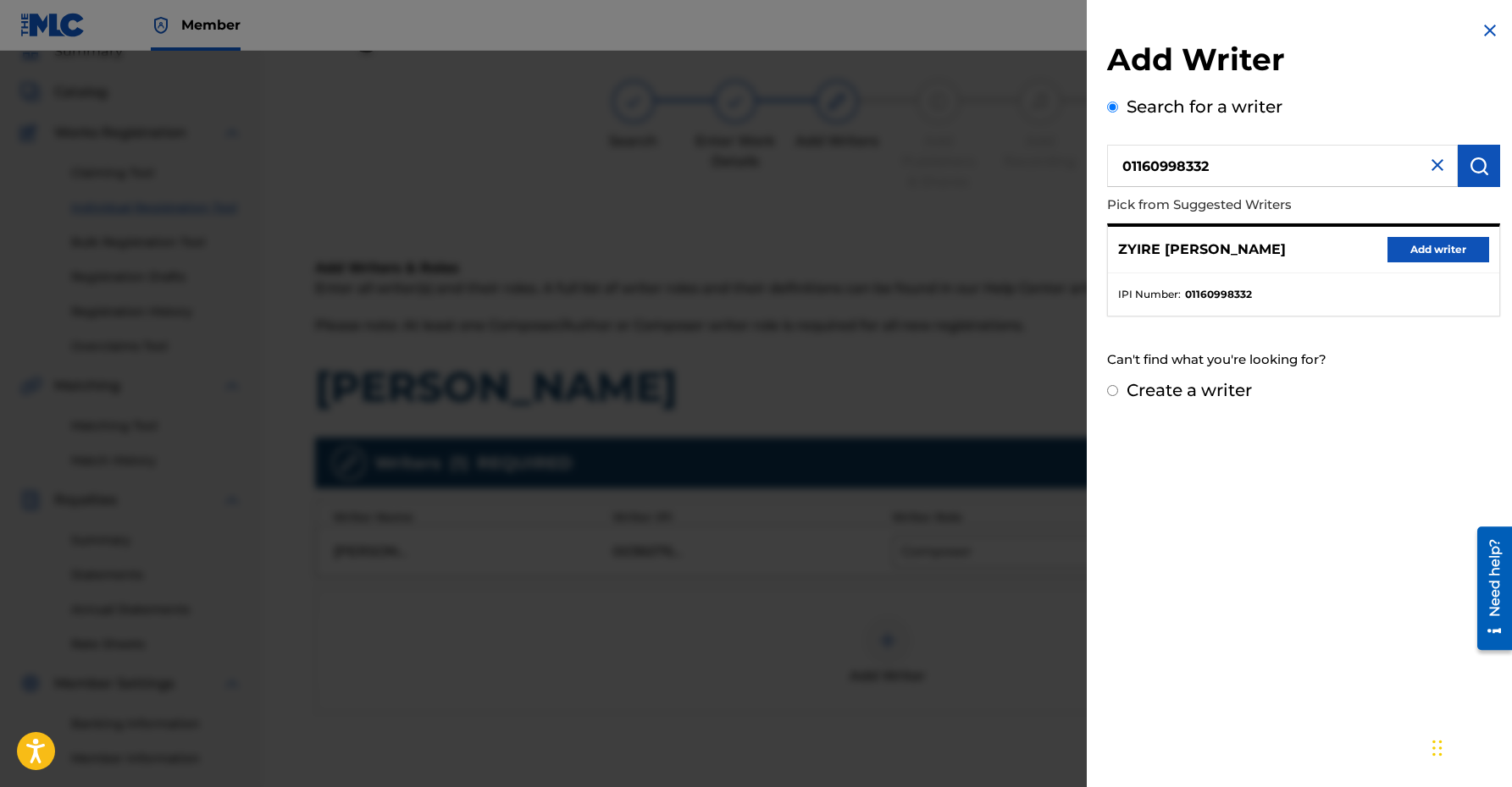
click at [1442, 248] on button "Add writer" at bounding box center [1438, 249] width 102 height 25
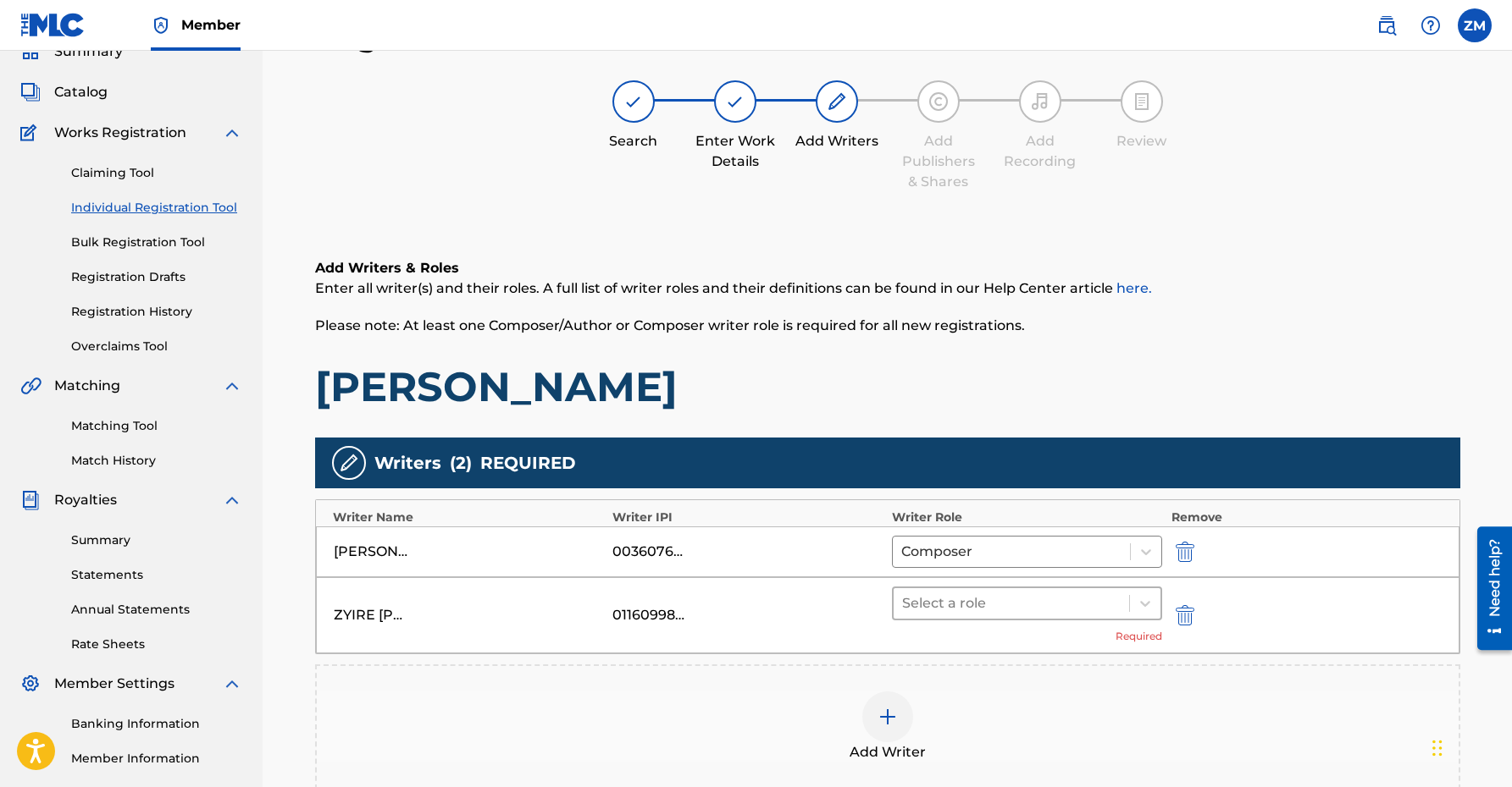
click at [922, 594] on div at bounding box center [1011, 603] width 220 height 24
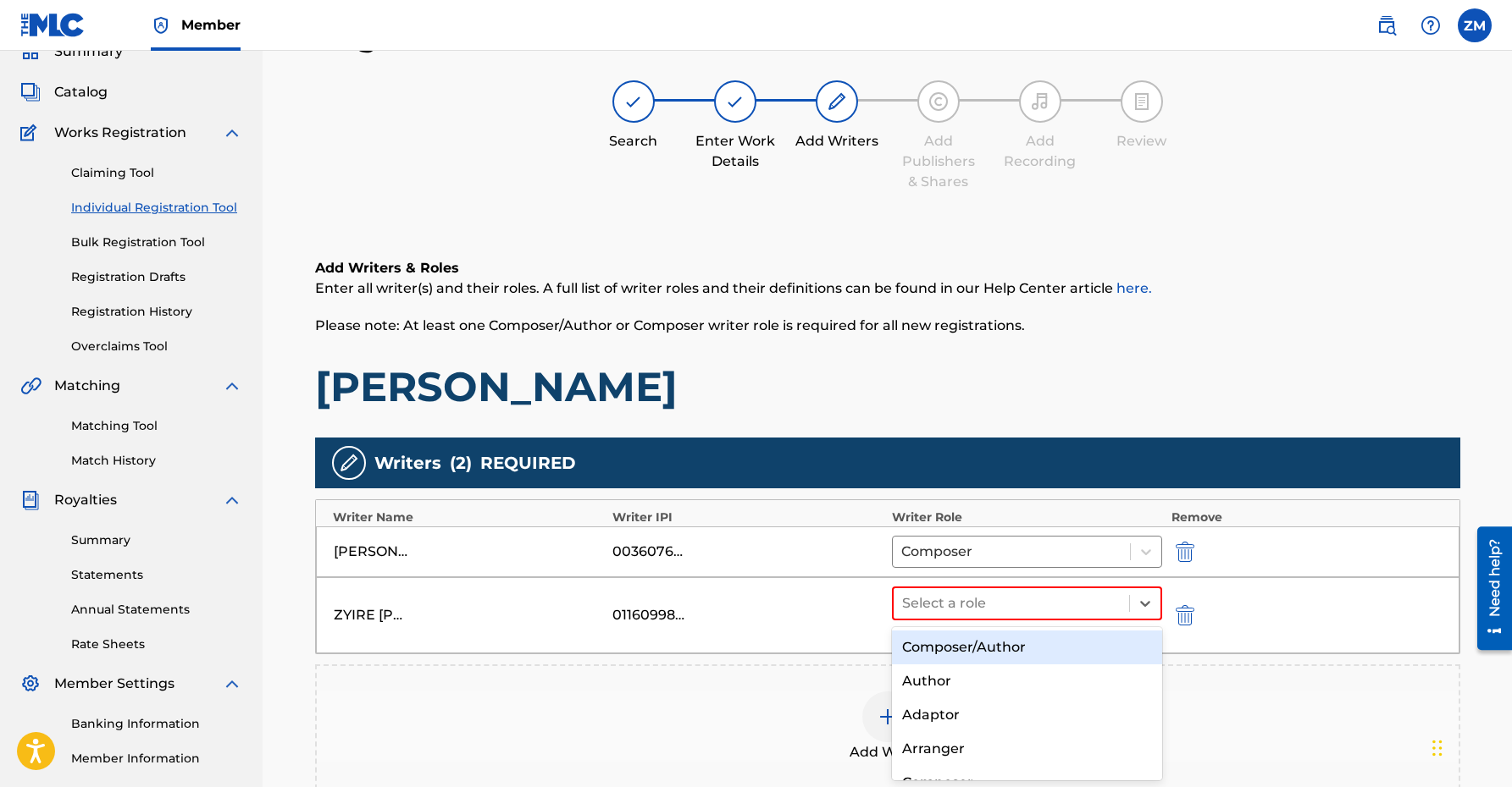
click at [982, 651] on div "Composer/Author" at bounding box center [1027, 648] width 271 height 34
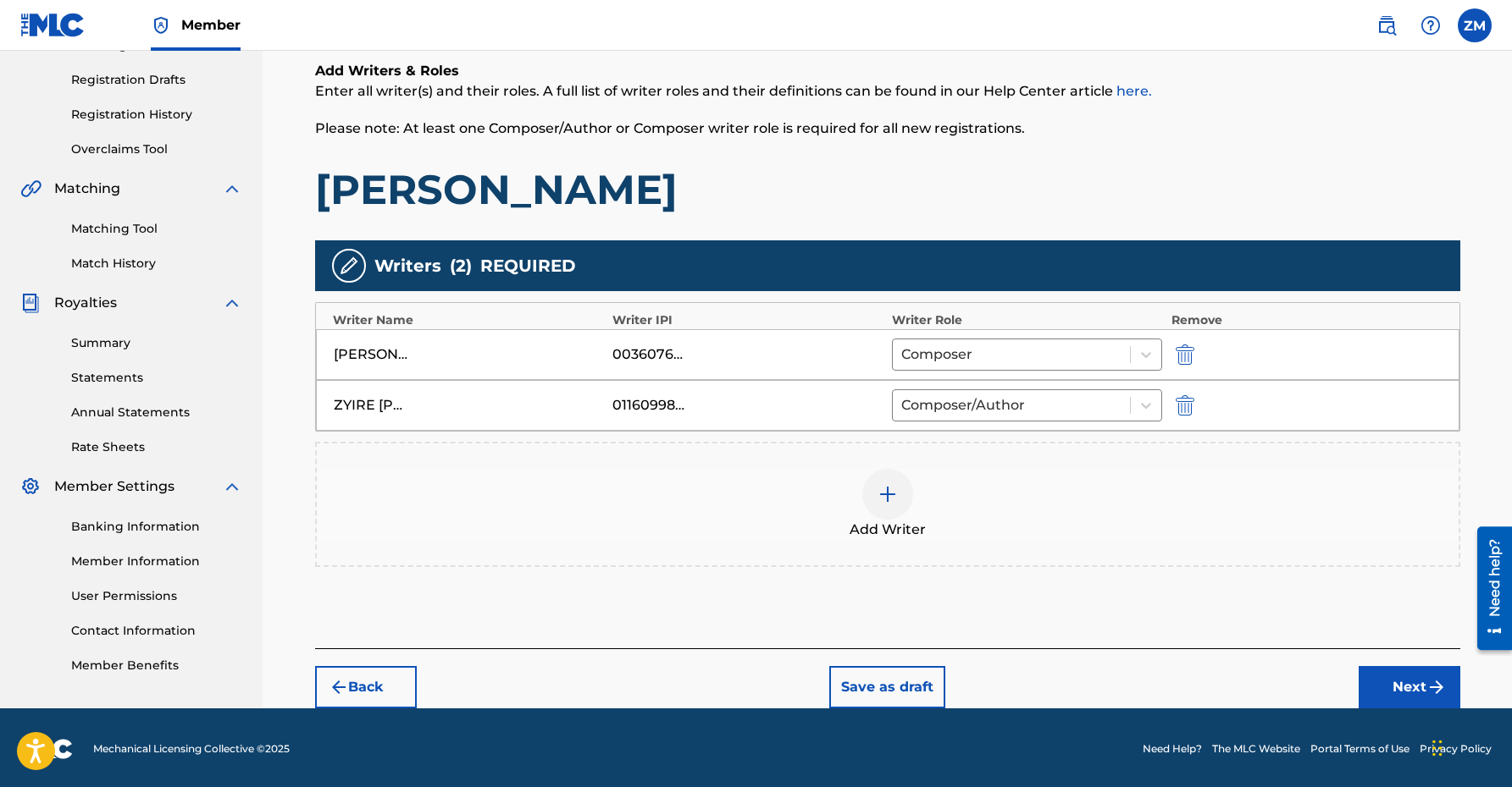
scroll to position [276, 0]
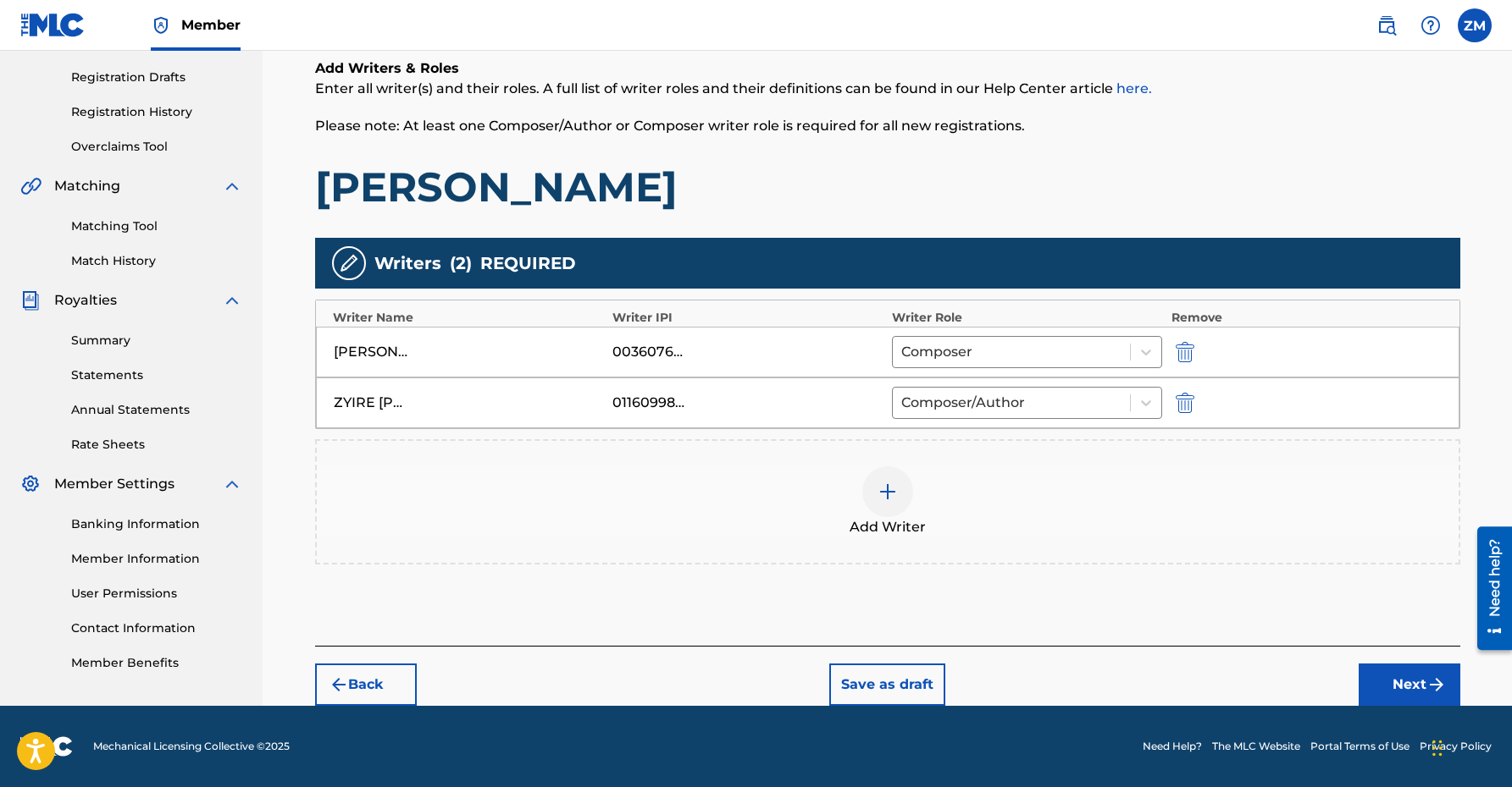
click at [1383, 684] on button "Next" at bounding box center [1409, 685] width 102 height 43
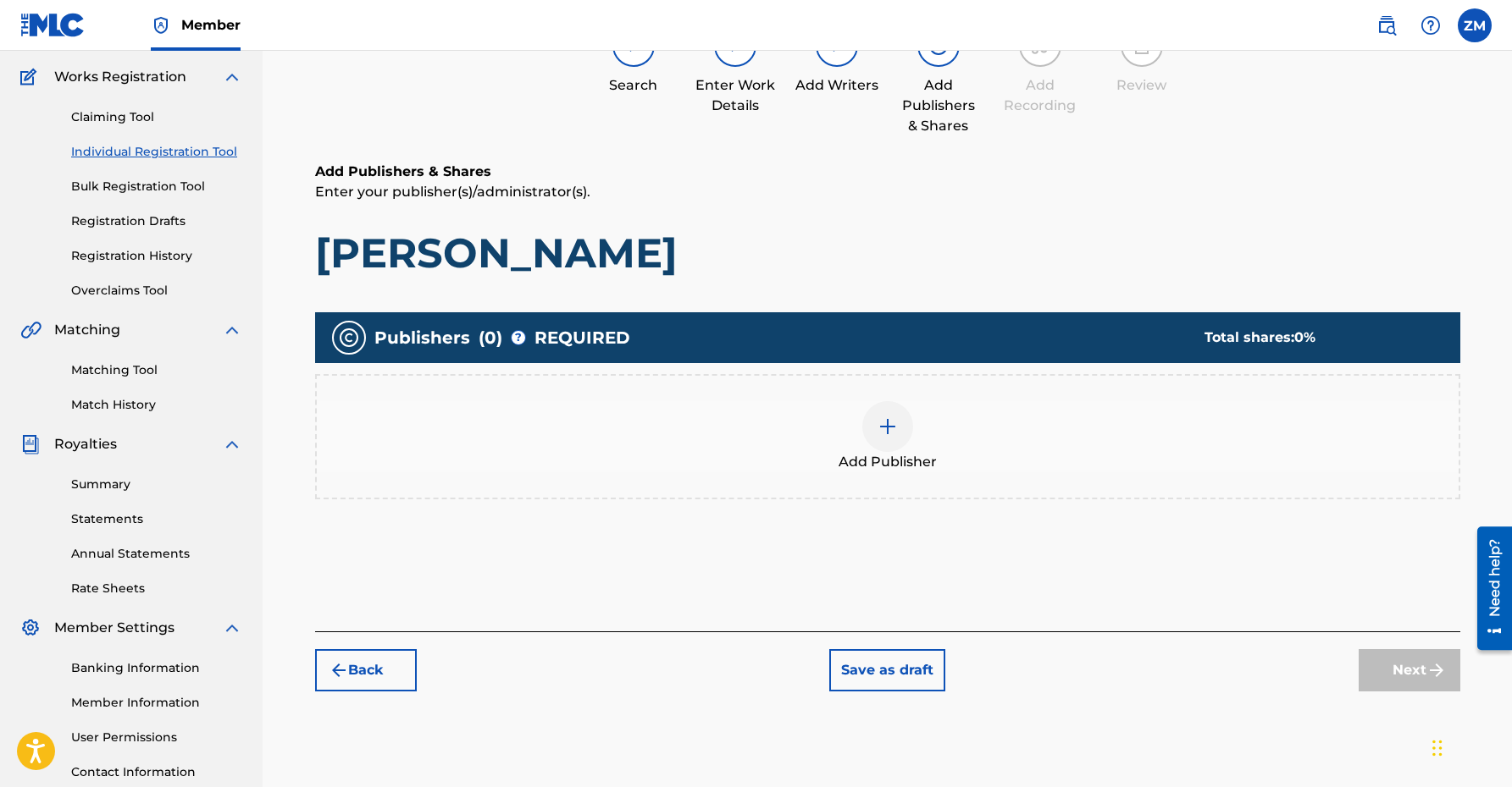
scroll to position [76, 0]
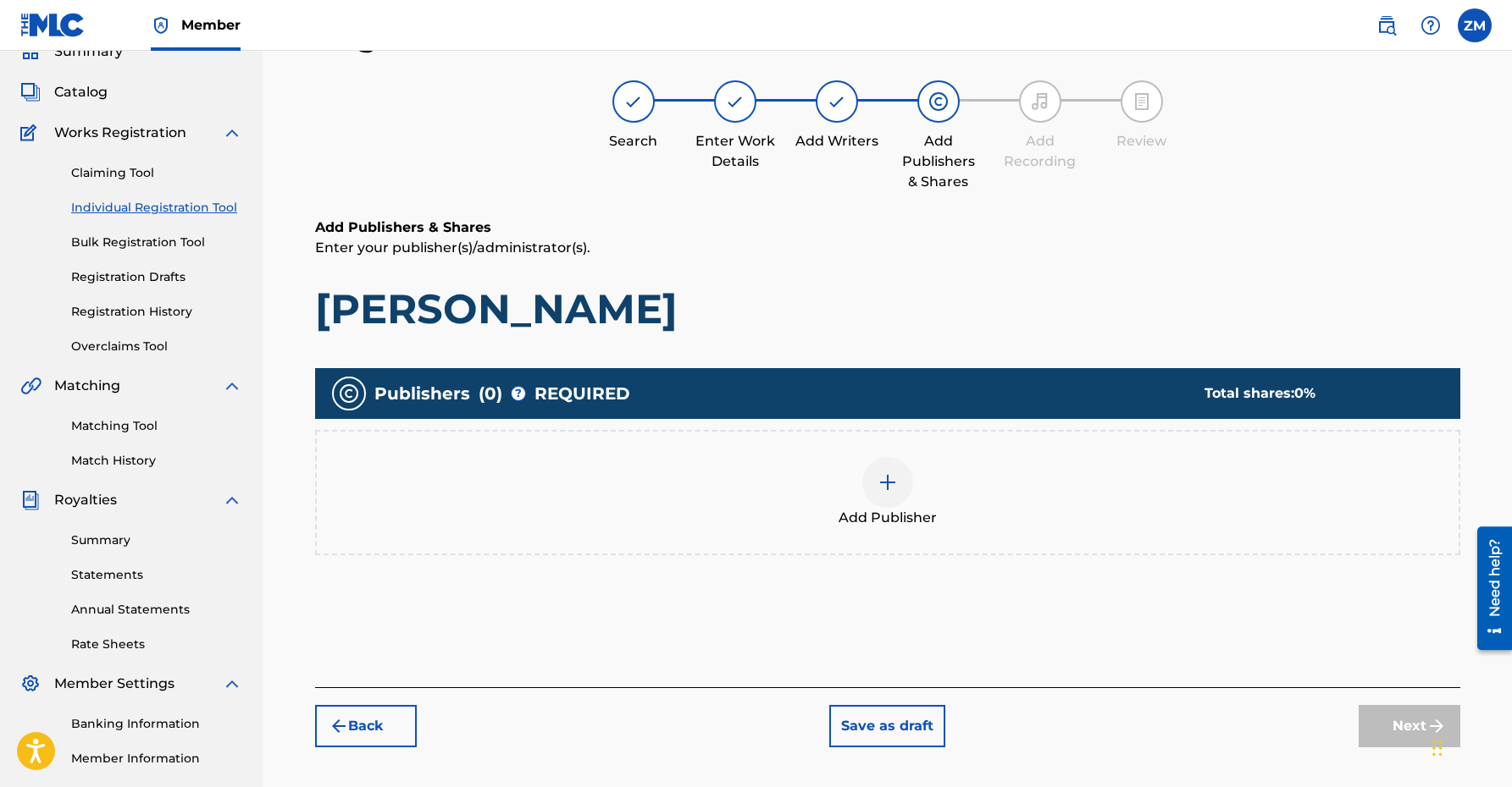
click at [892, 485] on img at bounding box center [887, 482] width 20 height 20
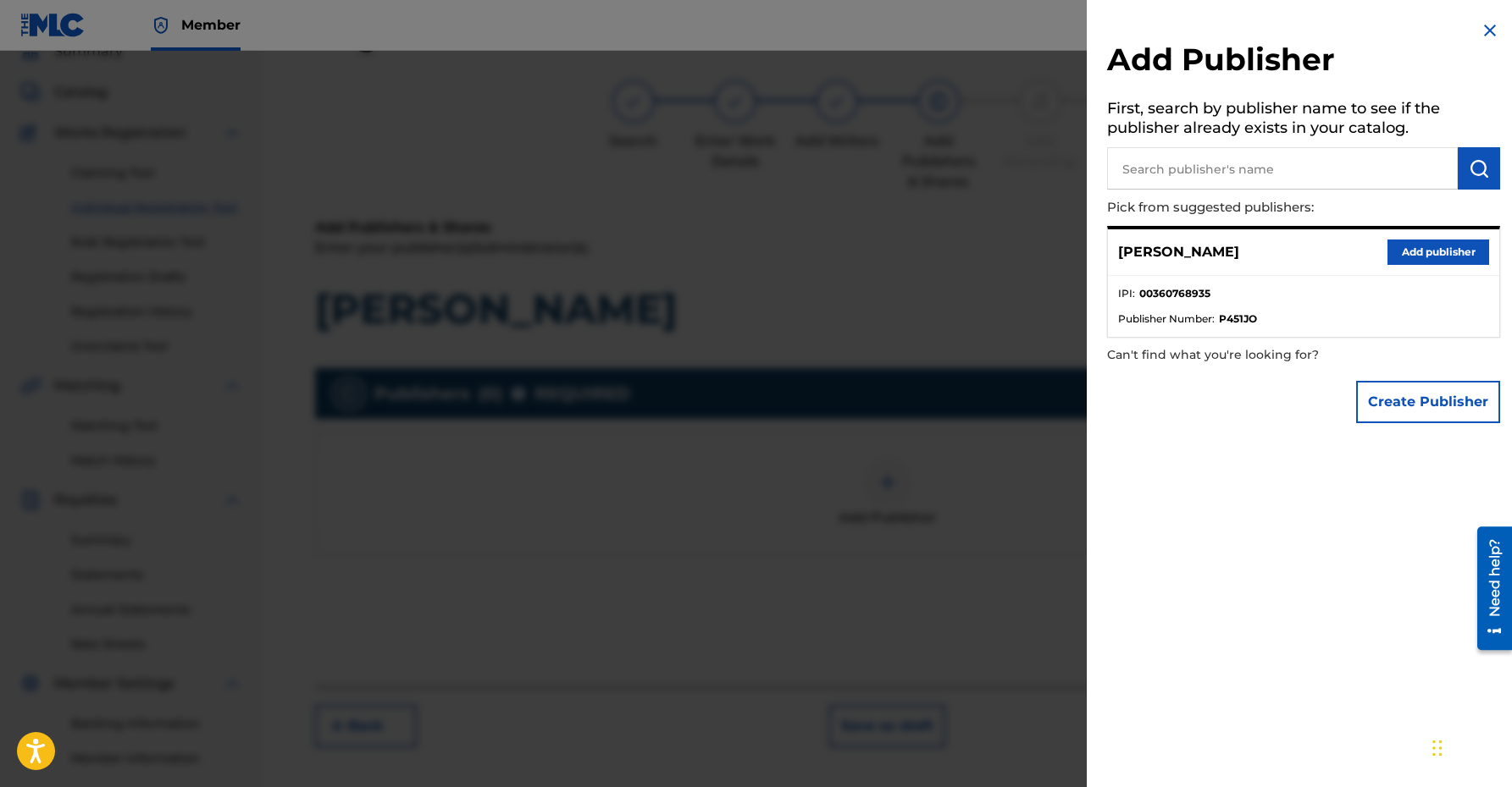
click at [1422, 246] on button "Add publisher" at bounding box center [1438, 252] width 102 height 25
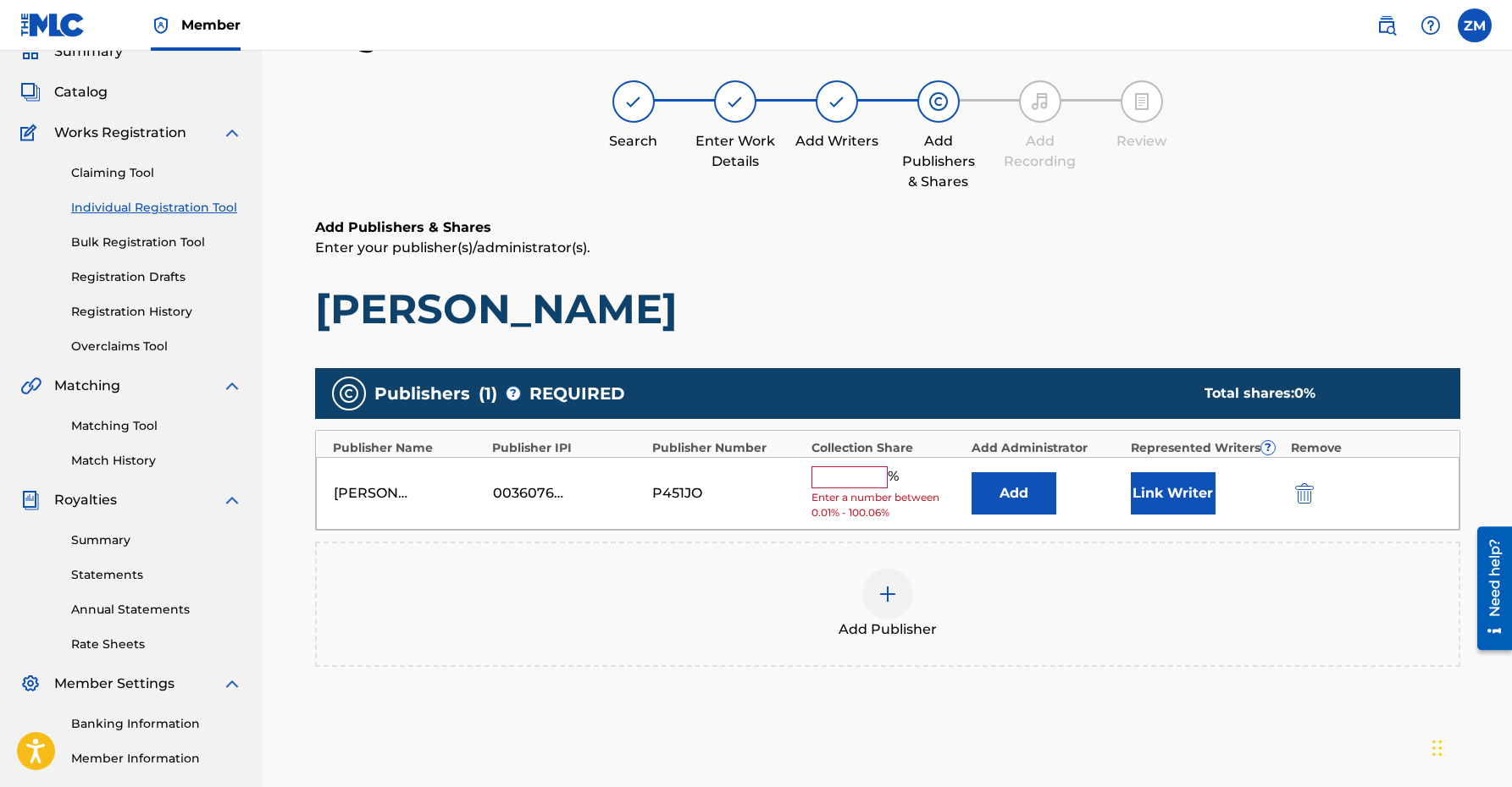
click at [853, 483] on input "text" at bounding box center [849, 477] width 76 height 22
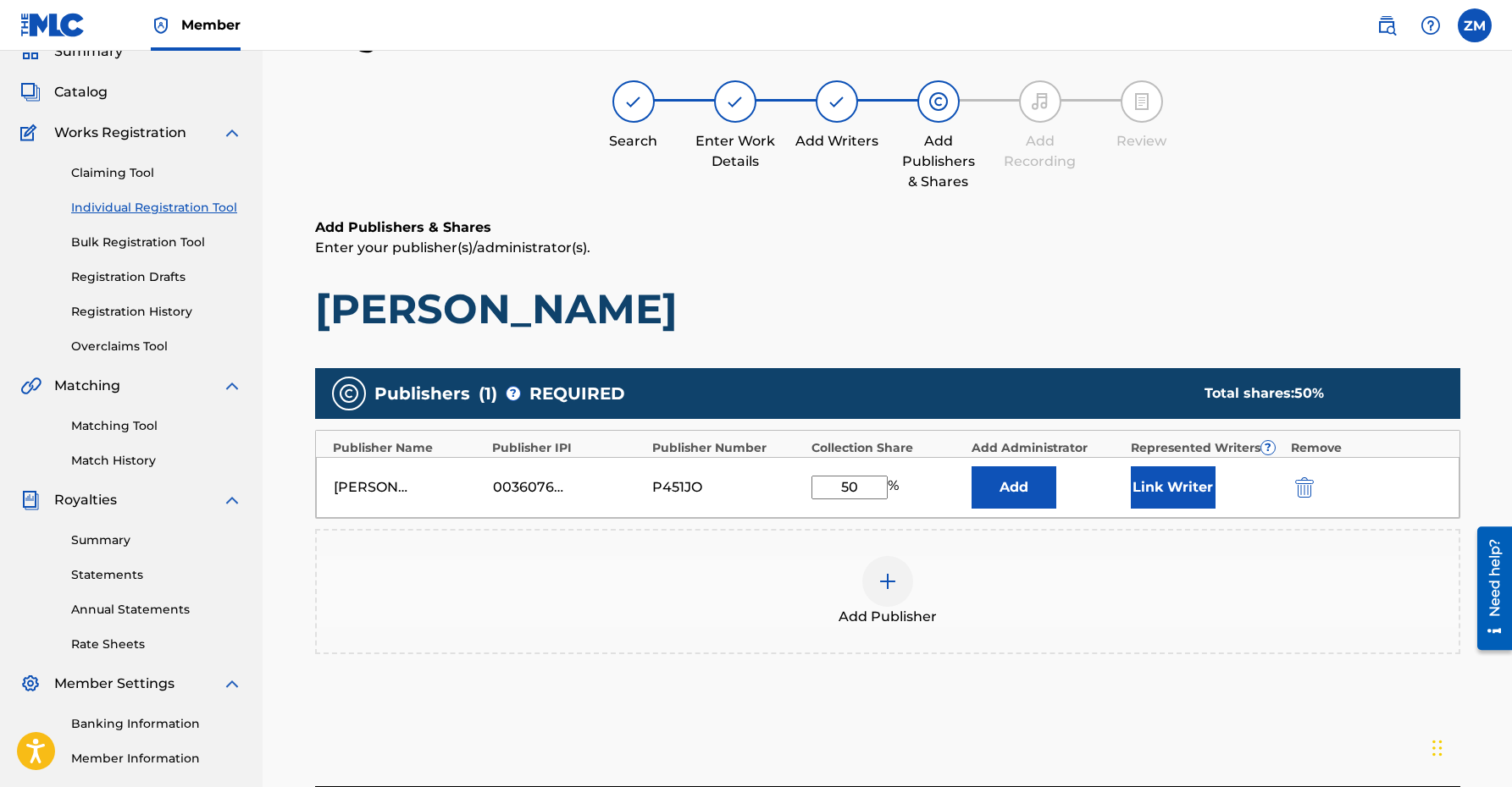
type input "50"
click at [1165, 492] on button "Link Writer" at bounding box center [1173, 487] width 85 height 43
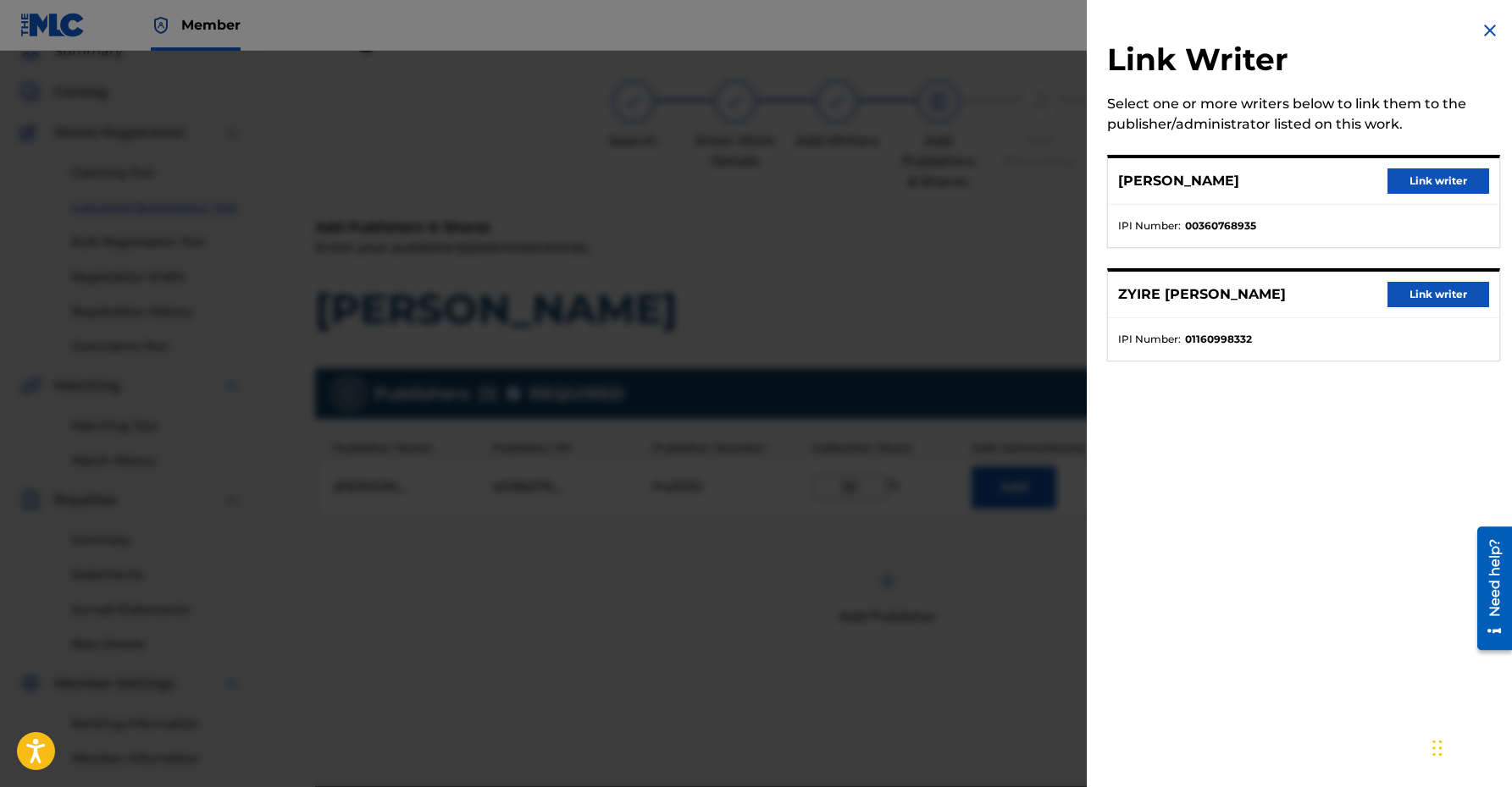
click at [1431, 184] on button "Link writer" at bounding box center [1438, 180] width 102 height 25
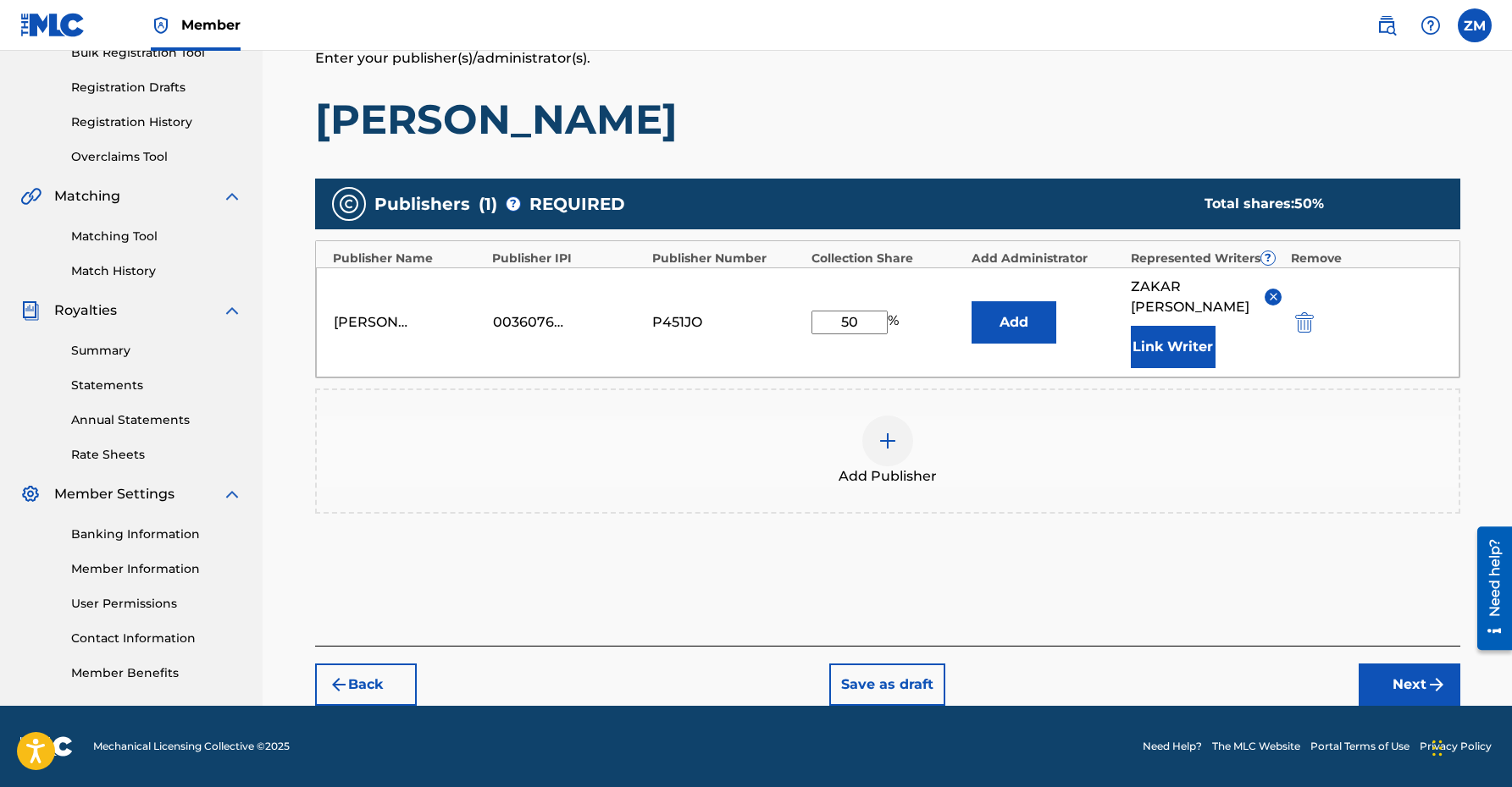
click at [1388, 680] on button "Next" at bounding box center [1409, 685] width 102 height 43
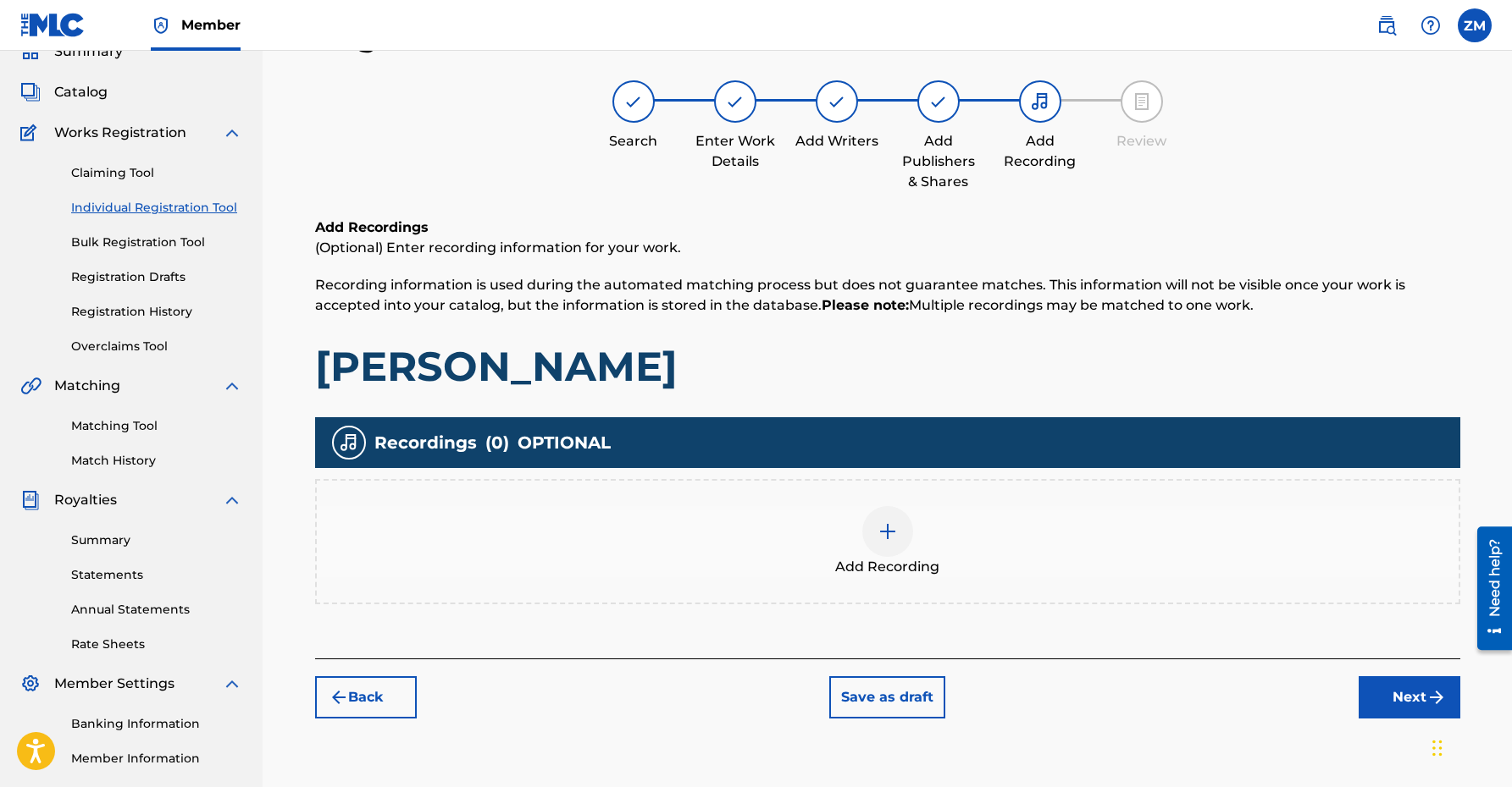
click at [1398, 699] on button "Next" at bounding box center [1409, 697] width 102 height 43
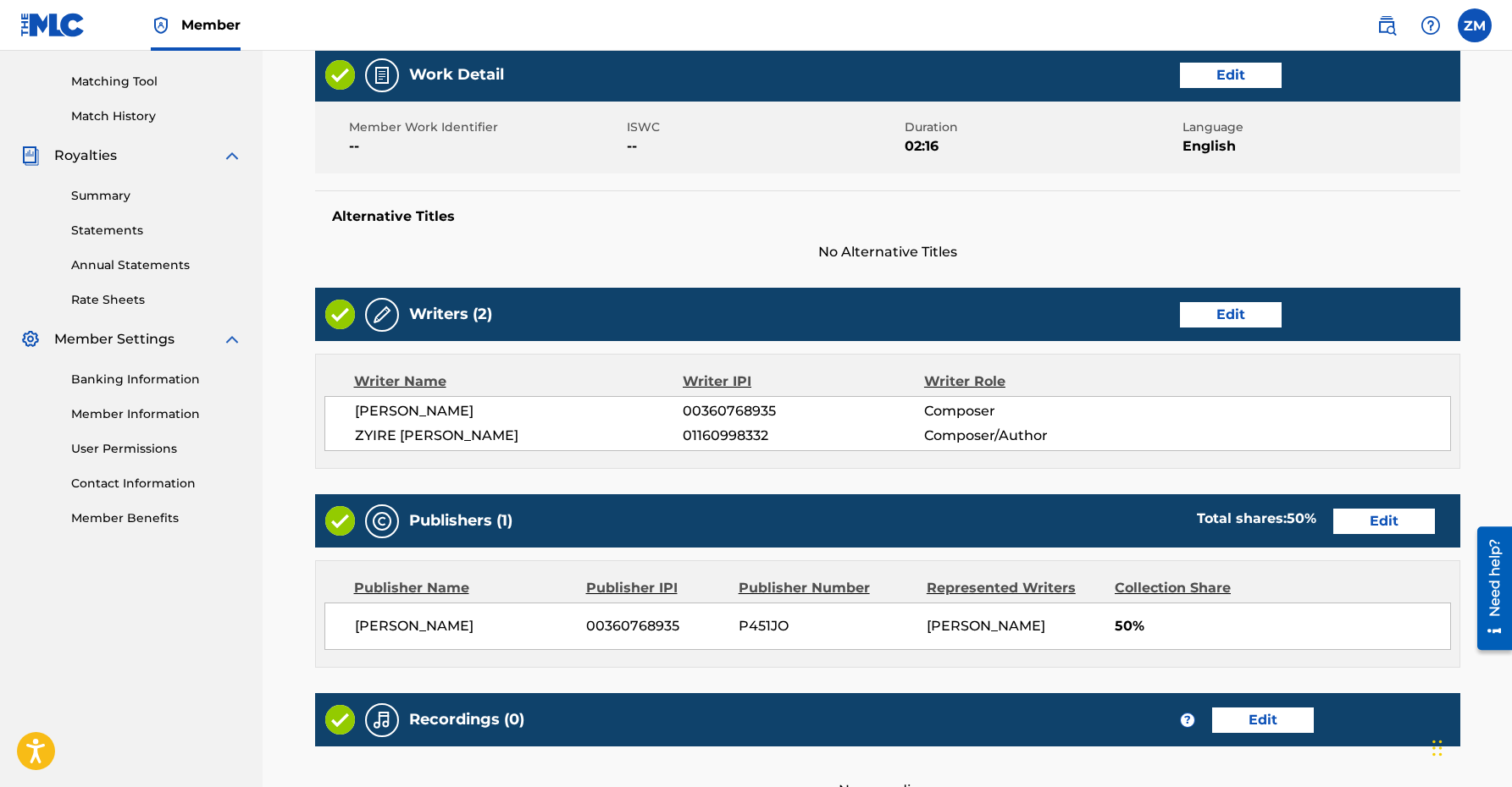
scroll to position [600, 0]
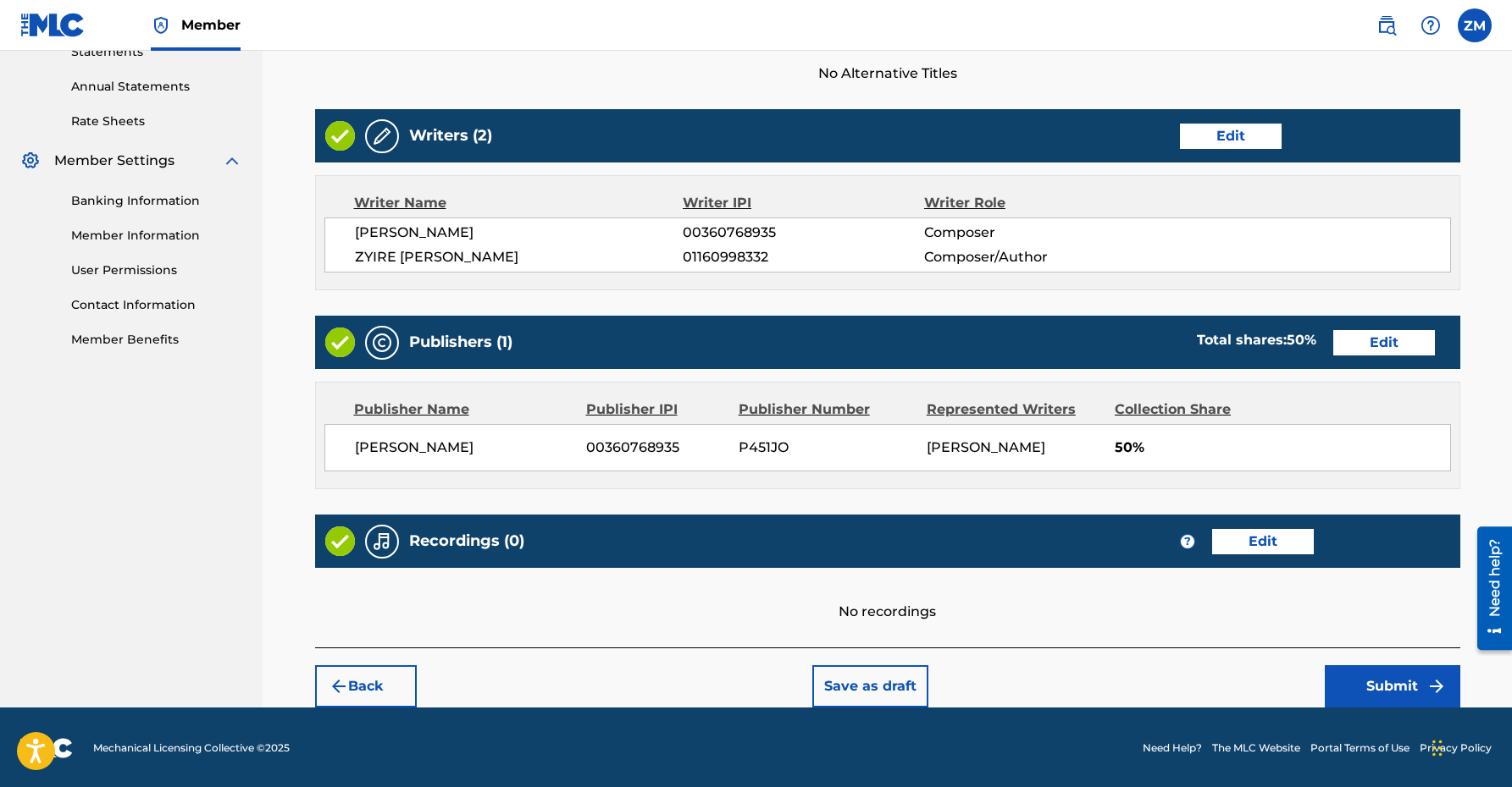
click at [1376, 677] on button "Submit" at bounding box center [1392, 686] width 135 height 43
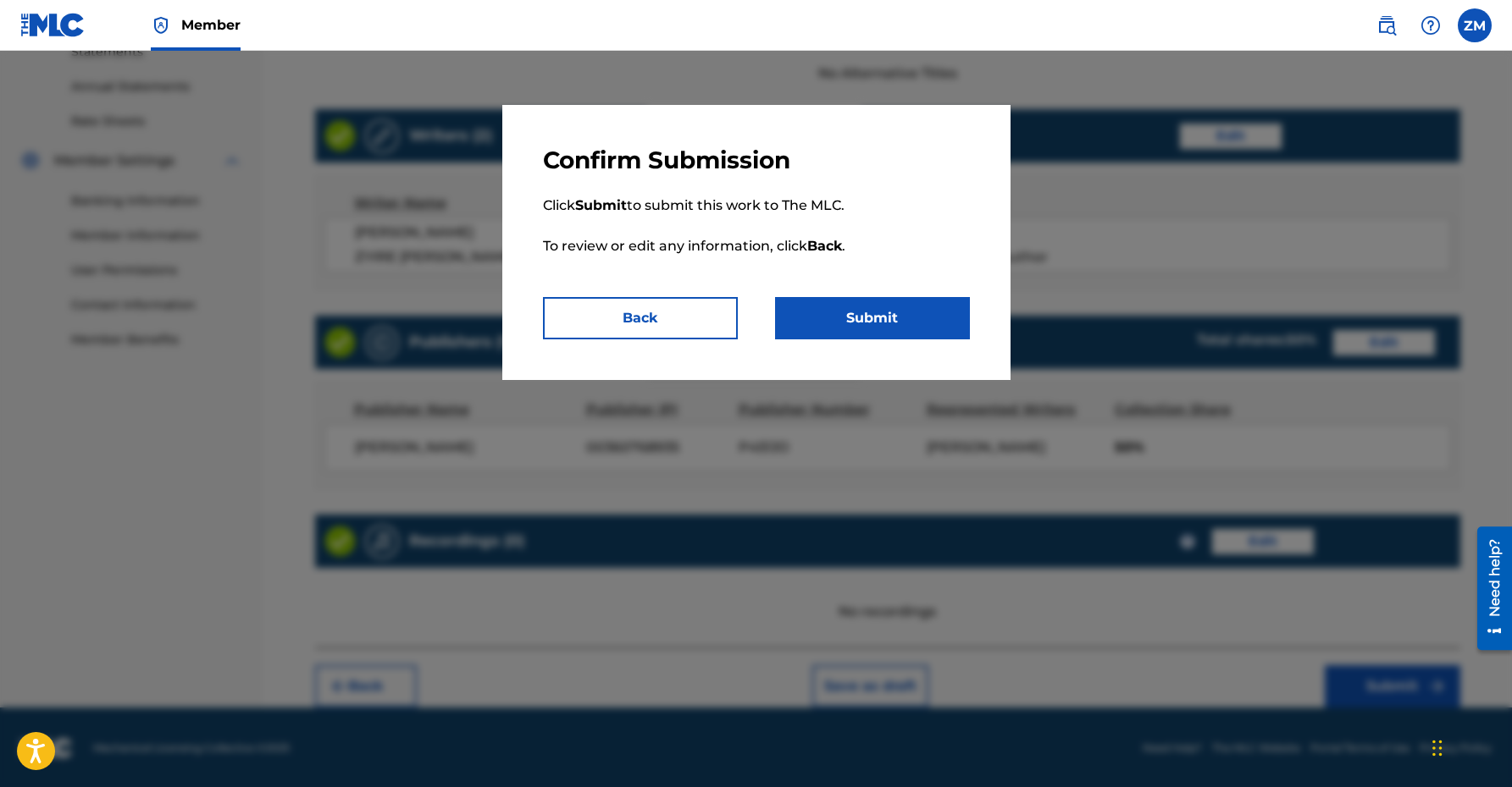
click at [889, 313] on button "Submit" at bounding box center [872, 318] width 194 height 43
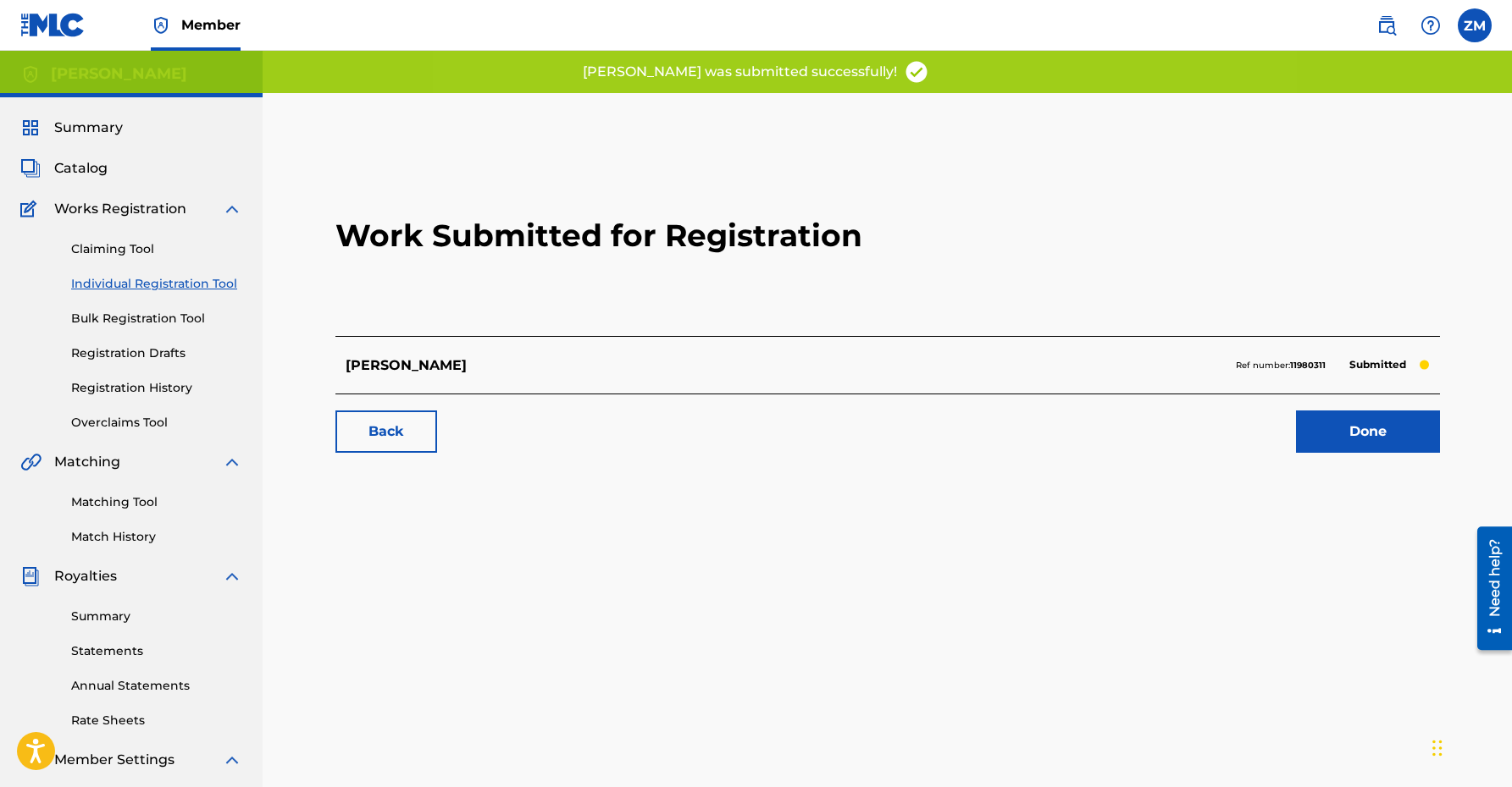
click at [1365, 434] on link "Done" at bounding box center [1367, 431] width 144 height 43
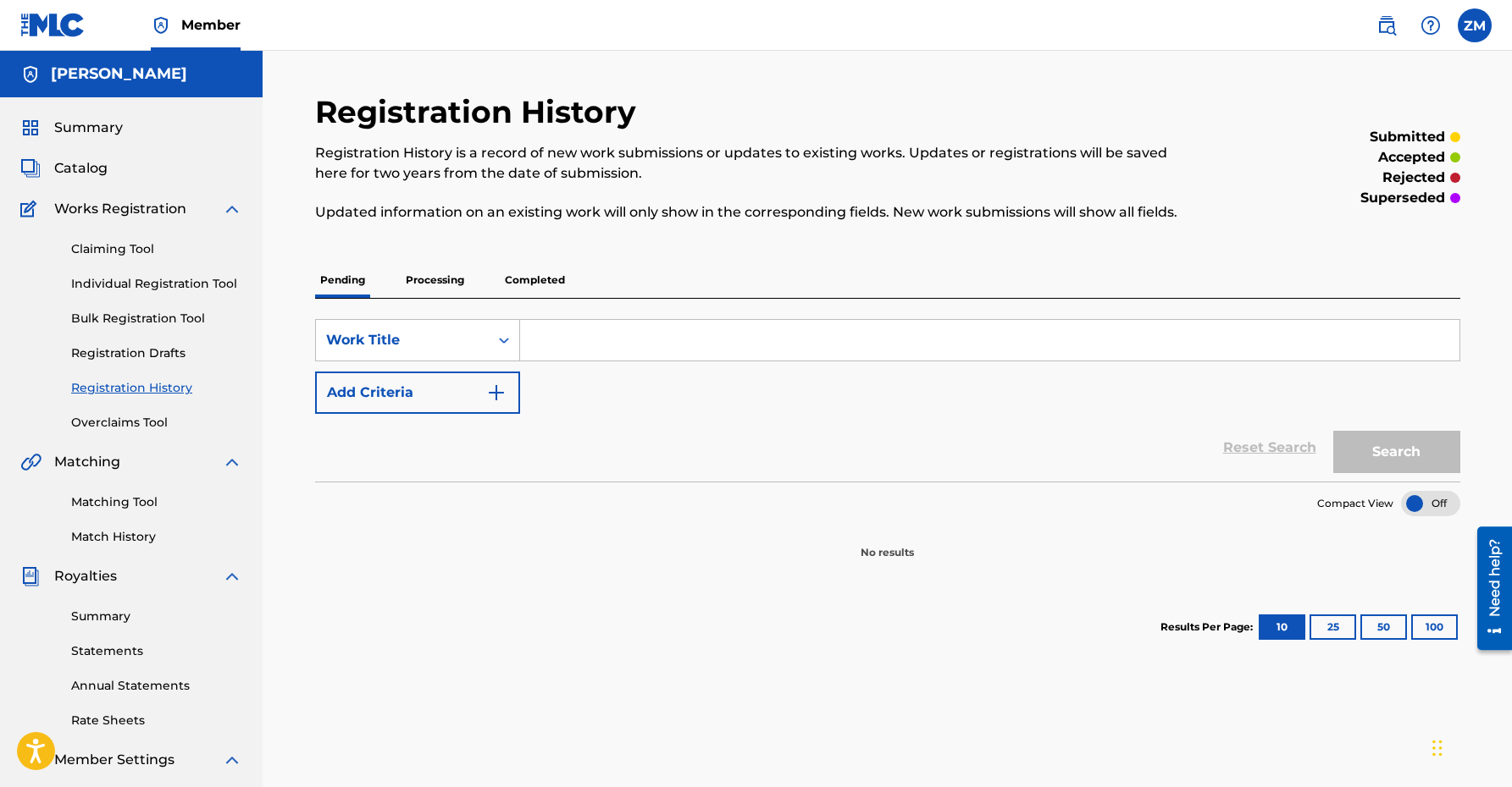
click at [446, 280] on p "Processing" at bounding box center [434, 280] width 69 height 36
click at [534, 275] on p "Completed" at bounding box center [535, 280] width 71 height 36
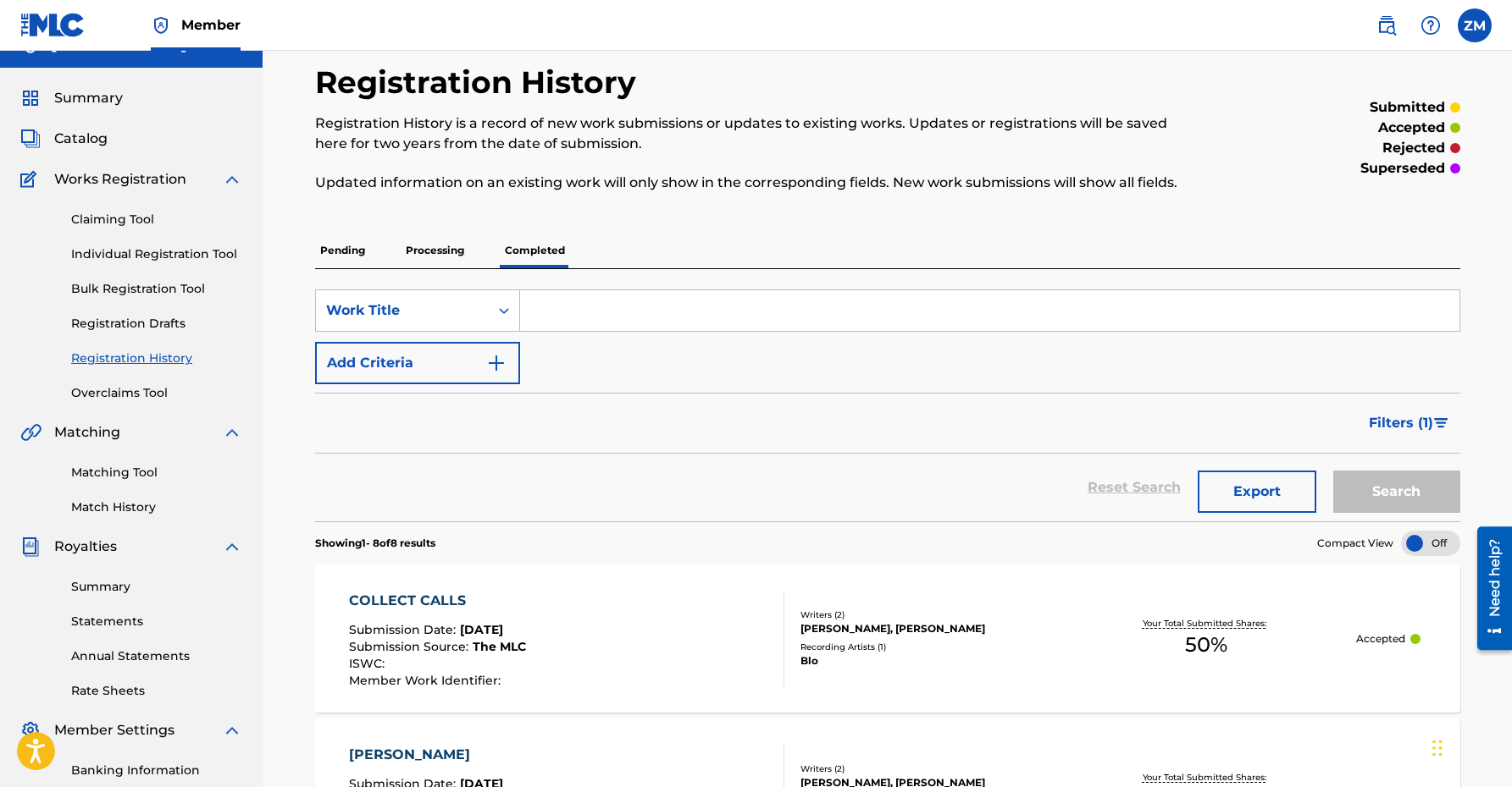
scroll to position [16, 0]
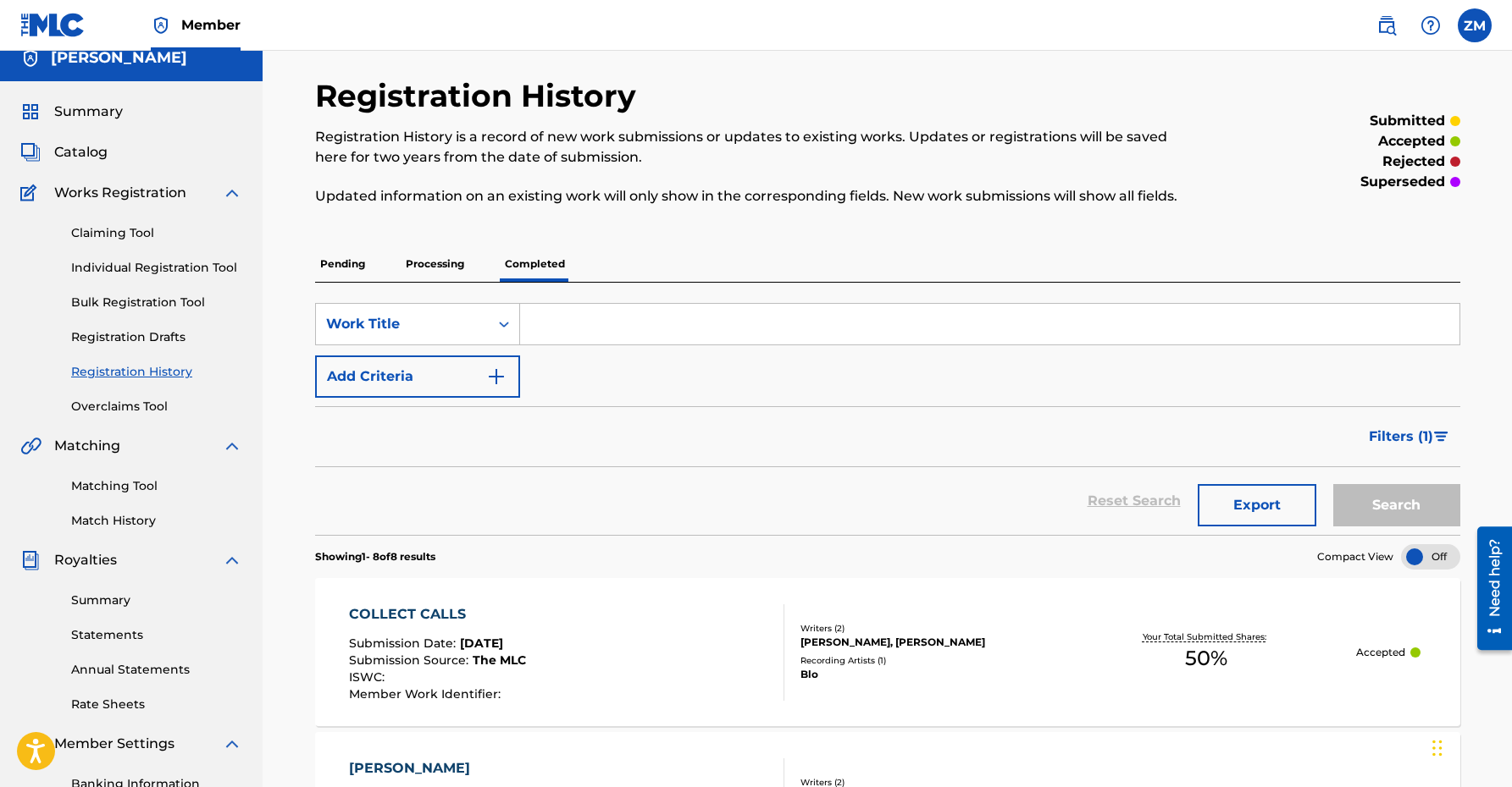
click at [432, 267] on p "Processing" at bounding box center [434, 264] width 69 height 36
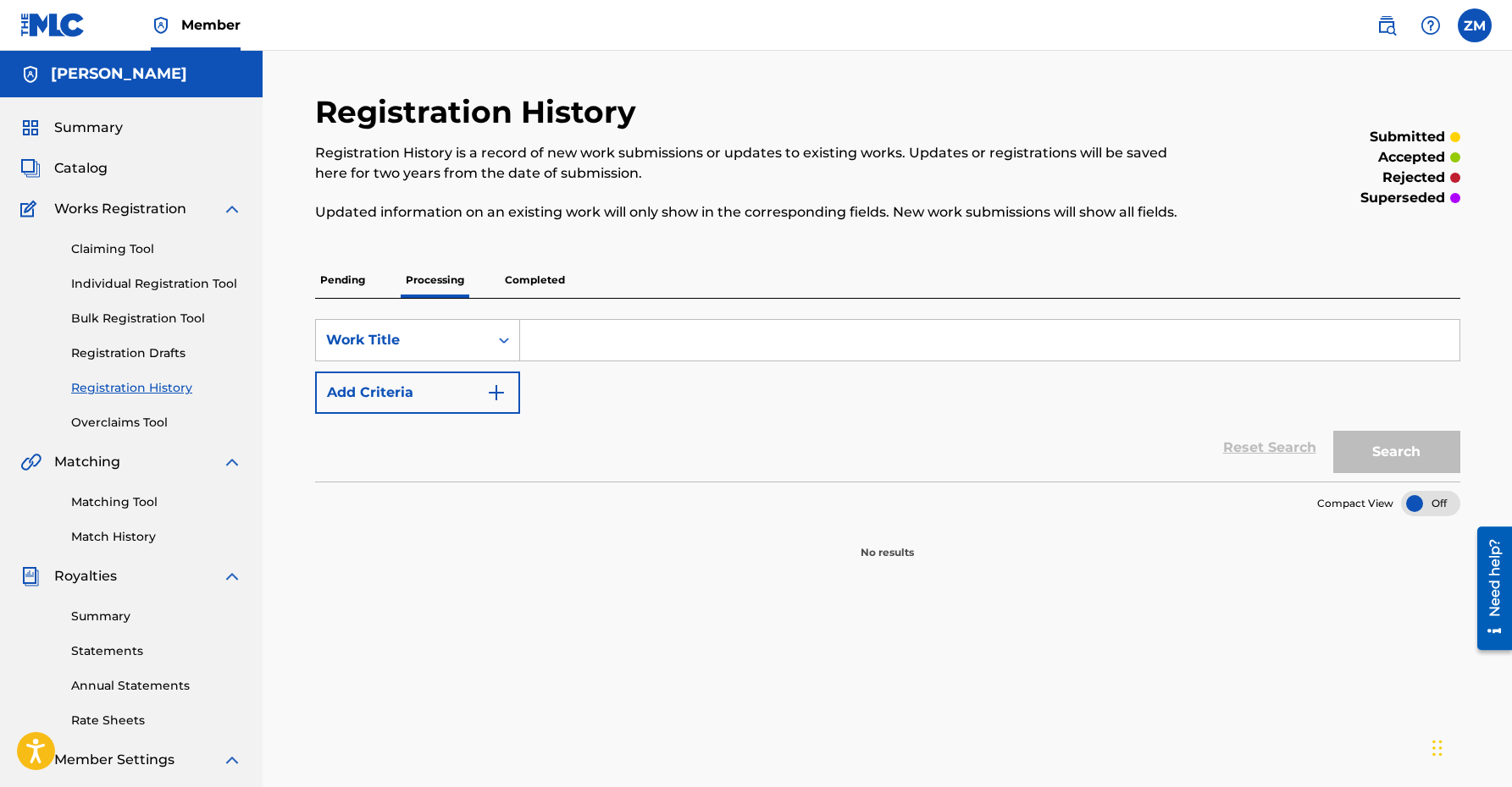
click at [357, 282] on p "Pending" at bounding box center [342, 280] width 55 height 36
click at [446, 274] on p "Processing" at bounding box center [434, 280] width 69 height 36
click at [557, 295] on p "Completed" at bounding box center [535, 280] width 71 height 36
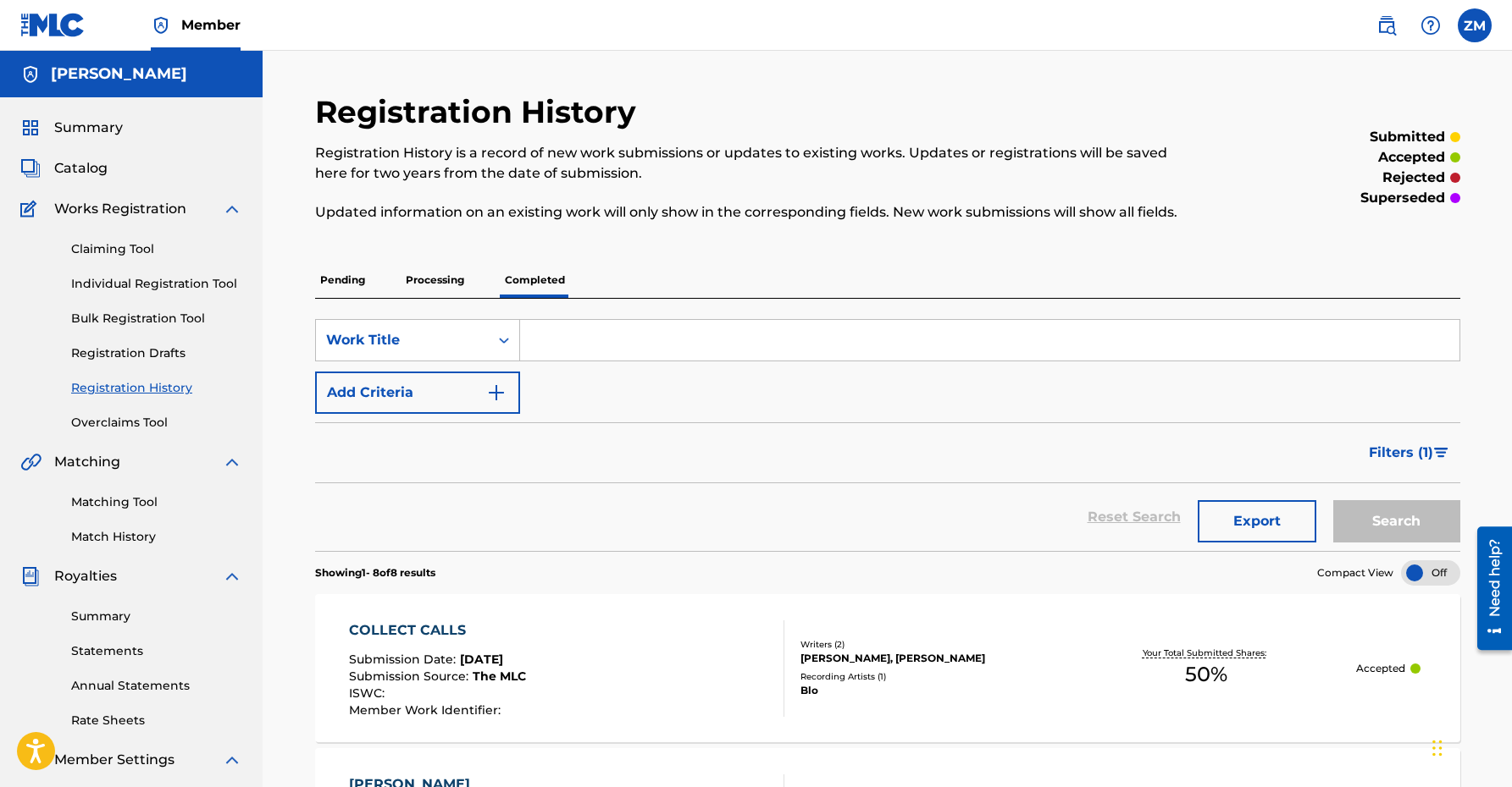
click at [341, 278] on p "Pending" at bounding box center [342, 280] width 55 height 36
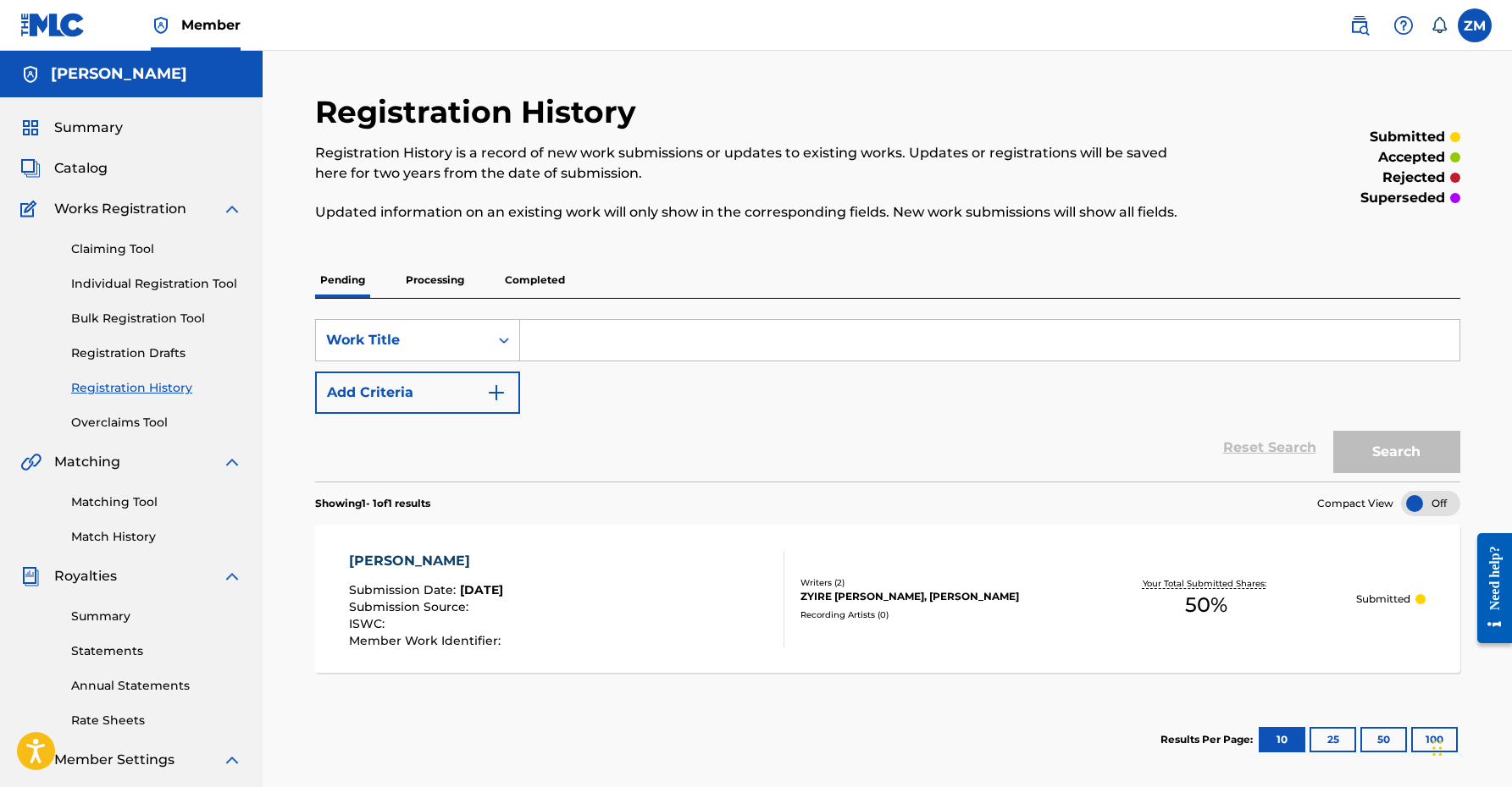
click at [637, 331] on input "Search Form" at bounding box center [989, 340] width 939 height 41
click at [451, 288] on p "Processing" at bounding box center [434, 280] width 69 height 36
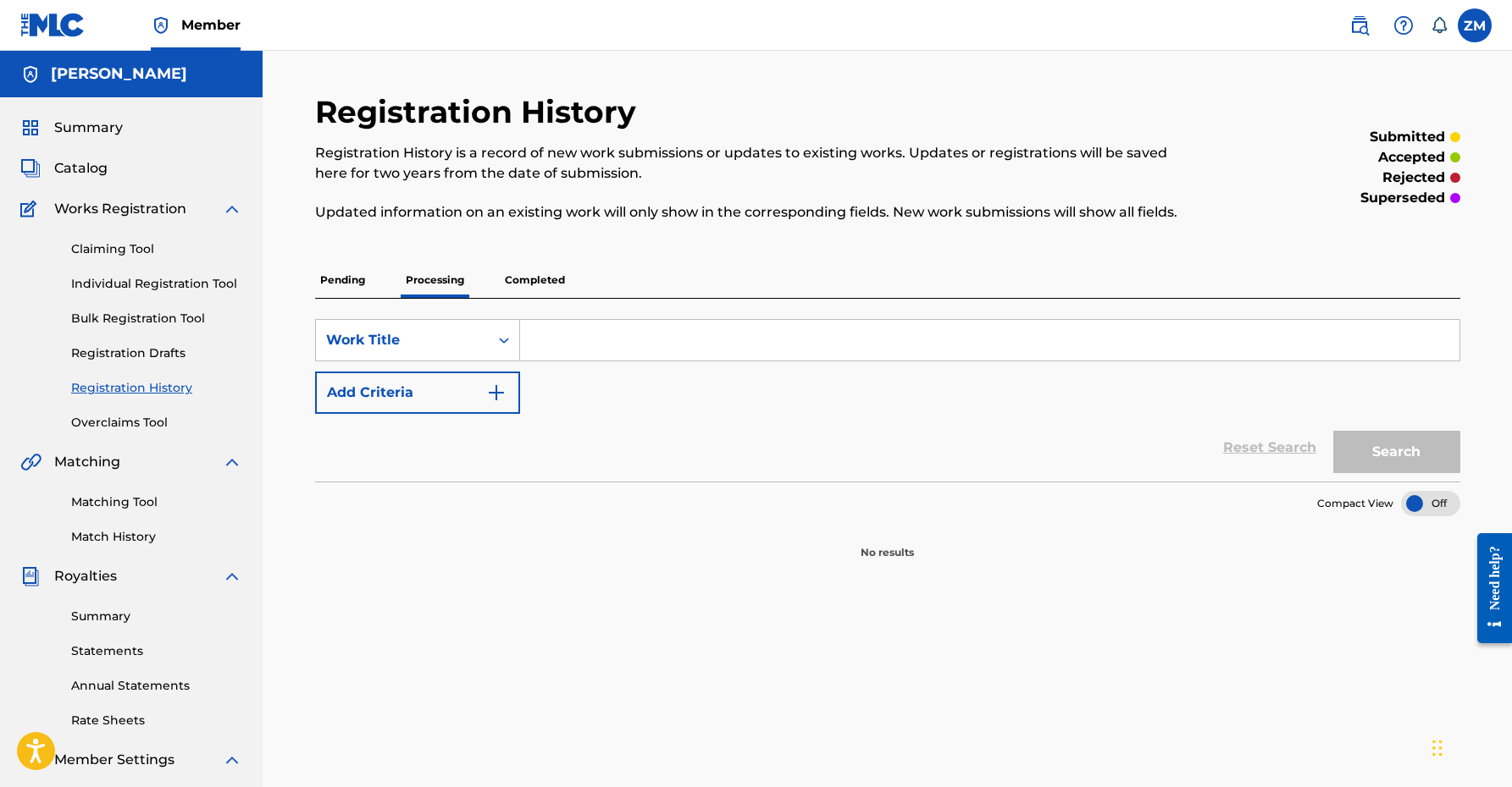
click at [364, 279] on p "Pending" at bounding box center [342, 280] width 55 height 36
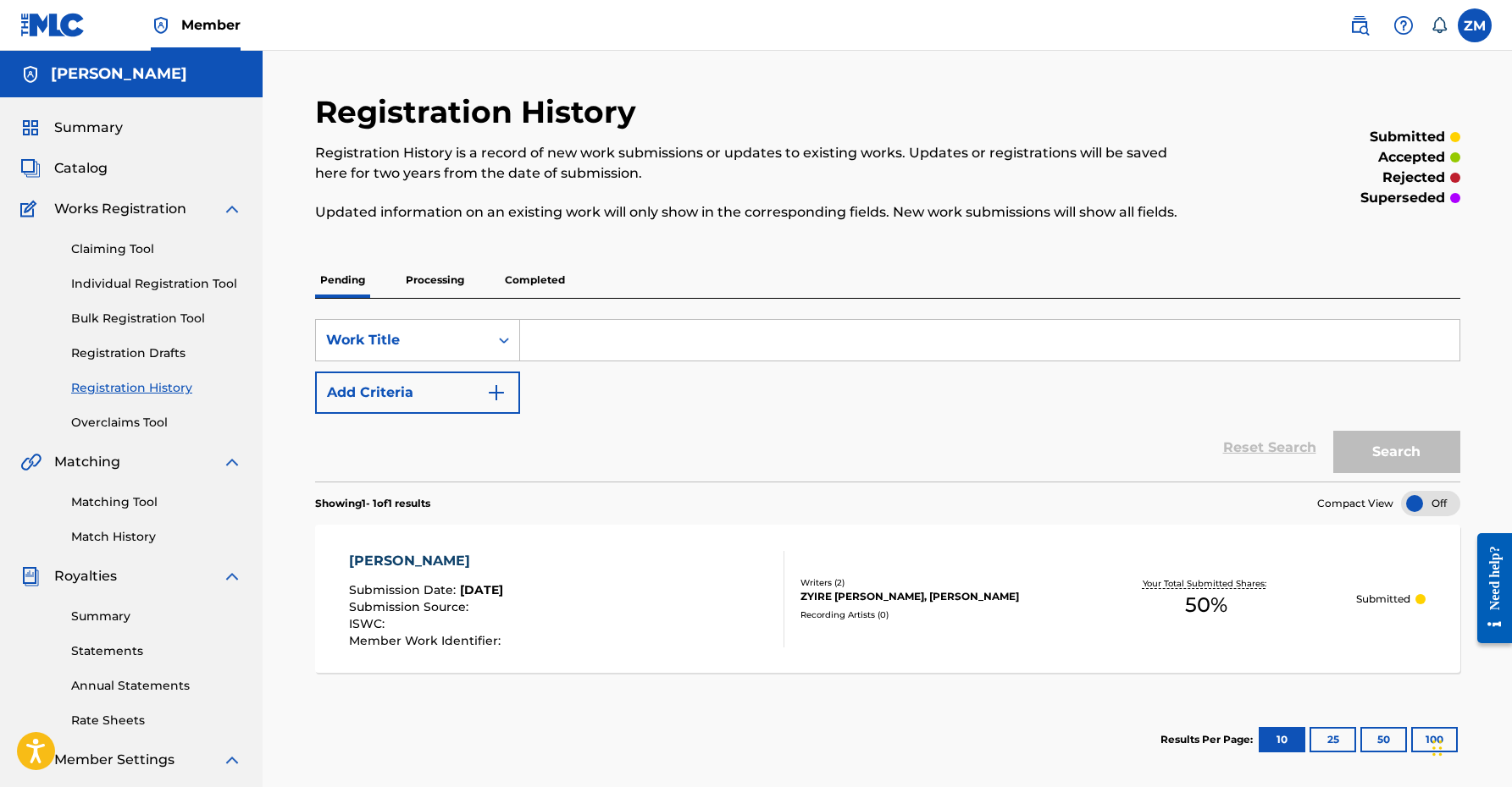
click at [580, 345] on input "Search Form" at bounding box center [989, 340] width 939 height 41
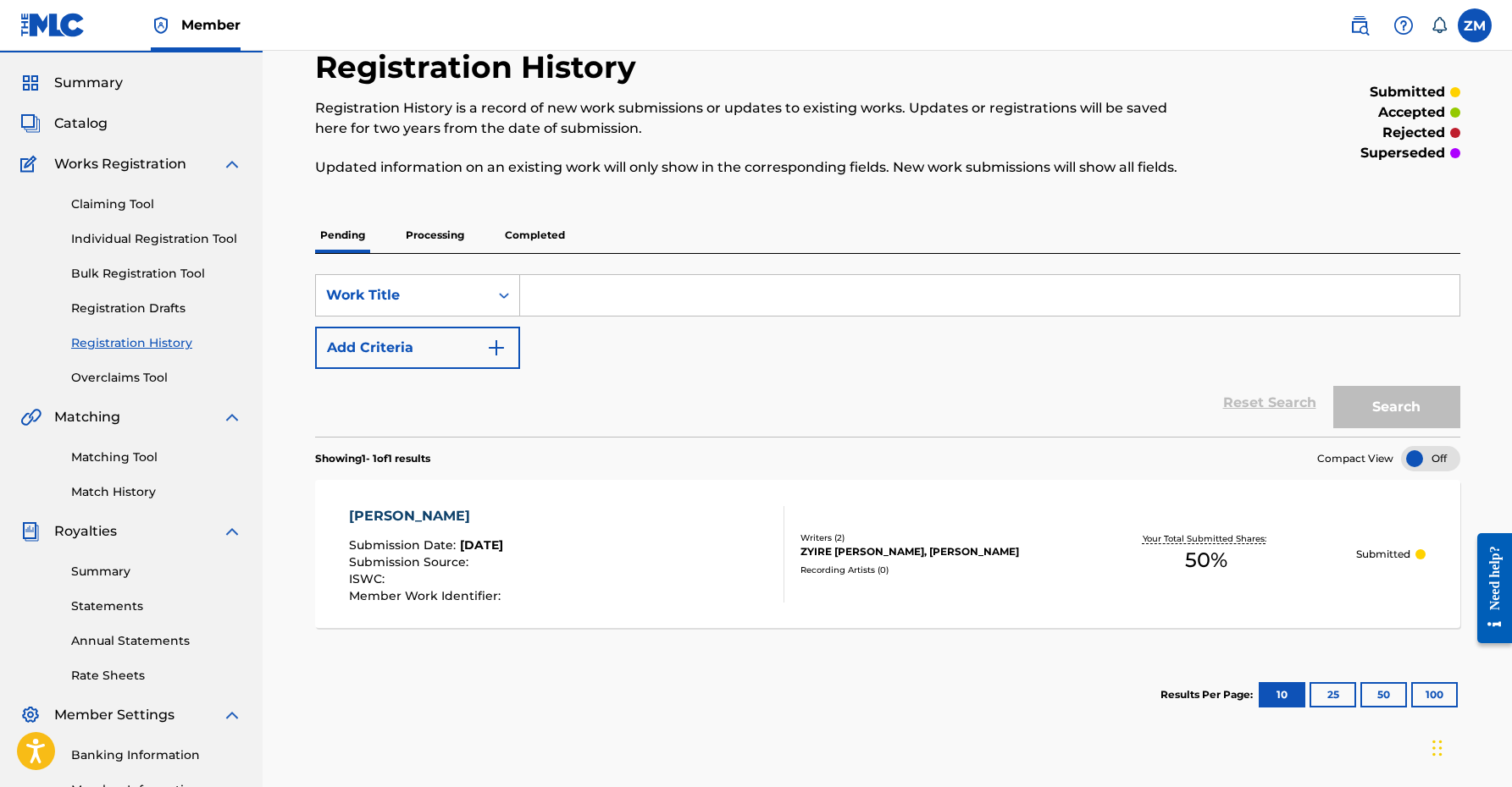
scroll to position [45, 0]
click at [143, 246] on link "Individual Registration Tool" at bounding box center [157, 238] width 171 height 17
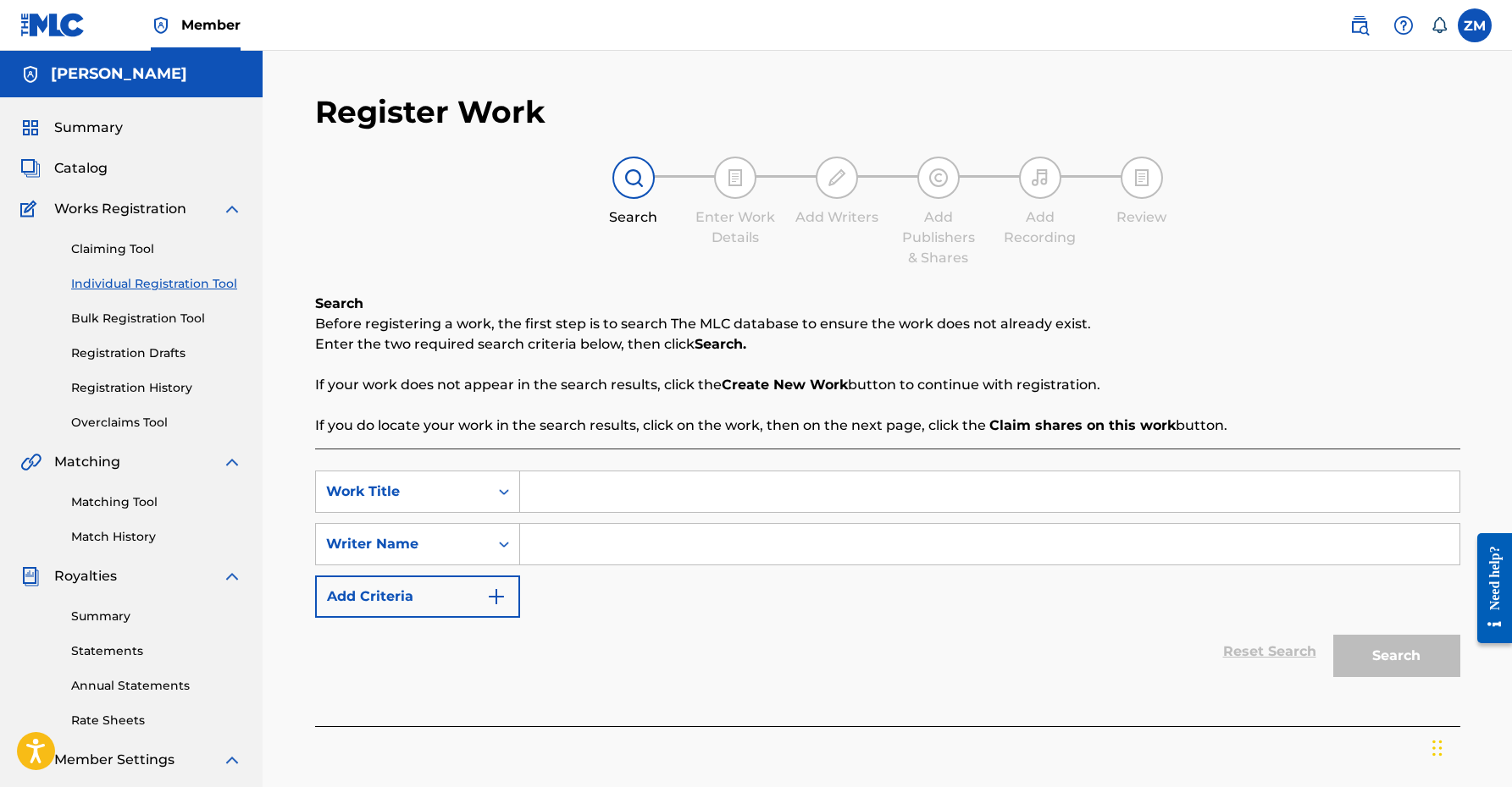
scroll to position [116, 0]
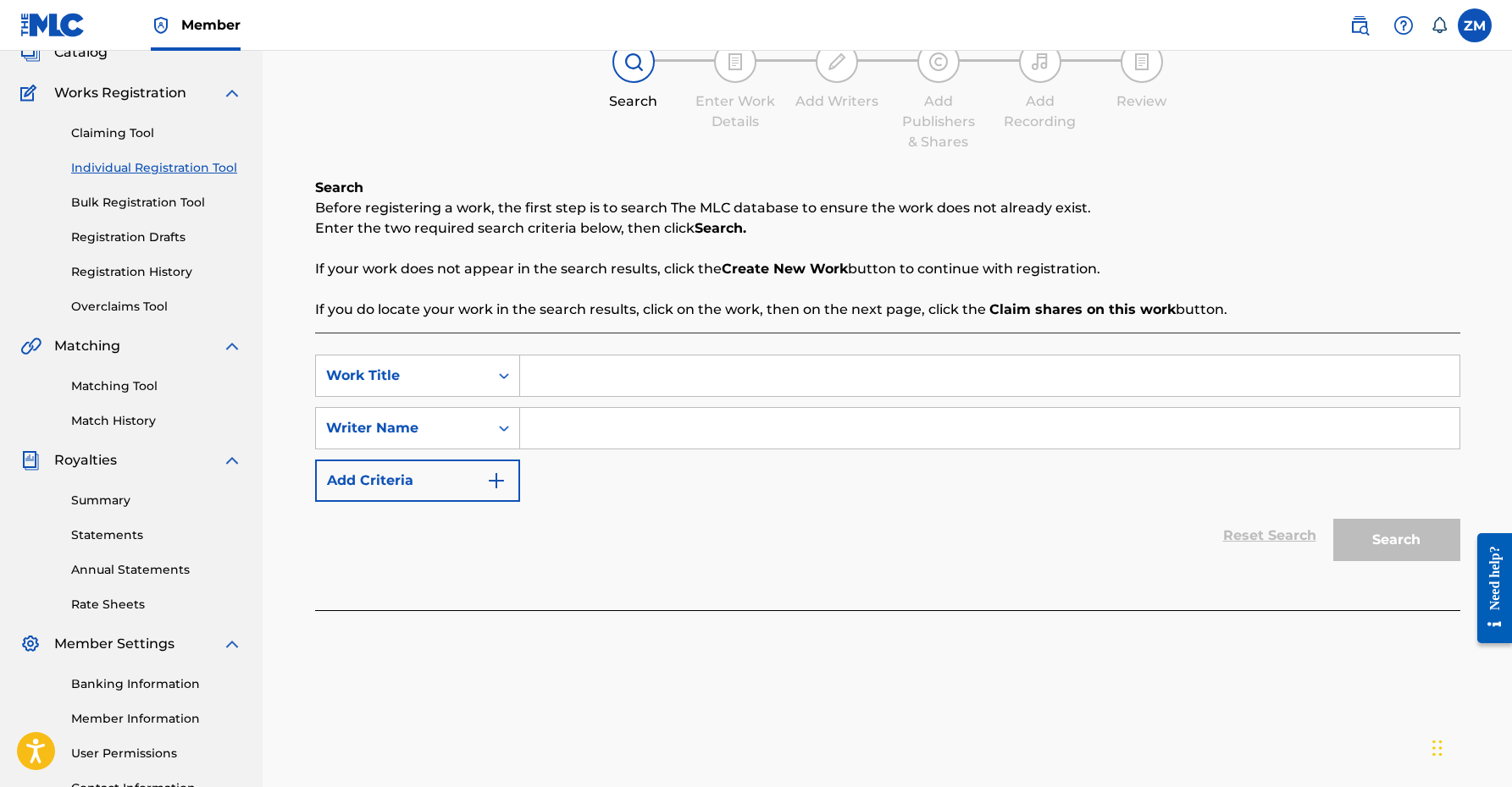
click at [595, 332] on div "Search Before registering a work, the first step is to search The MLC database …" at bounding box center [887, 394] width 1145 height 432
click at [595, 372] on input "Search Form" at bounding box center [989, 376] width 939 height 41
click at [595, 376] on input "Search Form" at bounding box center [989, 376] width 939 height 41
type input "Bestfriend"
click at [586, 421] on input "Search Form" at bounding box center [989, 428] width 939 height 41
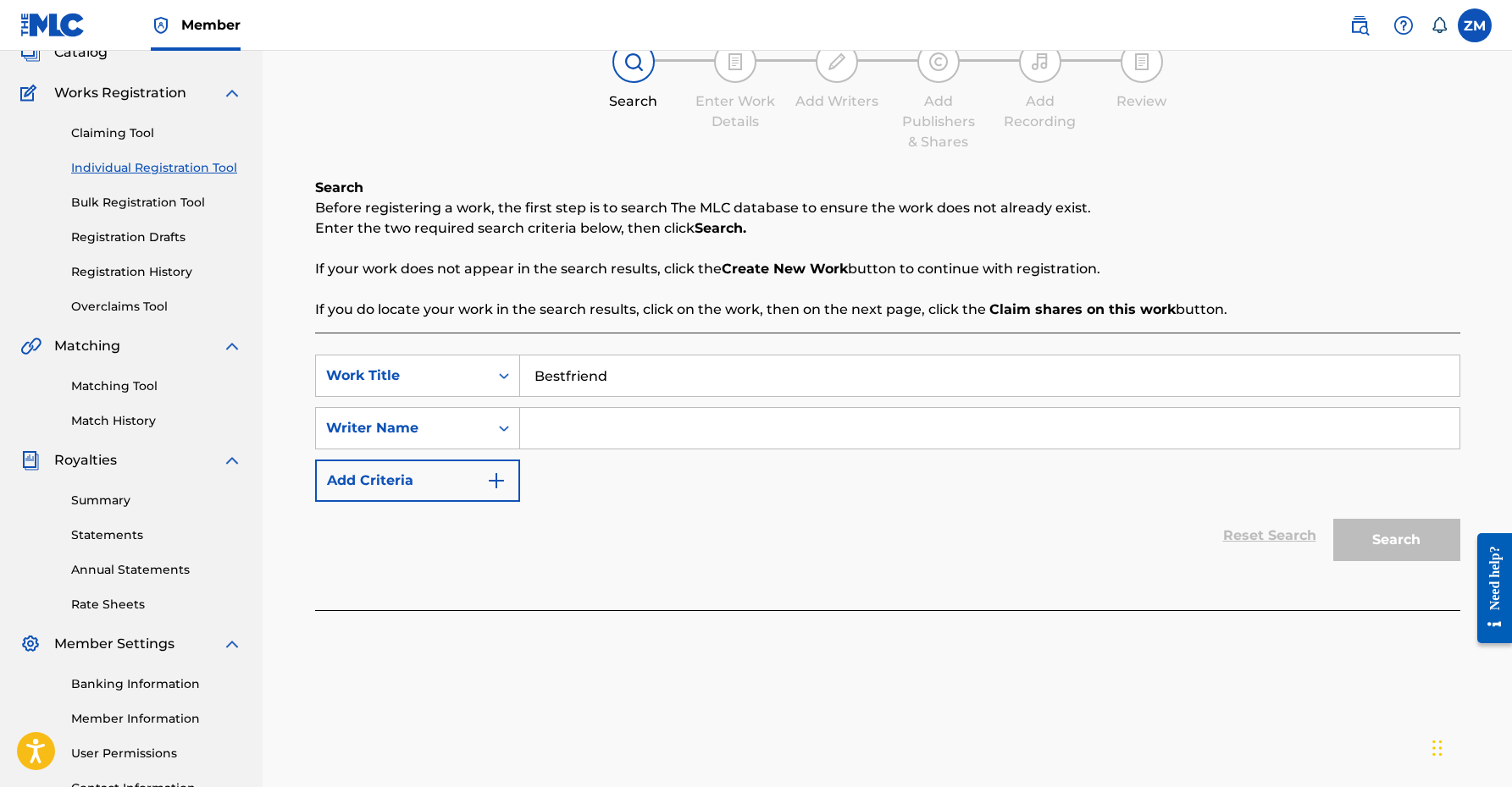
click at [587, 420] on input "Search Form" at bounding box center [989, 428] width 939 height 41
type input "Zyire [PERSON_NAME]"
click at [1418, 534] on button "Search" at bounding box center [1397, 539] width 127 height 43
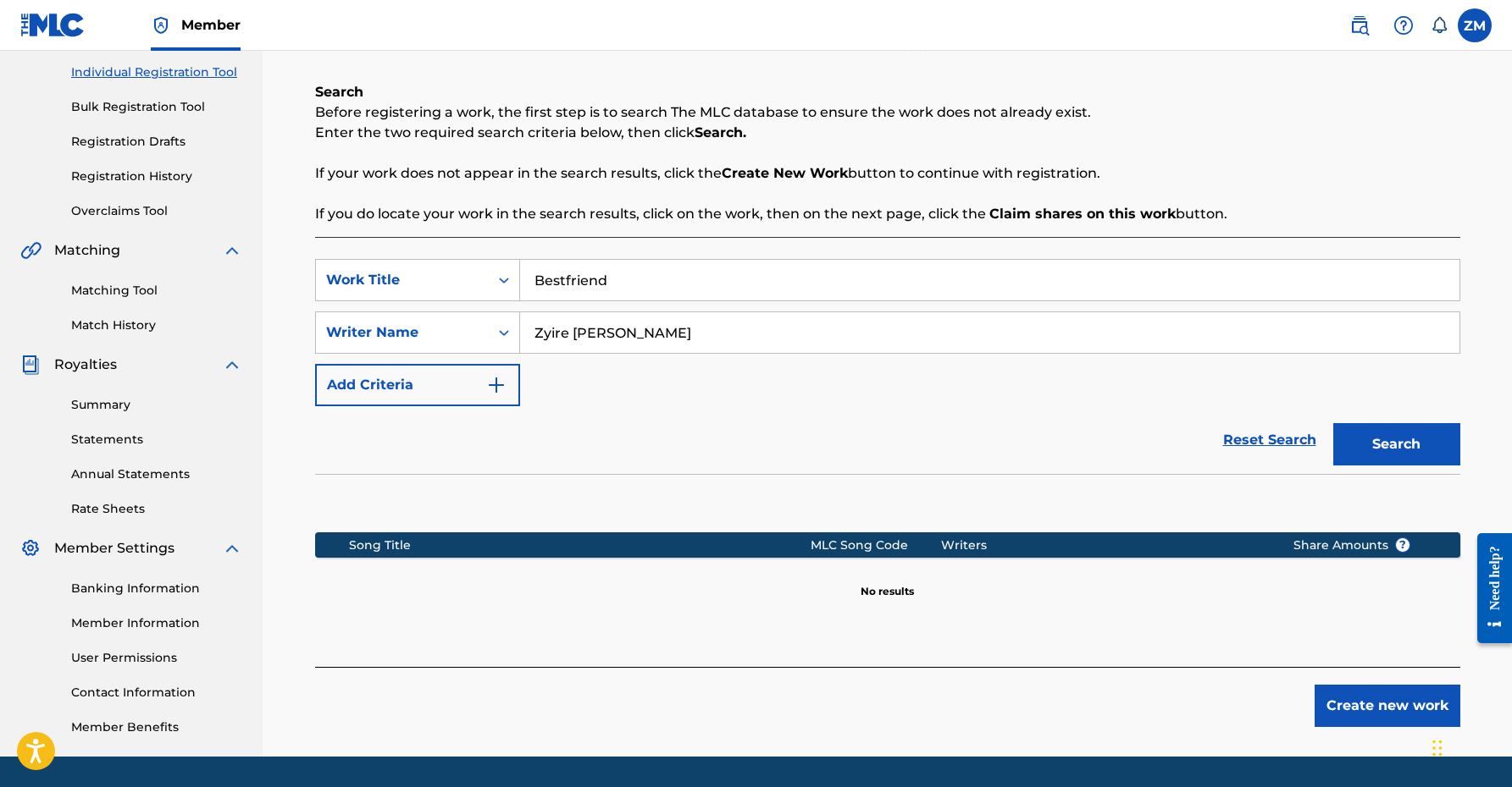
scroll to position [262, 0]
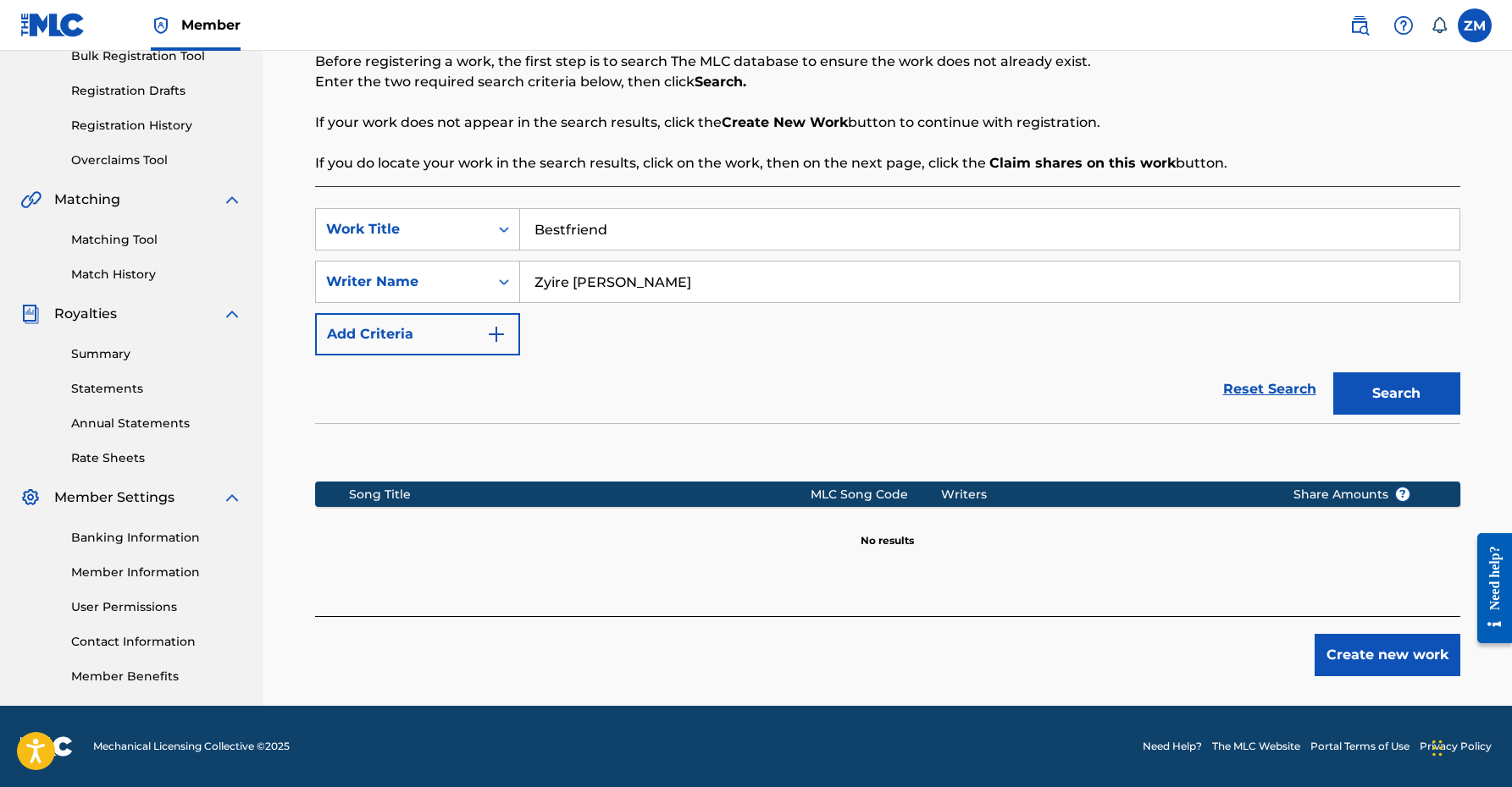
click at [1357, 665] on button "Create new work" at bounding box center [1386, 655] width 146 height 43
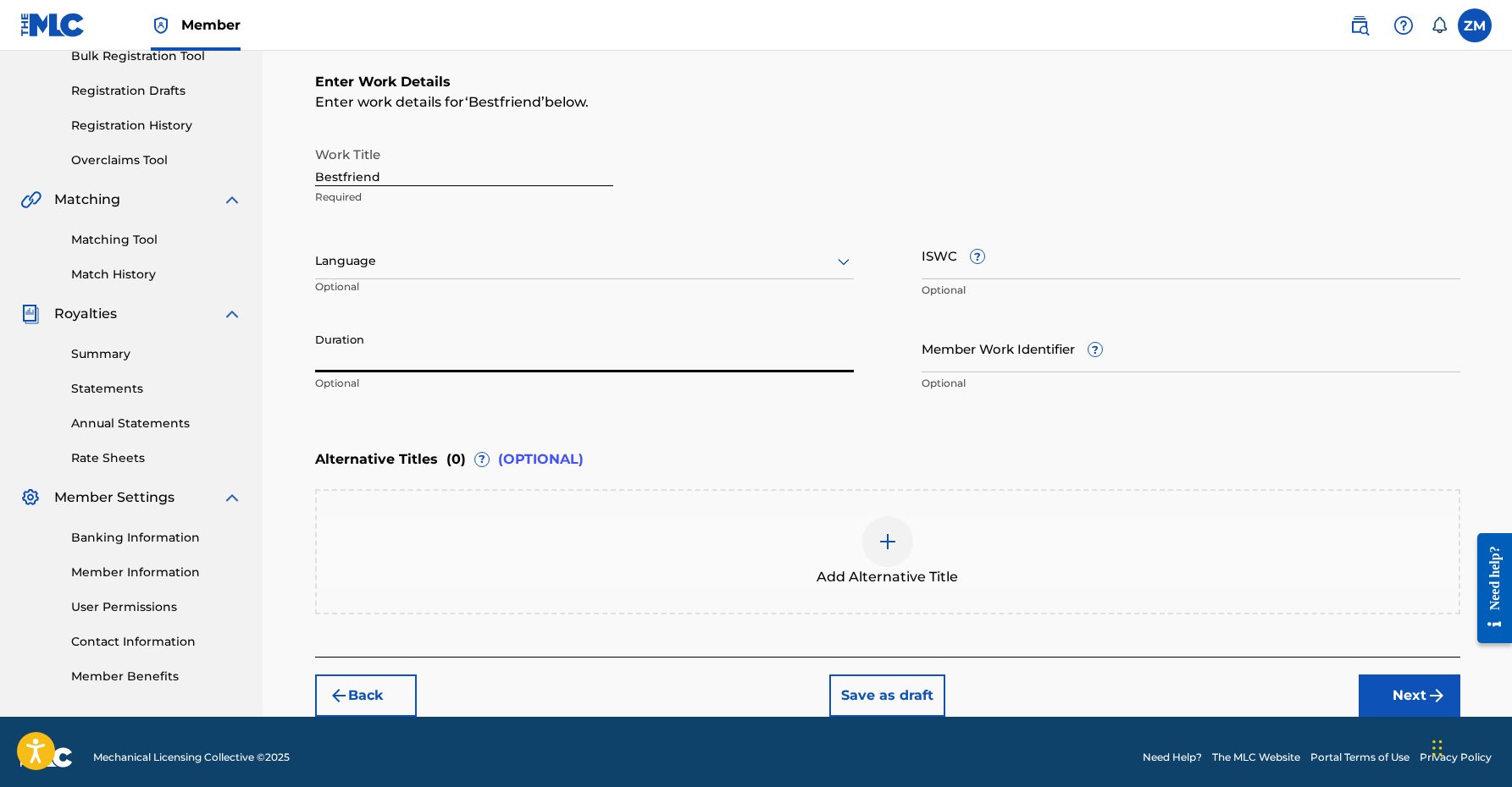
click at [408, 367] on input "Duration" at bounding box center [584, 348] width 539 height 48
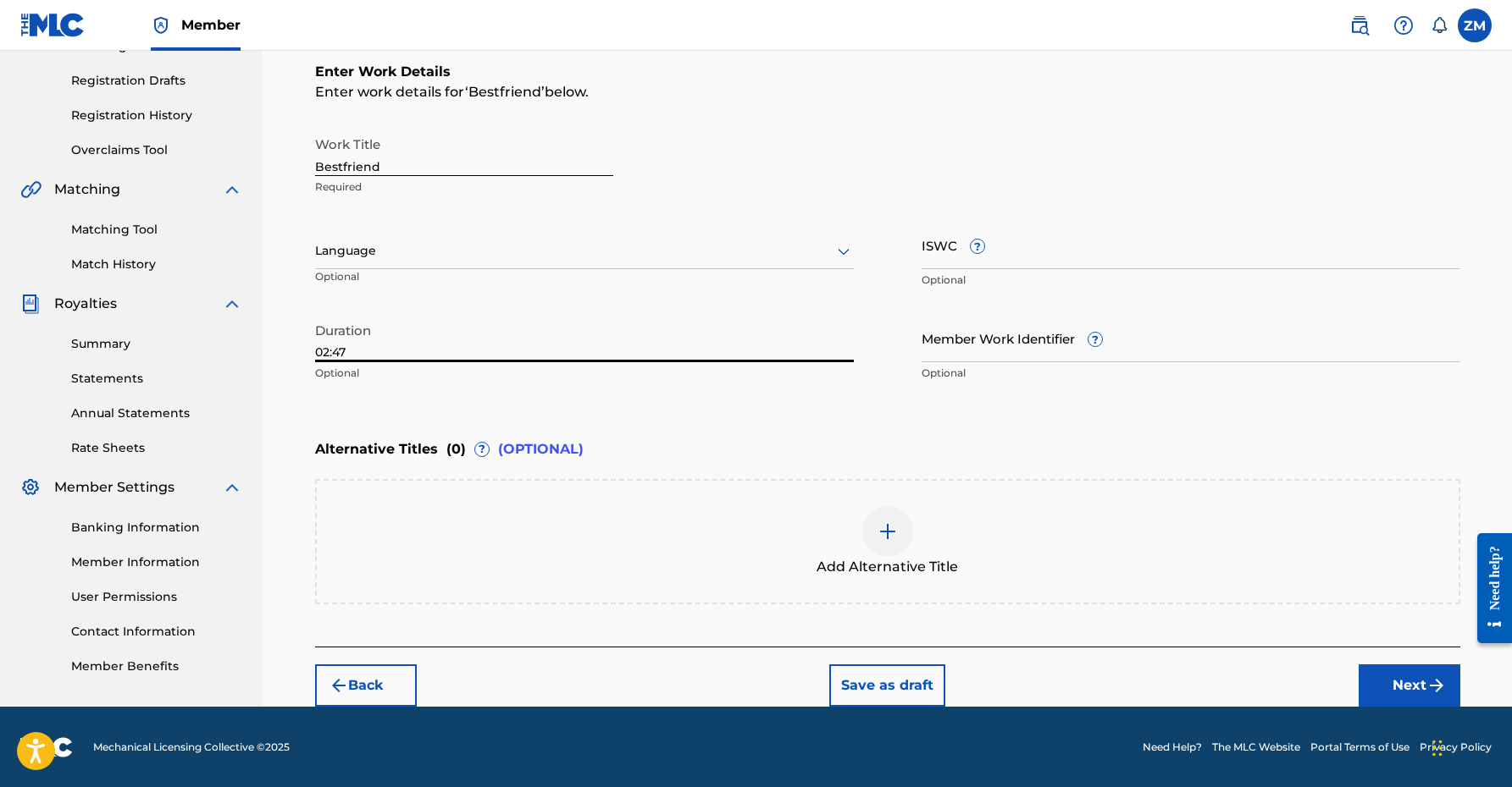
type input "02:47"
click at [1374, 684] on button "Next" at bounding box center [1409, 685] width 102 height 43
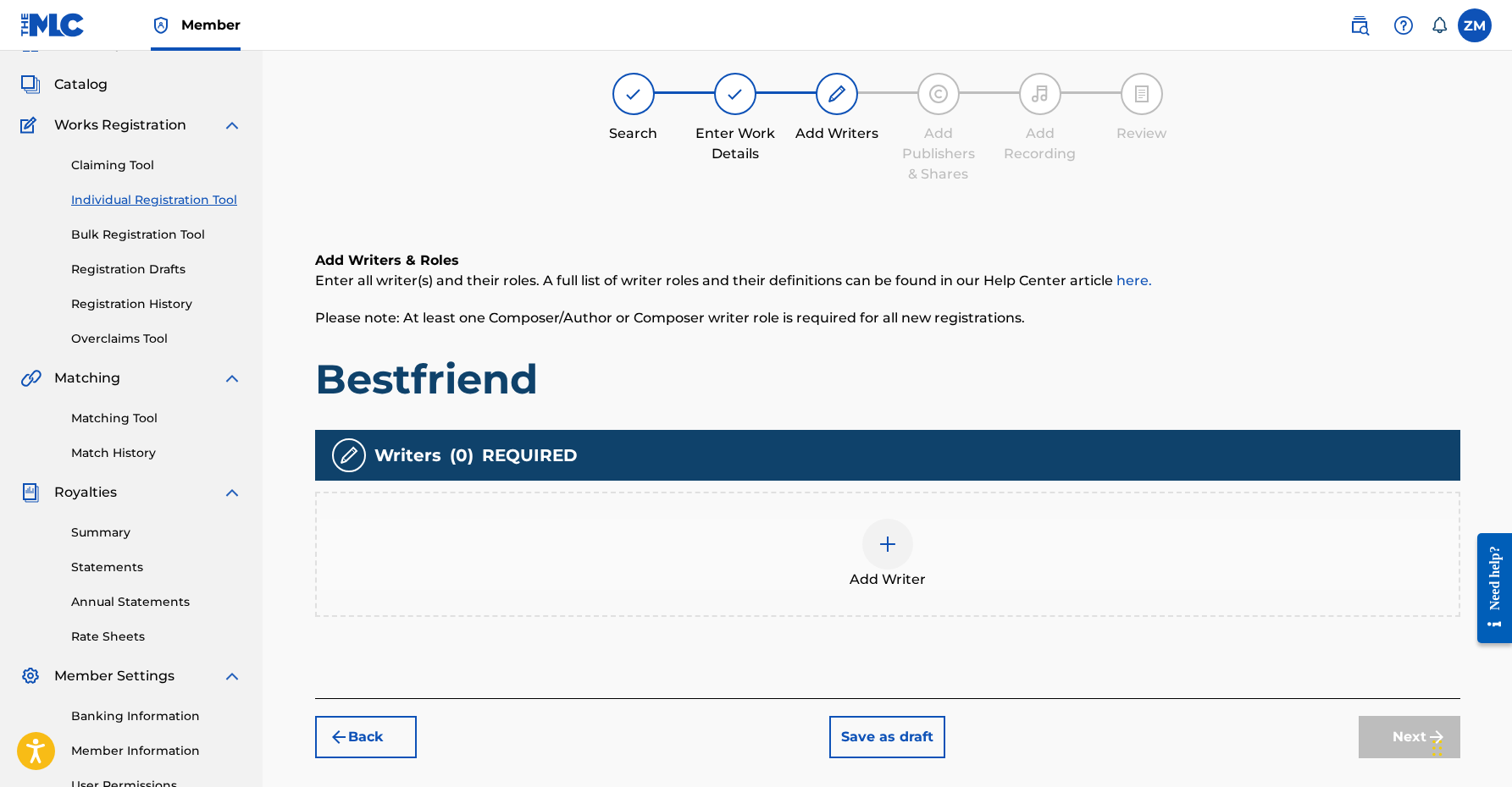
scroll to position [76, 0]
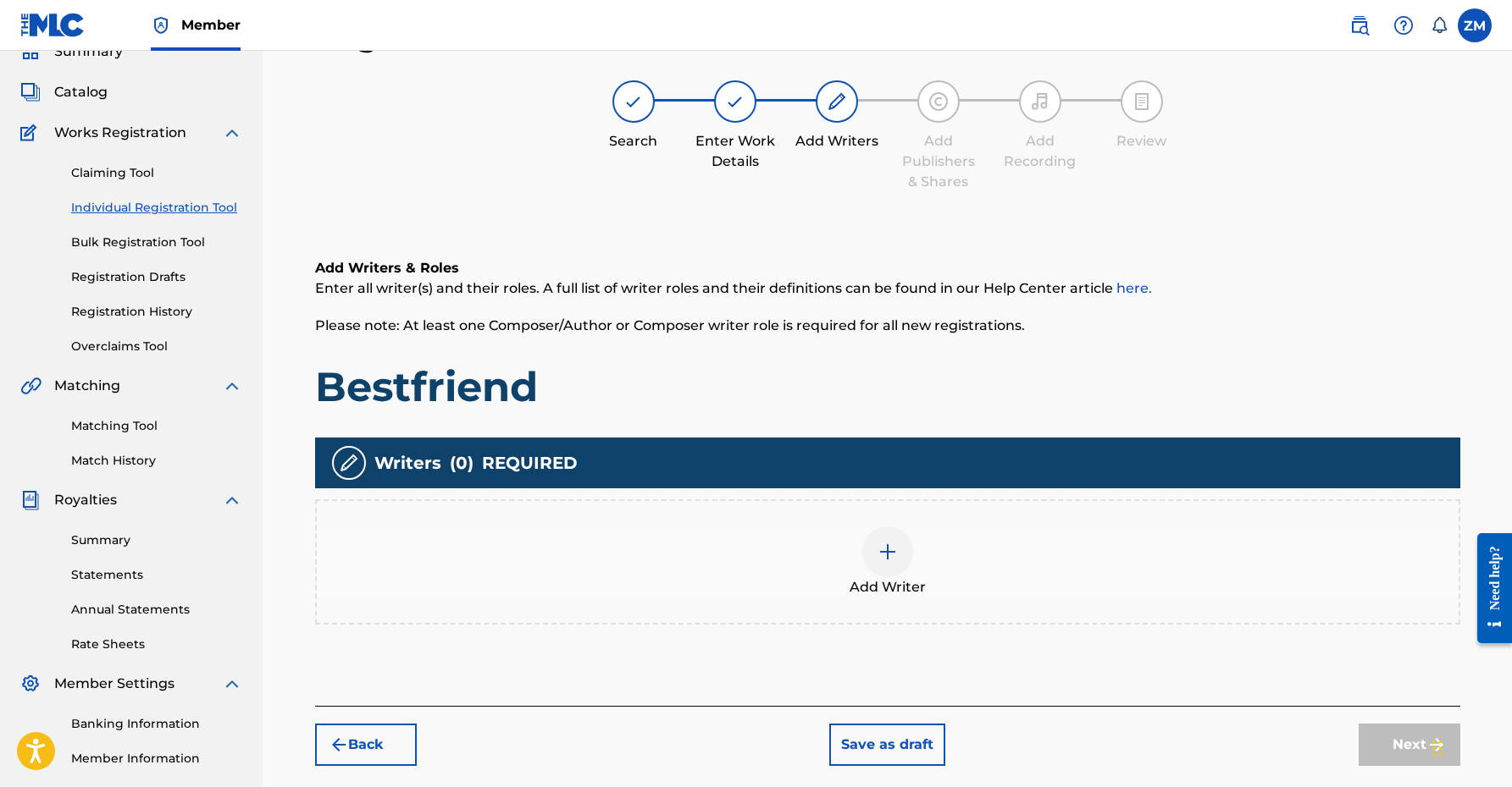
click at [902, 562] on div at bounding box center [888, 552] width 51 height 51
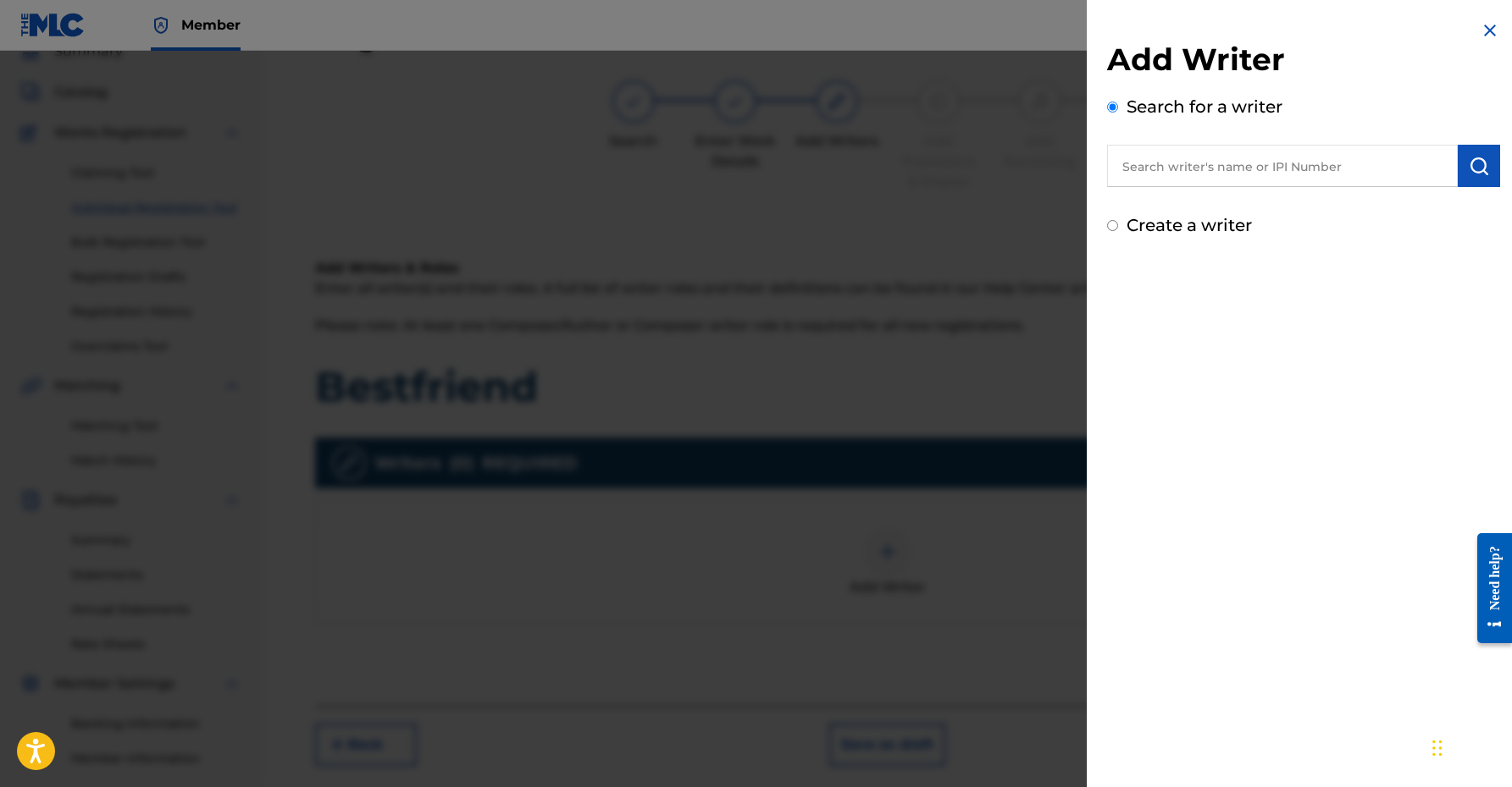
click at [1300, 175] on input "text" at bounding box center [1283, 166] width 351 height 43
type input "01160998332"
click at [1475, 166] on img "submit" at bounding box center [1478, 166] width 20 height 20
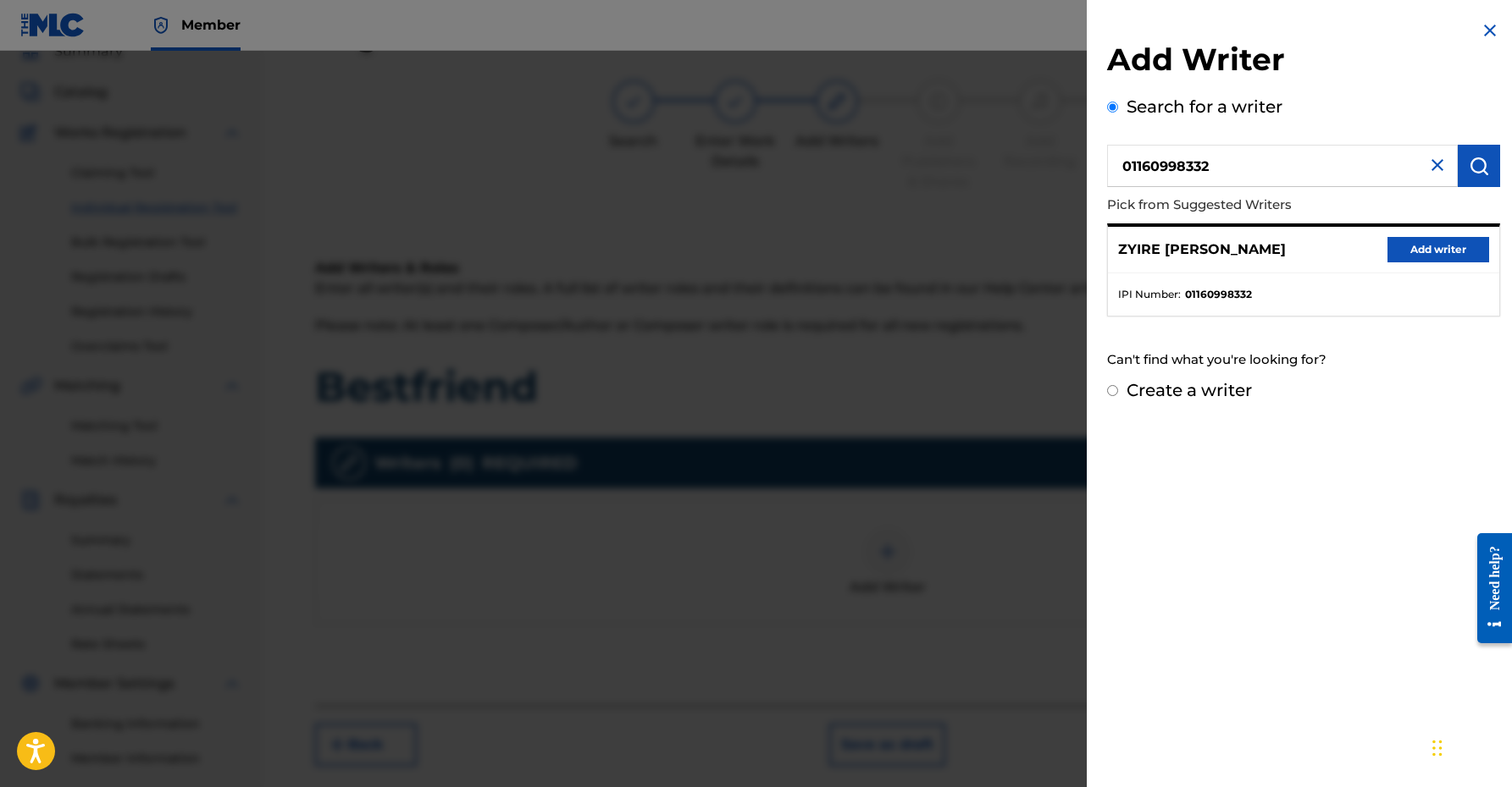
click at [1445, 241] on button "Add writer" at bounding box center [1438, 249] width 102 height 25
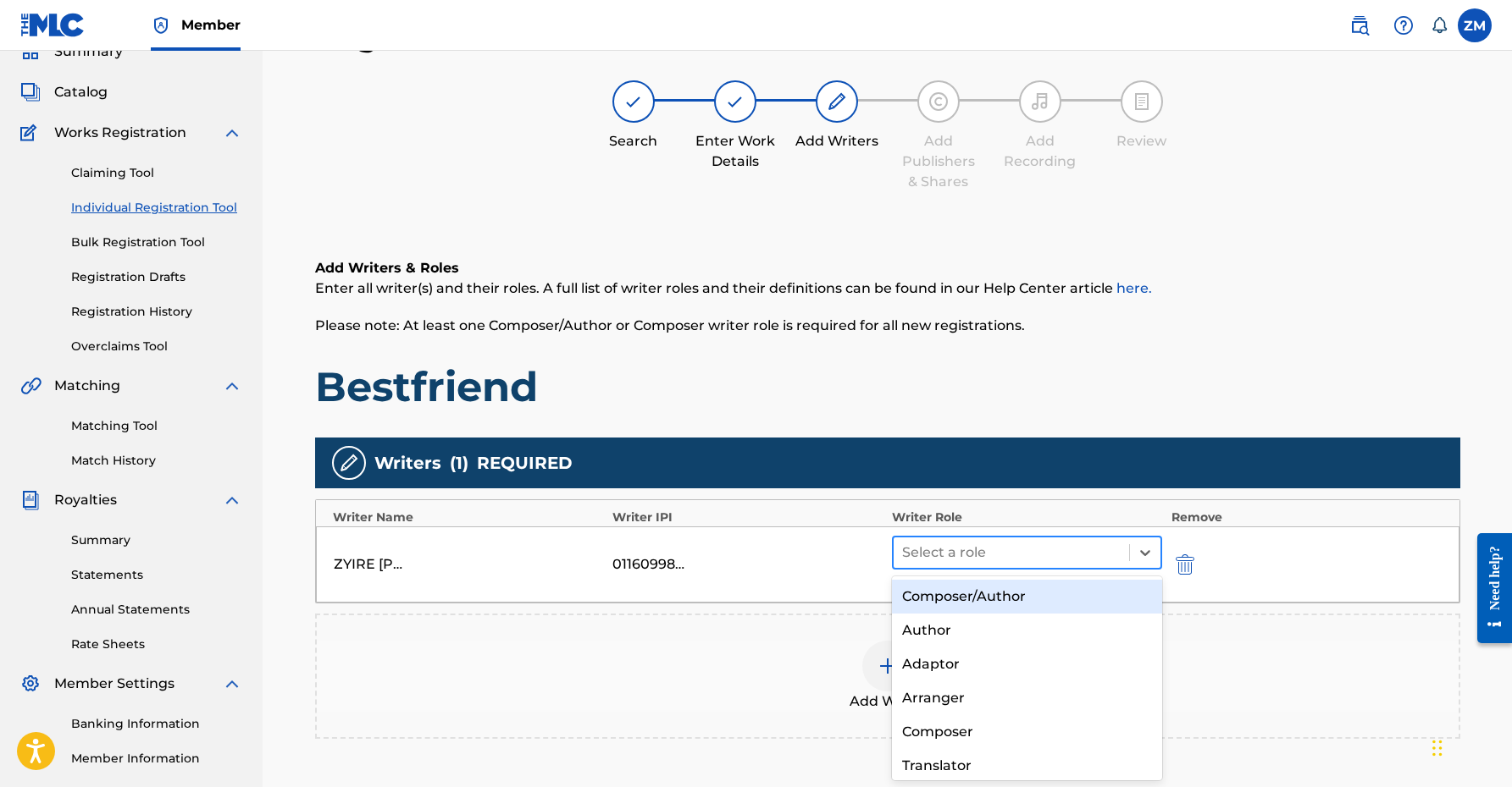
click at [964, 544] on div at bounding box center [1011, 553] width 220 height 24
click at [947, 598] on div "Composer/Author" at bounding box center [1027, 596] width 271 height 34
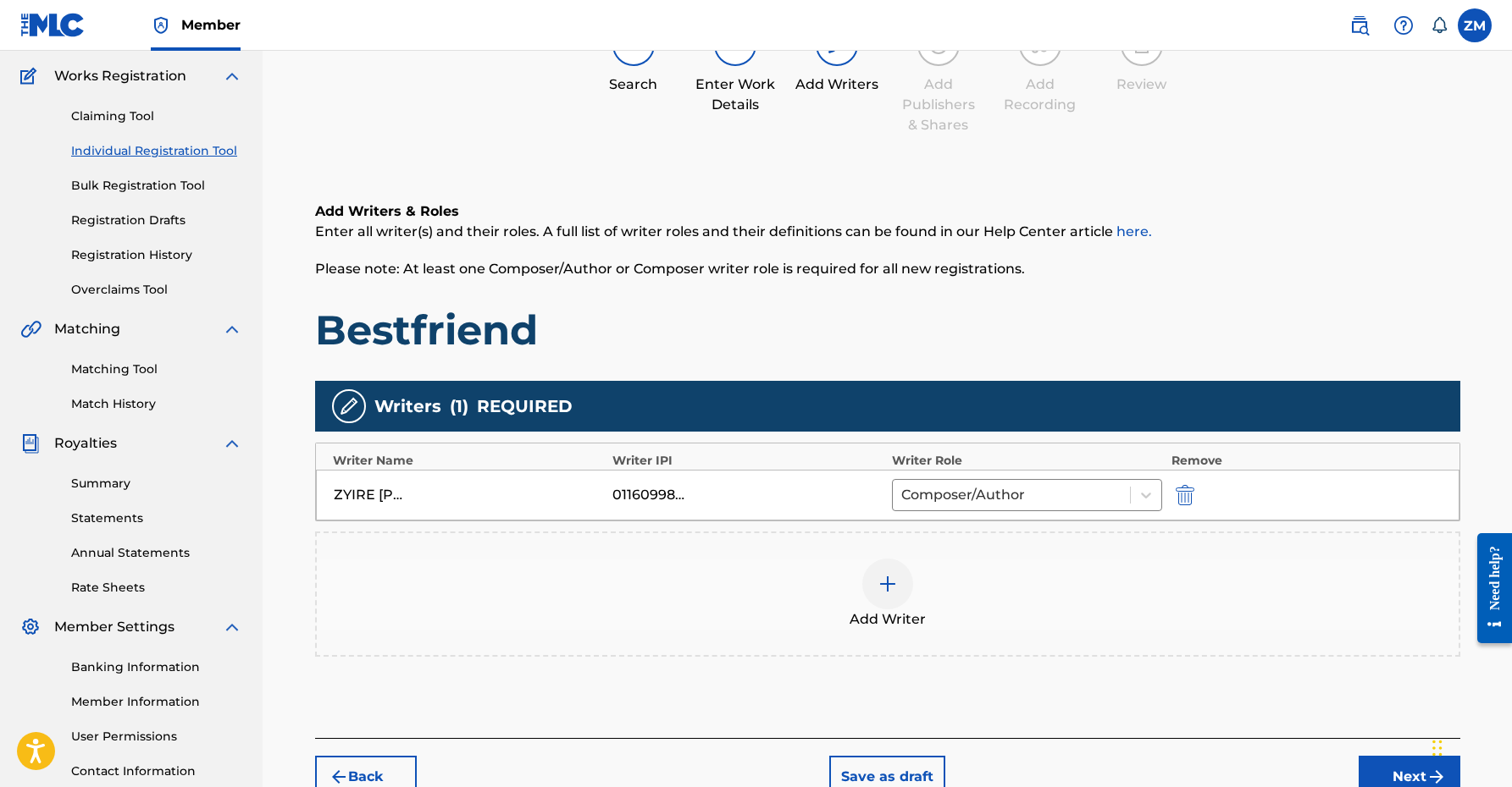
scroll to position [163, 0]
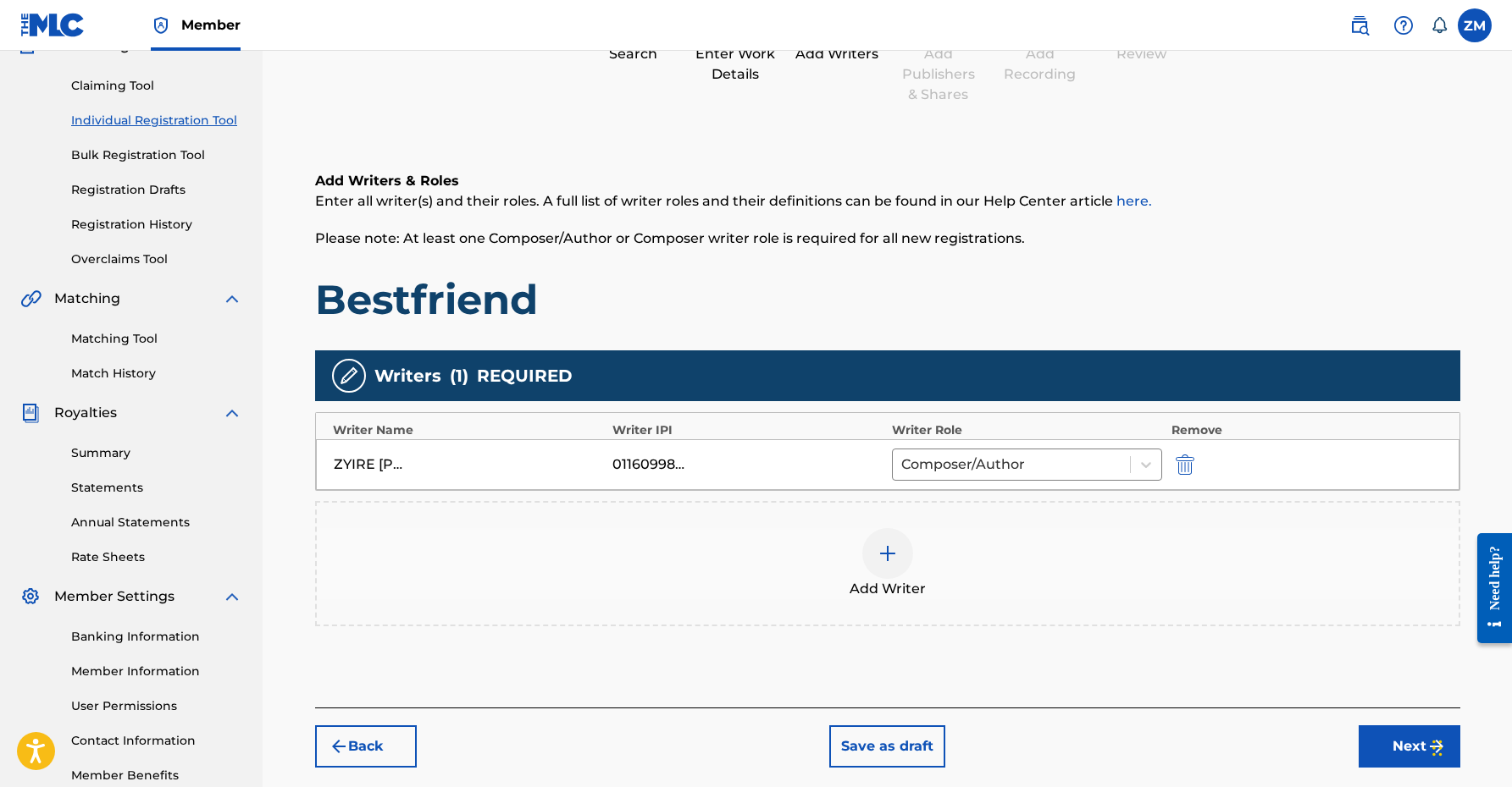
click at [881, 573] on div at bounding box center [888, 553] width 51 height 51
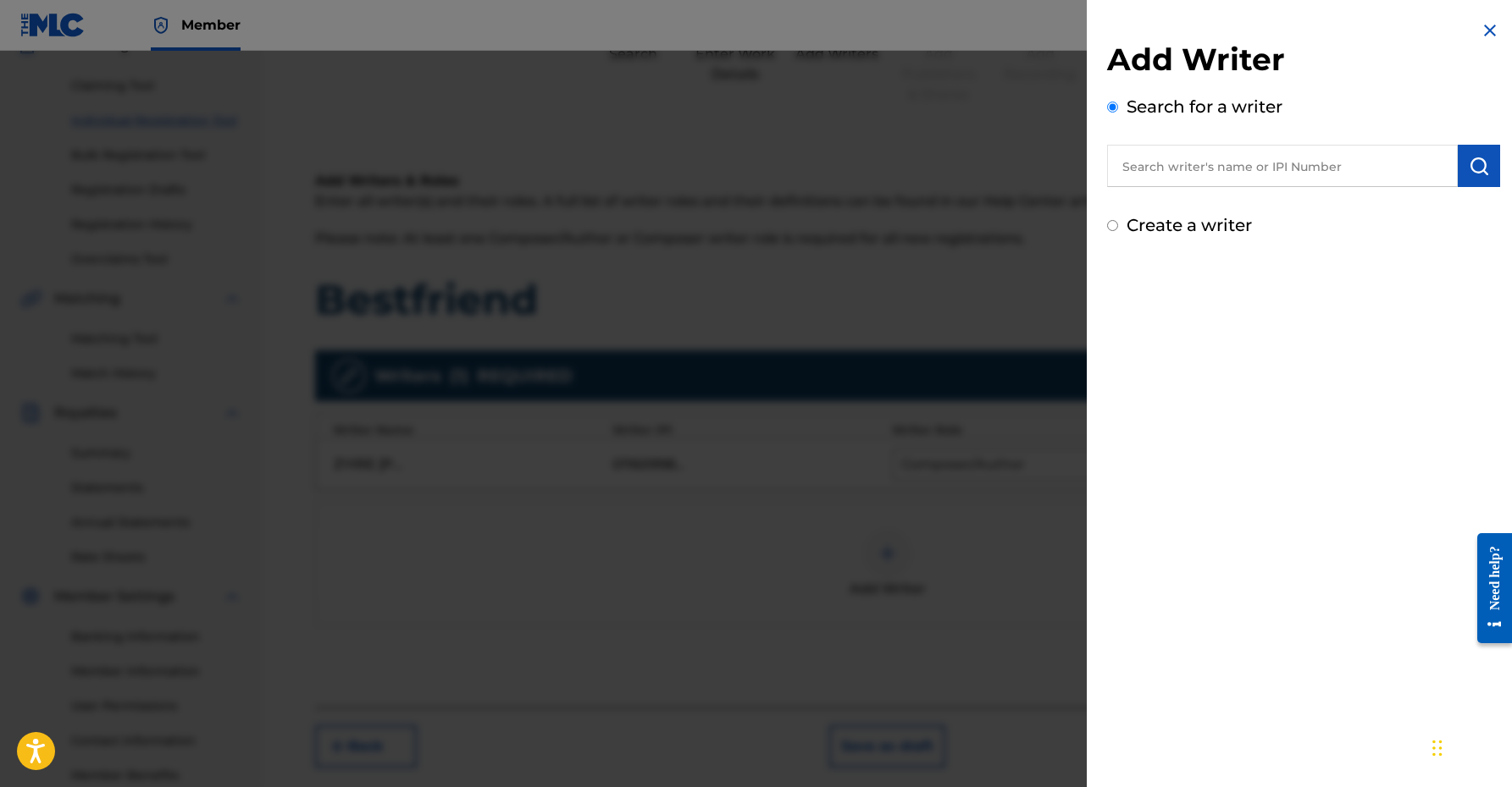
click at [1257, 166] on input "text" at bounding box center [1283, 166] width 351 height 43
type input "00360768935"
click at [1481, 166] on img "submit" at bounding box center [1478, 166] width 20 height 20
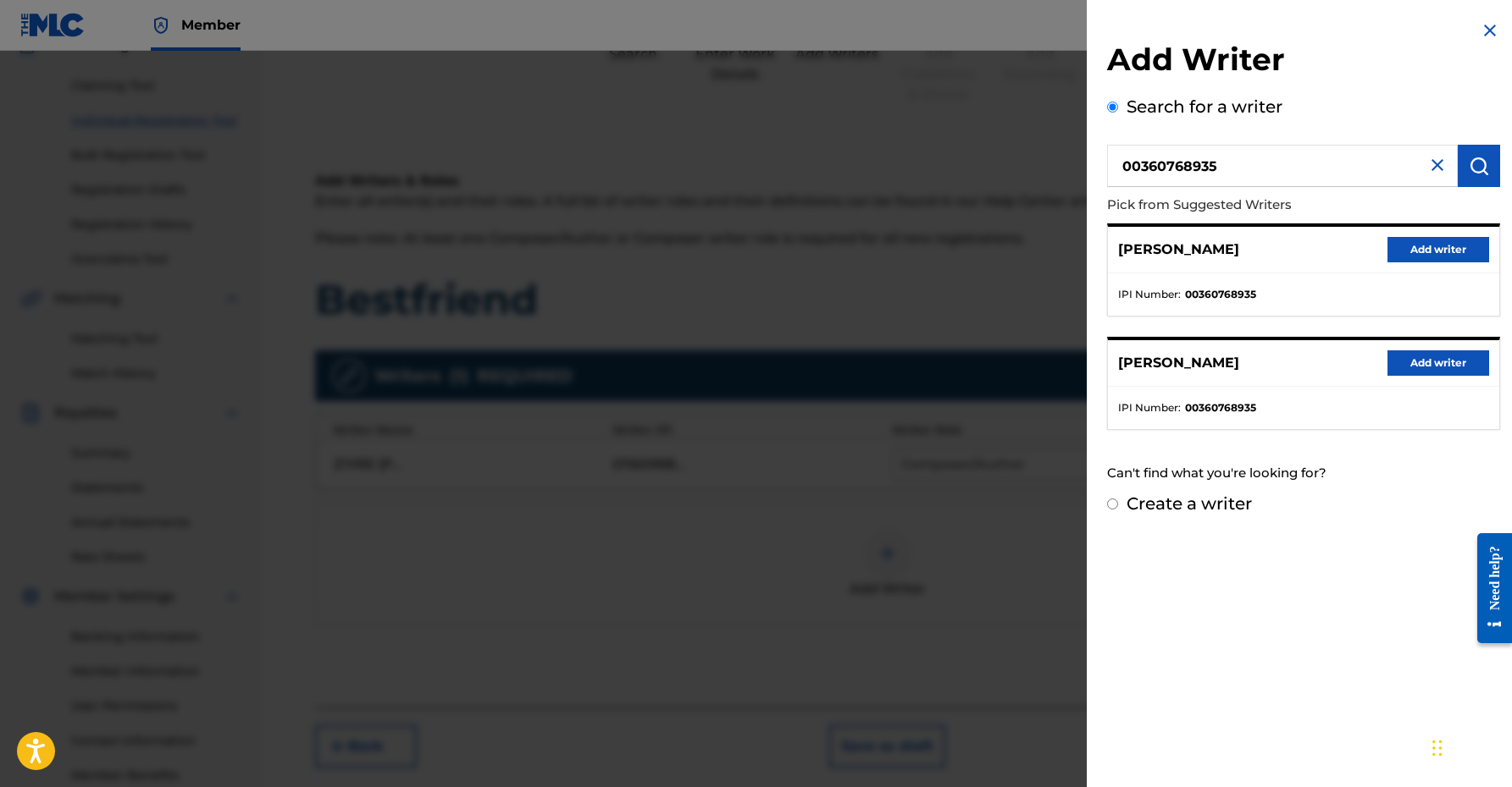
click at [1434, 244] on button "Add writer" at bounding box center [1438, 249] width 102 height 25
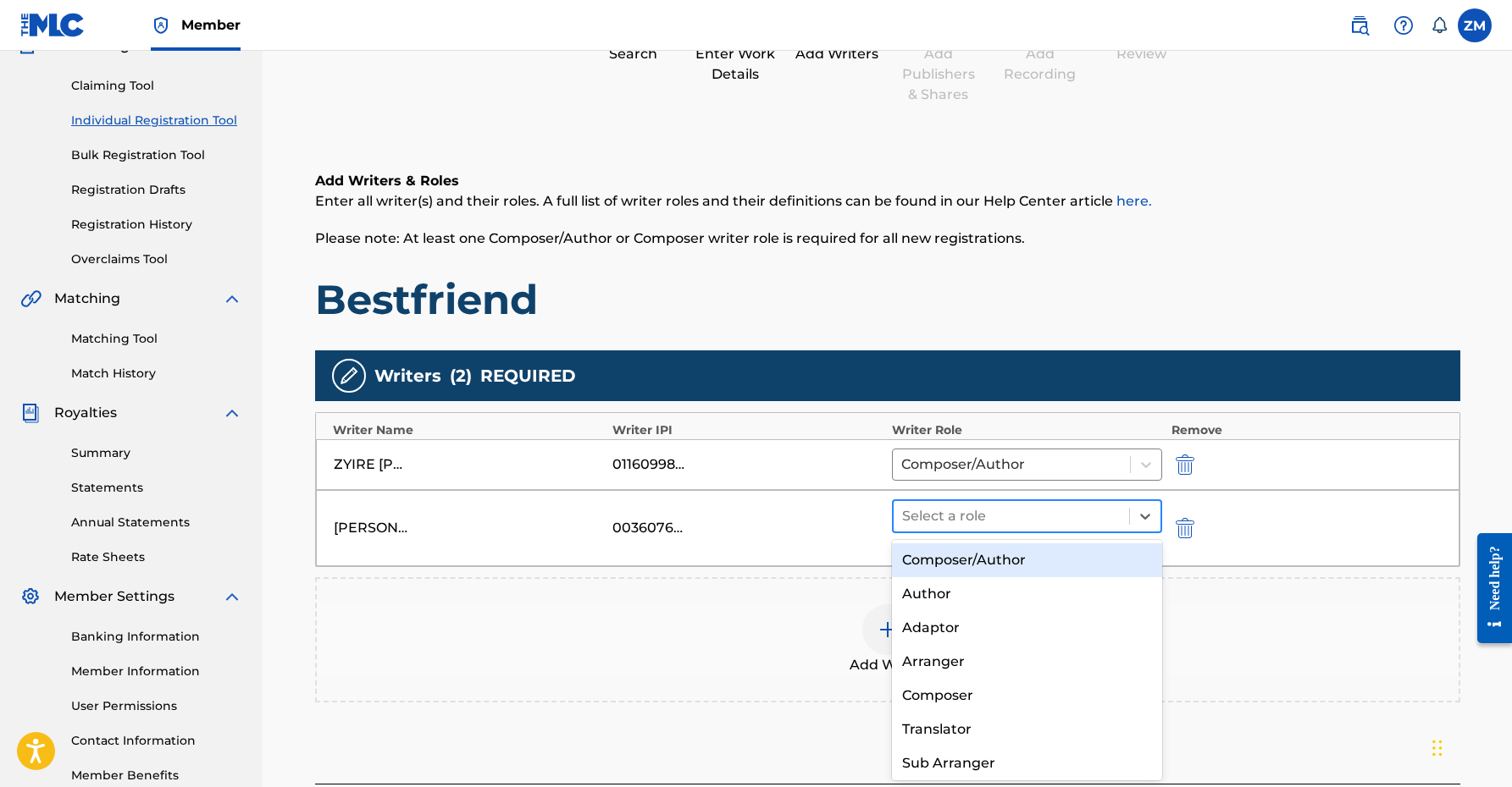
click at [996, 519] on div at bounding box center [1011, 516] width 220 height 24
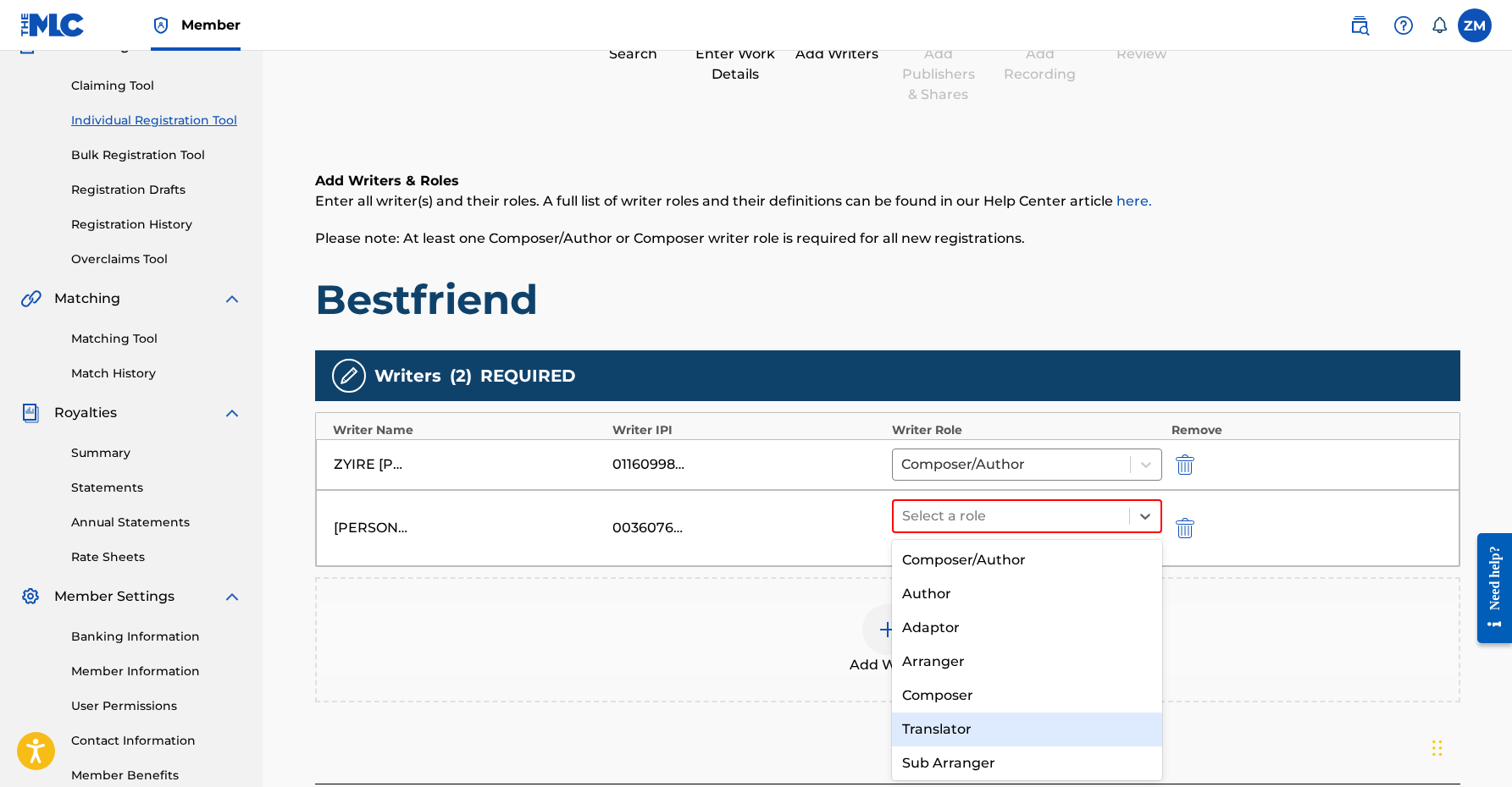
scroll to position [37, 0]
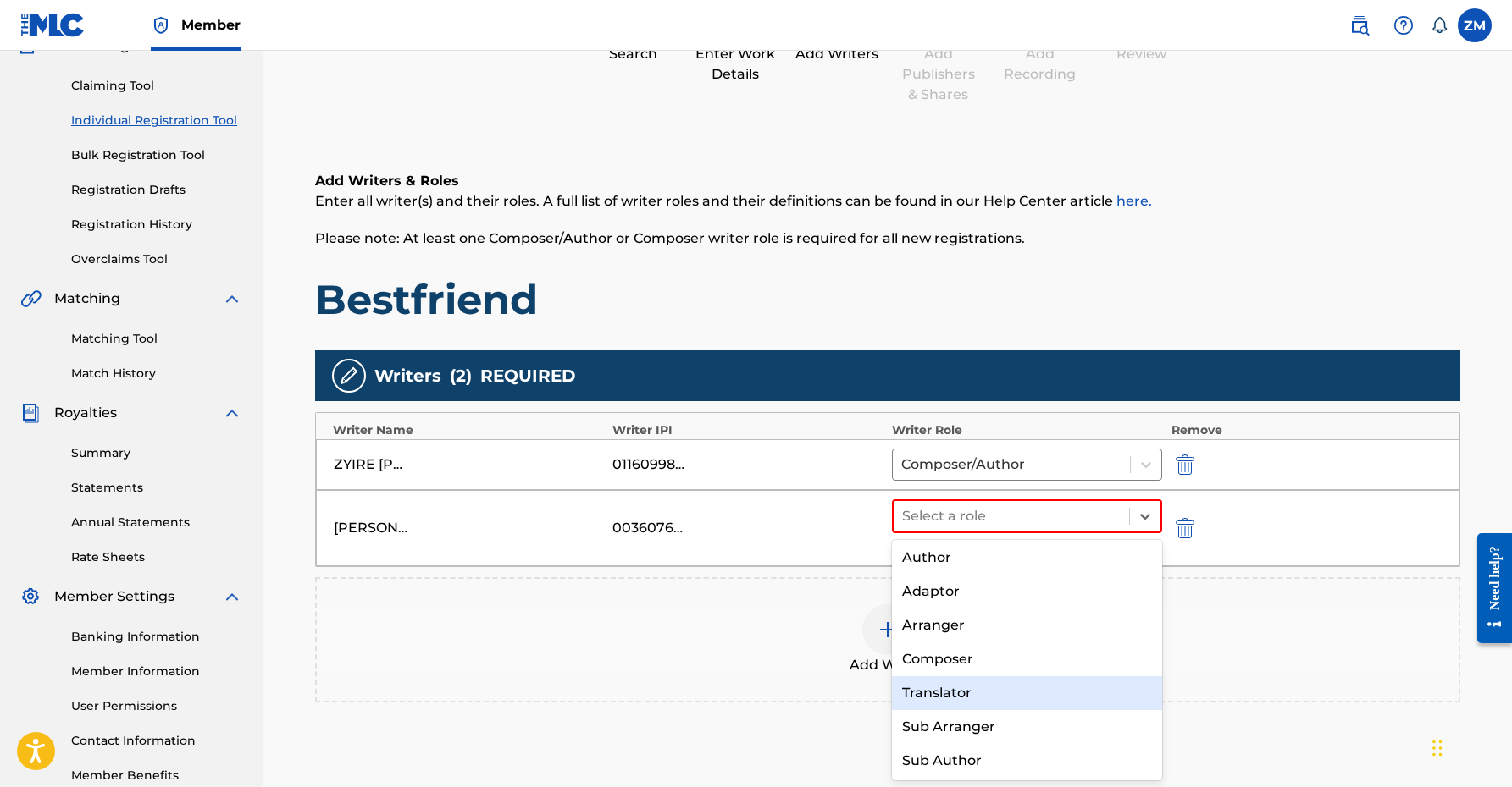
click at [936, 680] on div "Translator" at bounding box center [1027, 693] width 271 height 34
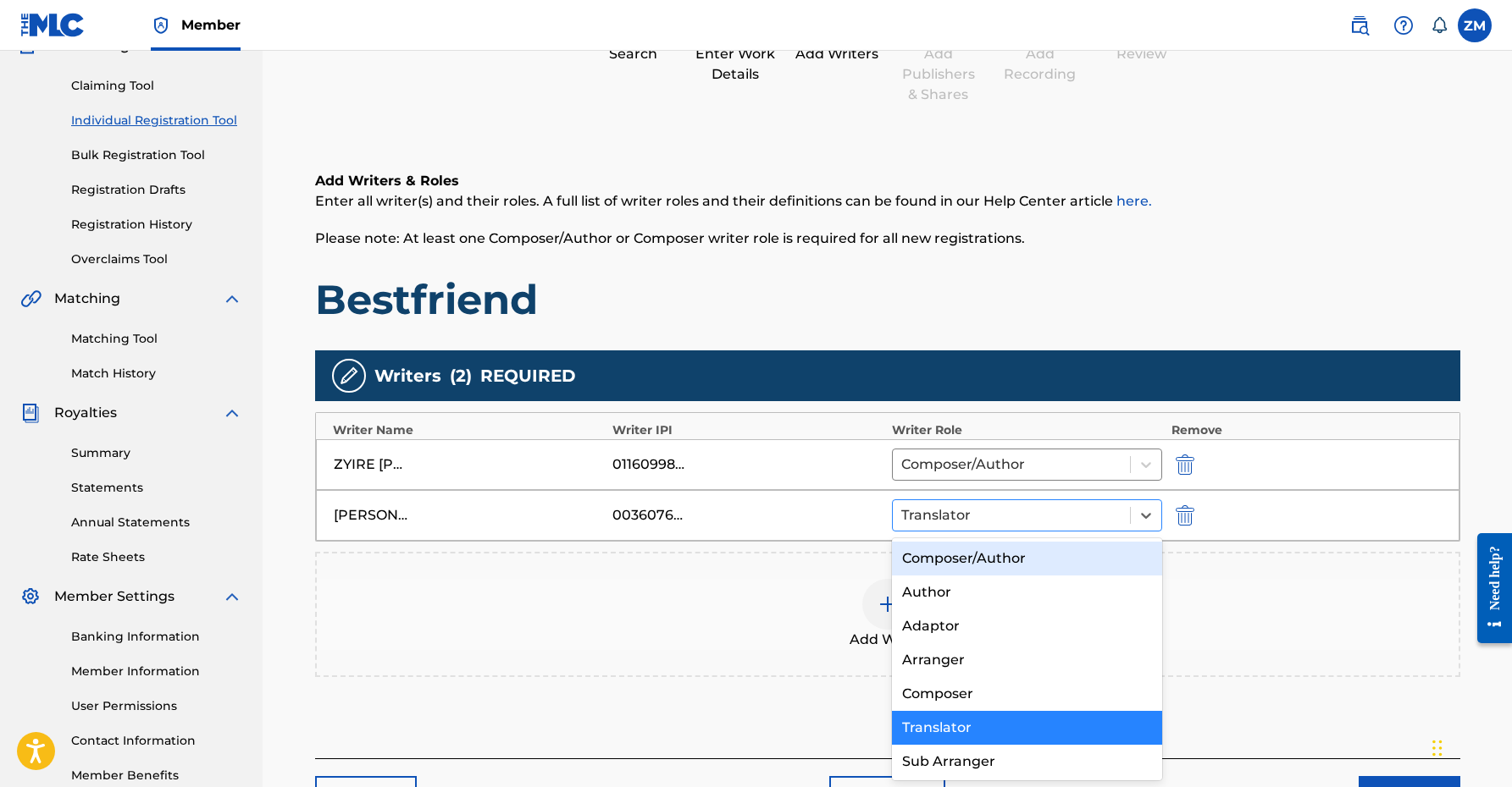
click at [969, 530] on div "Translator" at bounding box center [1027, 515] width 271 height 32
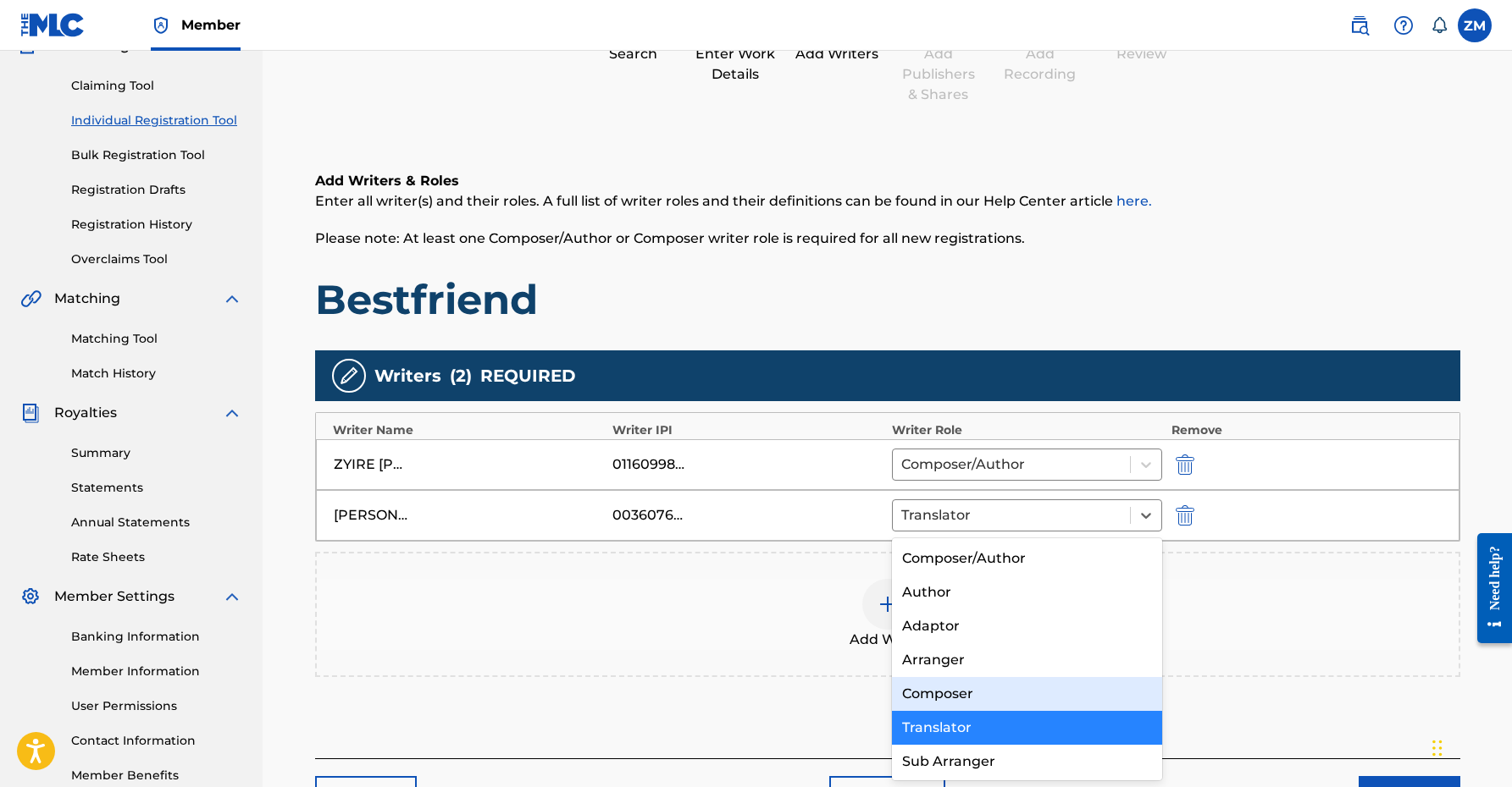
click at [948, 688] on div "Composer" at bounding box center [1027, 694] width 271 height 34
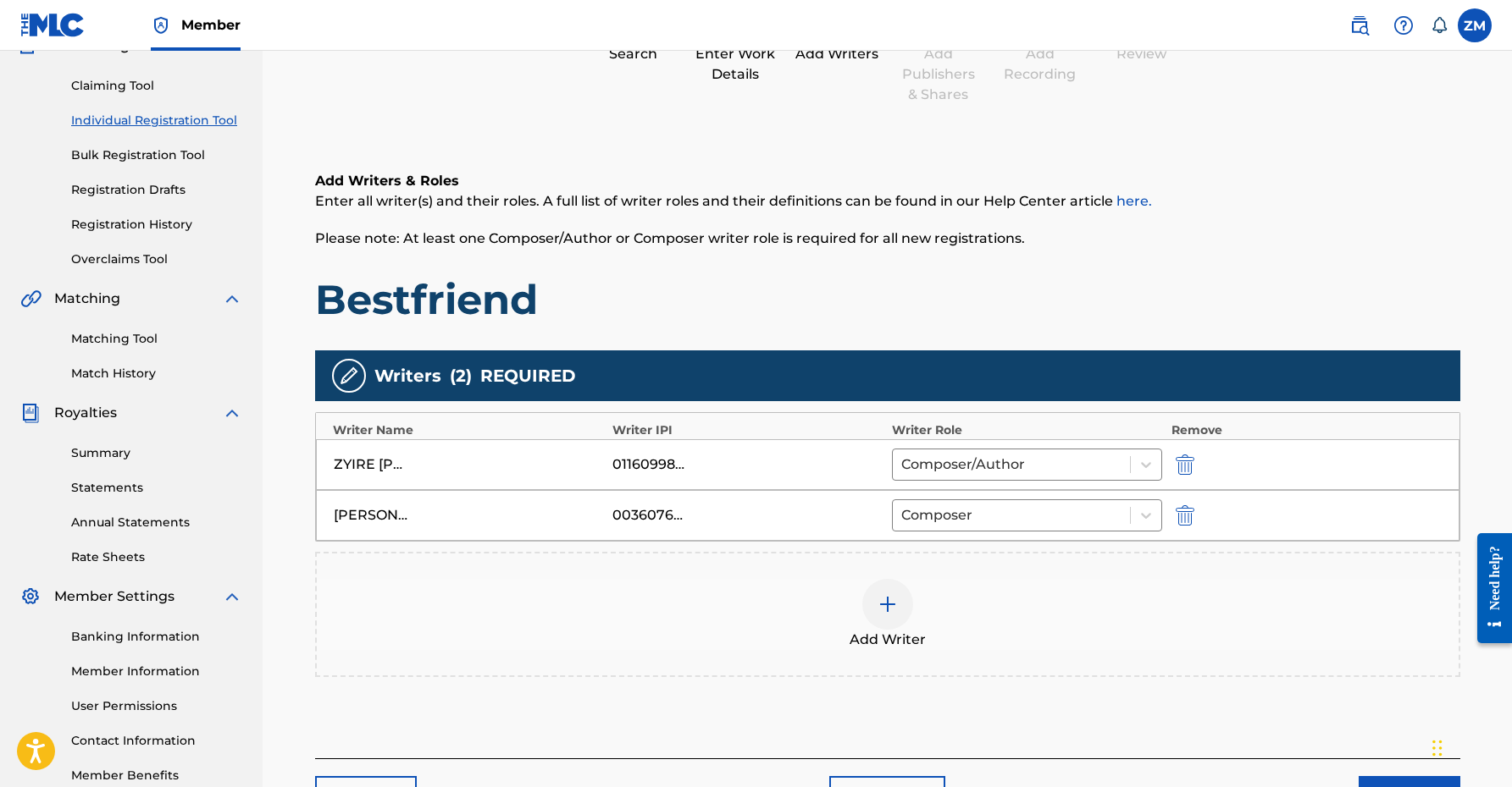
scroll to position [276, 0]
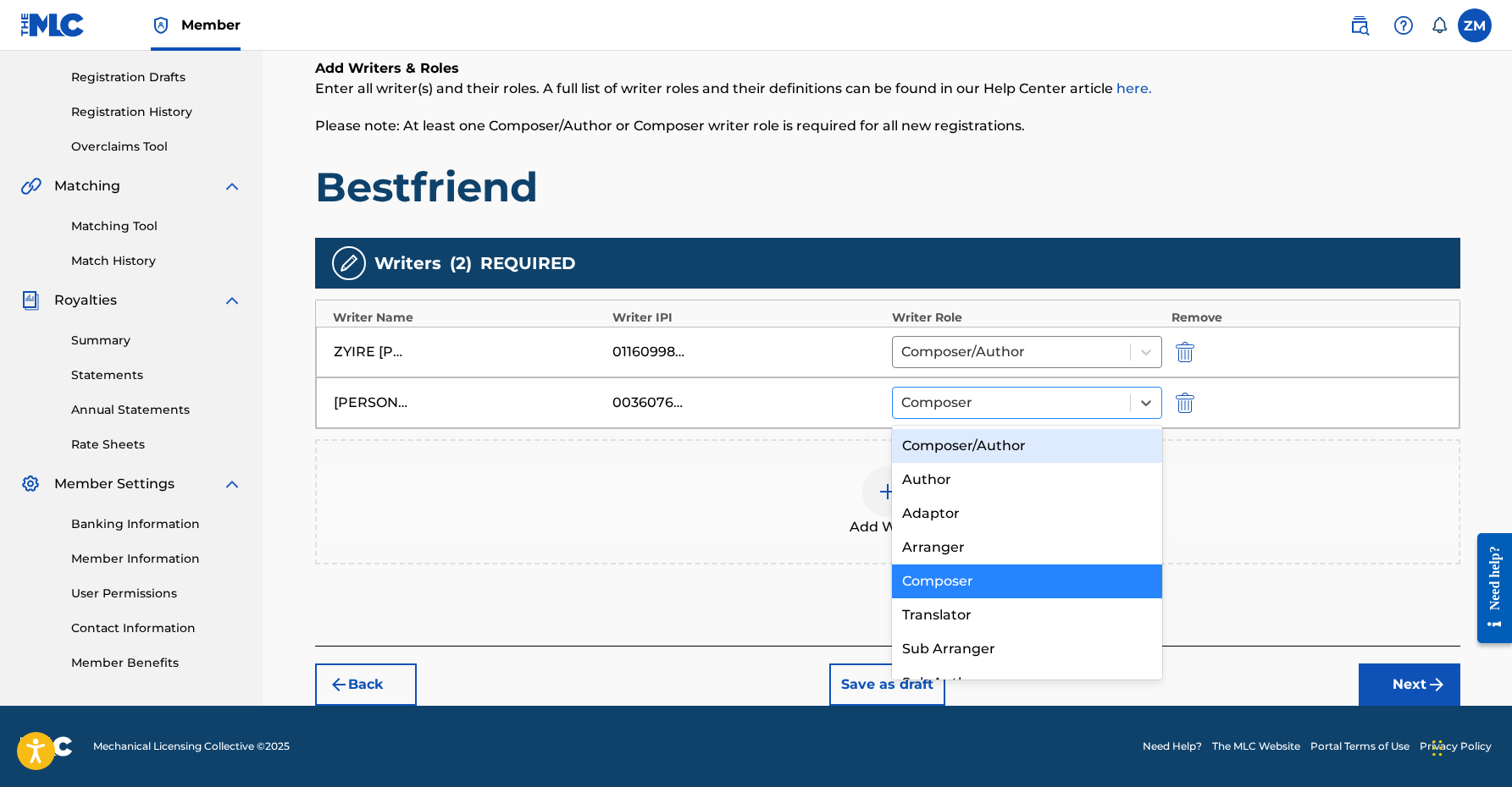
click at [964, 401] on div at bounding box center [1011, 403] width 221 height 24
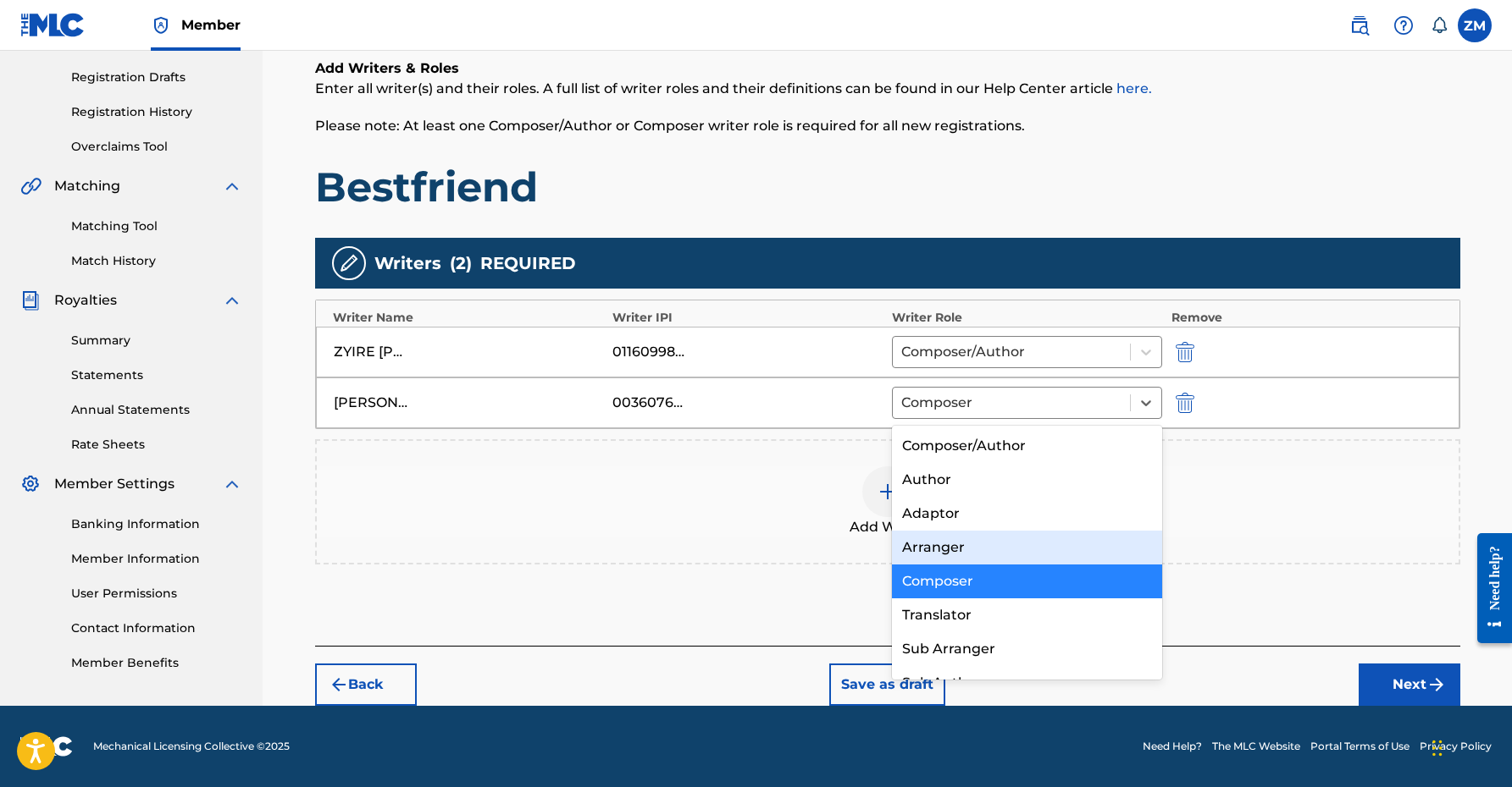
scroll to position [24, 0]
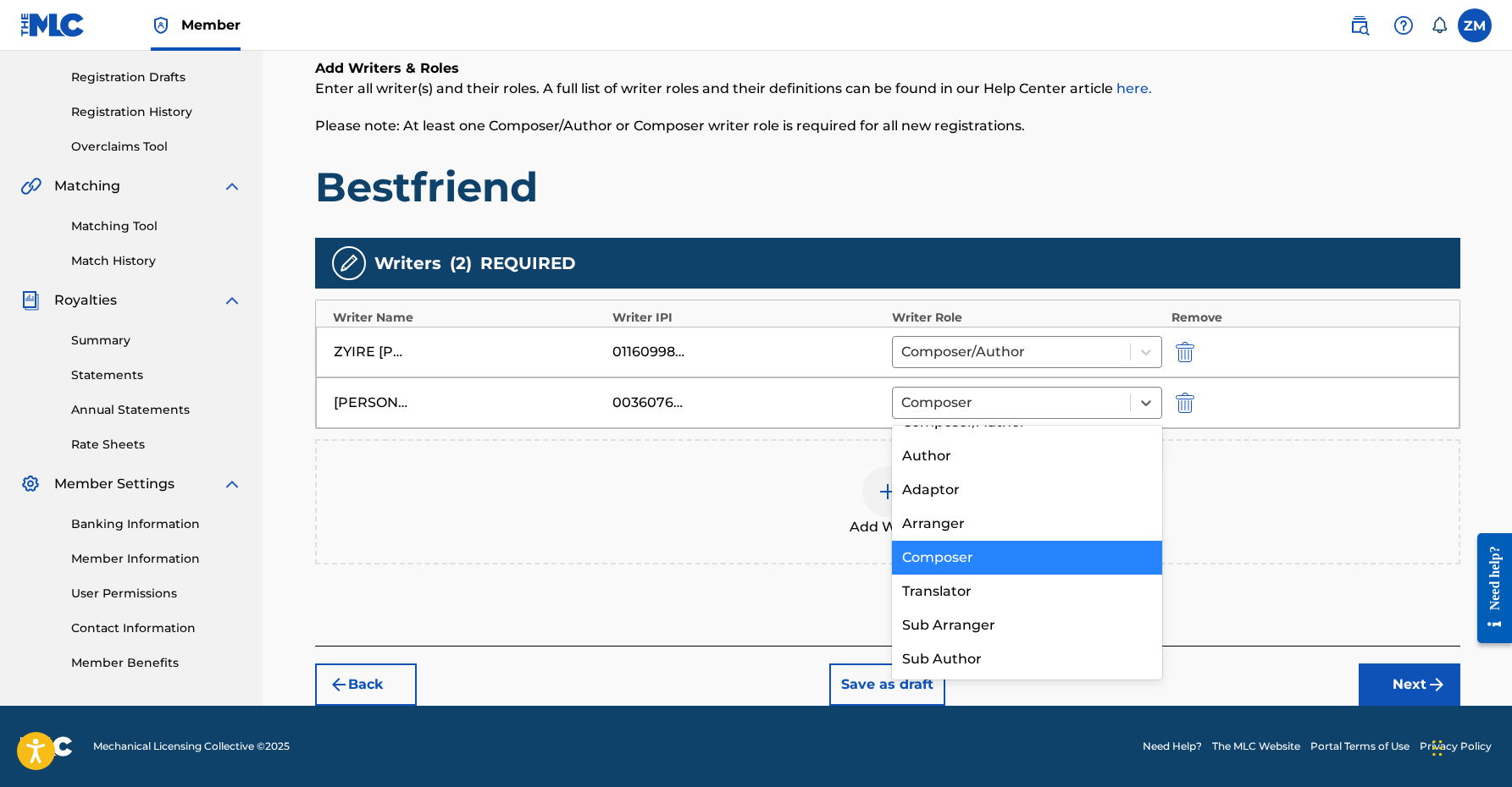
click at [783, 519] on div "Add Writer" at bounding box center [887, 502] width 1141 height 71
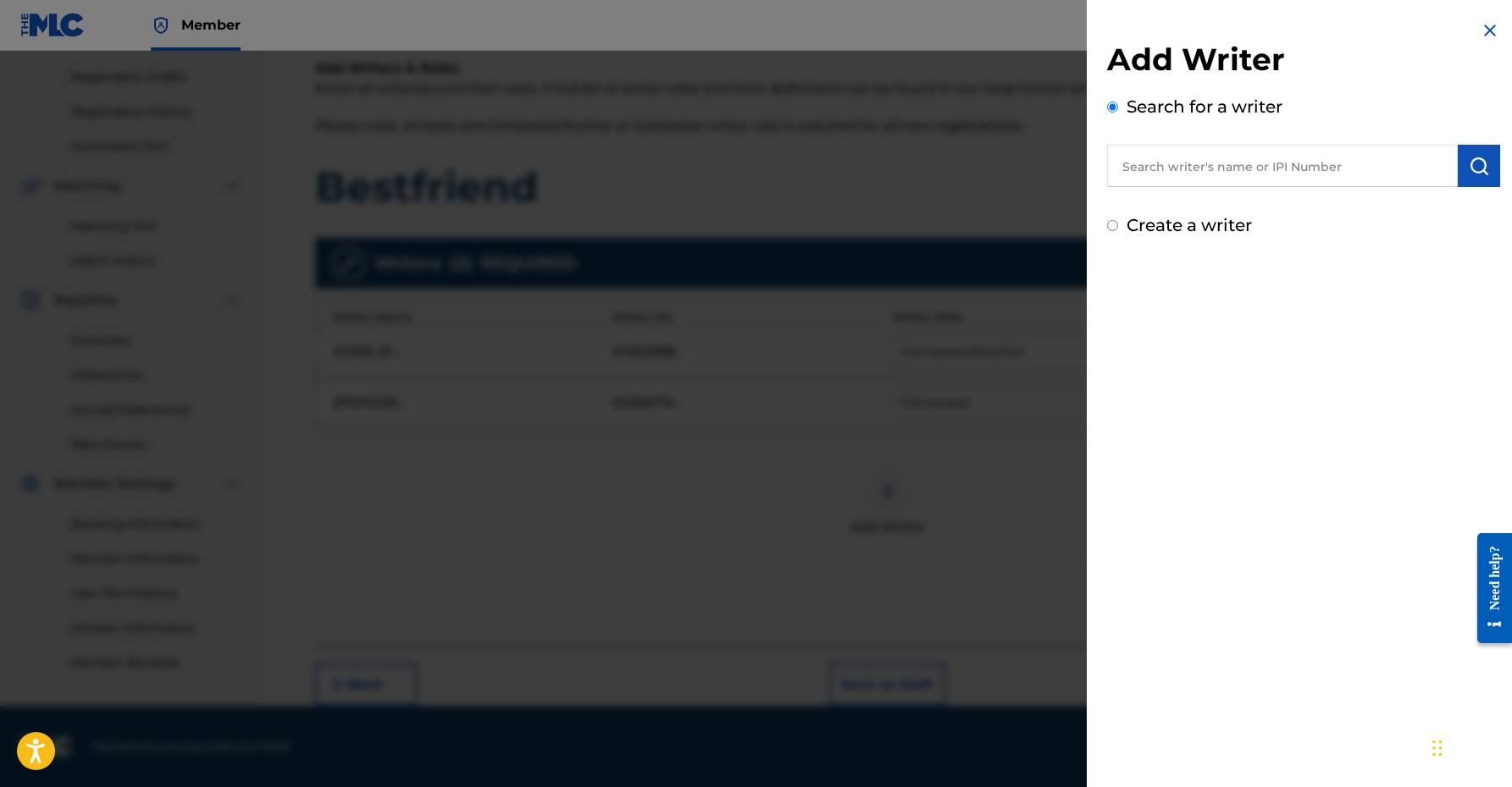
click at [1490, 22] on img at bounding box center [1489, 30] width 20 height 20
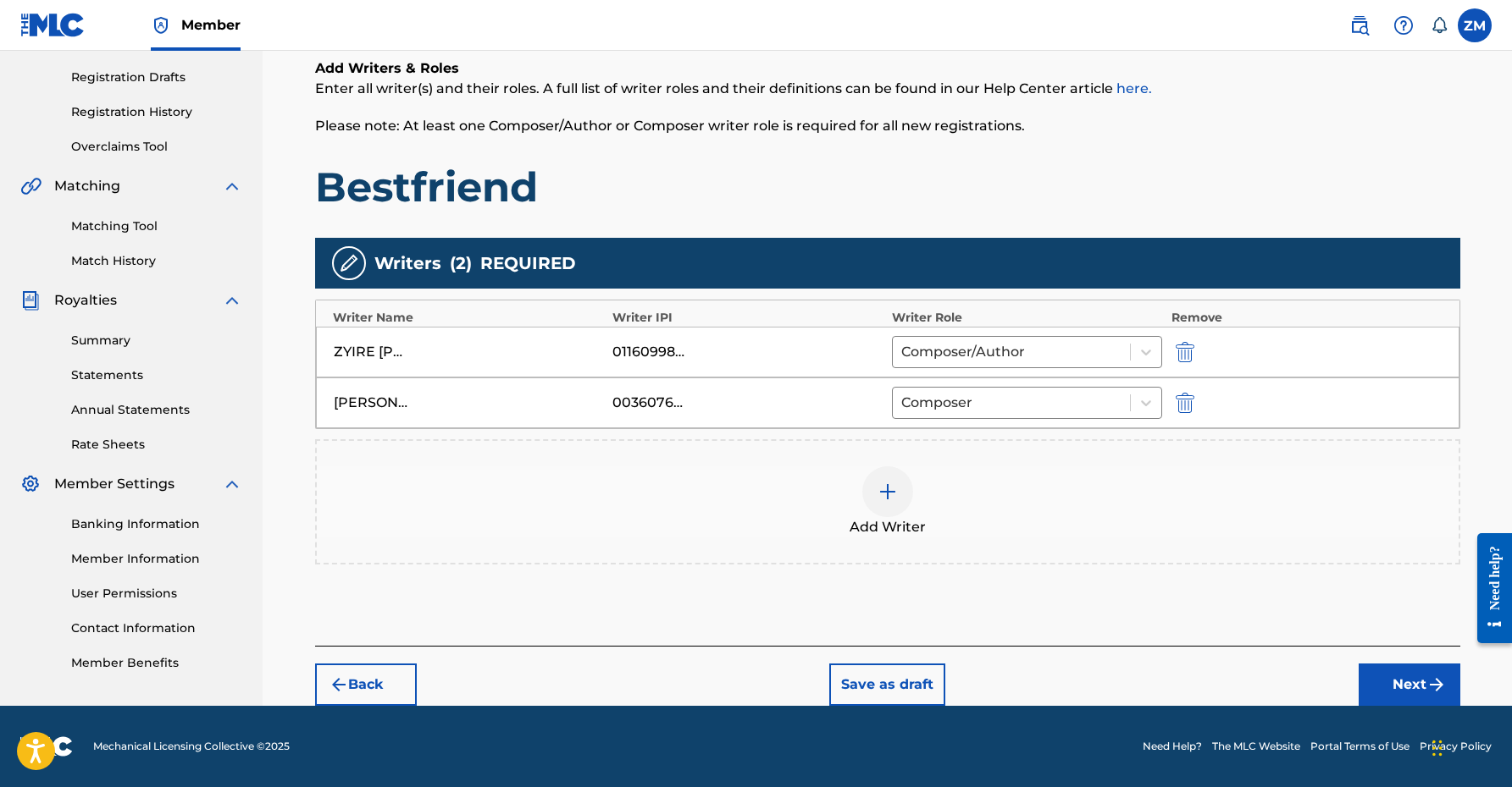
click at [1433, 672] on button "Next" at bounding box center [1409, 685] width 102 height 43
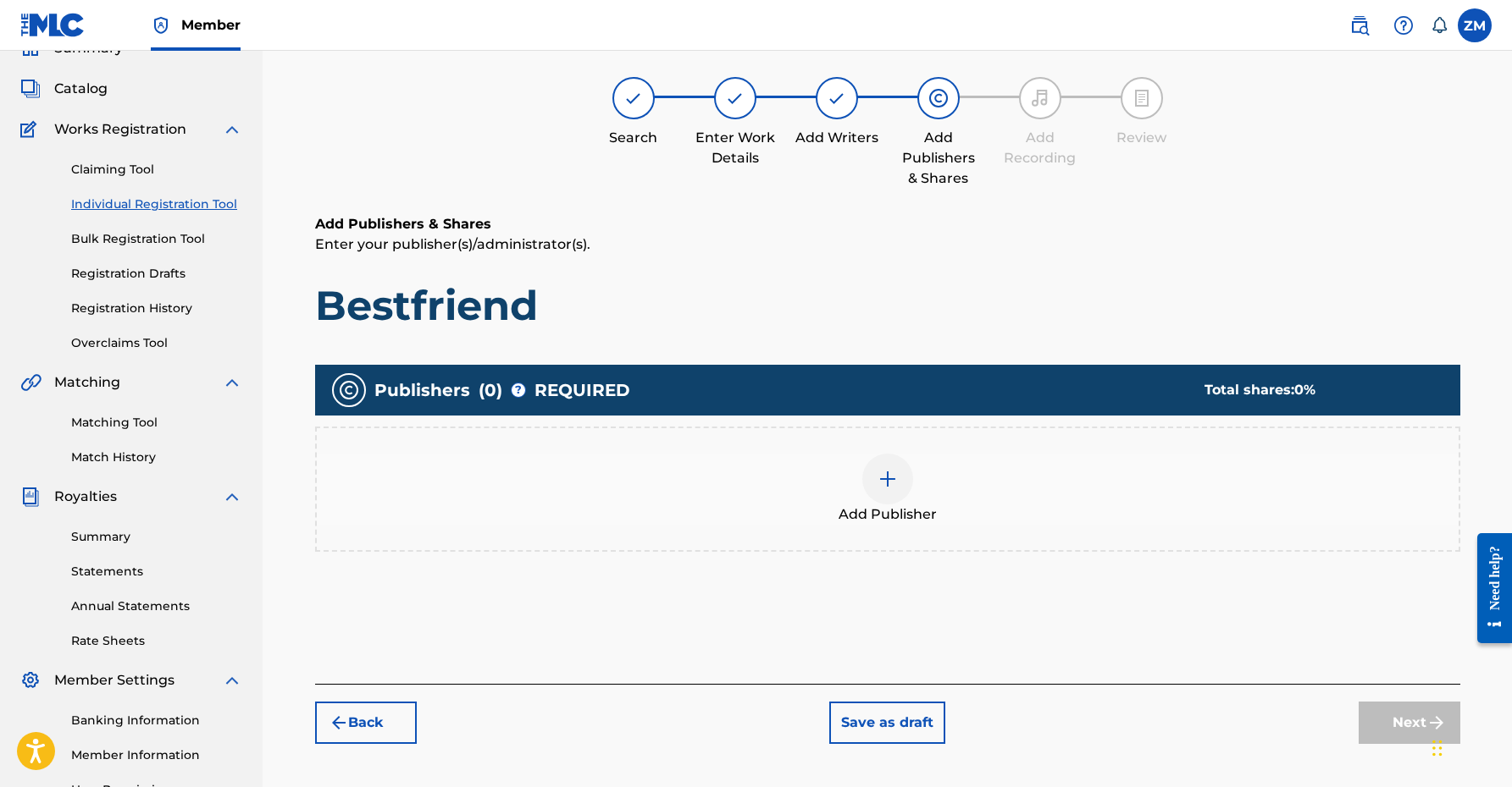
scroll to position [76, 0]
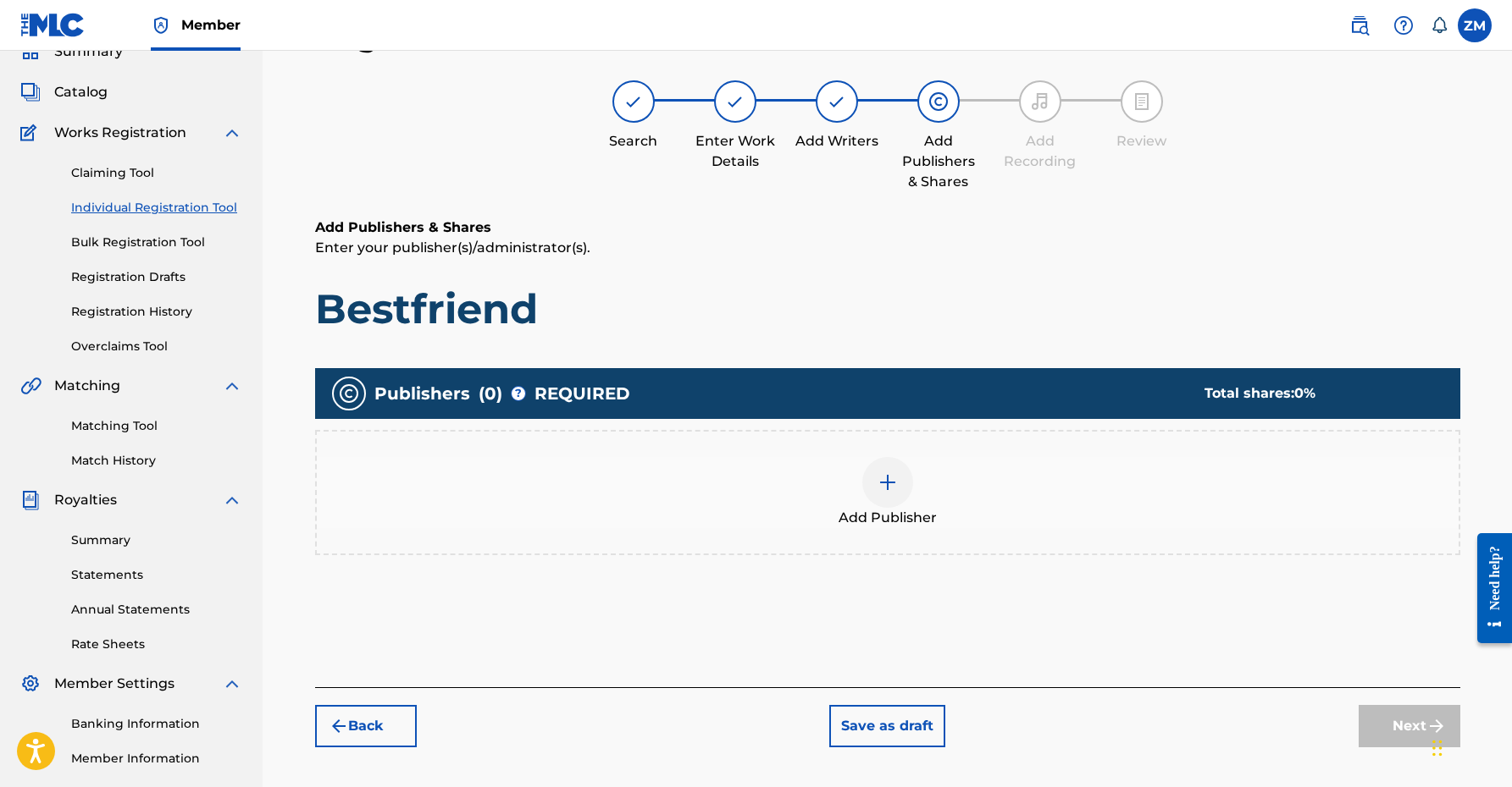
click at [895, 497] on div at bounding box center [888, 483] width 51 height 51
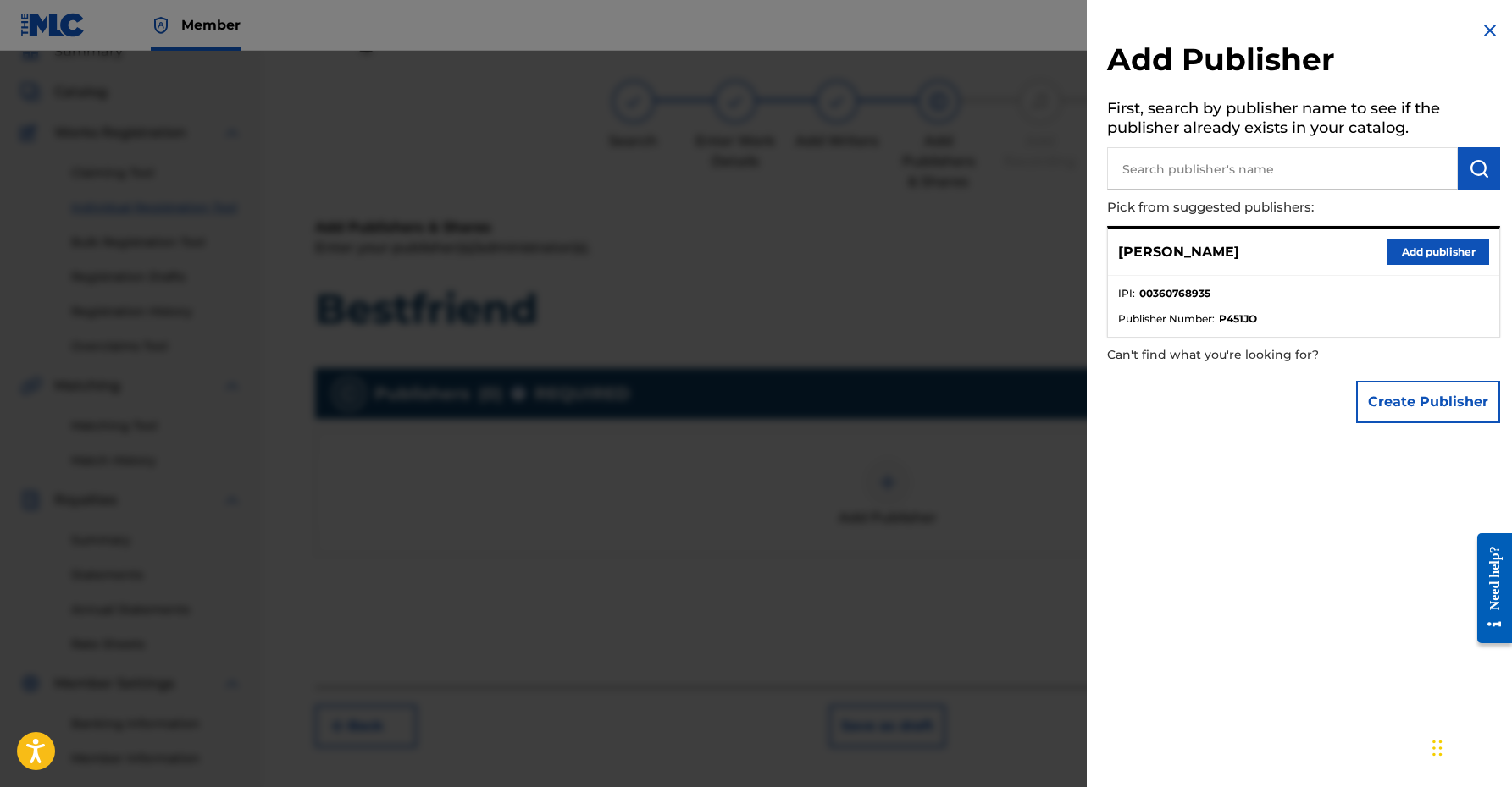
click at [1416, 244] on button "Add publisher" at bounding box center [1438, 252] width 102 height 25
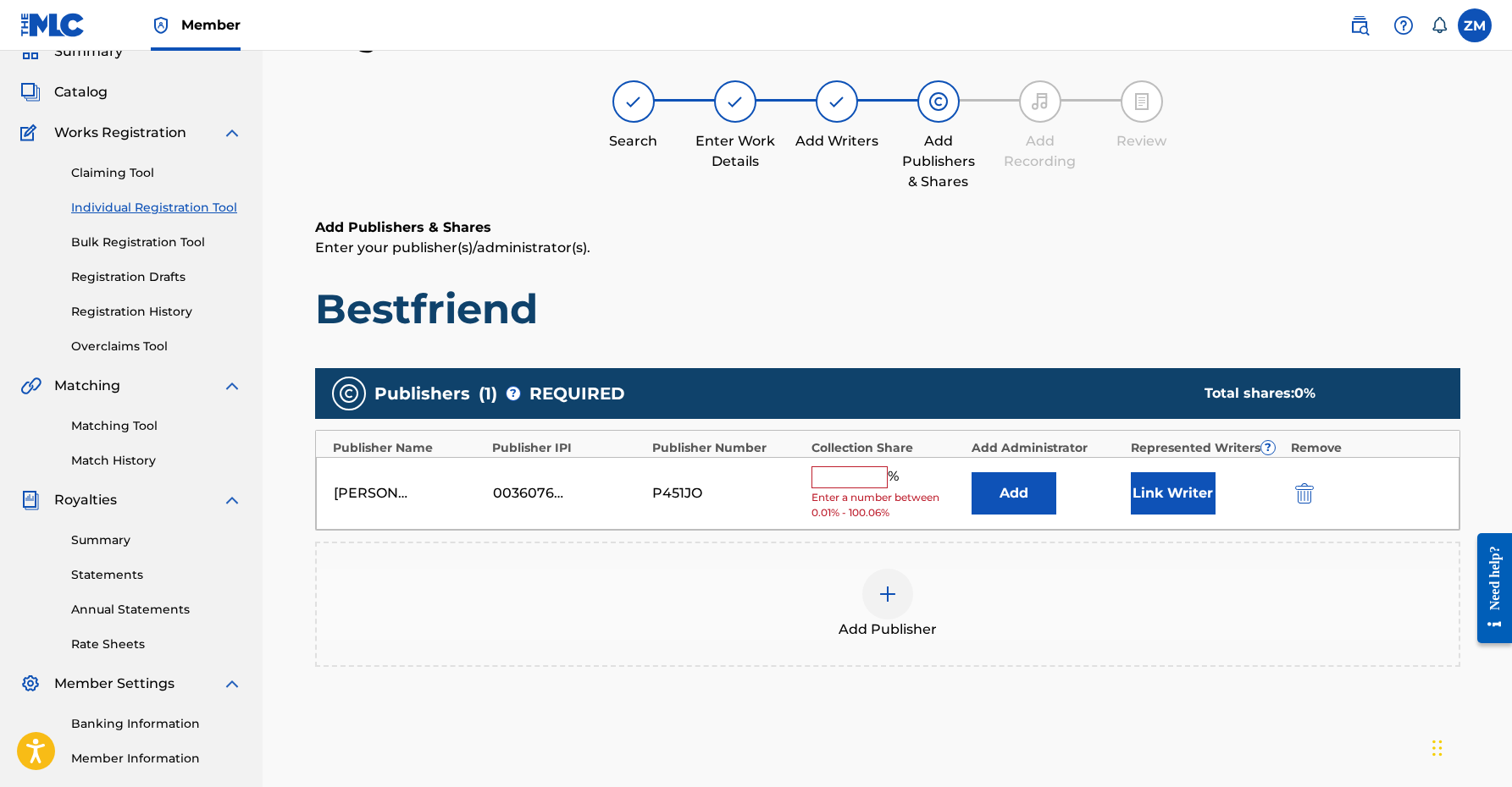
click at [1196, 491] on button "Link Writer" at bounding box center [1173, 493] width 85 height 43
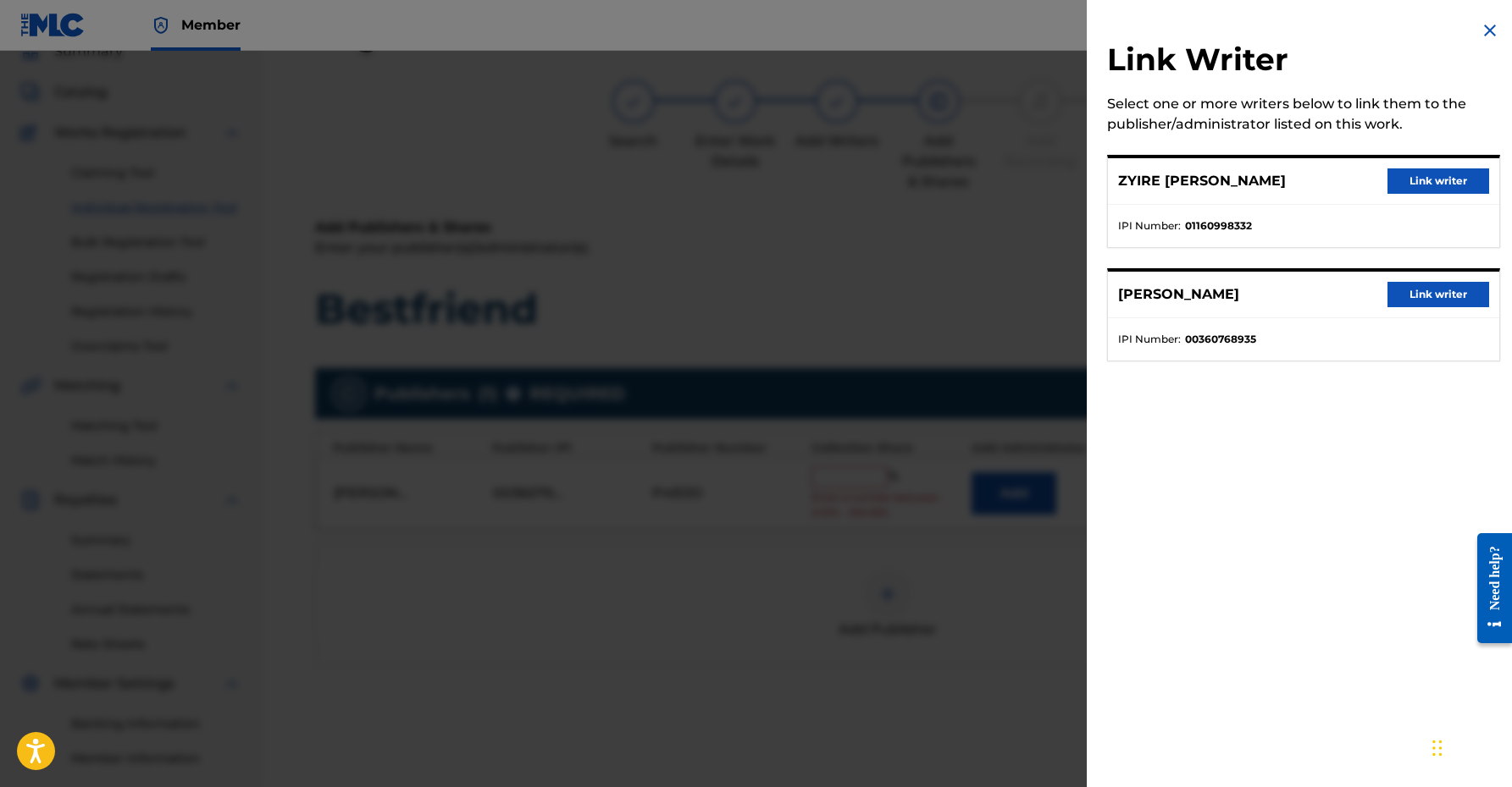
click at [1448, 294] on button "Link writer" at bounding box center [1438, 294] width 102 height 25
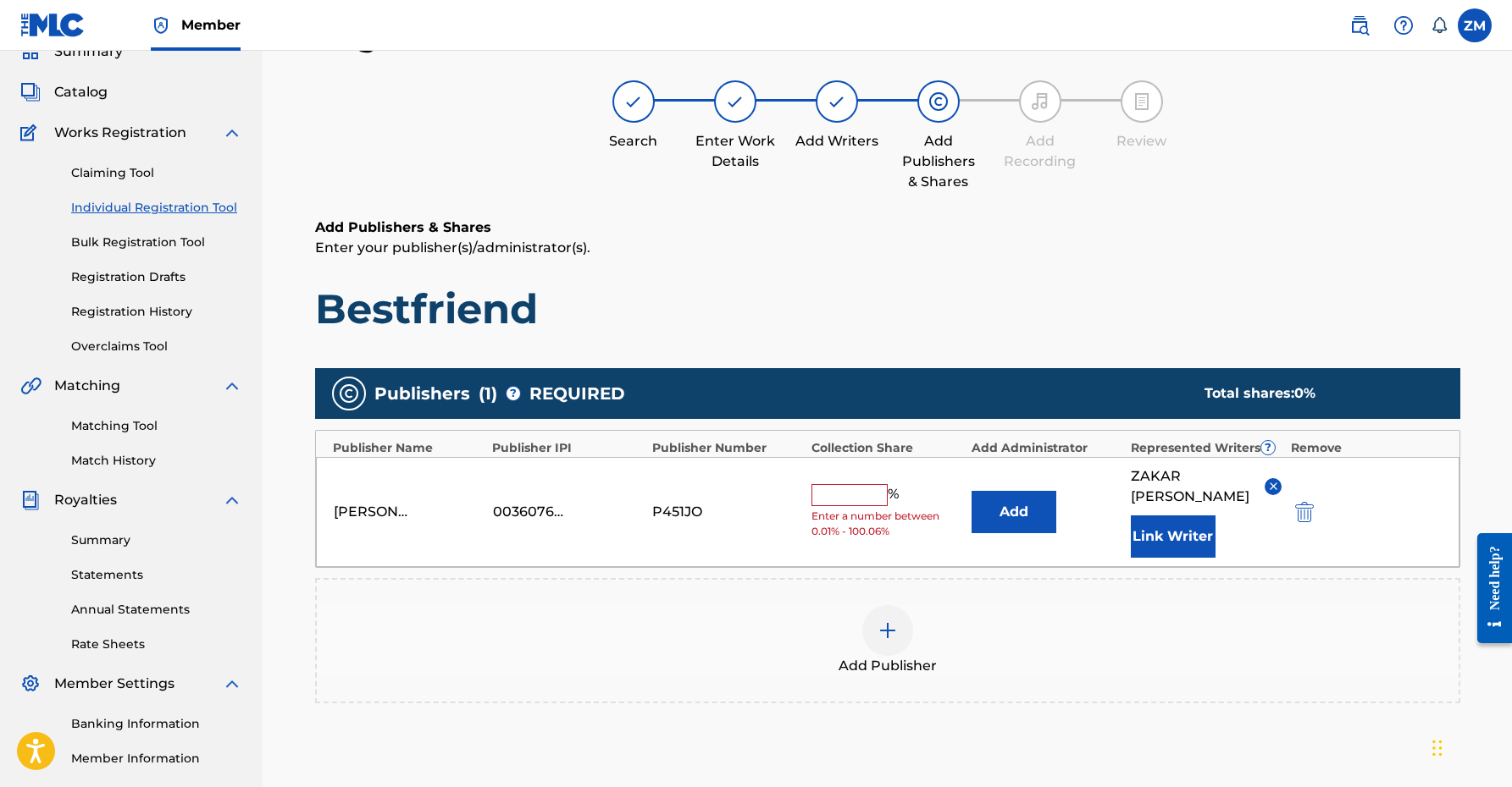
click at [844, 492] on input "text" at bounding box center [849, 495] width 76 height 22
type input "50"
click at [1107, 627] on div "Add Publisher" at bounding box center [887, 641] width 1141 height 71
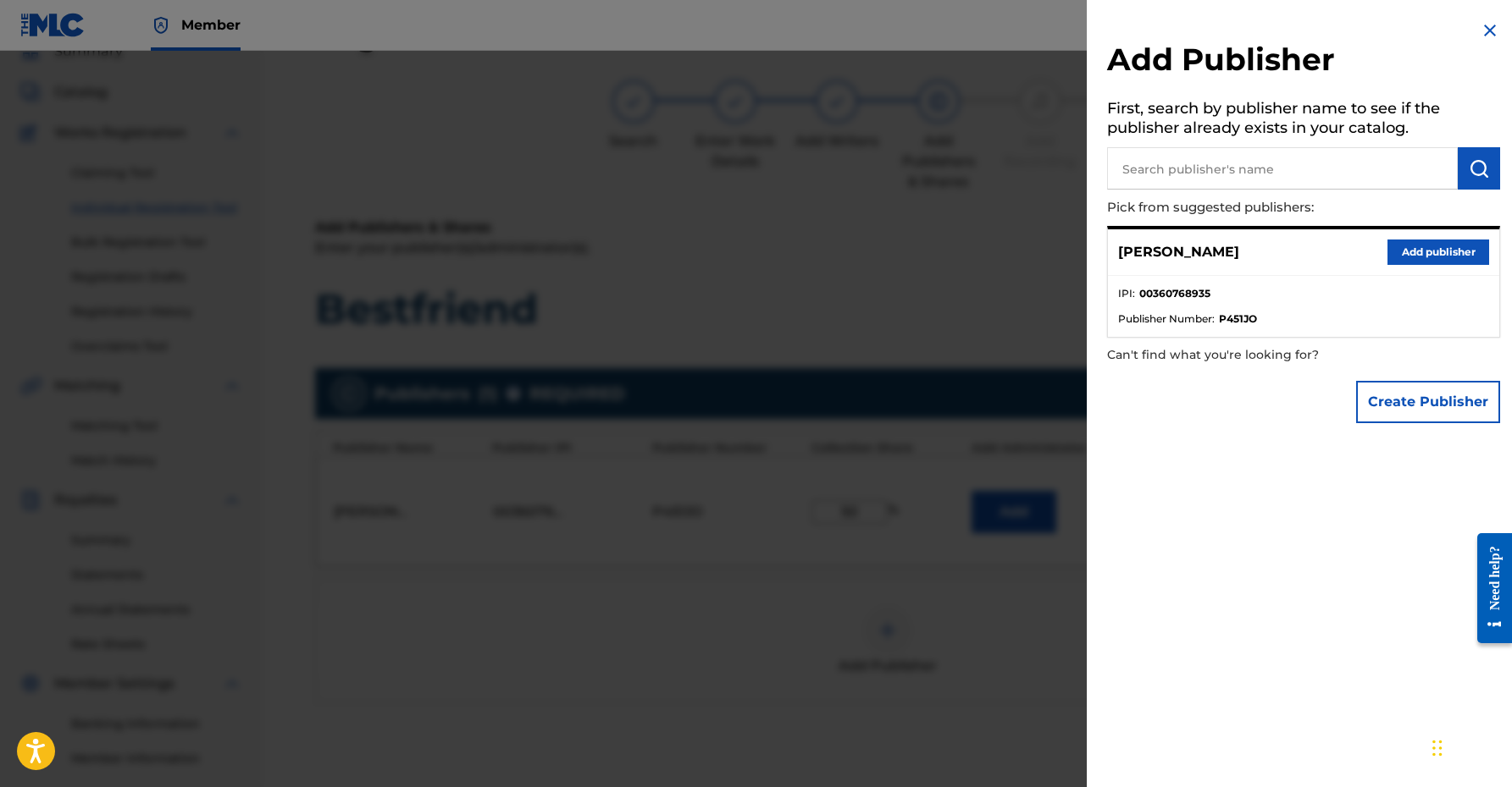
click at [1482, 29] on img at bounding box center [1489, 30] width 20 height 20
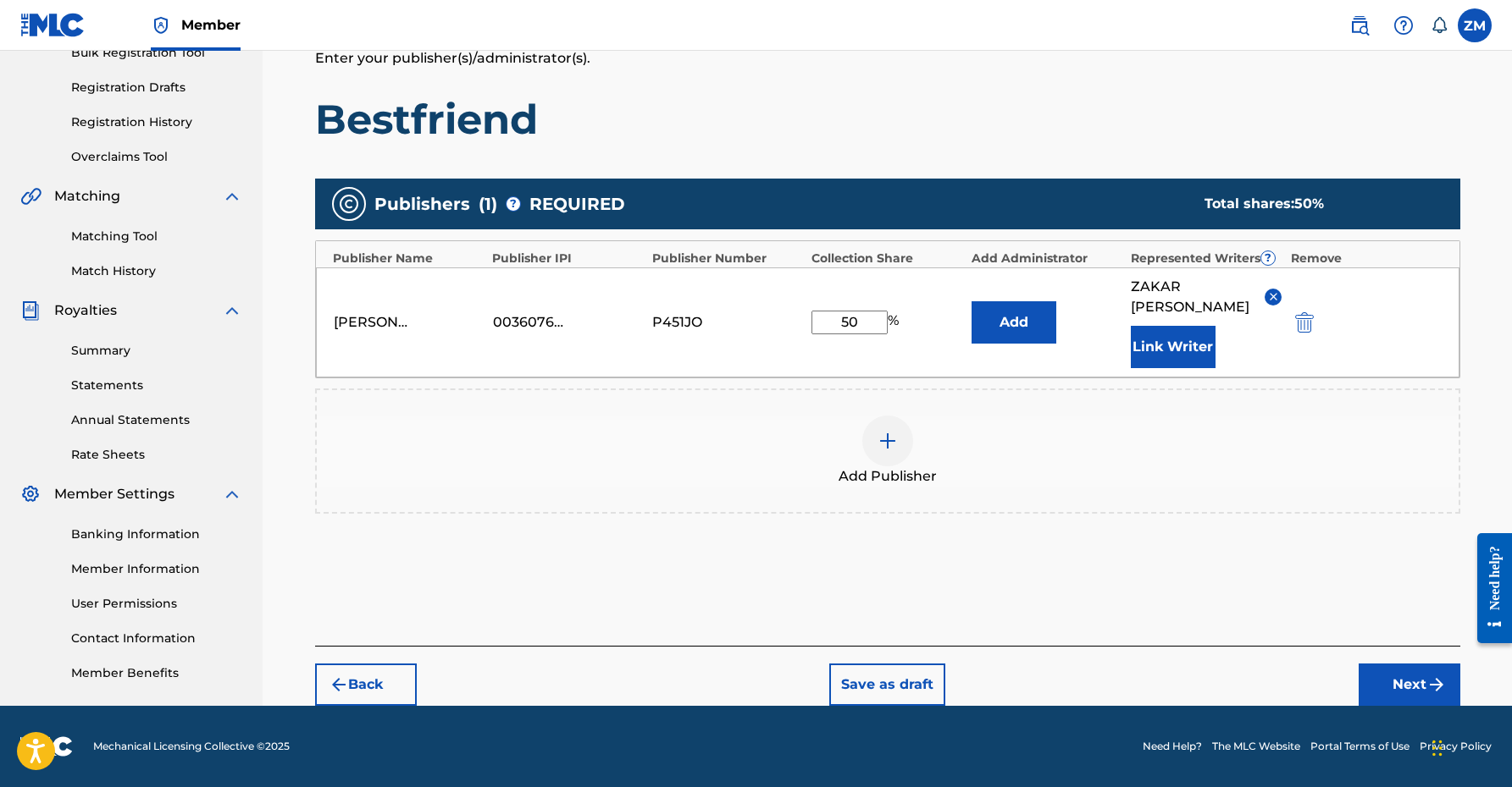
click at [1392, 687] on button "Next" at bounding box center [1409, 685] width 102 height 43
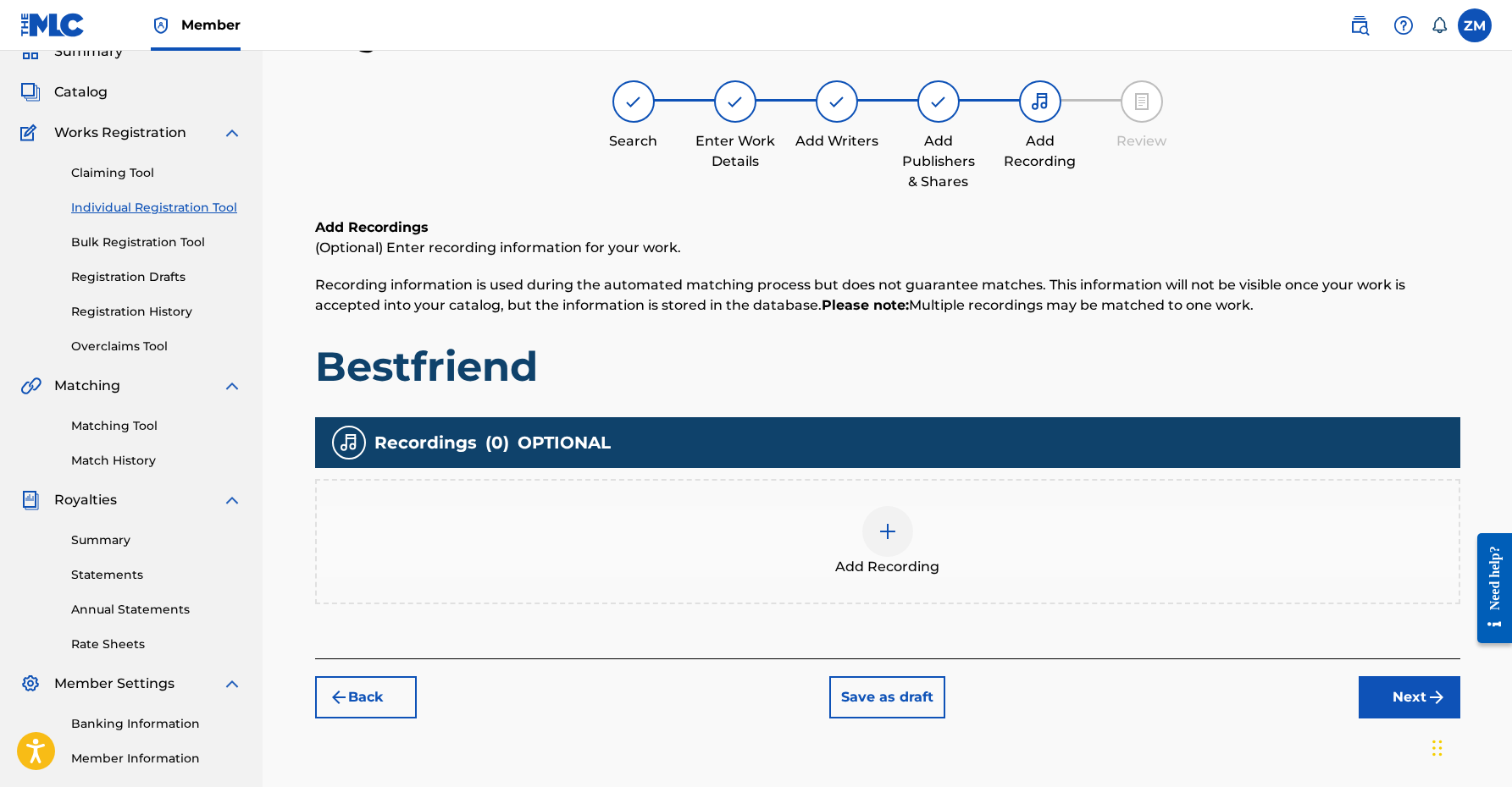
click at [1403, 694] on button "Next" at bounding box center [1409, 697] width 102 height 43
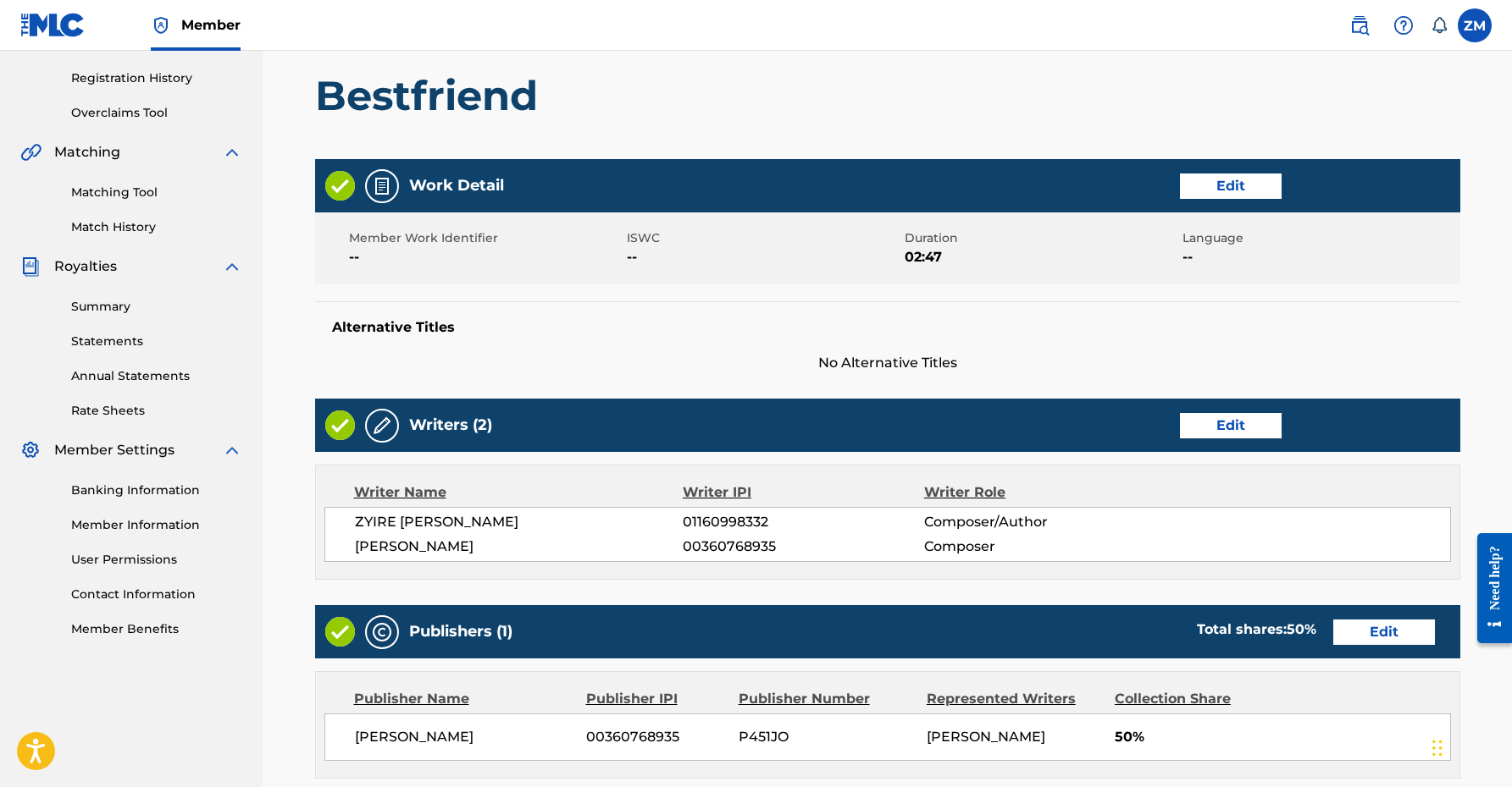
scroll to position [600, 0]
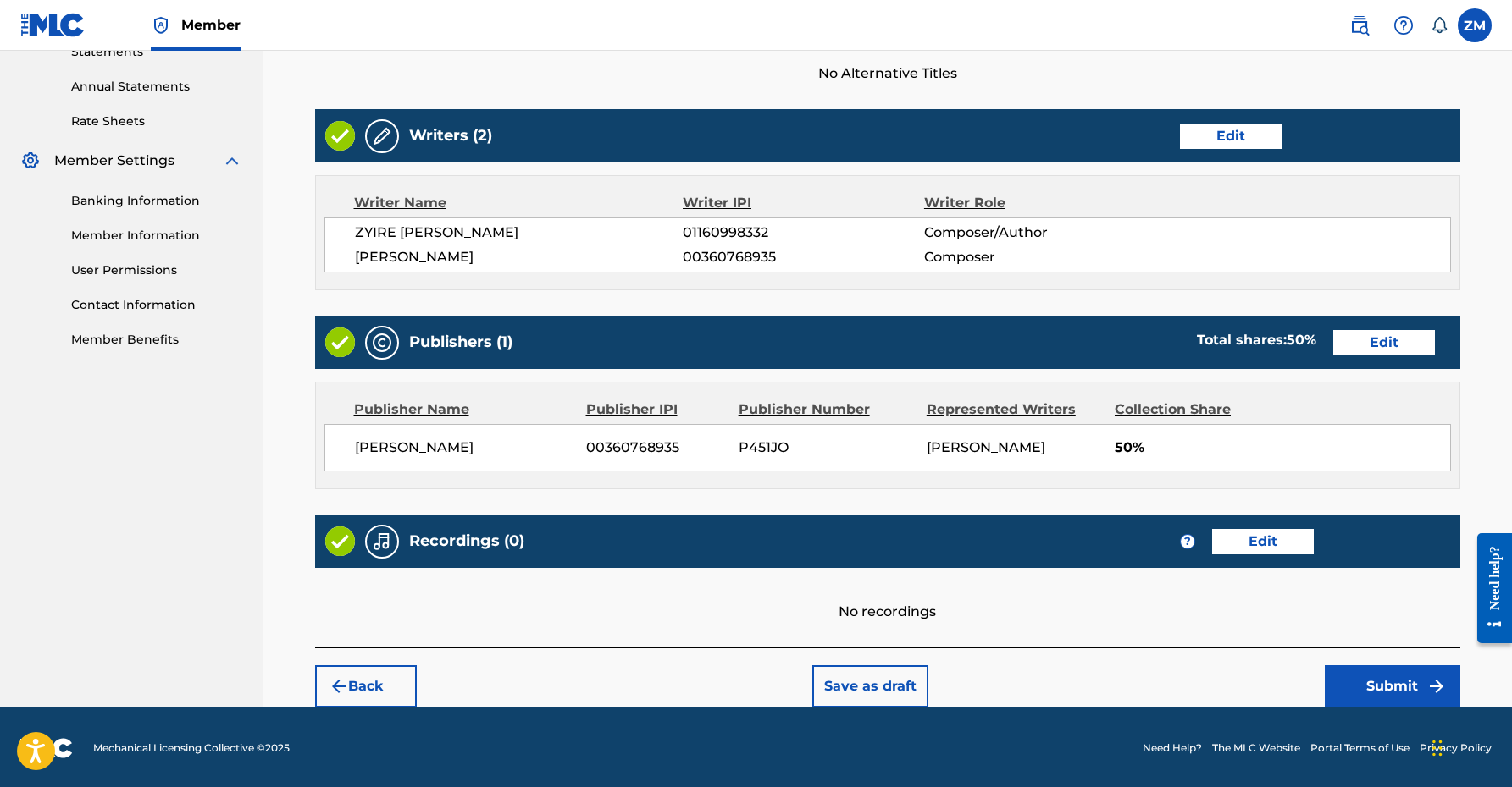
click at [1386, 668] on button "Submit" at bounding box center [1392, 686] width 135 height 43
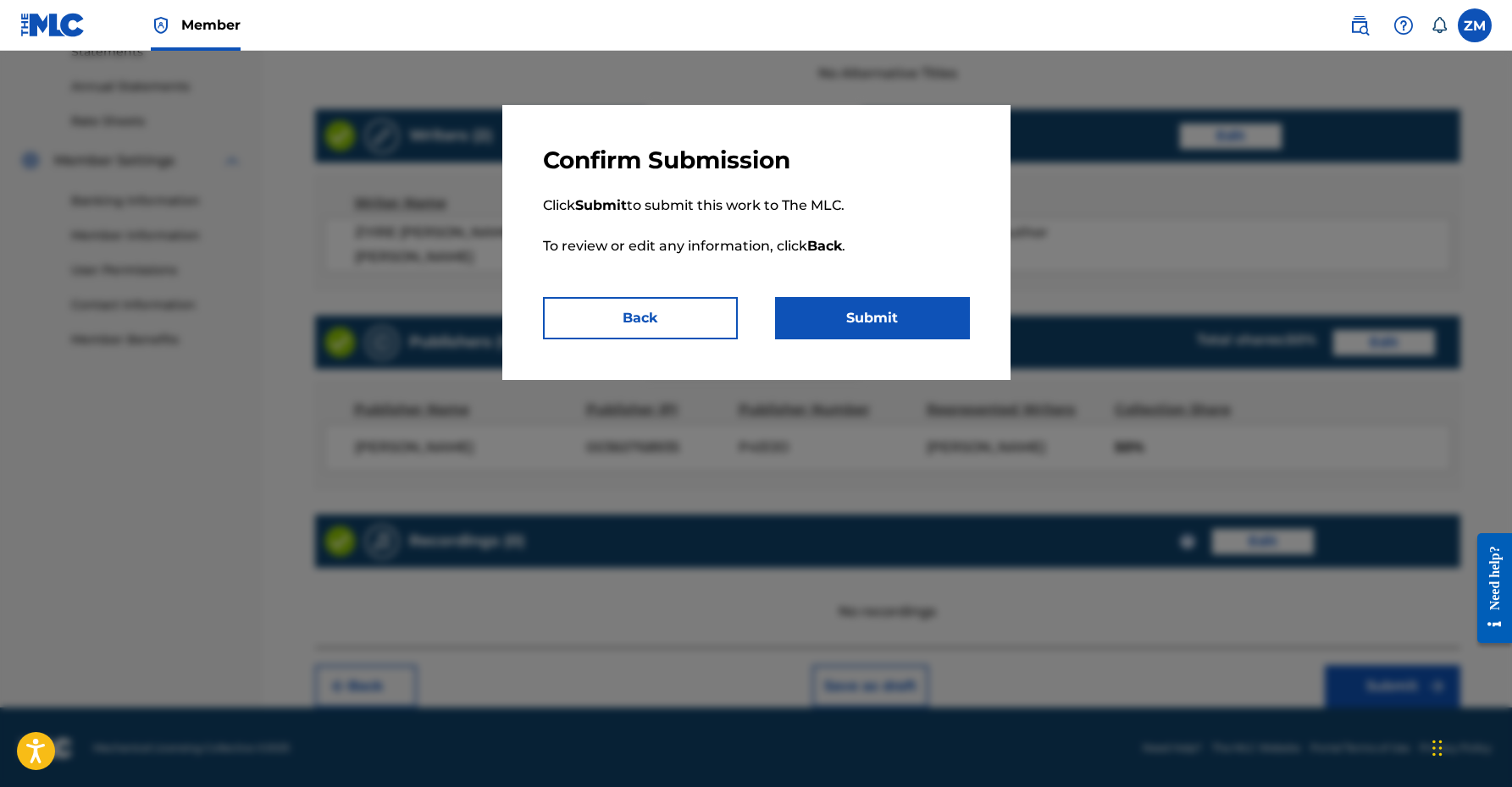
click at [875, 315] on button "Submit" at bounding box center [872, 318] width 194 height 43
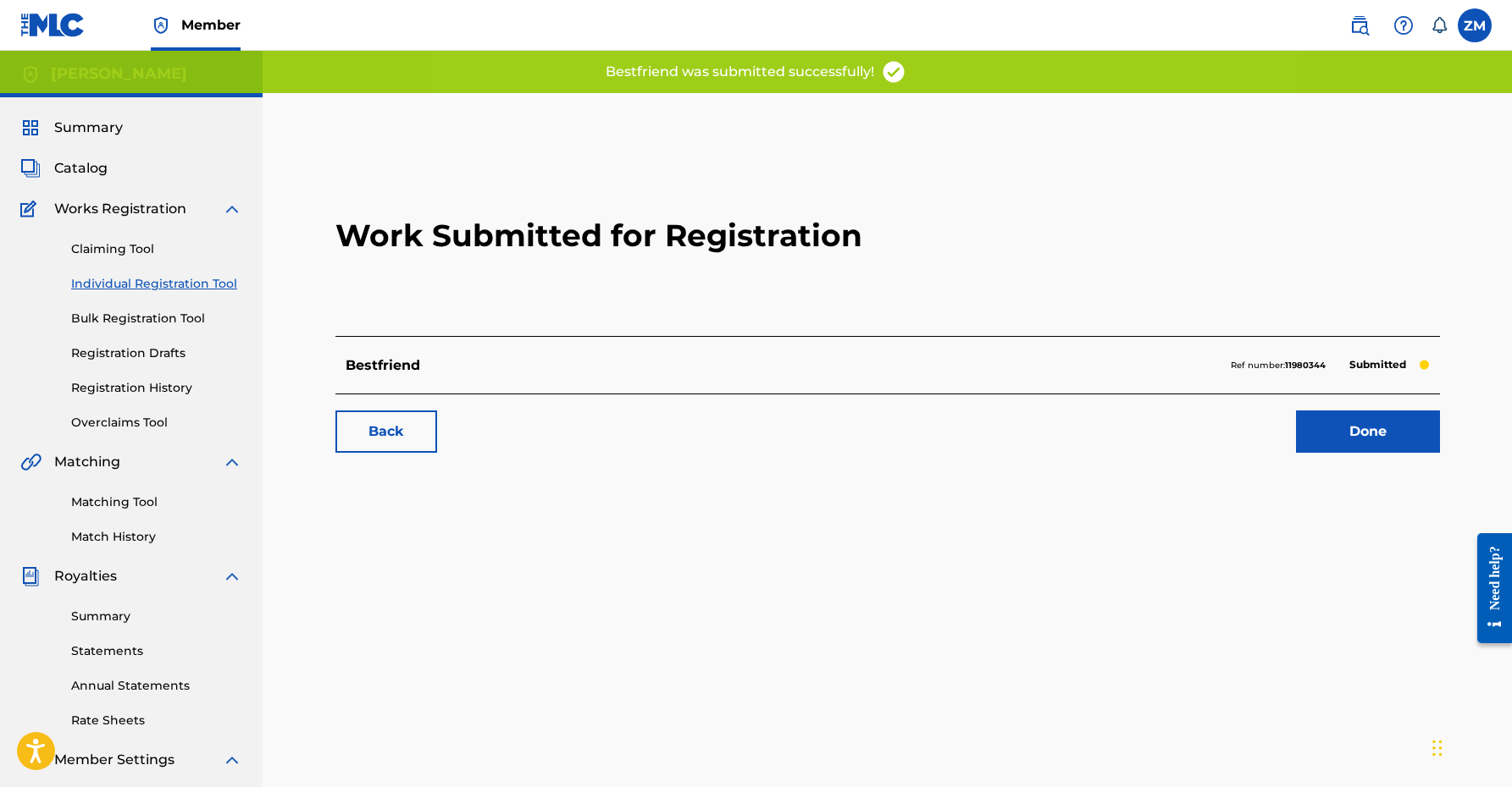
click at [1349, 434] on link "Done" at bounding box center [1367, 431] width 144 height 43
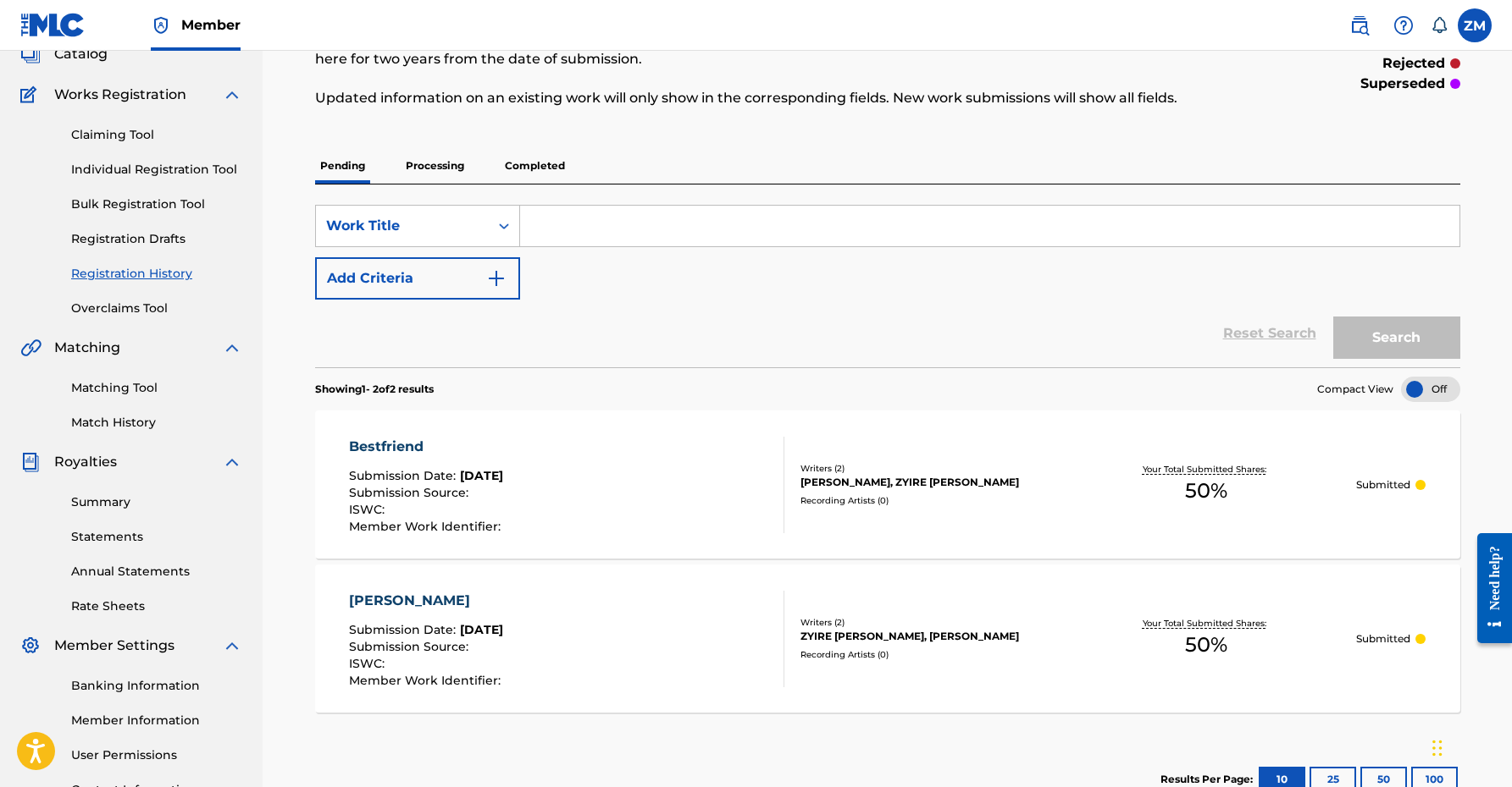
scroll to position [115, 0]
click at [540, 160] on p "Completed" at bounding box center [535, 165] width 71 height 36
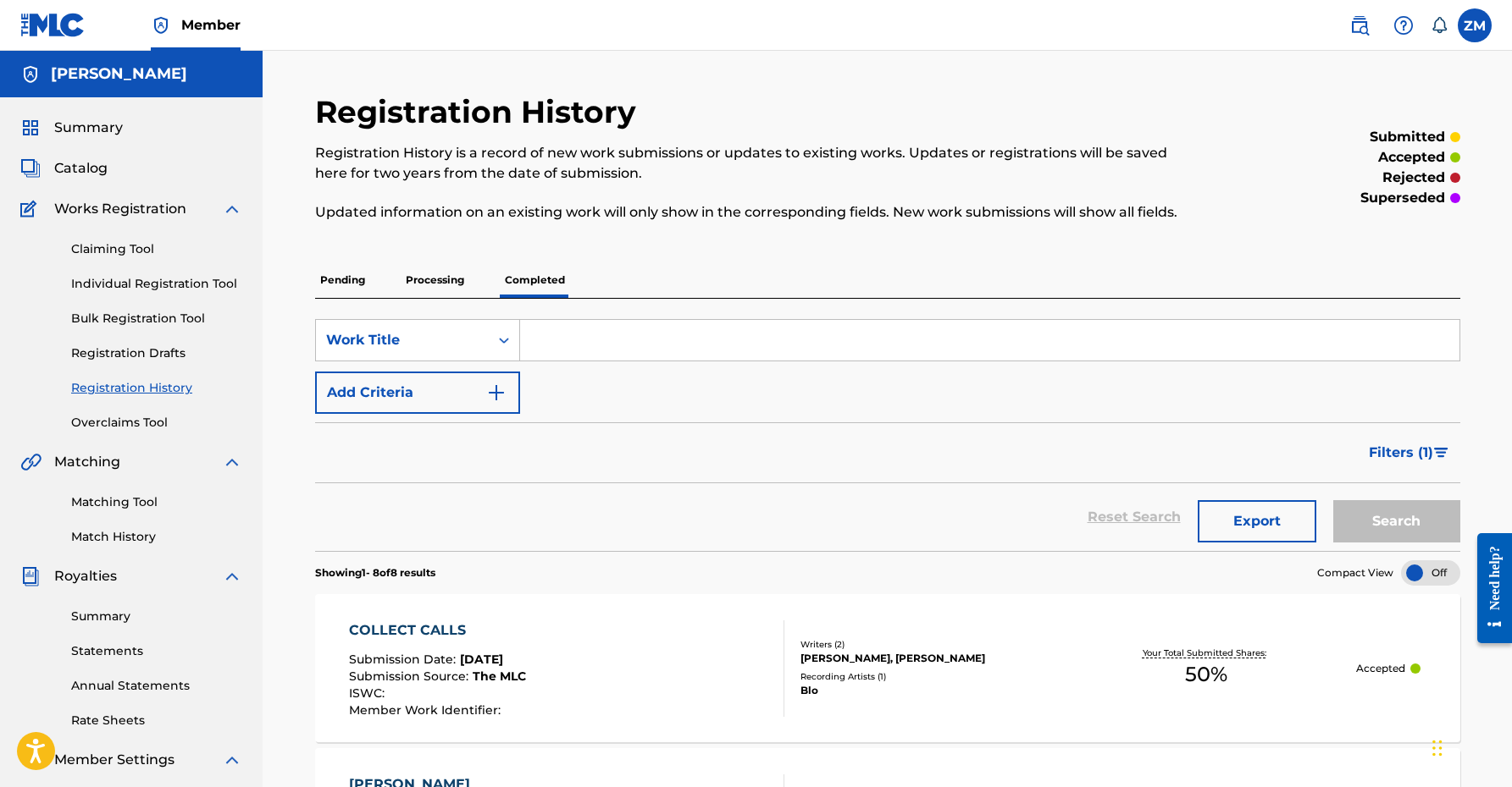
click at [351, 282] on p "Pending" at bounding box center [342, 280] width 55 height 36
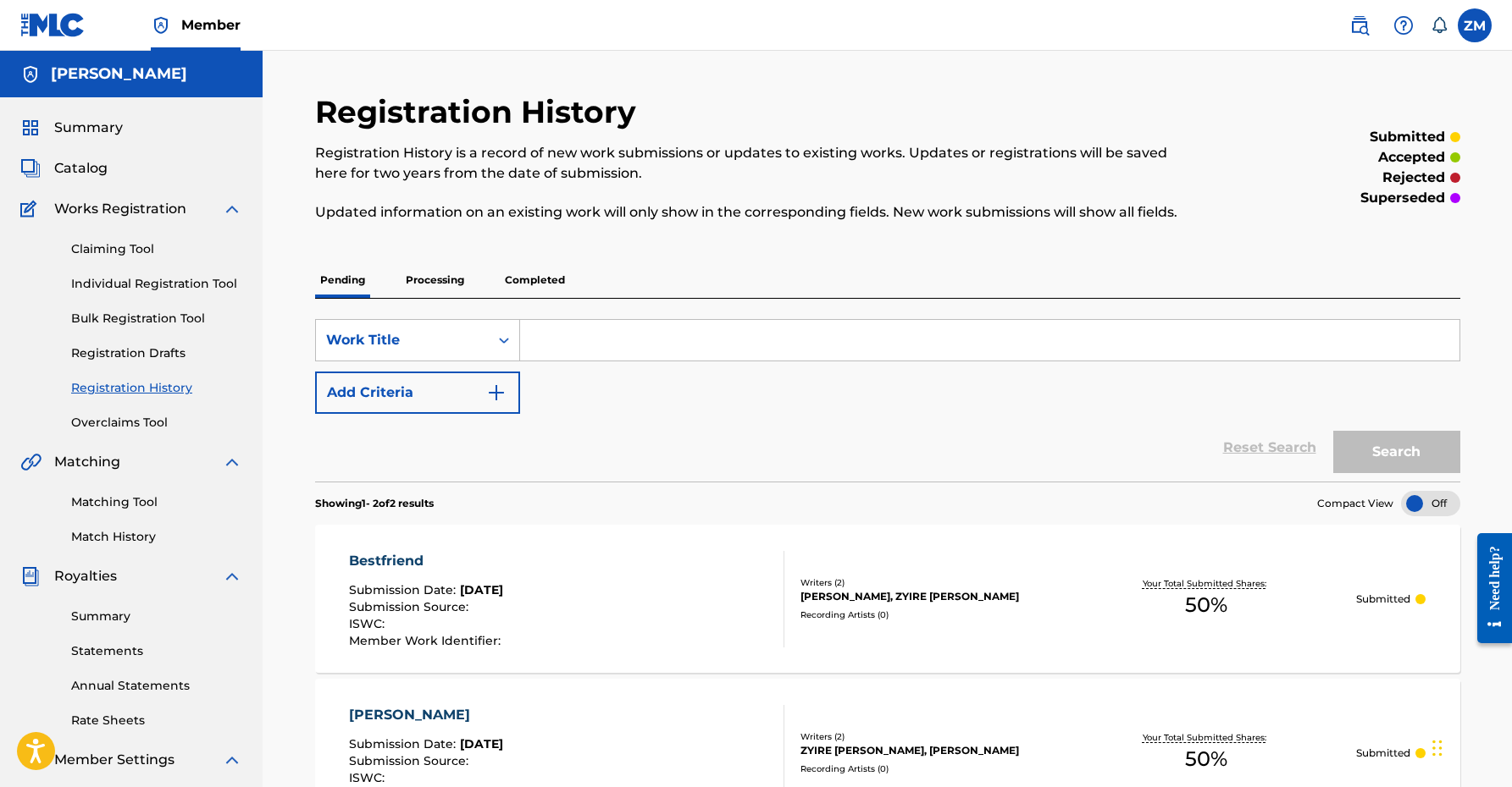
click at [567, 281] on p "Completed" at bounding box center [535, 280] width 71 height 36
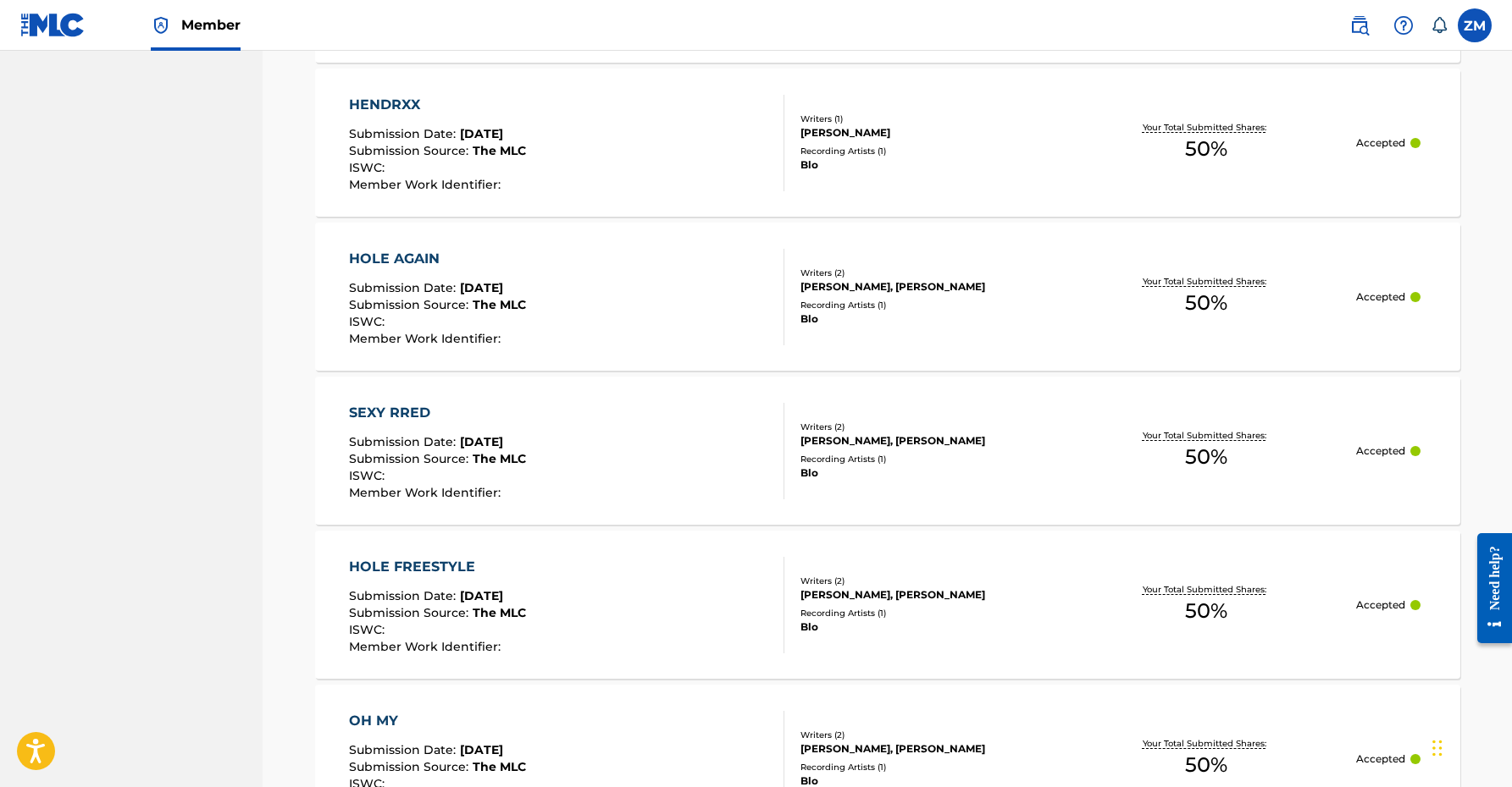
scroll to position [1222, 0]
